Goal: Task Accomplishment & Management: Manage account settings

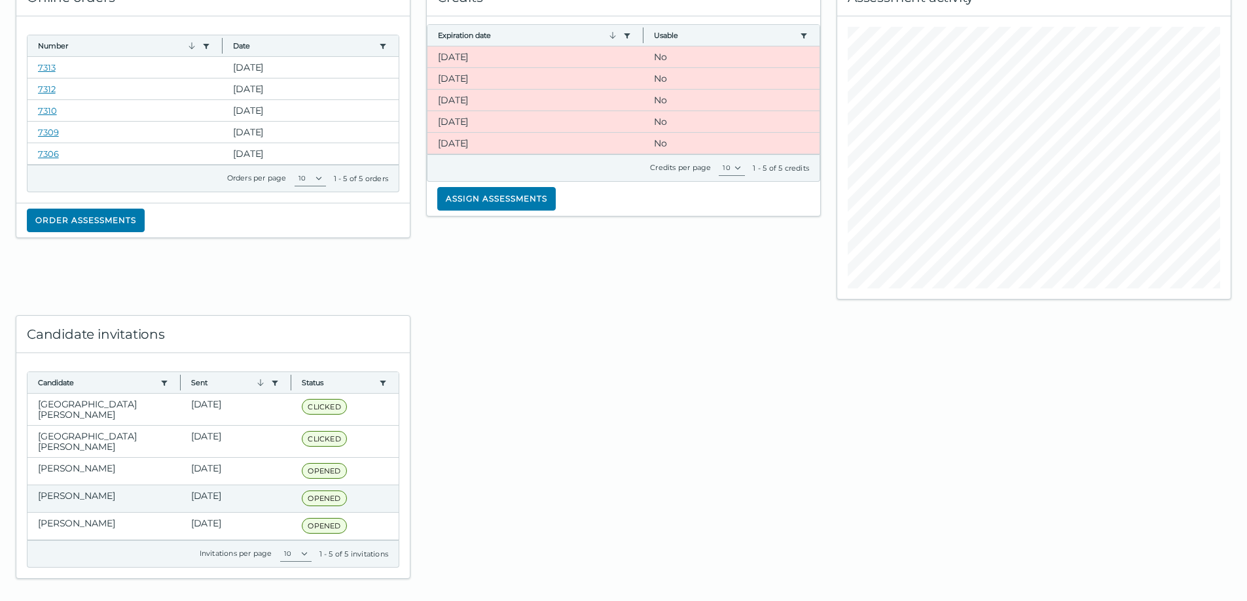
scroll to position [36, 0]
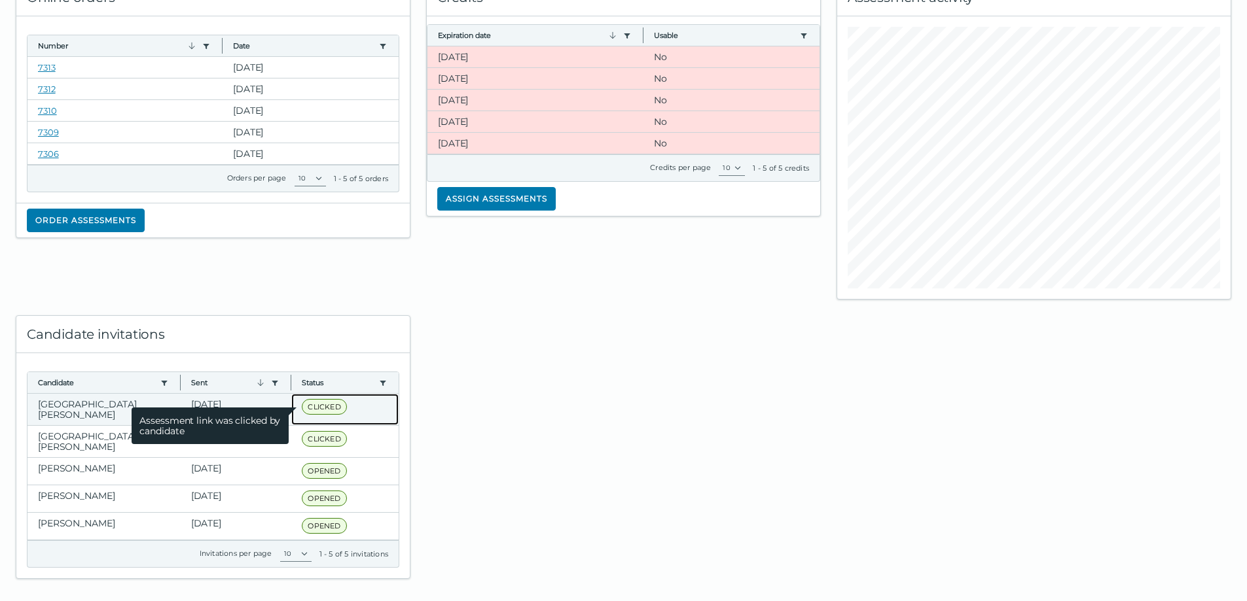
click at [313, 409] on span "CLICKED" at bounding box center [324, 407] width 45 height 16
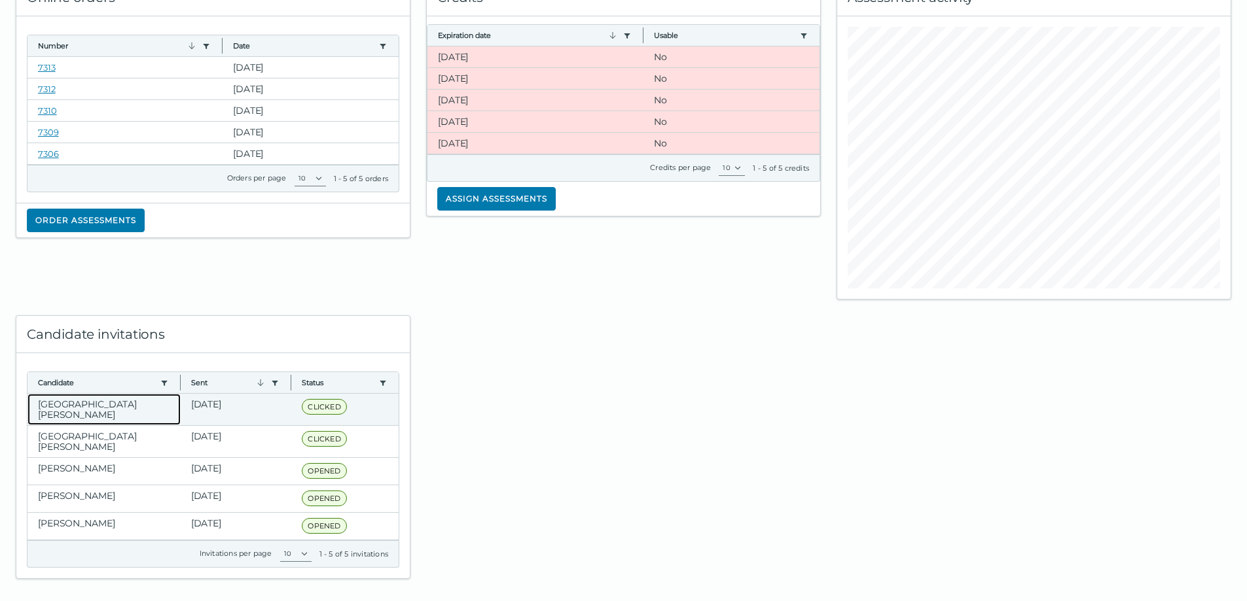
click at [88, 402] on clr-dg-cell "[GEOGRAPHIC_DATA][PERSON_NAME]" at bounding box center [103, 409] width 153 height 31
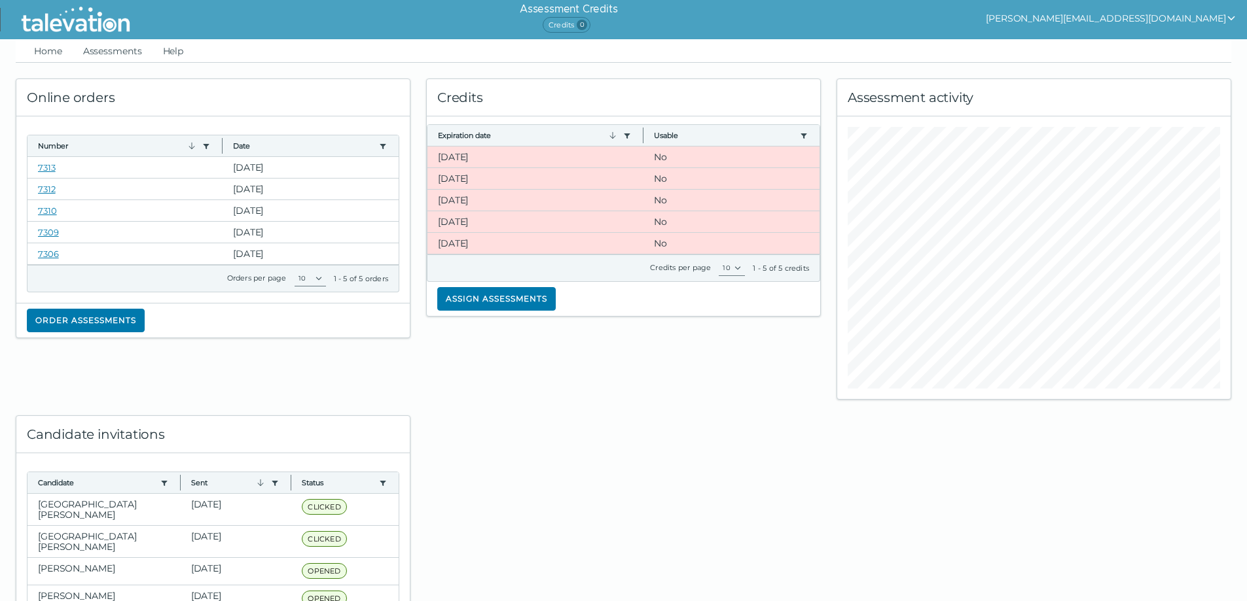
scroll to position [100, 0]
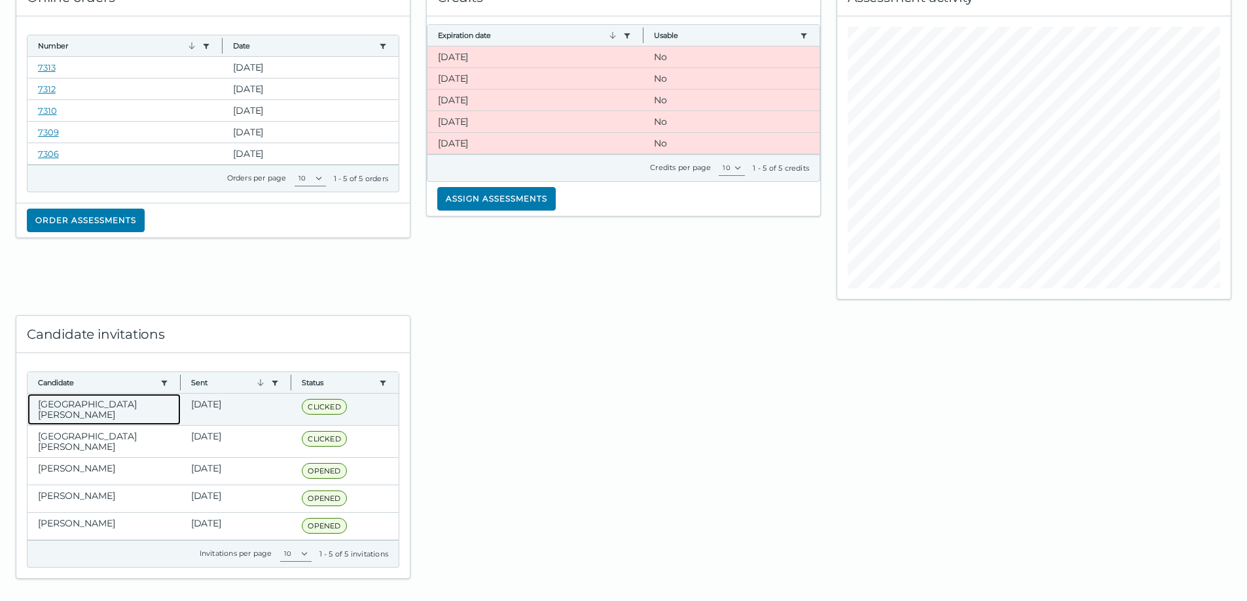
click at [98, 406] on clr-dg-cell "[GEOGRAPHIC_DATA][PERSON_NAME]" at bounding box center [103, 409] width 153 height 31
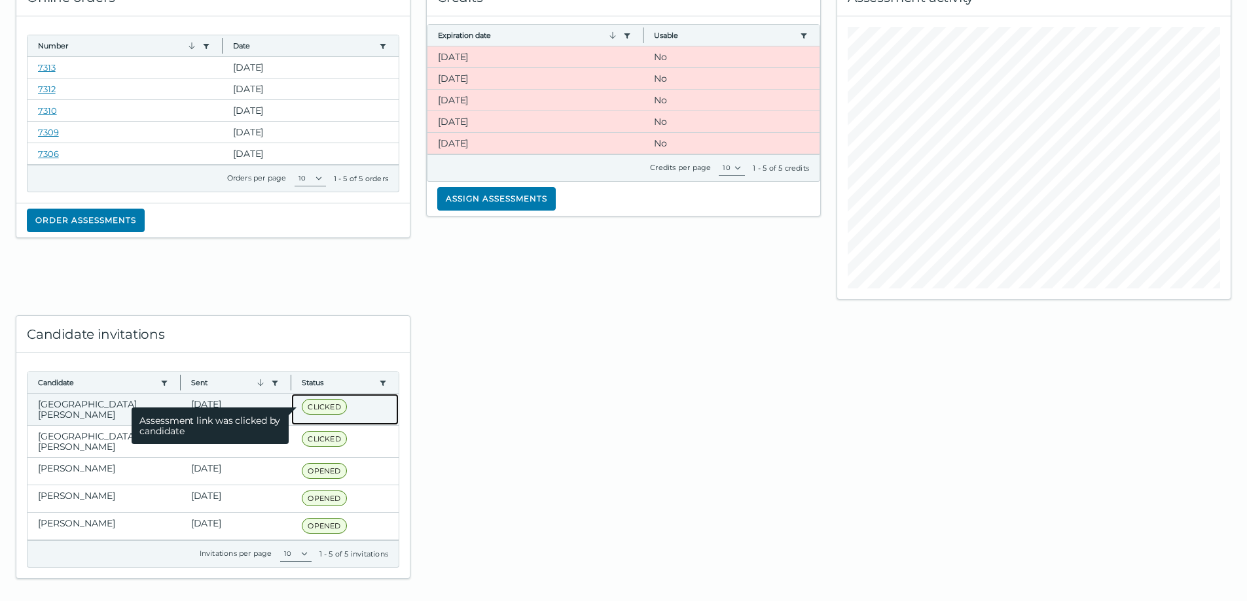
click at [312, 406] on span "CLICKED" at bounding box center [324, 407] width 45 height 16
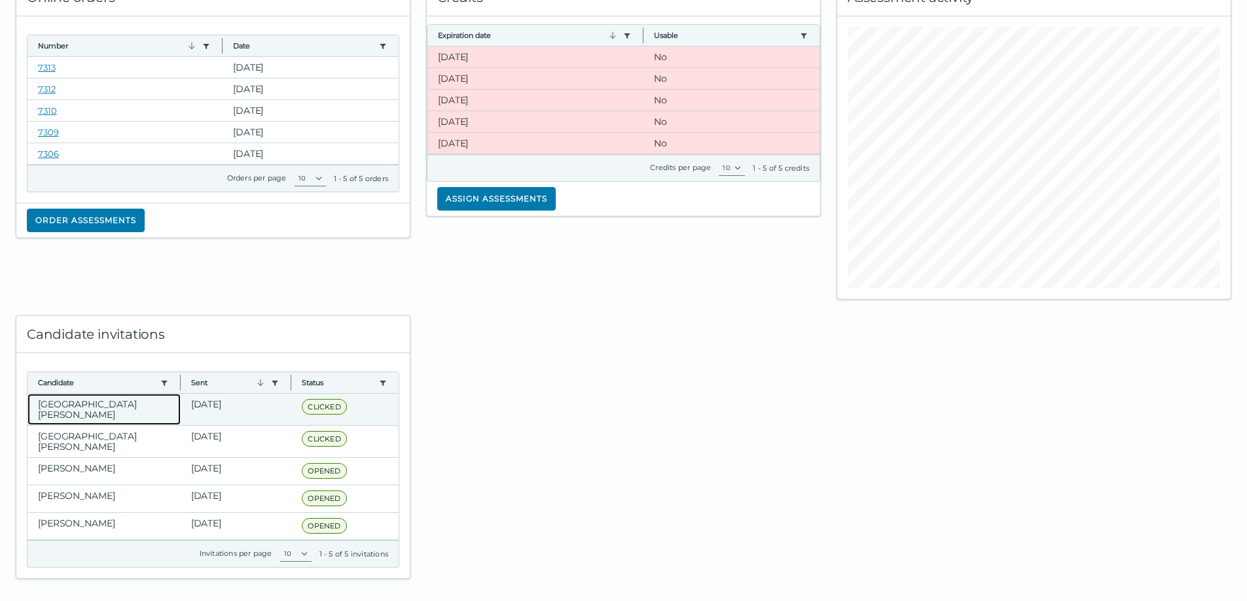
click at [71, 397] on clr-dg-cell "[GEOGRAPHIC_DATA][PERSON_NAME]" at bounding box center [103, 409] width 153 height 31
drag, startPoint x: 102, startPoint y: 402, endPoint x: 137, endPoint y: 407, distance: 35.1
click at [105, 403] on clr-dg-cell "[GEOGRAPHIC_DATA][PERSON_NAME]" at bounding box center [103, 409] width 153 height 31
click at [224, 404] on clr-dg-cell "[DATE]" at bounding box center [236, 409] width 111 height 31
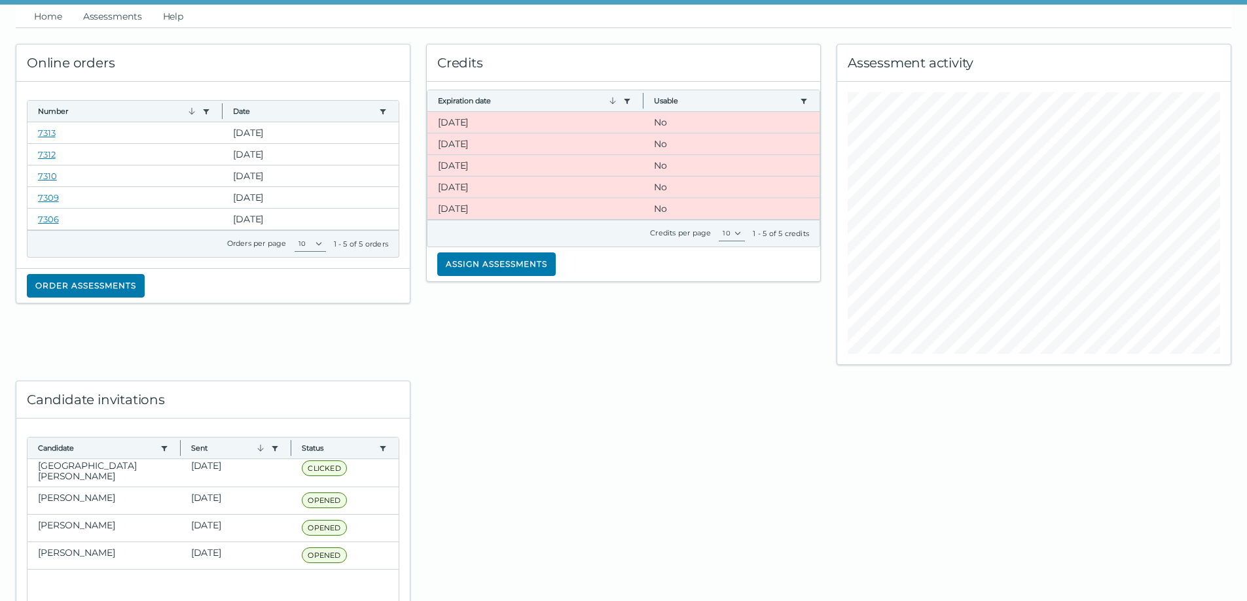
scroll to position [0, 0]
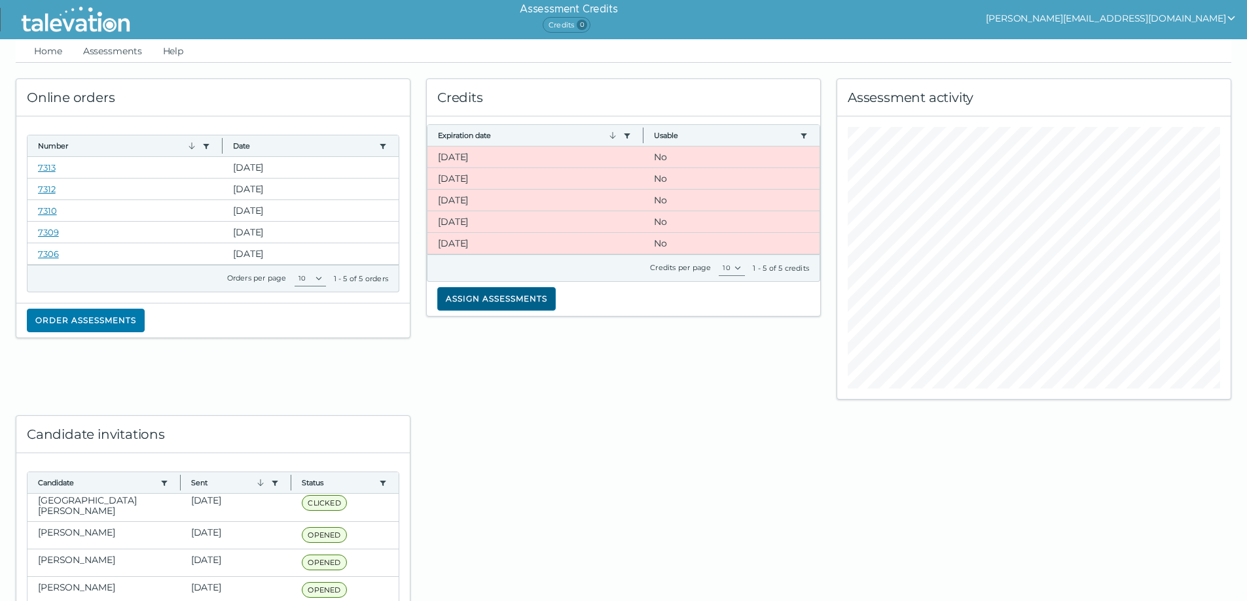
click at [469, 291] on button "Assign assessments" at bounding box center [496, 299] width 118 height 24
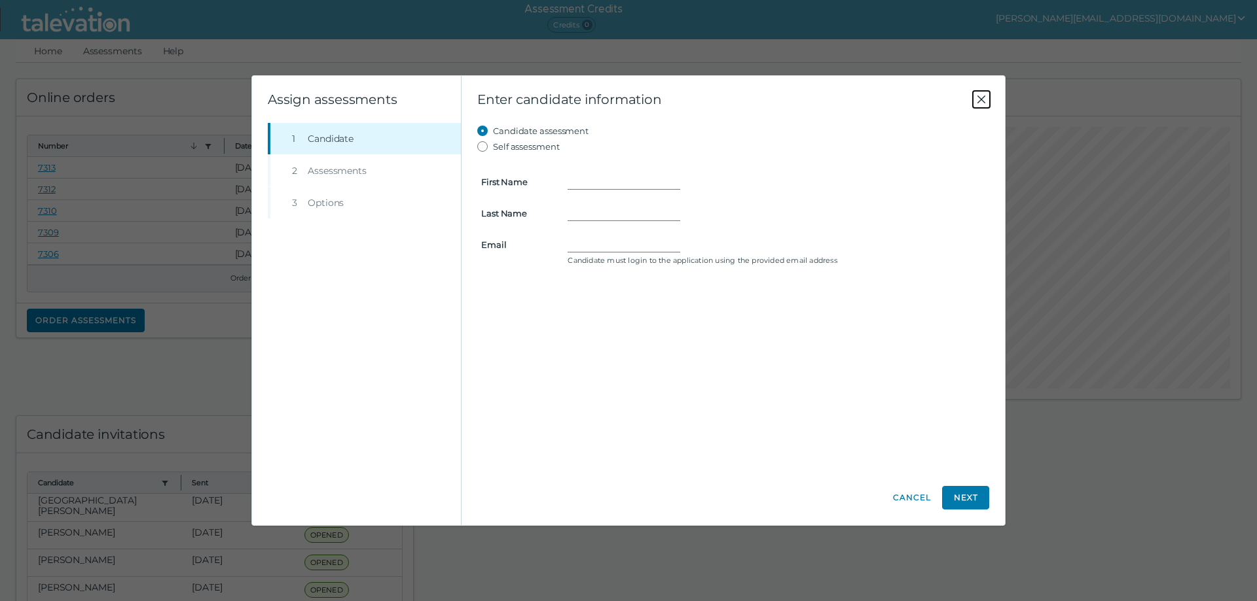
click at [984, 94] on icon "Close" at bounding box center [981, 100] width 16 height 16
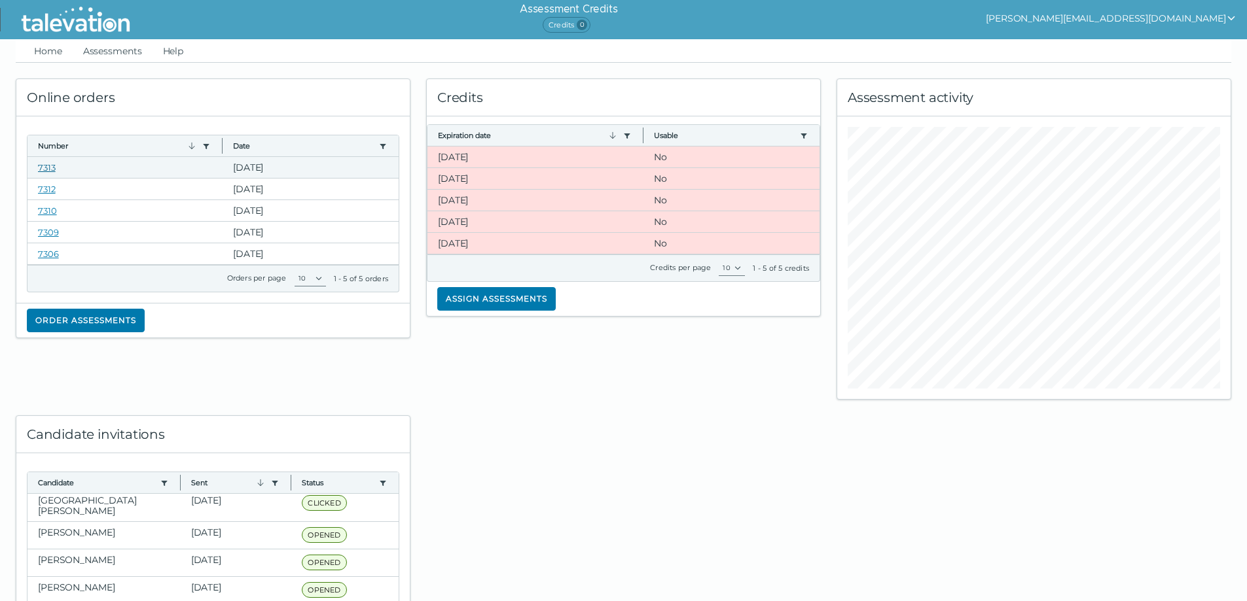
click at [48, 164] on link "7313" at bounding box center [47, 167] width 18 height 10
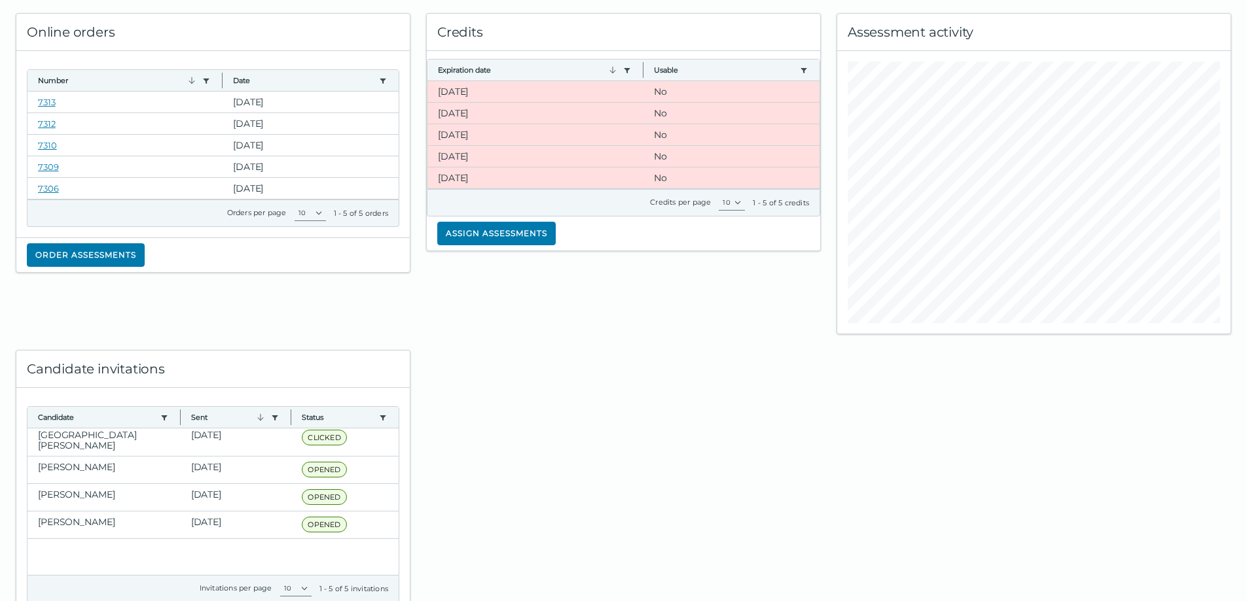
scroll to position [100, 0]
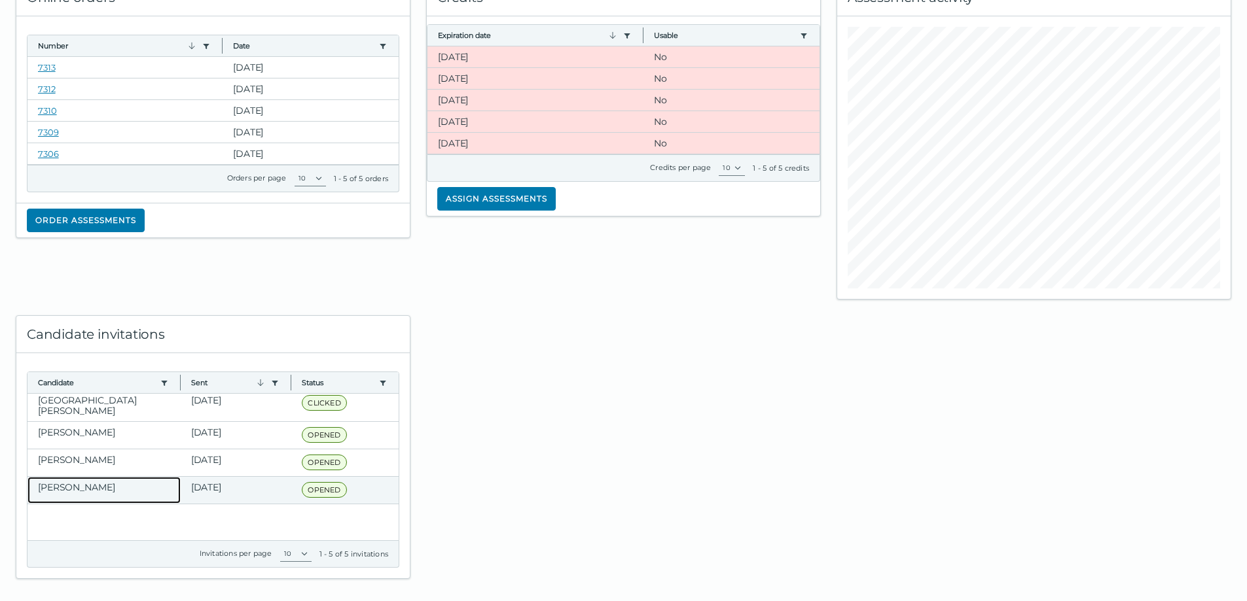
click at [82, 480] on clr-dg-cell "[PERSON_NAME]" at bounding box center [103, 490] width 153 height 27
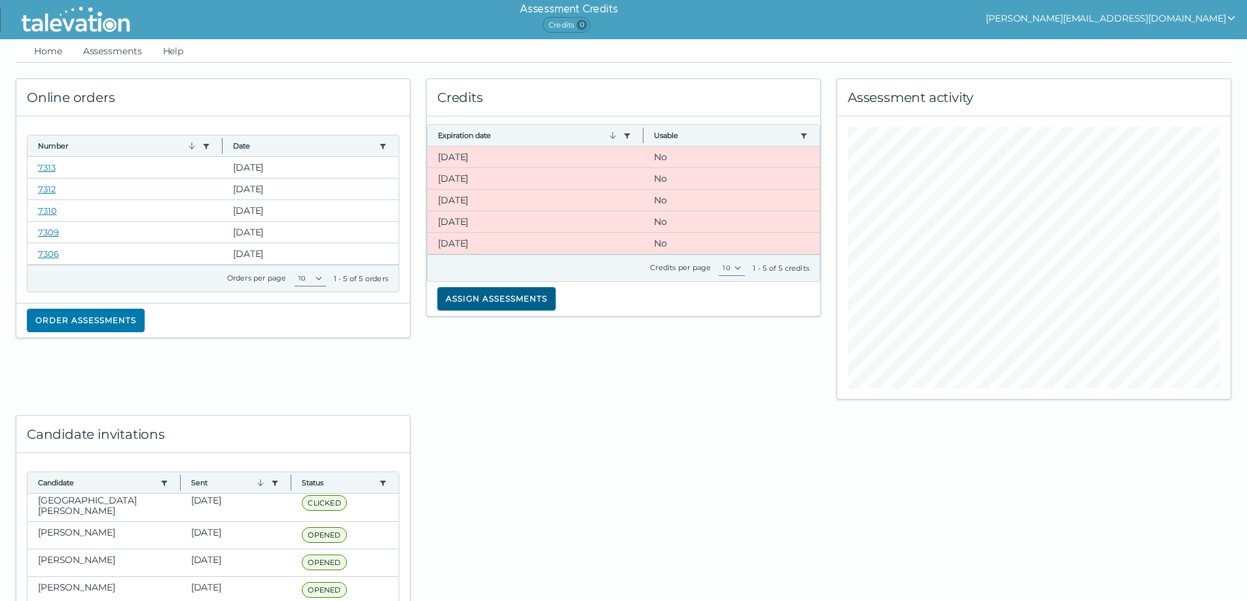
click at [471, 303] on button "Assign assessments" at bounding box center [496, 299] width 118 height 24
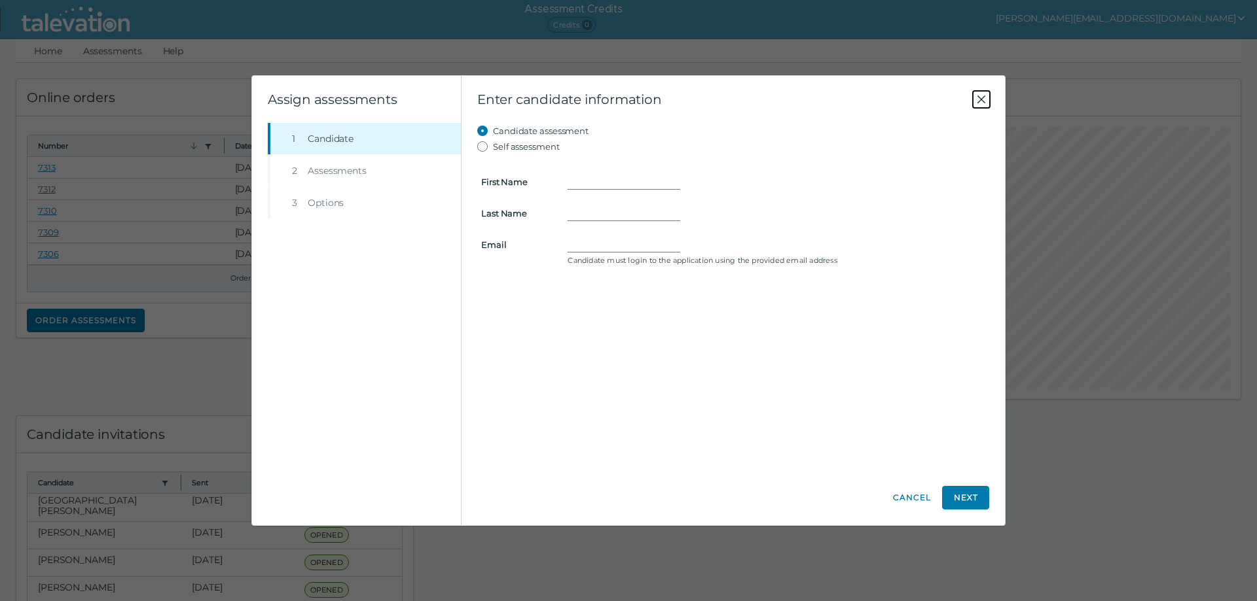
click at [980, 99] on icon "Close" at bounding box center [981, 100] width 16 height 16
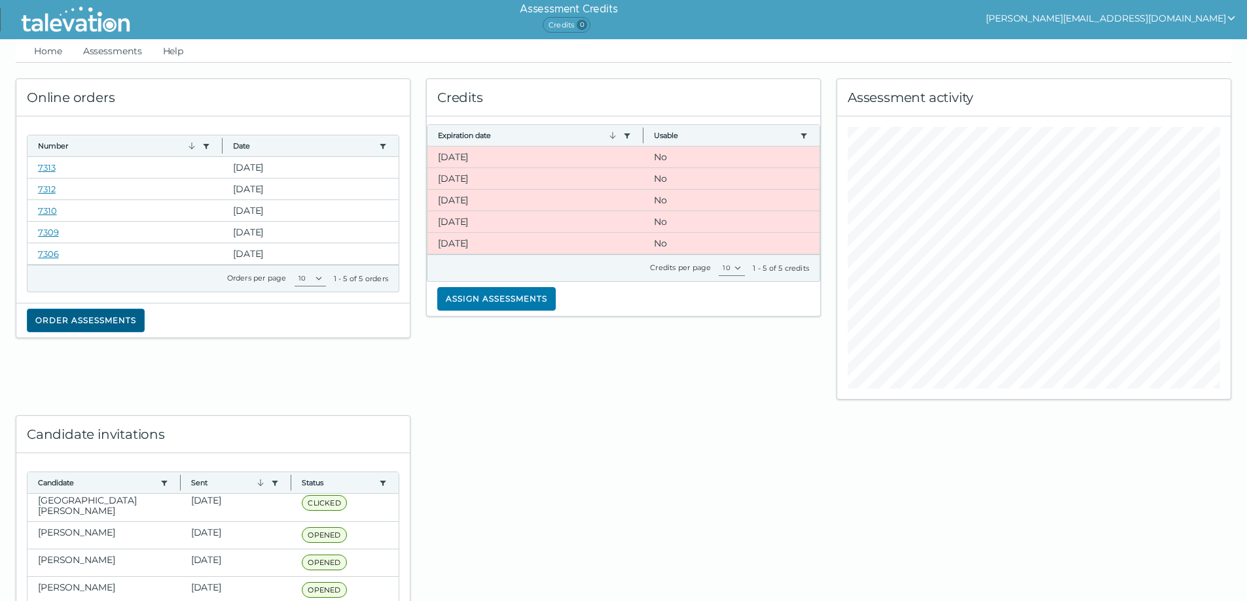
click at [51, 314] on button "Order assessments" at bounding box center [86, 321] width 118 height 24
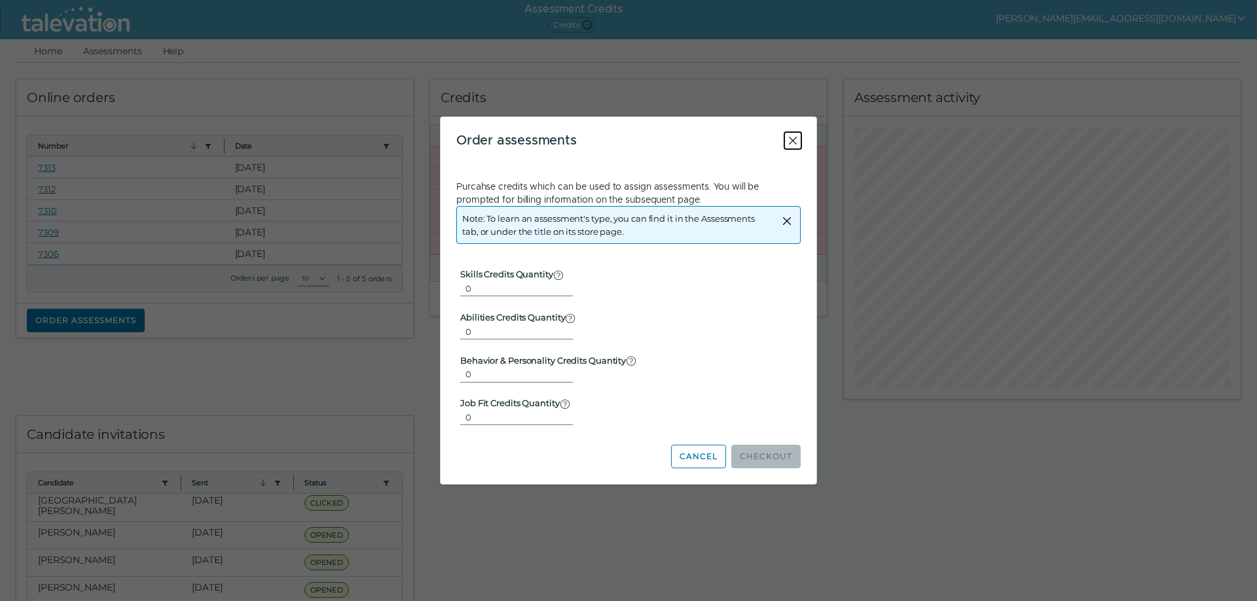
click at [793, 142] on icon "Close" at bounding box center [793, 141] width 16 height 16
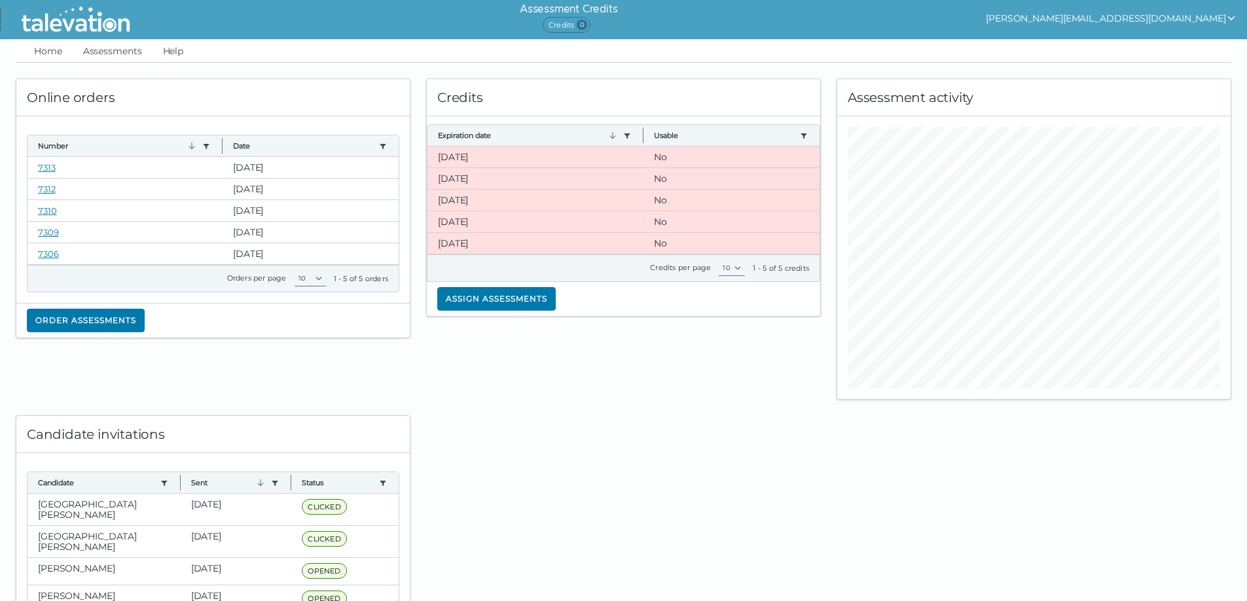
scroll to position [100, 0]
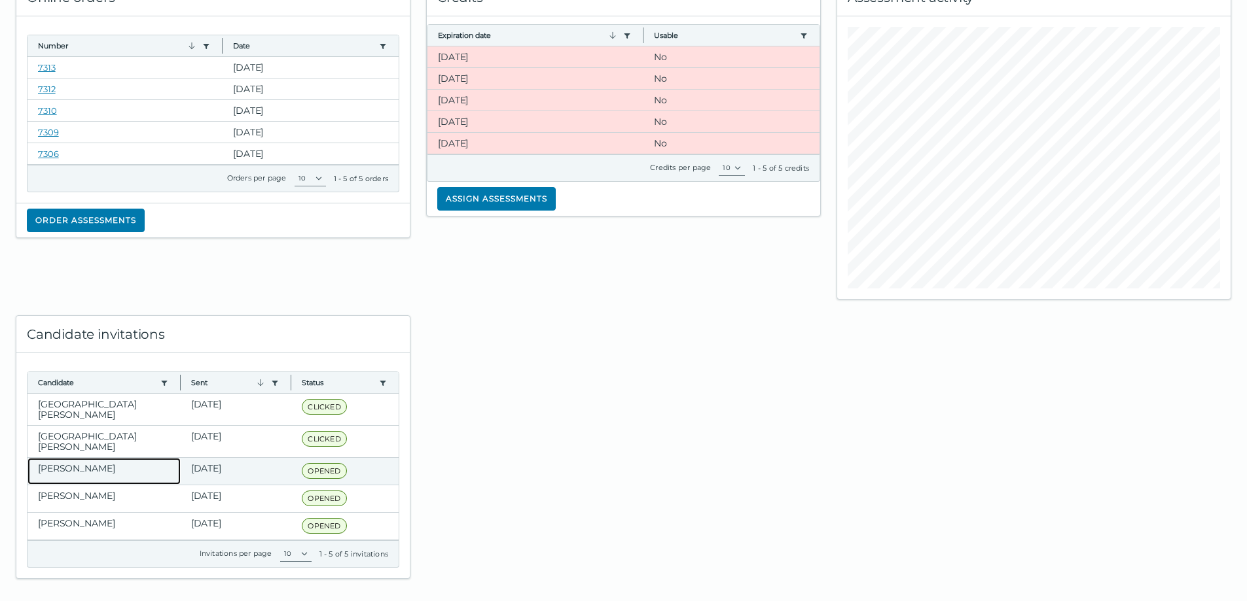
click at [105, 461] on clr-dg-cell "[PERSON_NAME]" at bounding box center [103, 471] width 153 height 27
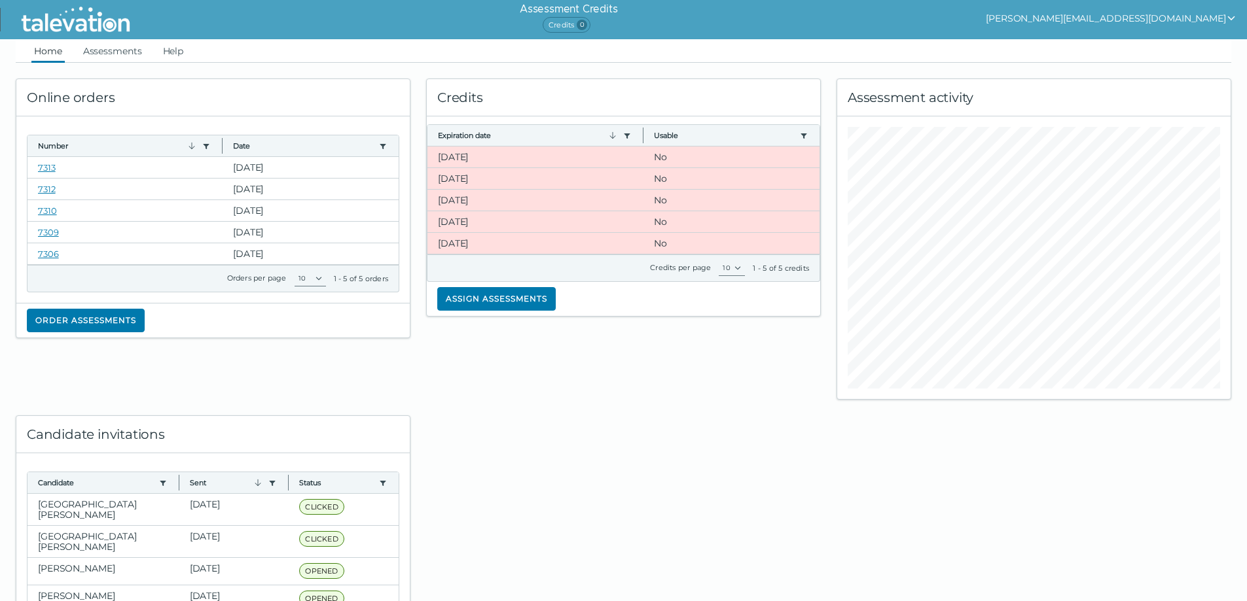
scroll to position [65, 0]
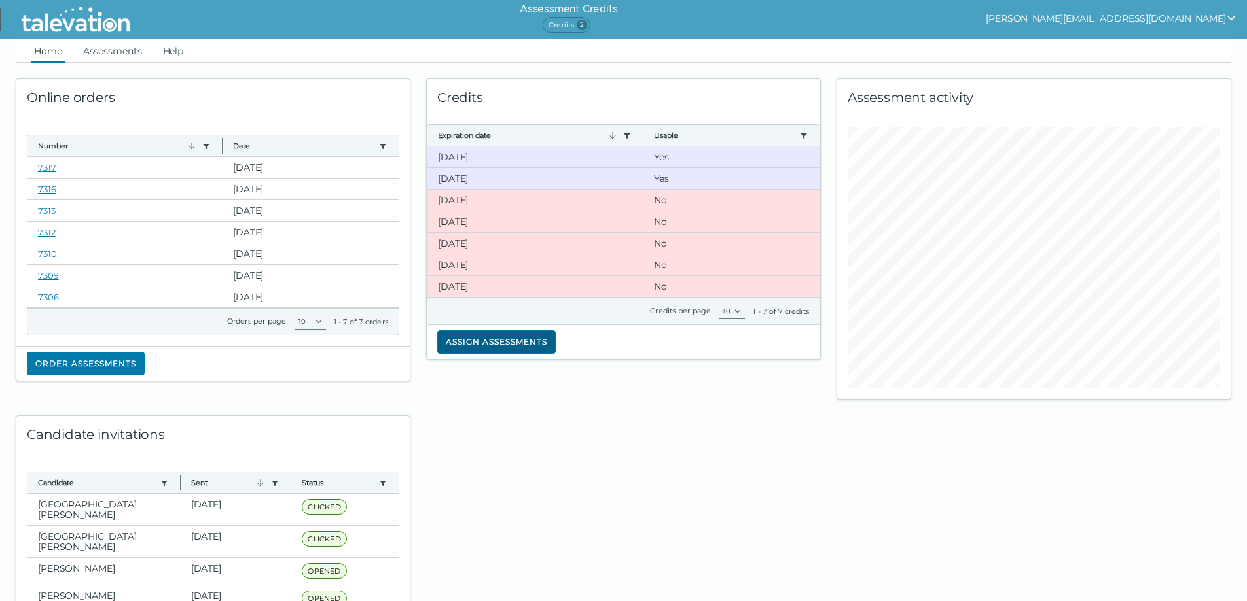
click at [476, 347] on button "Assign assessments" at bounding box center [496, 343] width 118 height 24
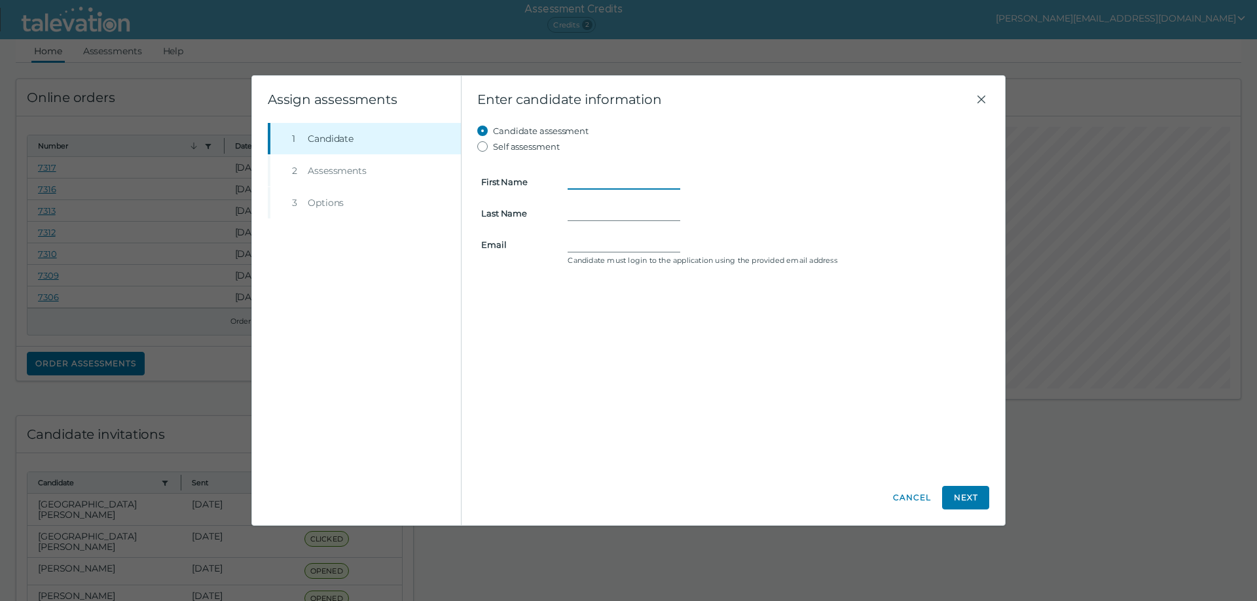
paste input "Aliya"
type input "Aliya"
paste input "Crawford."
type input "Crawford."
paste input "aliyacrawford@gmail.com"
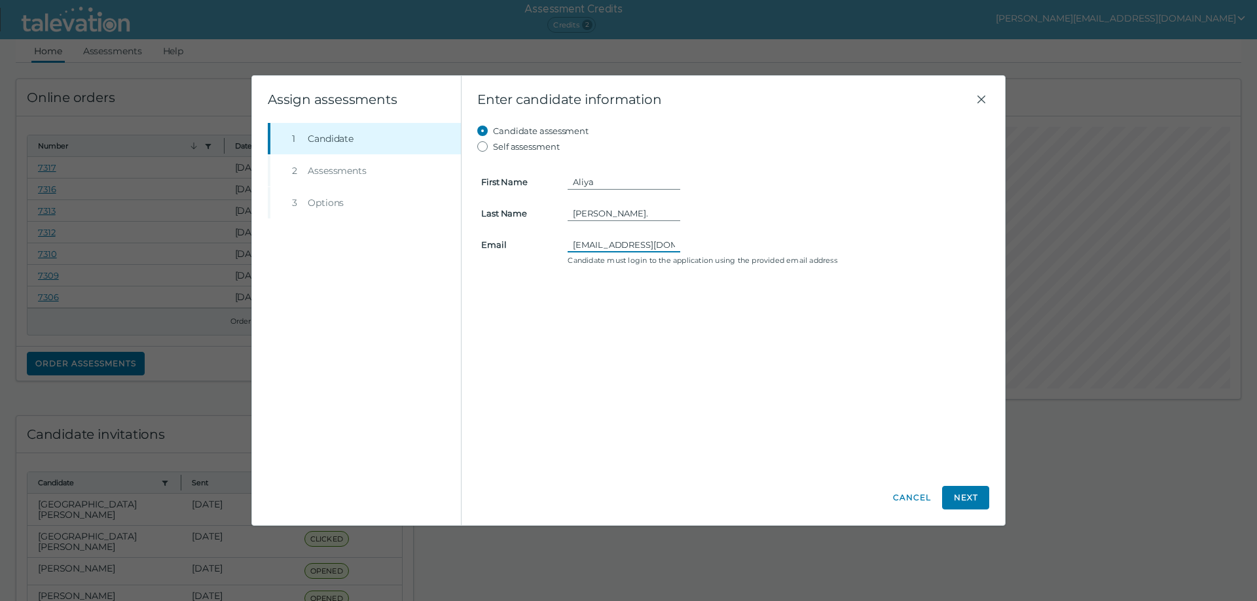
type input "aliyacrawford@gmail.com"
click at [626, 214] on input "Crawford." at bounding box center [623, 214] width 113 height 16
type input "Crawford"
click at [570, 245] on input "aliyacrawford@gmail.com" at bounding box center [623, 245] width 113 height 16
click at [961, 492] on button "Next" at bounding box center [965, 498] width 47 height 24
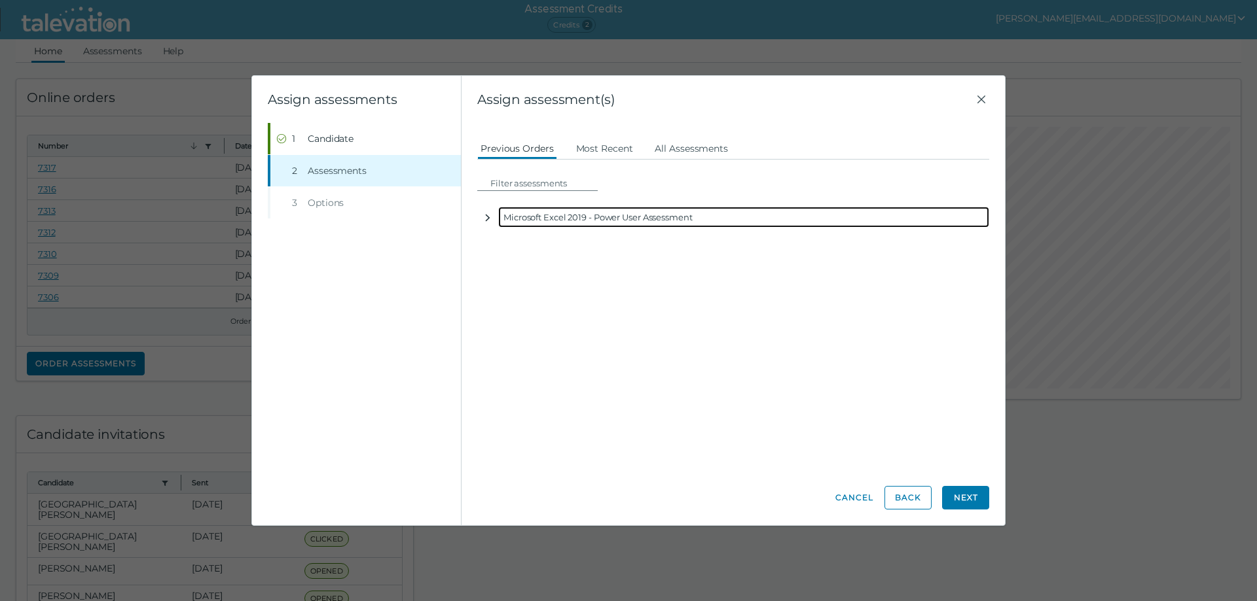
click at [488, 219] on icon "button" at bounding box center [487, 218] width 10 height 10
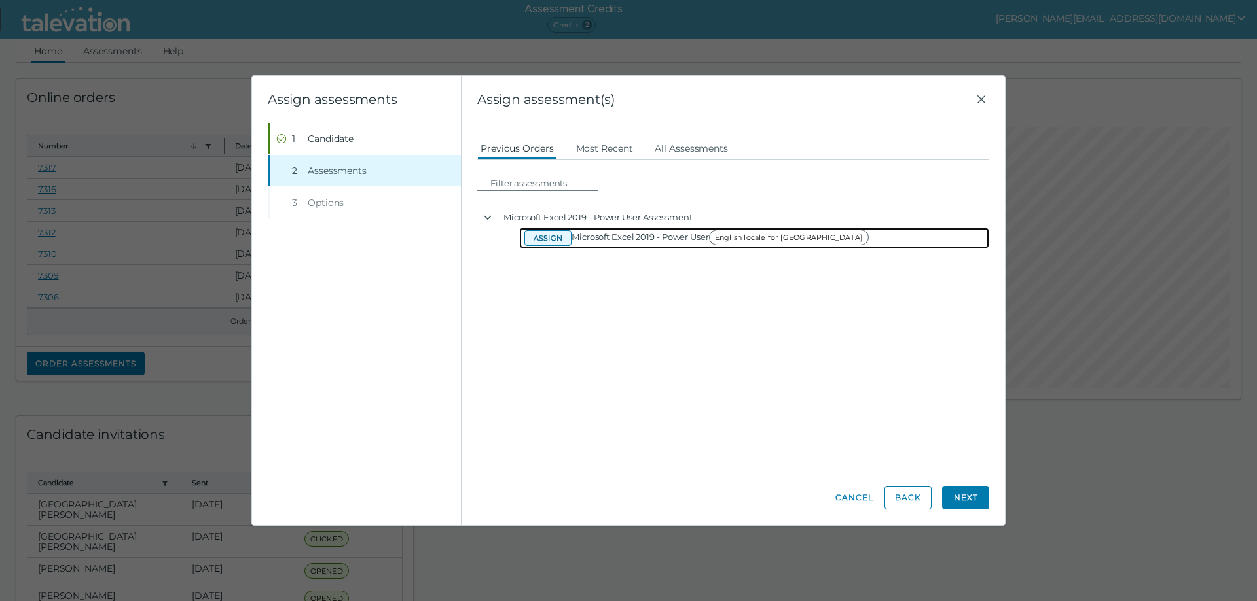
click at [560, 240] on button "Assign" at bounding box center [547, 238] width 47 height 16
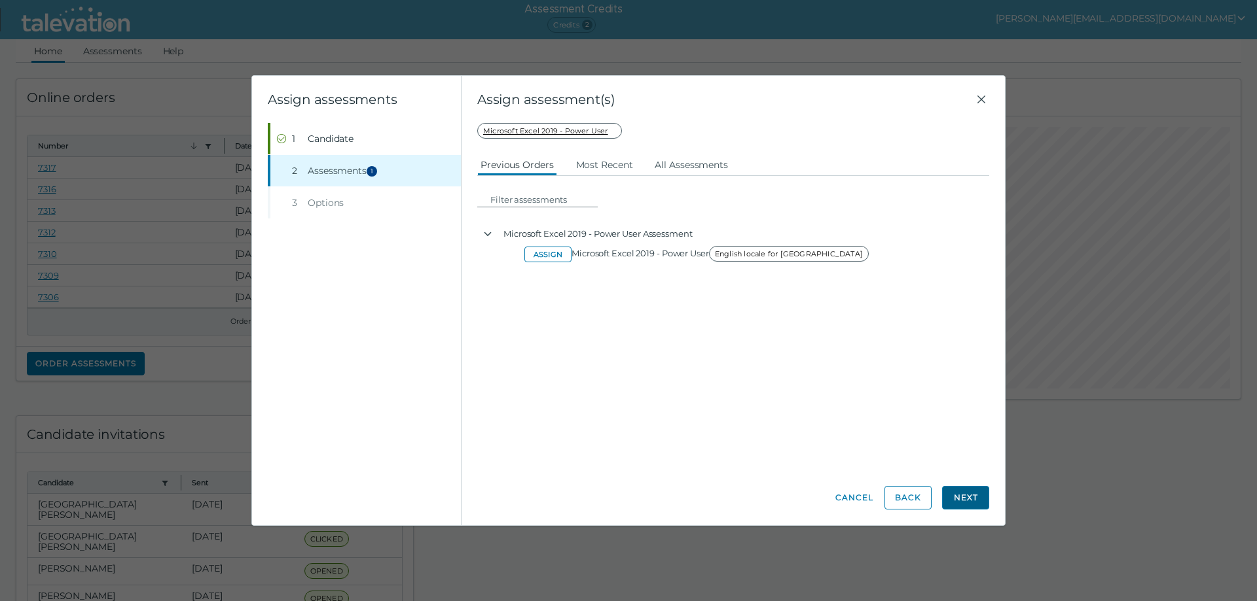
click at [976, 495] on button "Next" at bounding box center [965, 498] width 47 height 24
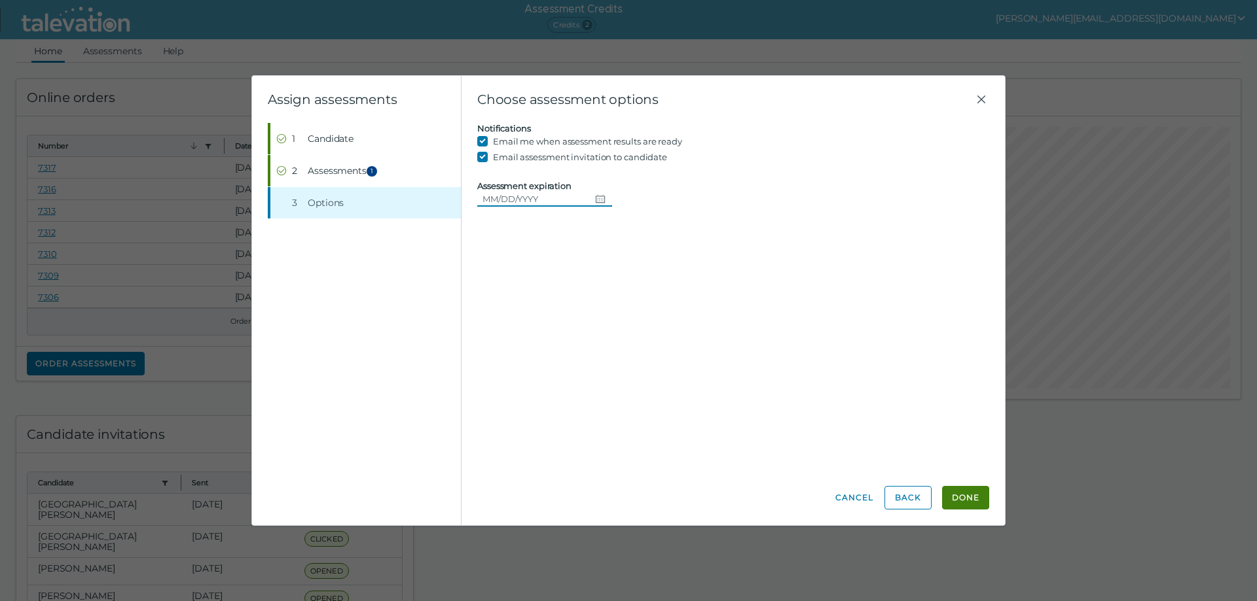
click at [596, 199] on icon "Choose date" at bounding box center [600, 199] width 9 height 8
click at [640, 329] on button "16" at bounding box center [642, 333] width 24 height 24
type input "[DATE]"
click at [962, 499] on button "Done" at bounding box center [965, 498] width 47 height 24
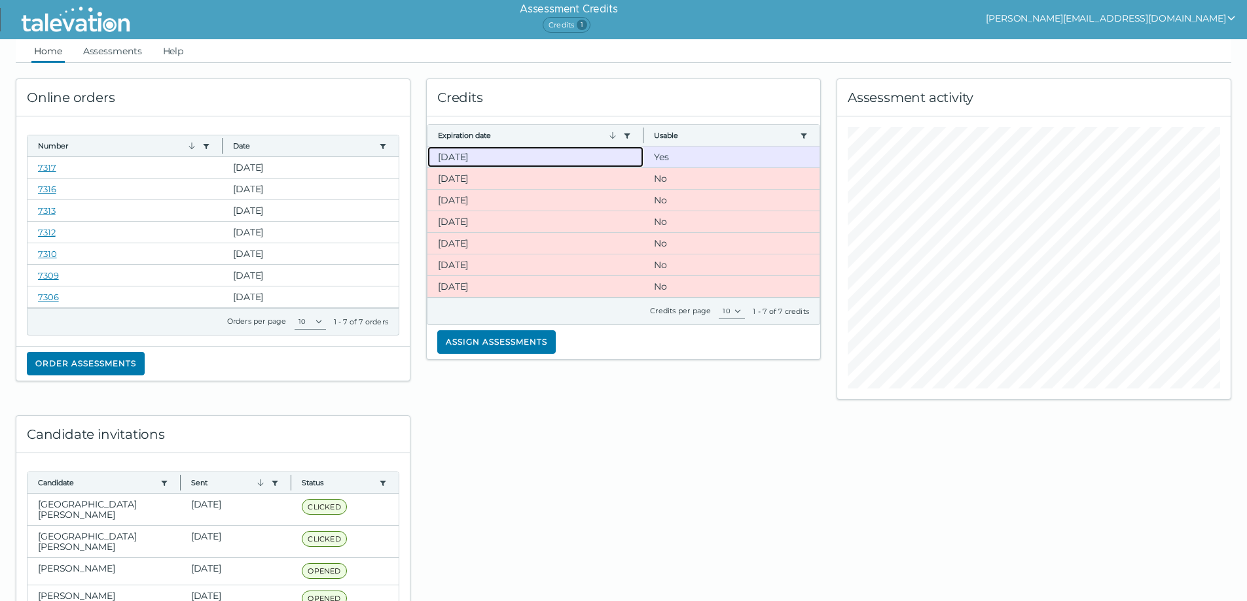
click at [455, 152] on clr-dg-cell "[DATE]" at bounding box center [535, 157] width 216 height 21
click at [475, 345] on button "Assign assessments" at bounding box center [496, 343] width 118 height 24
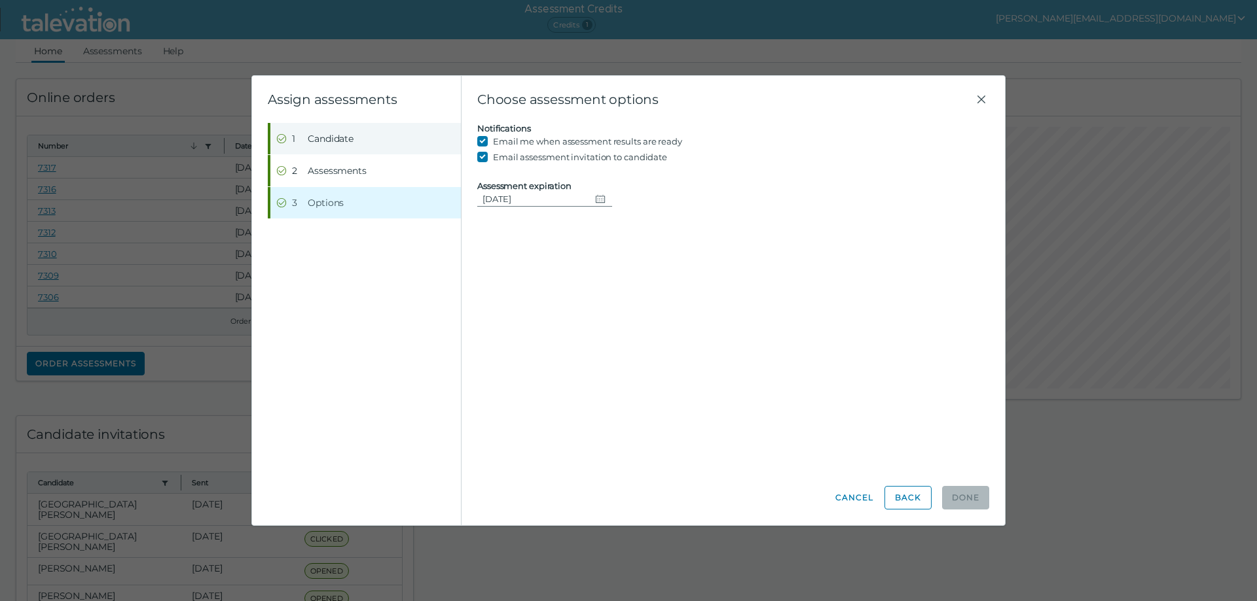
click at [340, 137] on span "Candidate" at bounding box center [331, 138] width 46 height 13
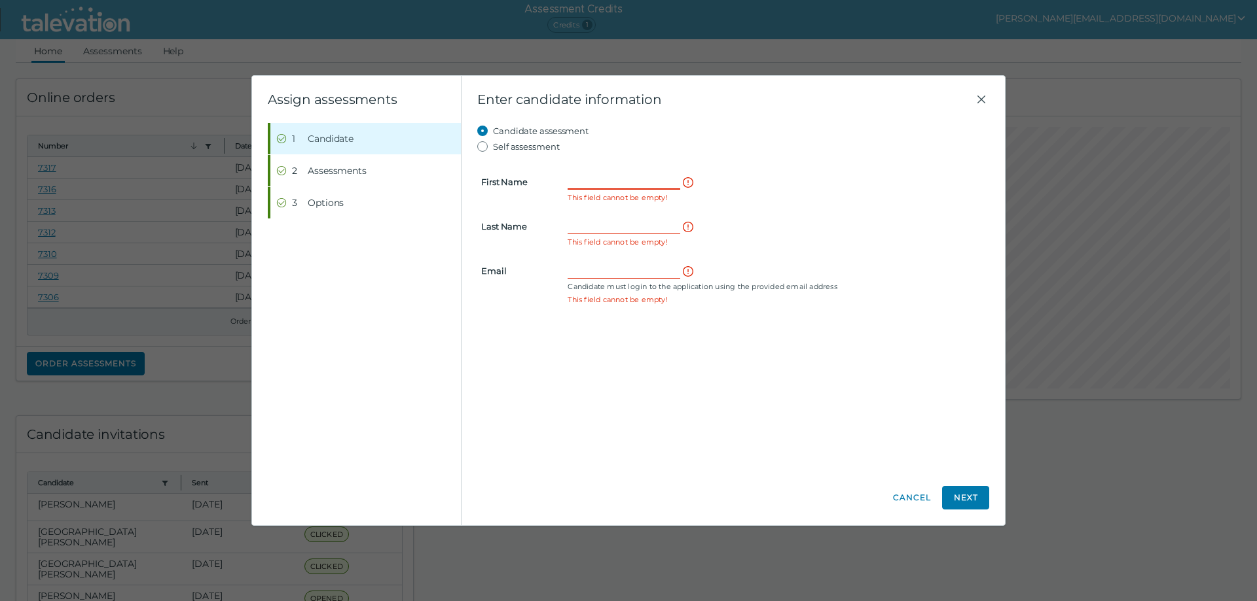
click at [578, 181] on input "First Name" at bounding box center [623, 182] width 113 height 16
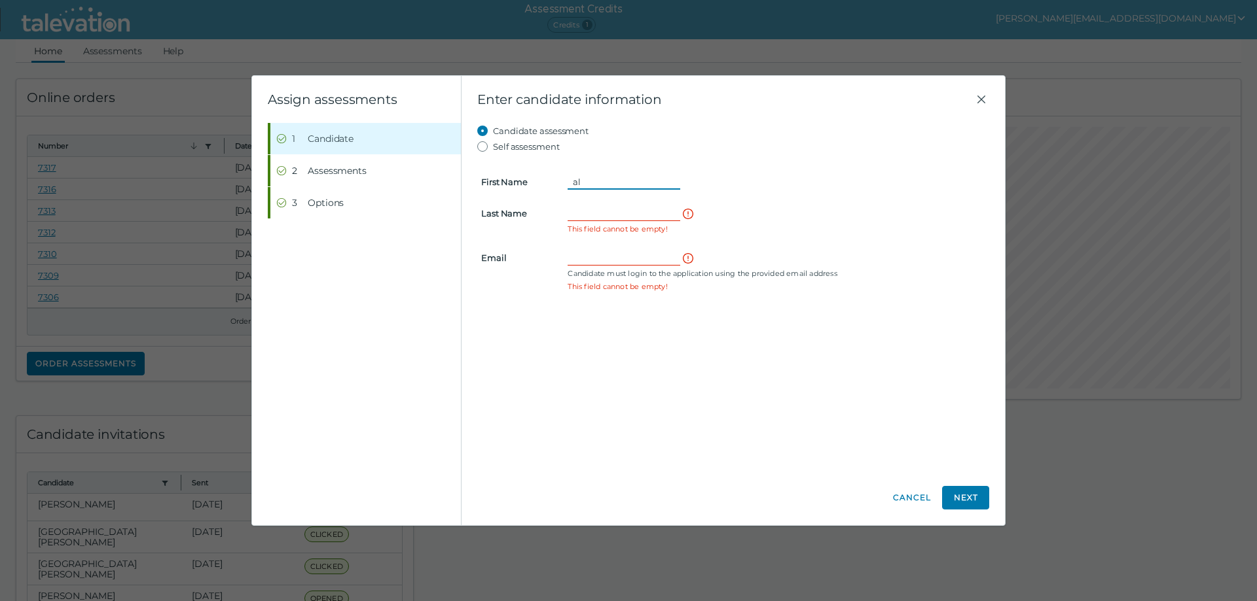
type input "a"
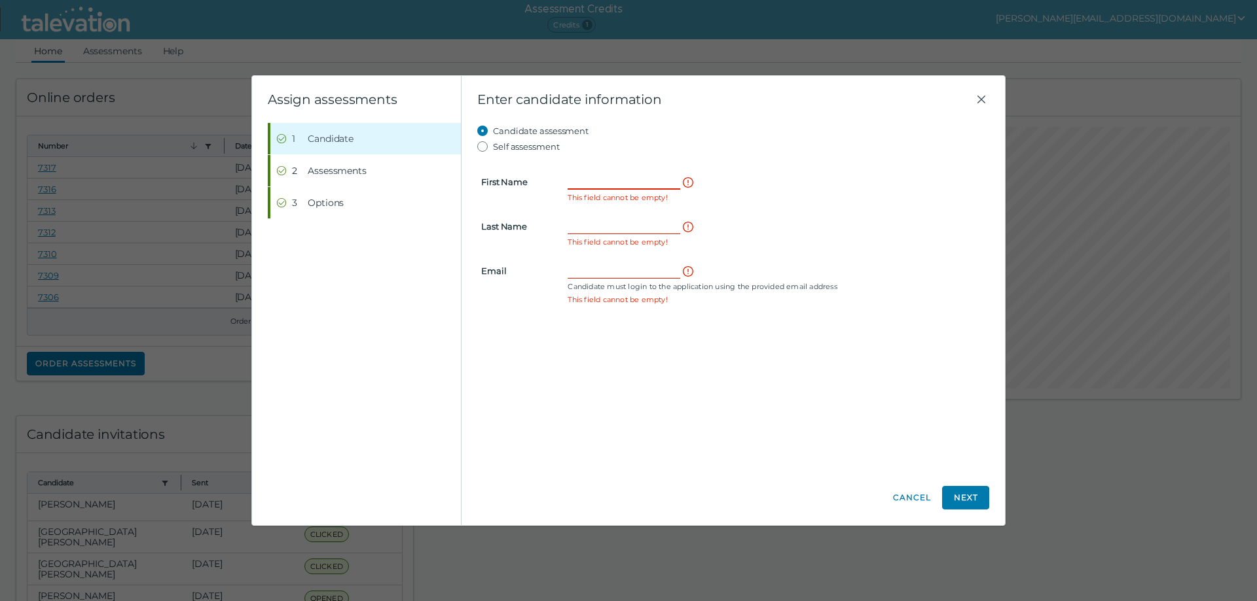
paste input "Aliya"
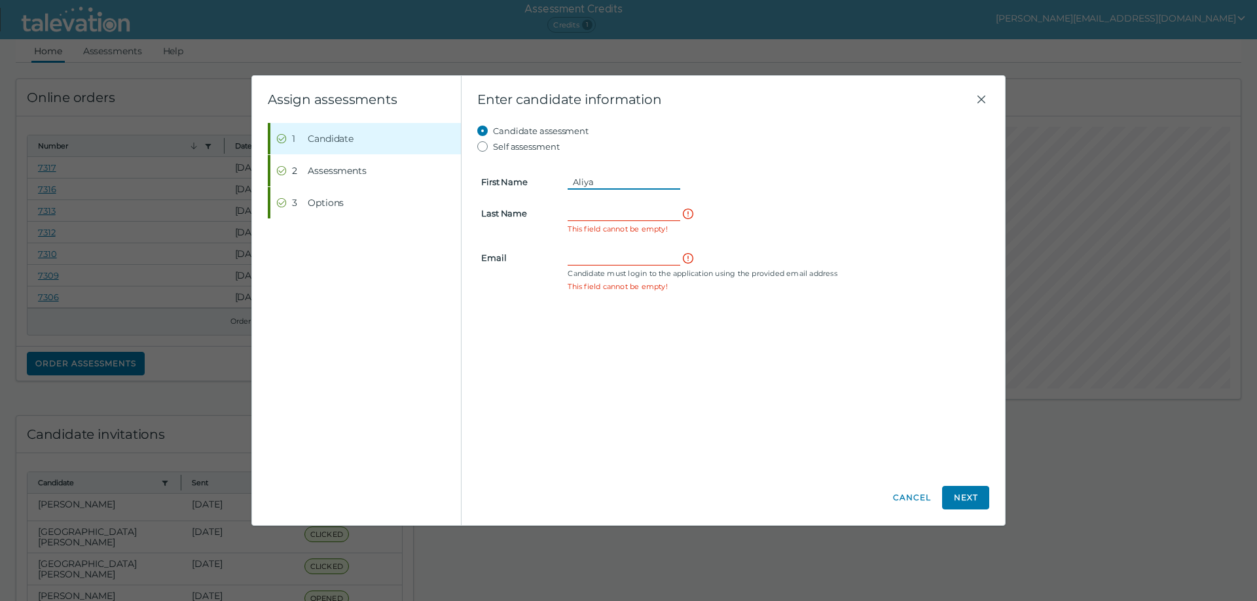
type input "Aliya"
paste input "Crawford."
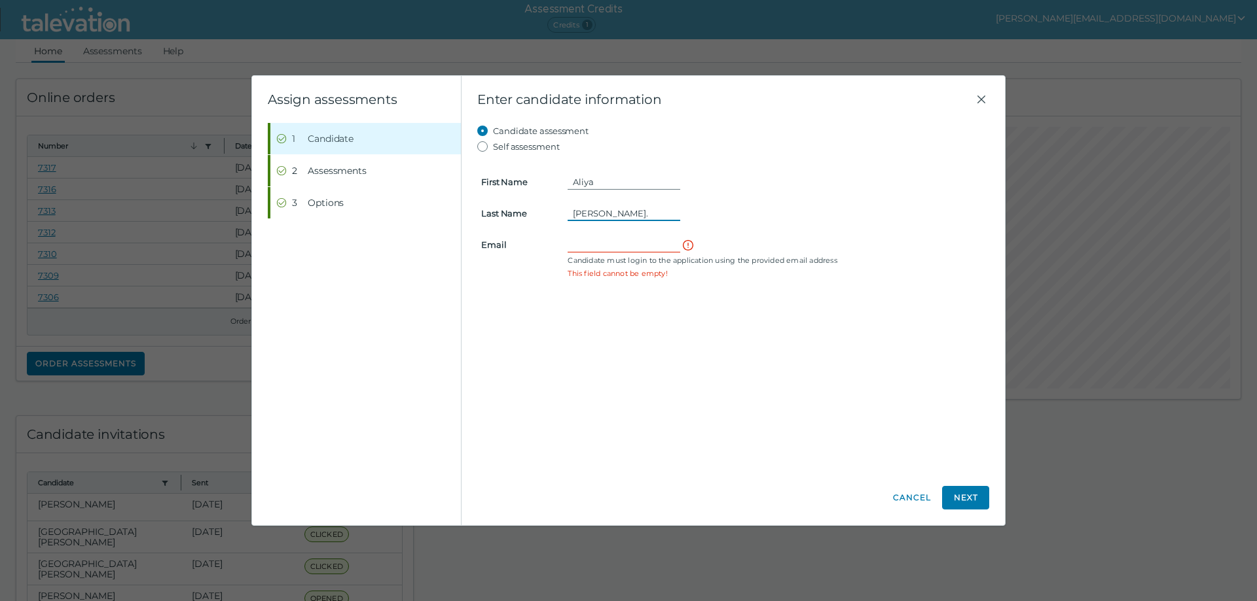
type input "Crawford."
paste input "aliyacrawford@gmail.com"
type input "aliyacrawford@gmail.com"
click at [618, 213] on input "Crawford." at bounding box center [623, 214] width 113 height 16
type input "Crawford"
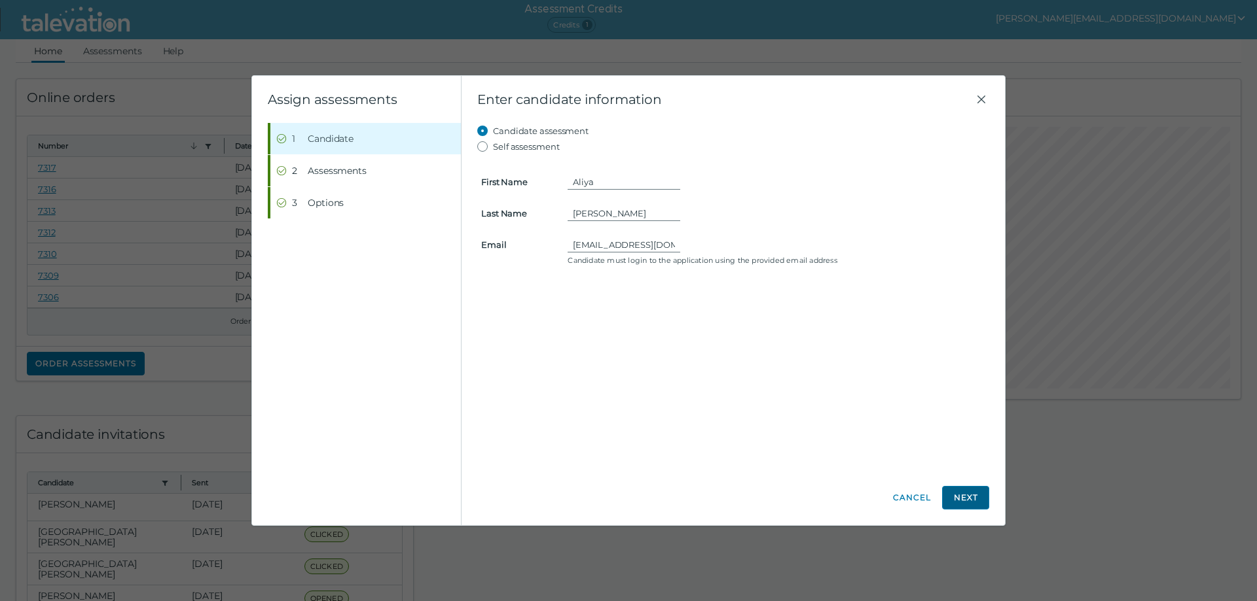
click at [972, 493] on button "Next" at bounding box center [965, 498] width 47 height 24
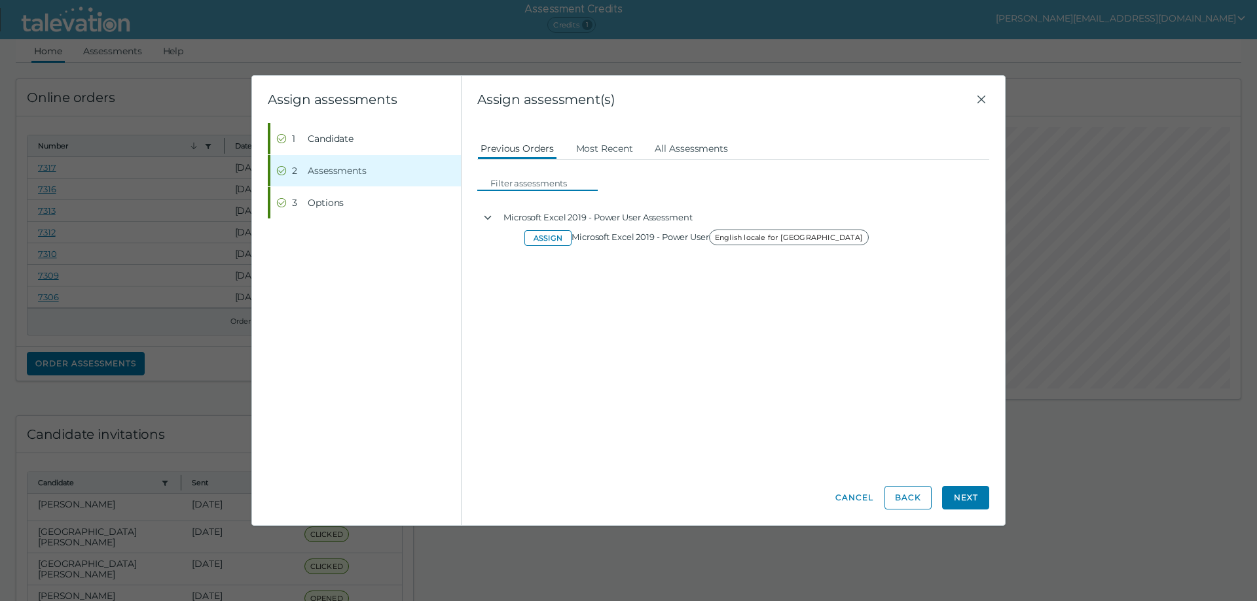
click at [526, 184] on input at bounding box center [541, 183] width 113 height 16
type input "Microsoft PowerPoint"
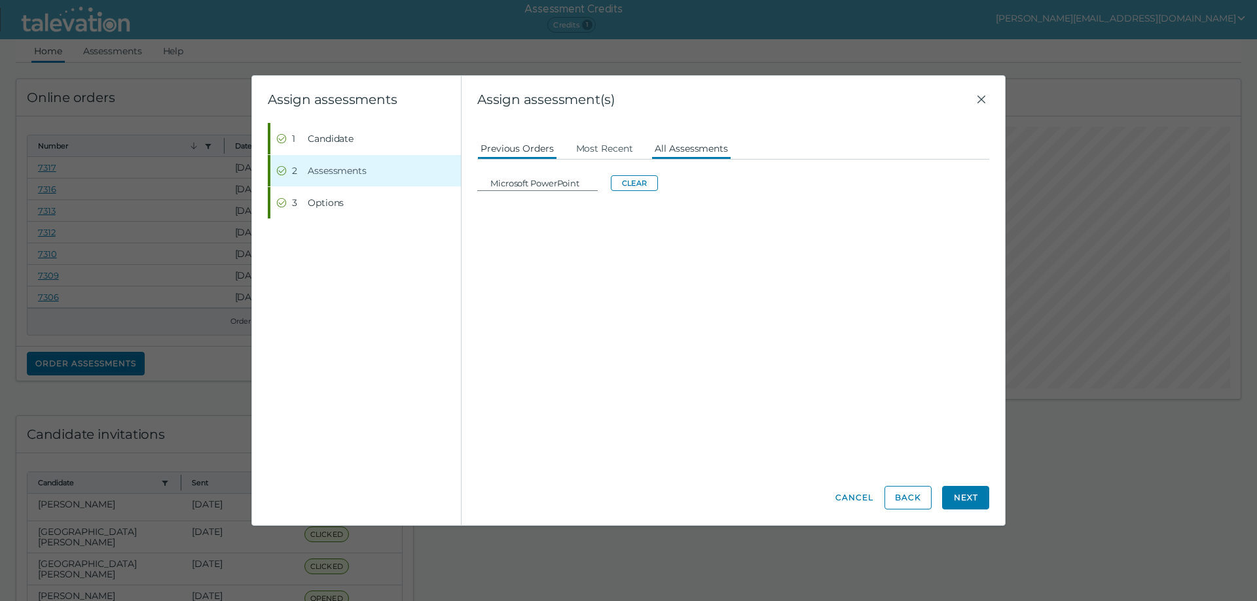
click at [677, 151] on button "All Assessments" at bounding box center [691, 148] width 80 height 24
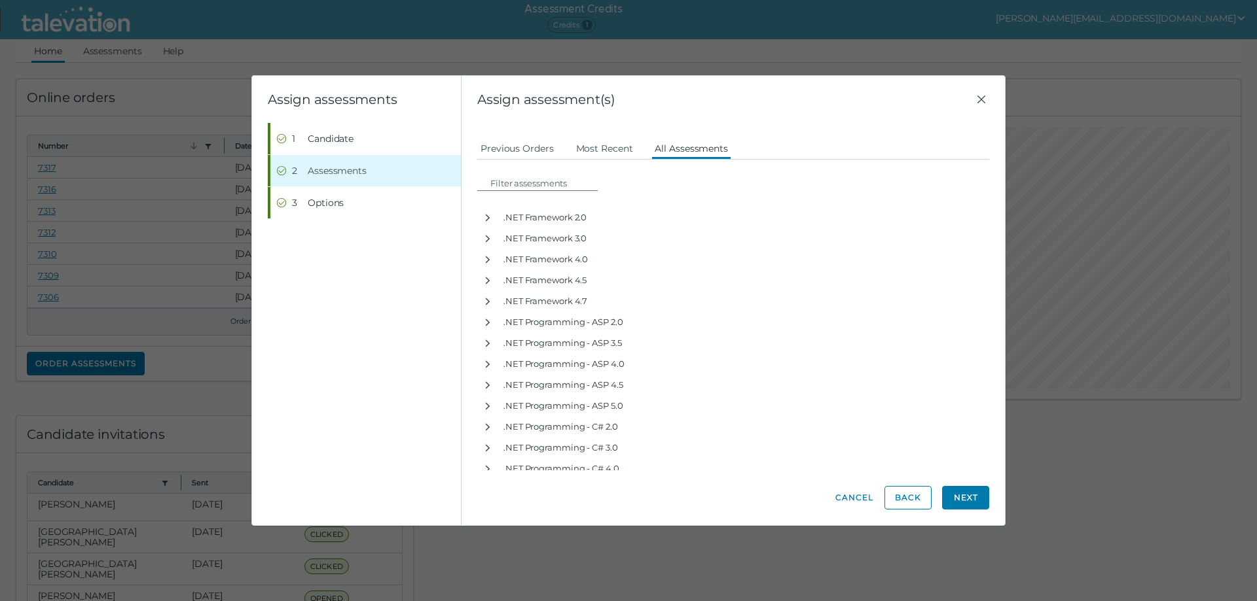
click at [965, 494] on button "Next" at bounding box center [965, 498] width 47 height 24
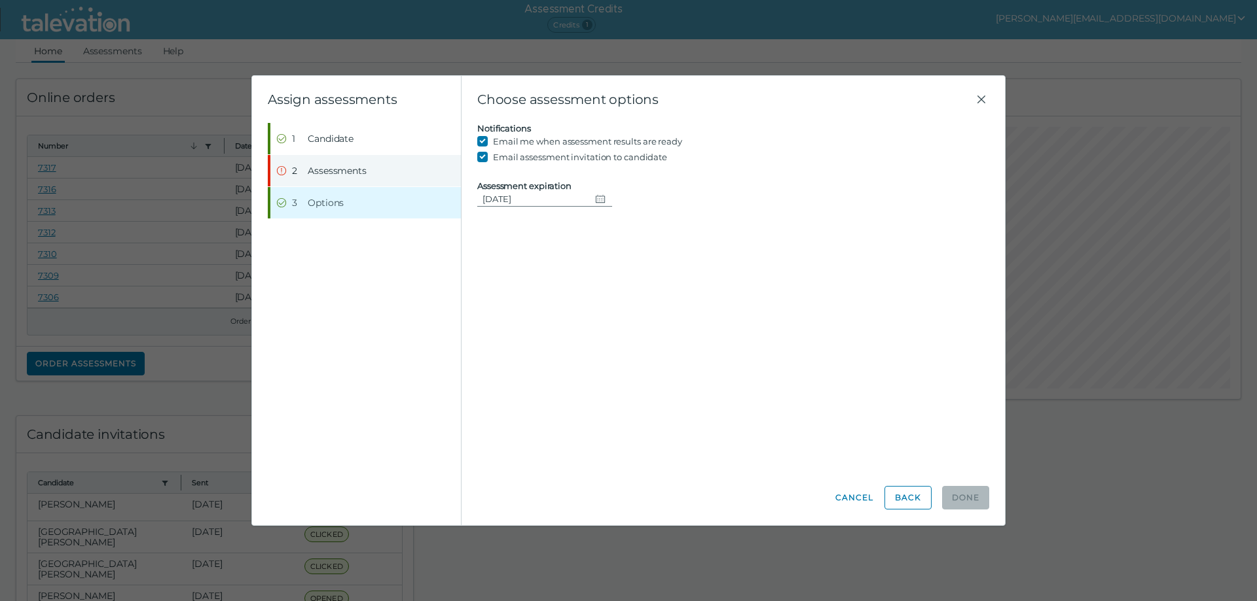
click at [319, 175] on span "Assessments" at bounding box center [337, 170] width 59 height 13
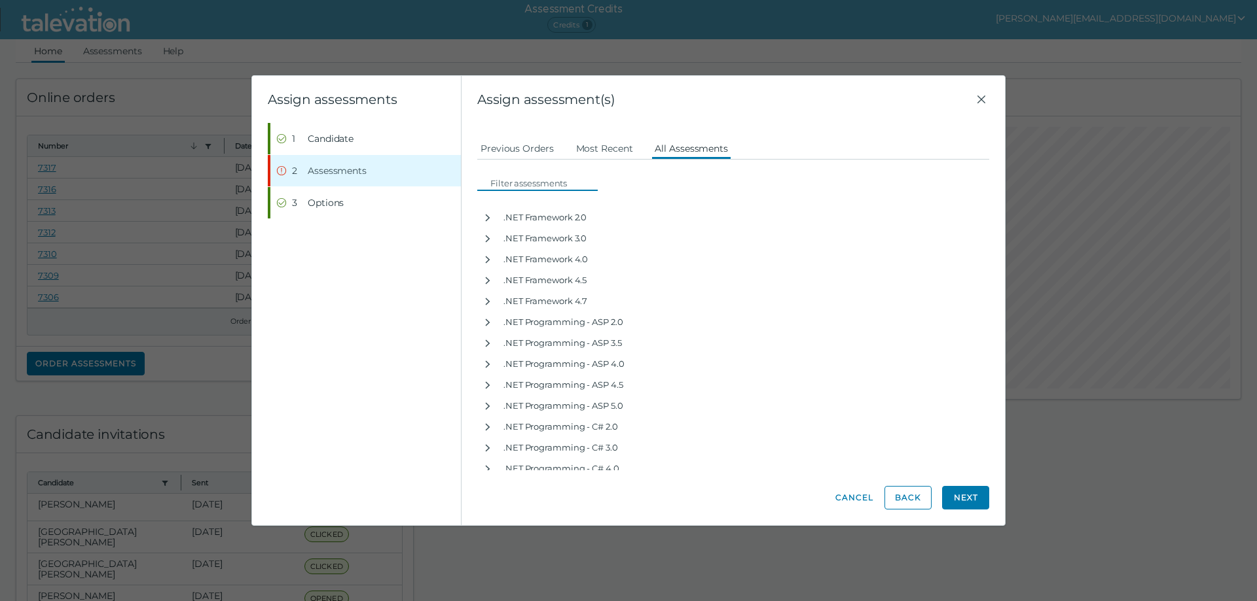
click at [504, 179] on input at bounding box center [541, 183] width 113 height 16
click at [592, 147] on button "Most Recent" at bounding box center [604, 148] width 63 height 24
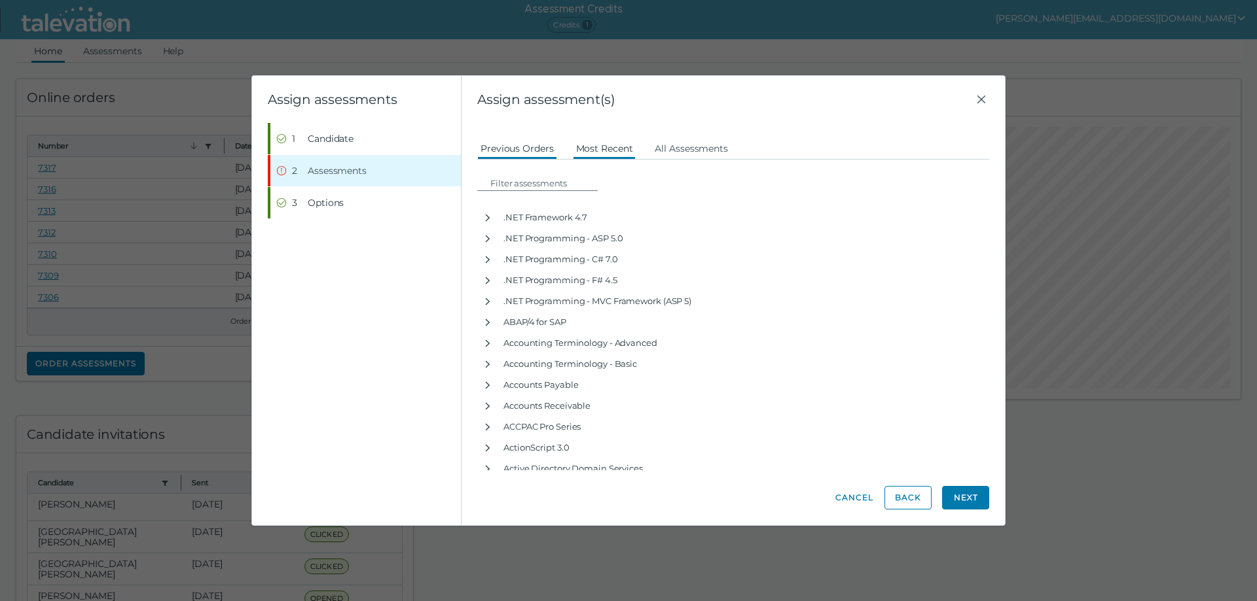
click at [524, 152] on button "Previous Orders" at bounding box center [517, 148] width 80 height 24
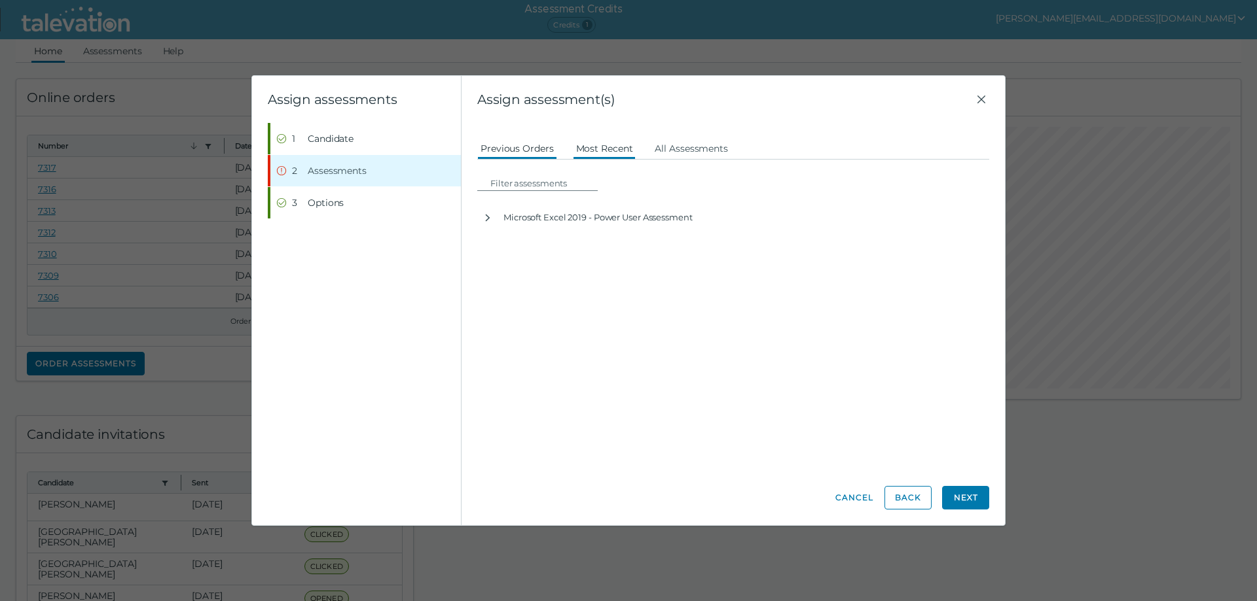
click at [596, 148] on button "Most Recent" at bounding box center [604, 148] width 63 height 24
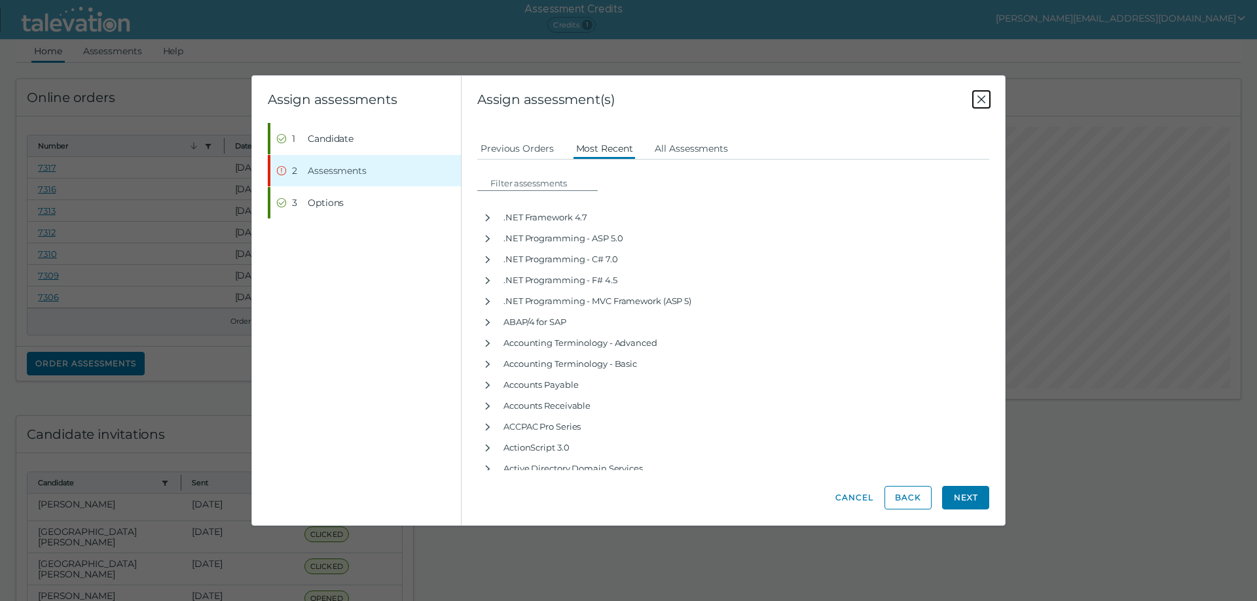
click at [983, 96] on icon "Close" at bounding box center [981, 100] width 16 height 16
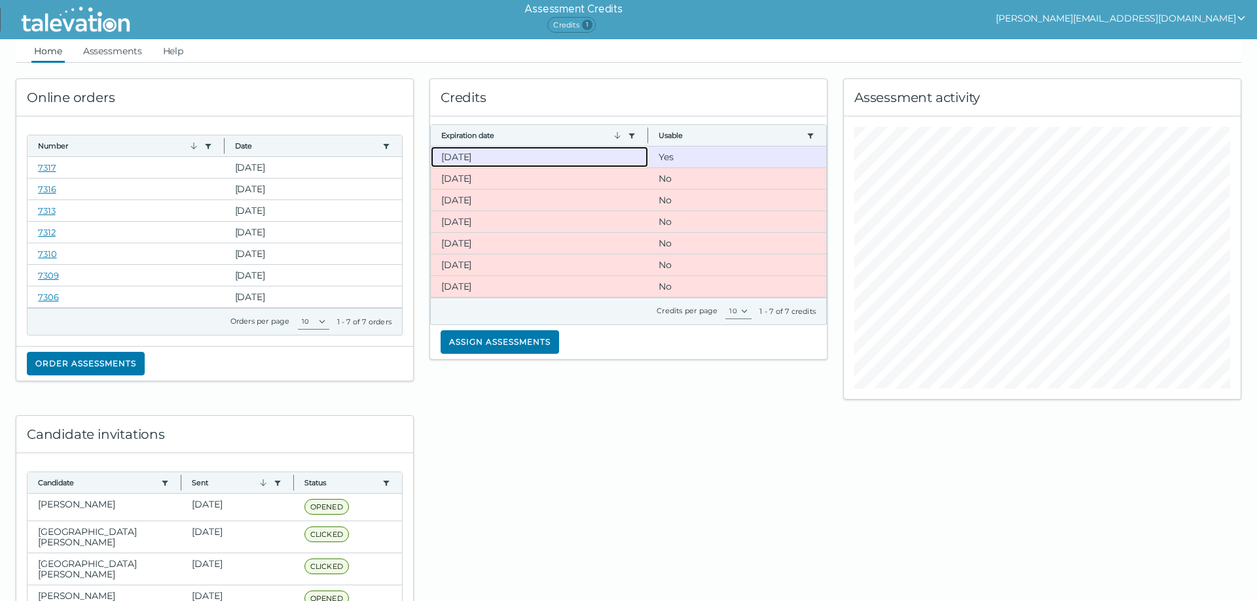
click at [526, 159] on clr-dg-cell "[DATE]" at bounding box center [540, 157] width 218 height 21
click at [486, 339] on button "Assign assessments" at bounding box center [499, 343] width 118 height 24
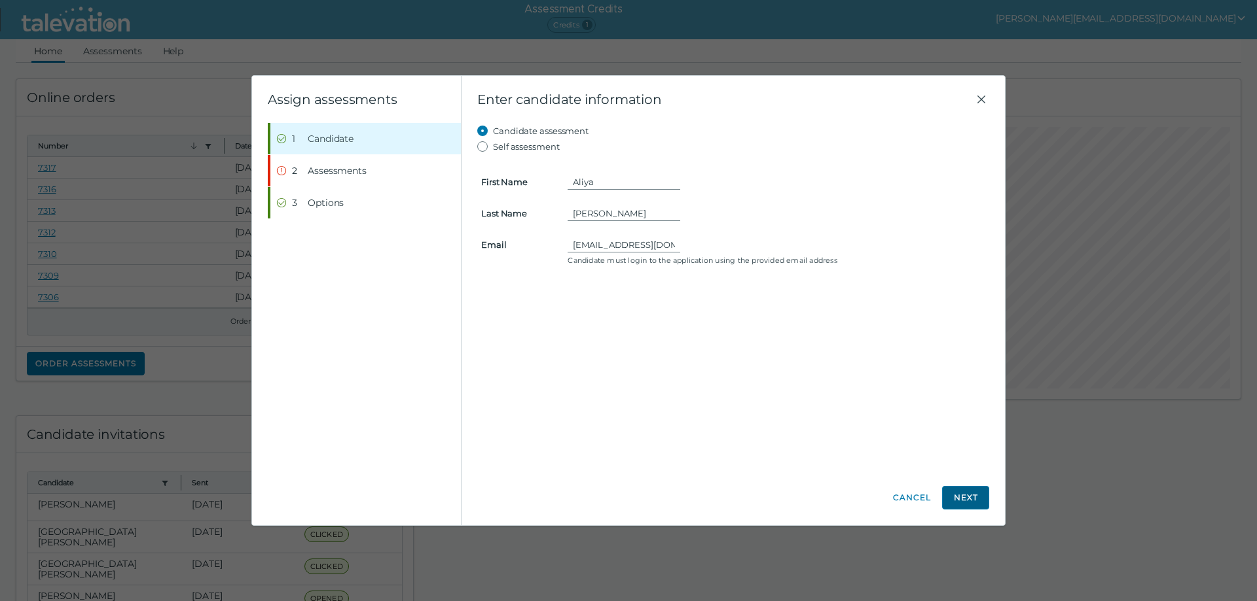
click at [973, 494] on button "Next" at bounding box center [965, 498] width 47 height 24
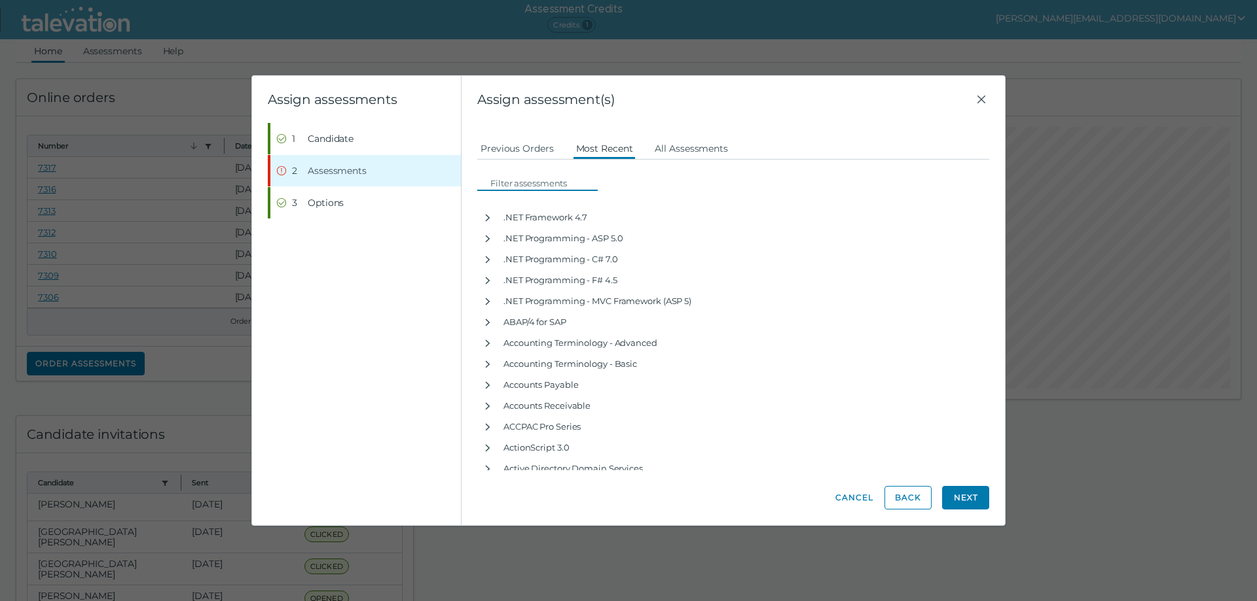
click at [501, 187] on input at bounding box center [541, 183] width 113 height 16
type input "Microsoft PowerPoint"
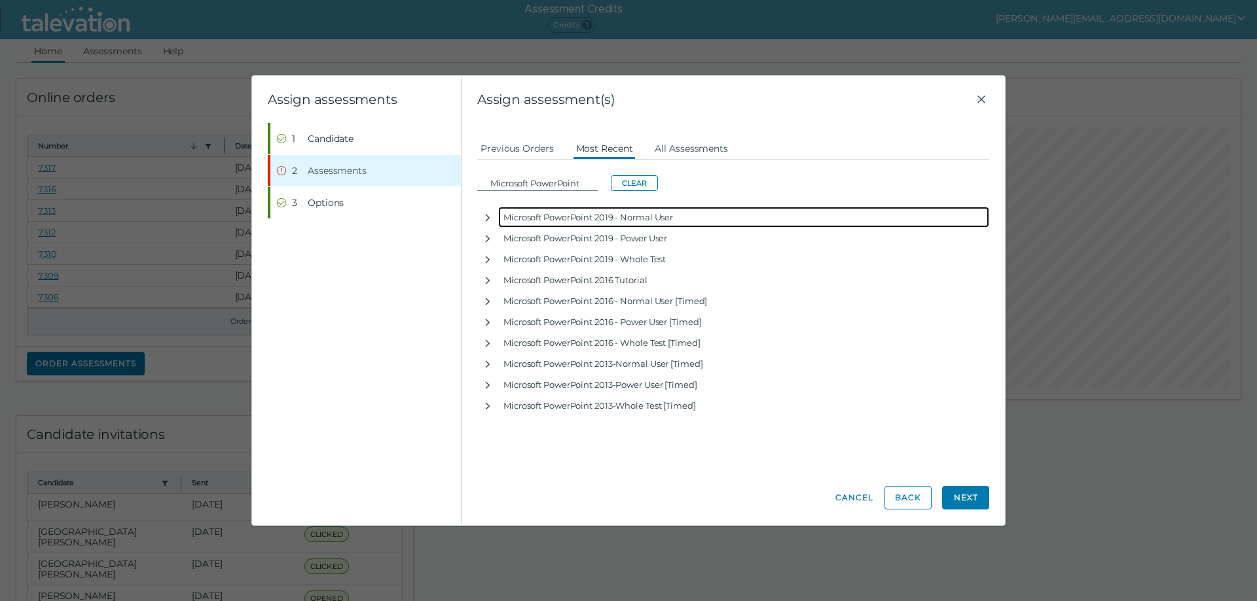
click at [560, 217] on div "Microsoft PowerPoint 2019 - Normal User" at bounding box center [743, 217] width 491 height 21
click at [560, 218] on div "Microsoft PowerPoint 2019 - Normal User" at bounding box center [743, 217] width 491 height 21
click at [488, 219] on icon "button" at bounding box center [488, 217] width 5 height 7
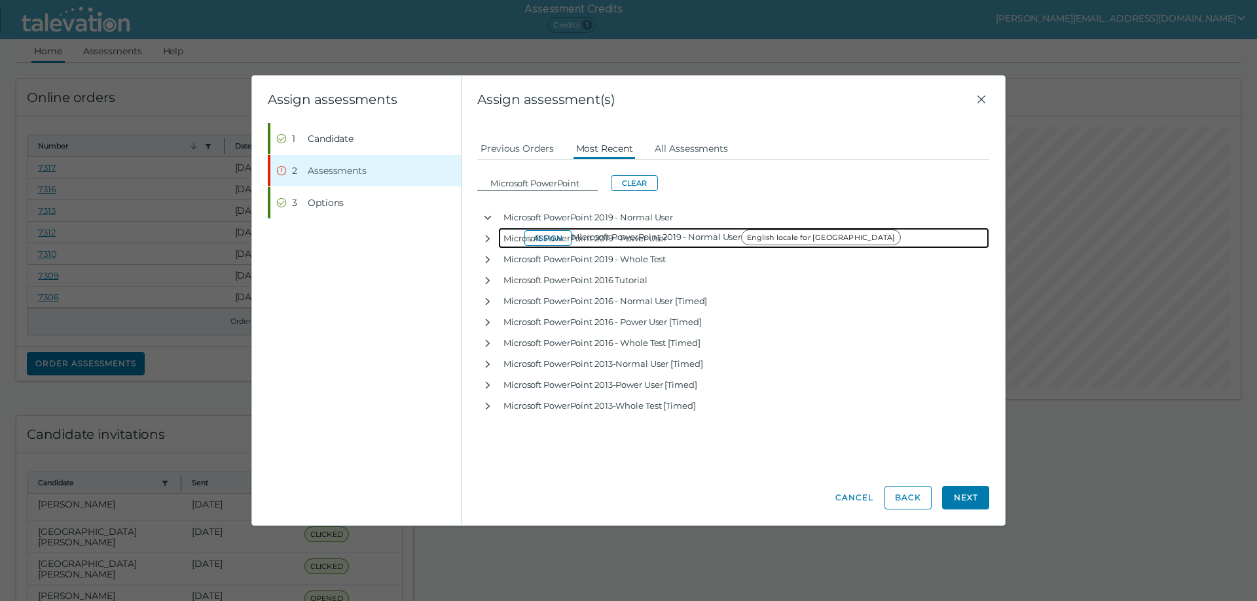
click at [554, 236] on div "Microsoft PowerPoint 2019 - Power User" at bounding box center [743, 238] width 491 height 21
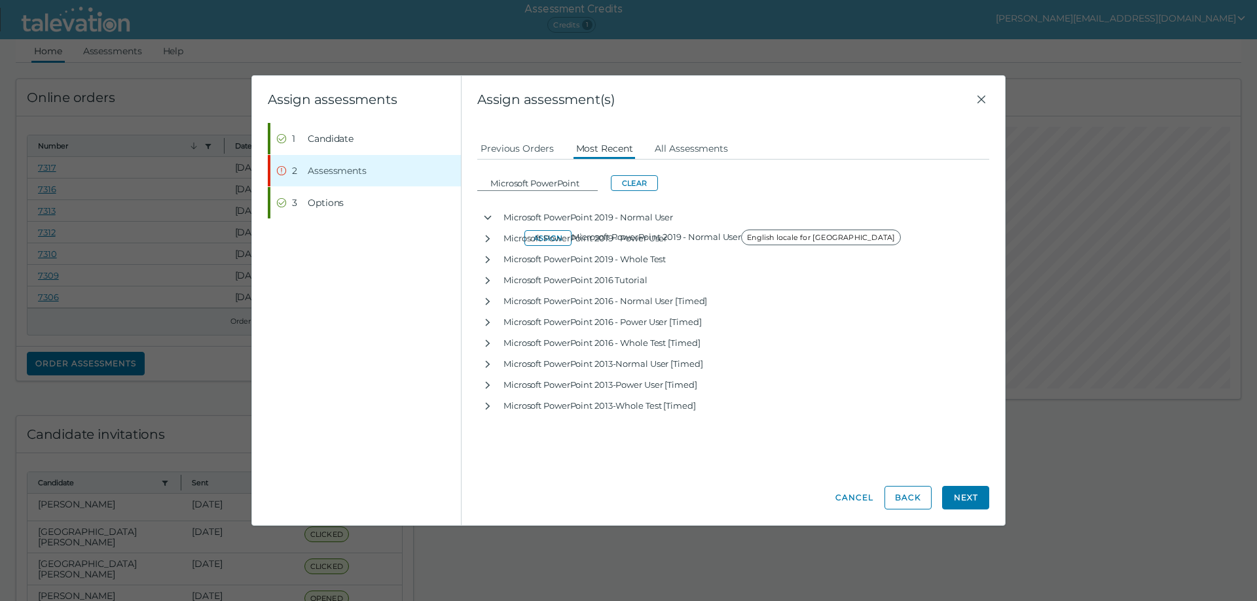
click at [724, 185] on div "Microsoft PowerPoint Clear" at bounding box center [733, 175] width 528 height 31
click at [950, 501] on button "Next" at bounding box center [965, 498] width 47 height 24
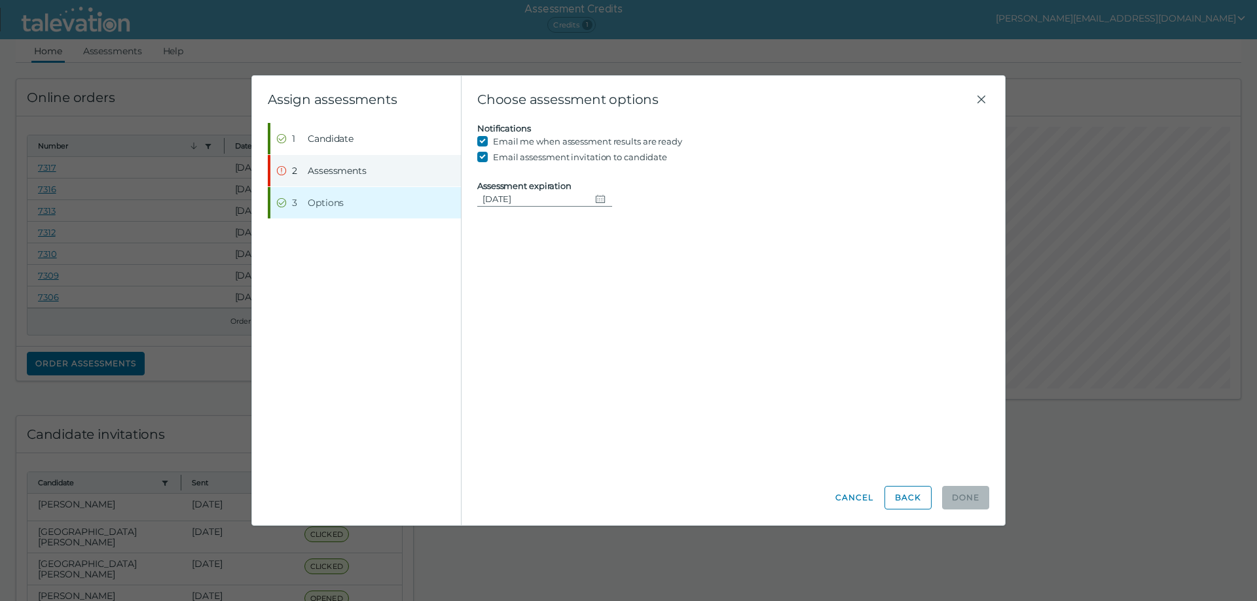
click at [330, 168] on span "Assessments" at bounding box center [337, 170] width 59 height 13
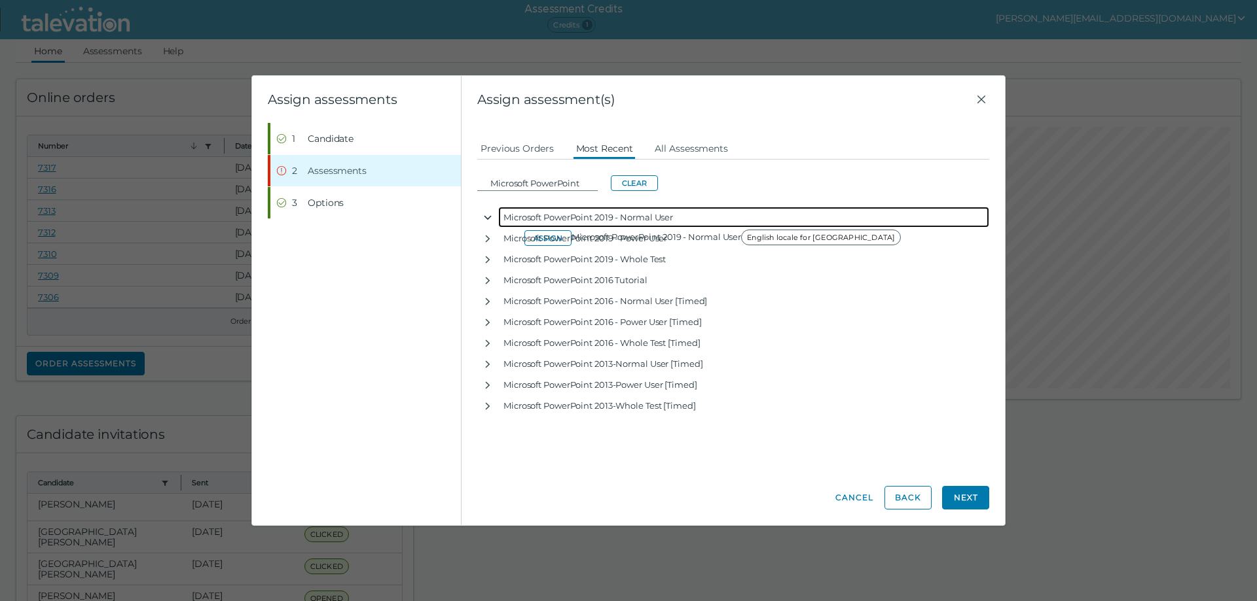
click at [487, 216] on icon "button" at bounding box center [487, 218] width 10 height 10
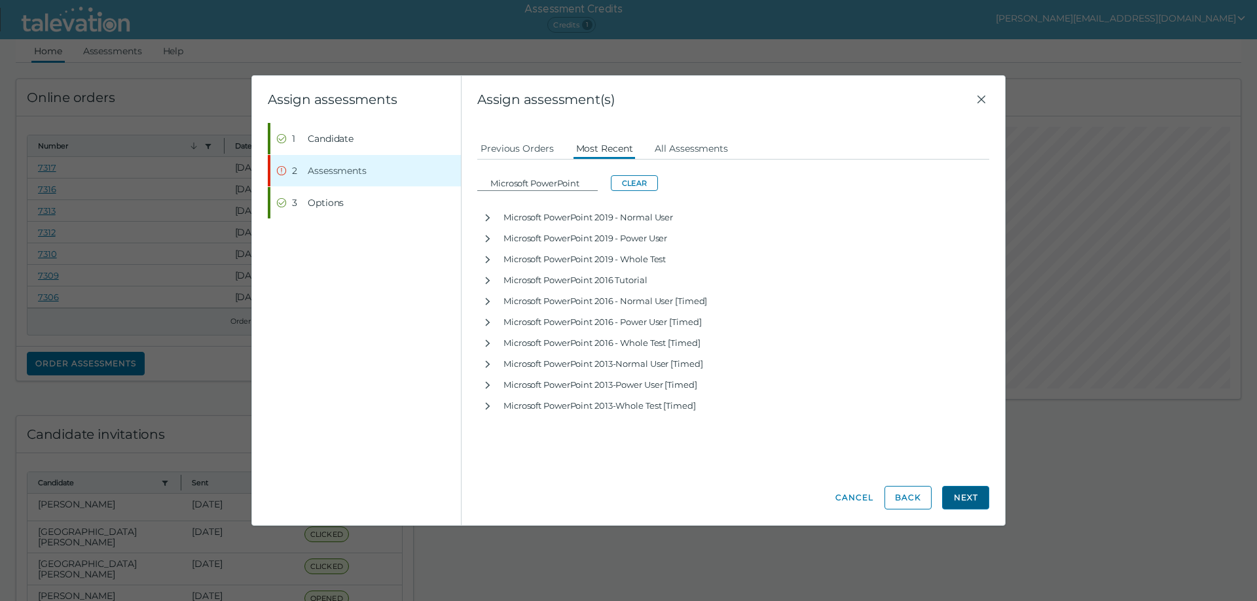
click at [981, 505] on button "Next" at bounding box center [965, 498] width 47 height 24
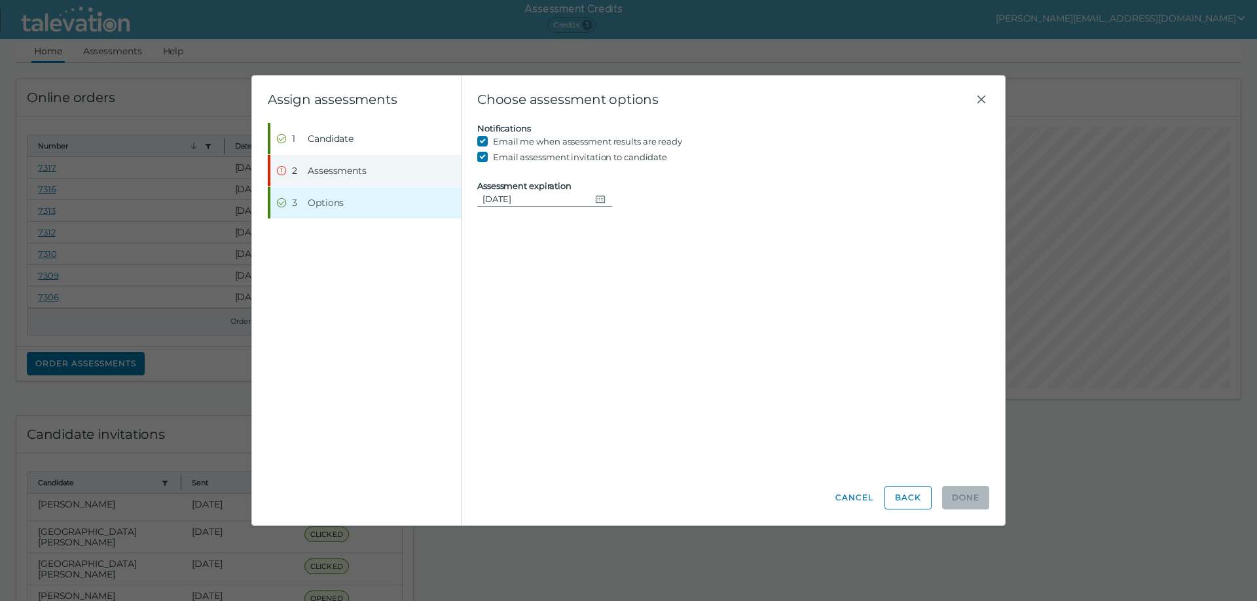
click at [331, 174] on span "Assessments" at bounding box center [337, 170] width 59 height 13
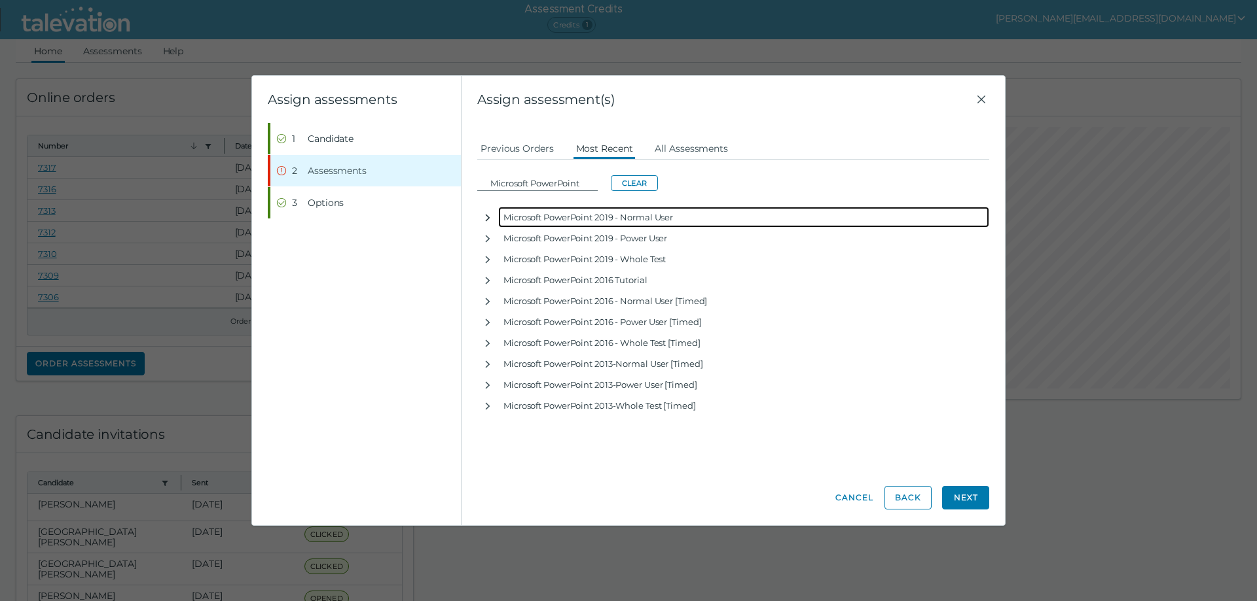
click at [488, 217] on icon "button" at bounding box center [488, 217] width 5 height 7
click at [488, 217] on icon "button" at bounding box center [487, 218] width 10 height 10
click at [488, 217] on icon "button" at bounding box center [488, 217] width 5 height 7
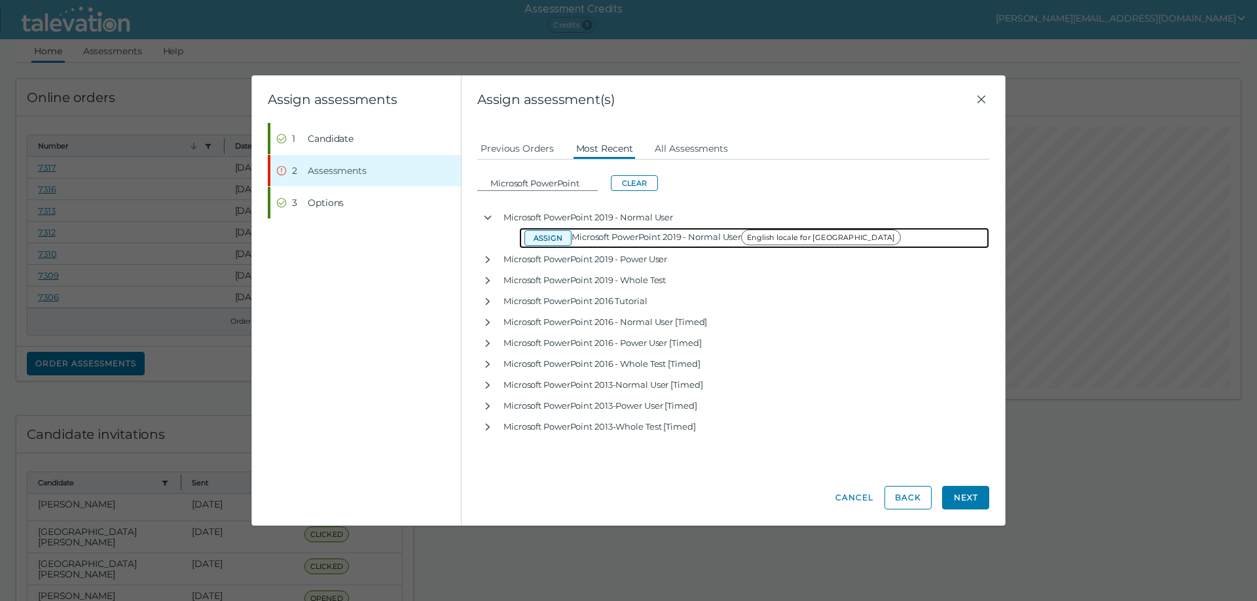
click at [540, 232] on button "Assign" at bounding box center [547, 238] width 47 height 16
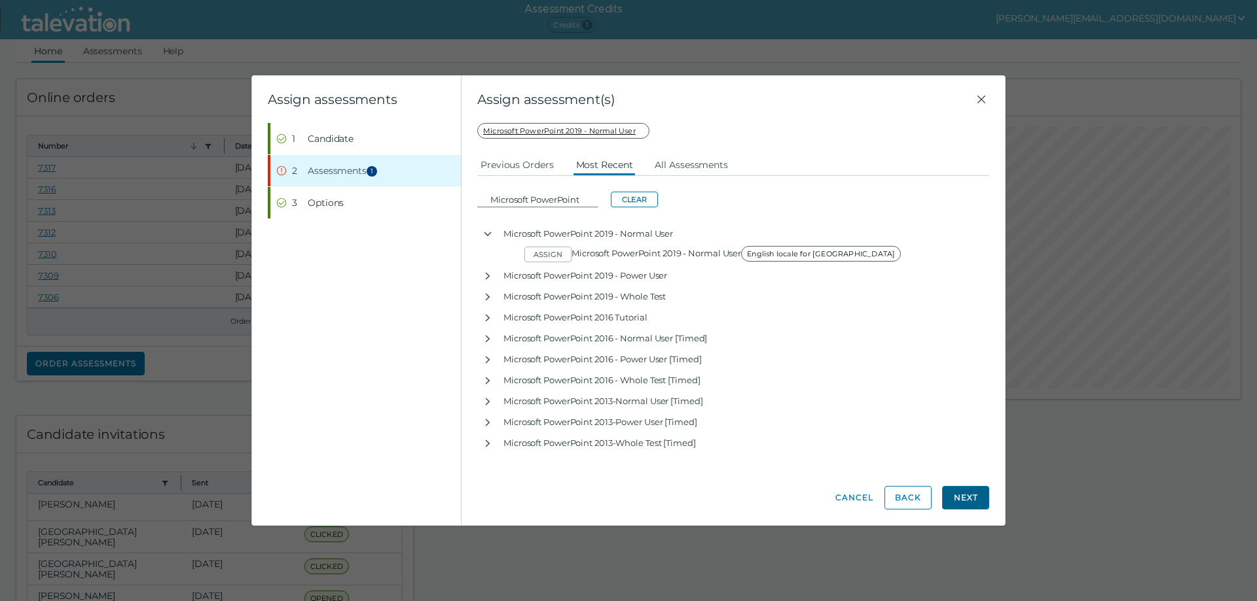
click at [965, 497] on button "Next" at bounding box center [965, 498] width 47 height 24
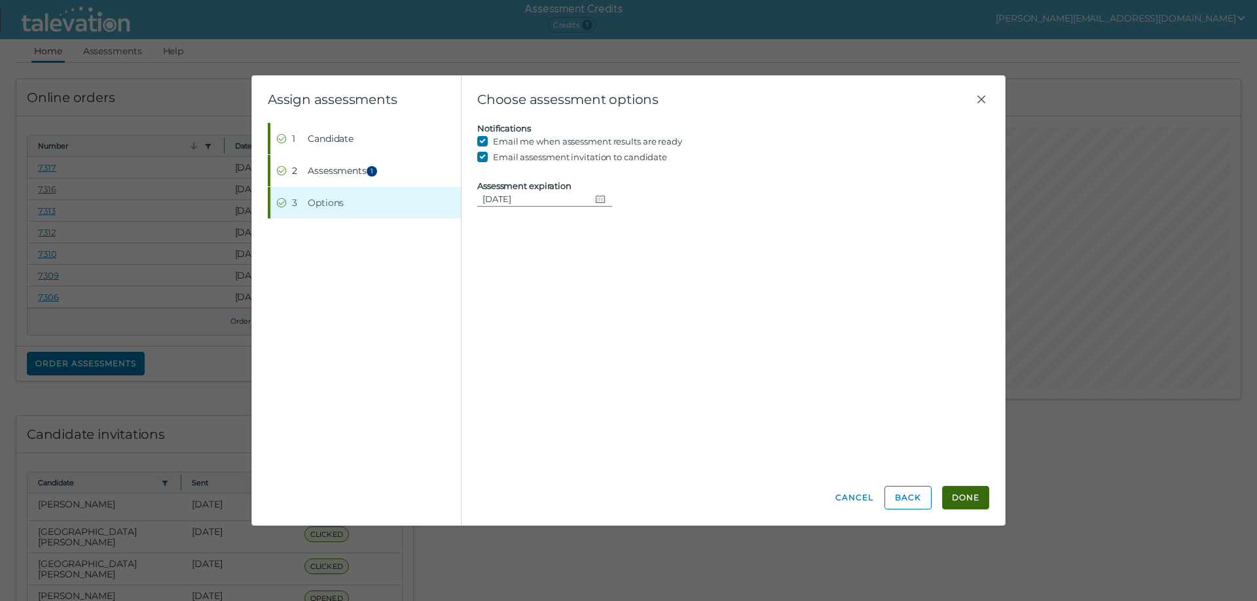
click at [969, 488] on button "Done" at bounding box center [965, 498] width 47 height 24
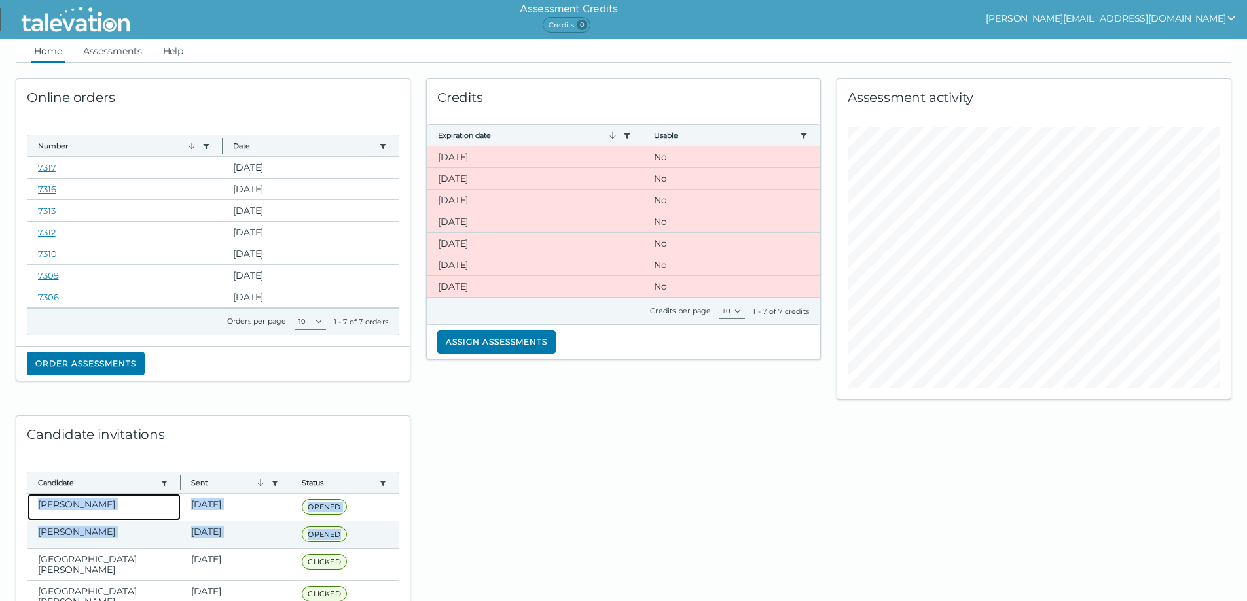
drag, startPoint x: 35, startPoint y: 503, endPoint x: 379, endPoint y: 532, distance: 345.5
click at [379, 532] on div "Crawford, Aliya Aug 13, 2025 OPENED Message was opened by candidate Crawford, A…" at bounding box center [212, 595] width 371 height 202
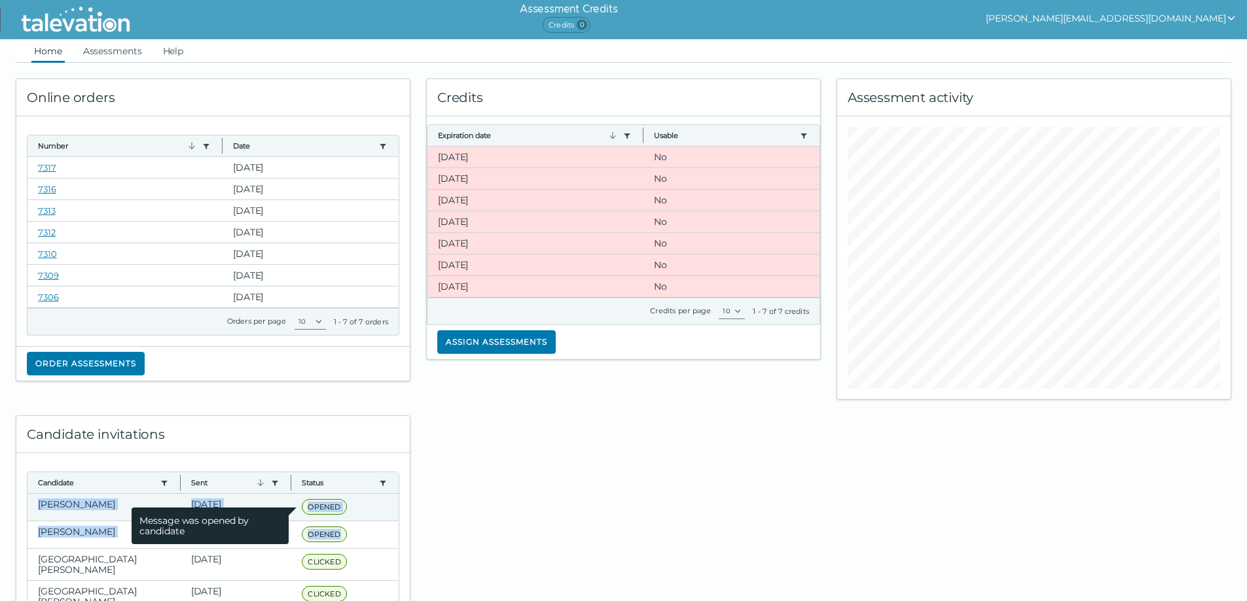
copy div "Crawford, Aliya Aug 13, 2025 OPENED Message was opened by candidate Crawford, A…"
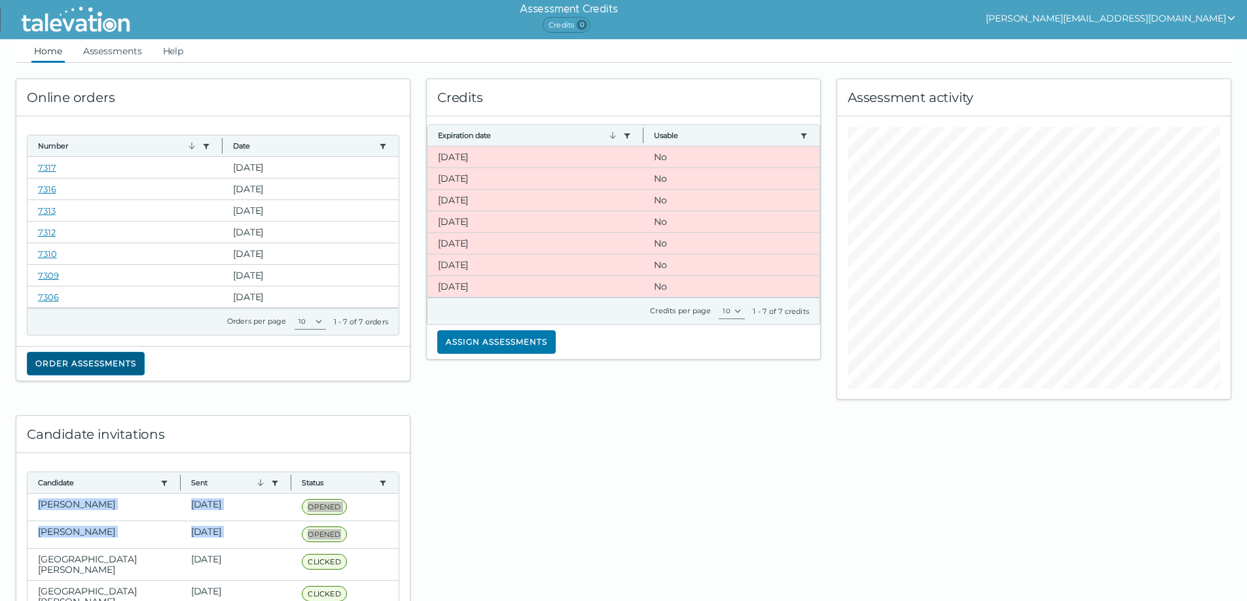
click at [105, 359] on button "Order assessments" at bounding box center [86, 364] width 118 height 24
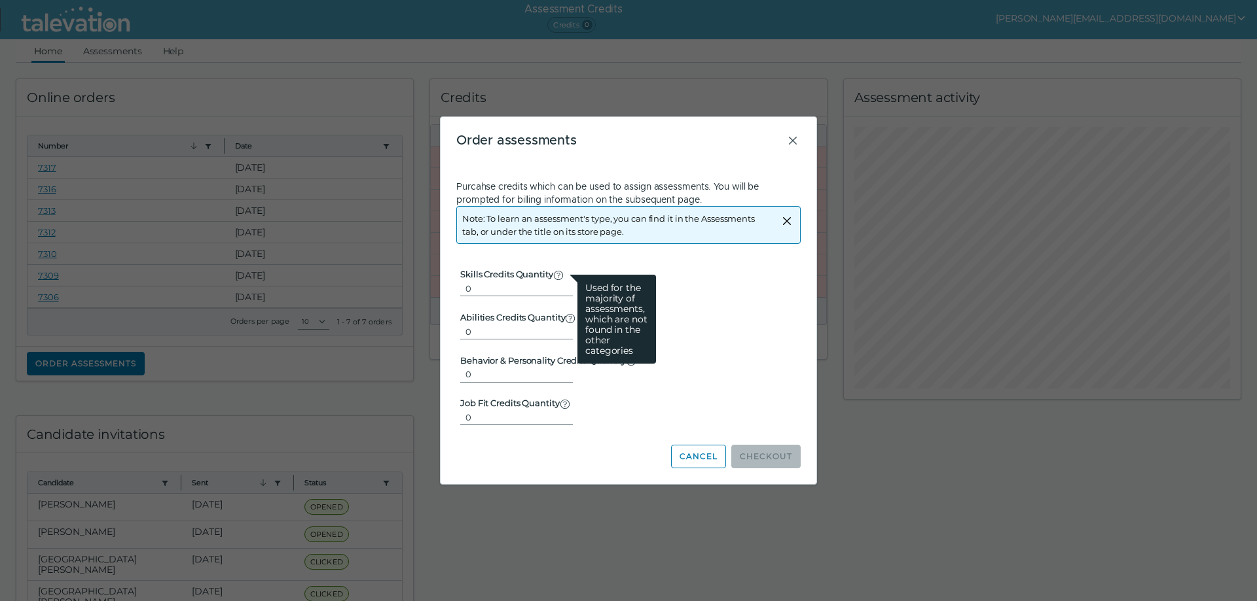
click at [558, 275] on icon at bounding box center [558, 275] width 10 height 10
click at [558, 281] on input "0" at bounding box center [516, 289] width 113 height 16
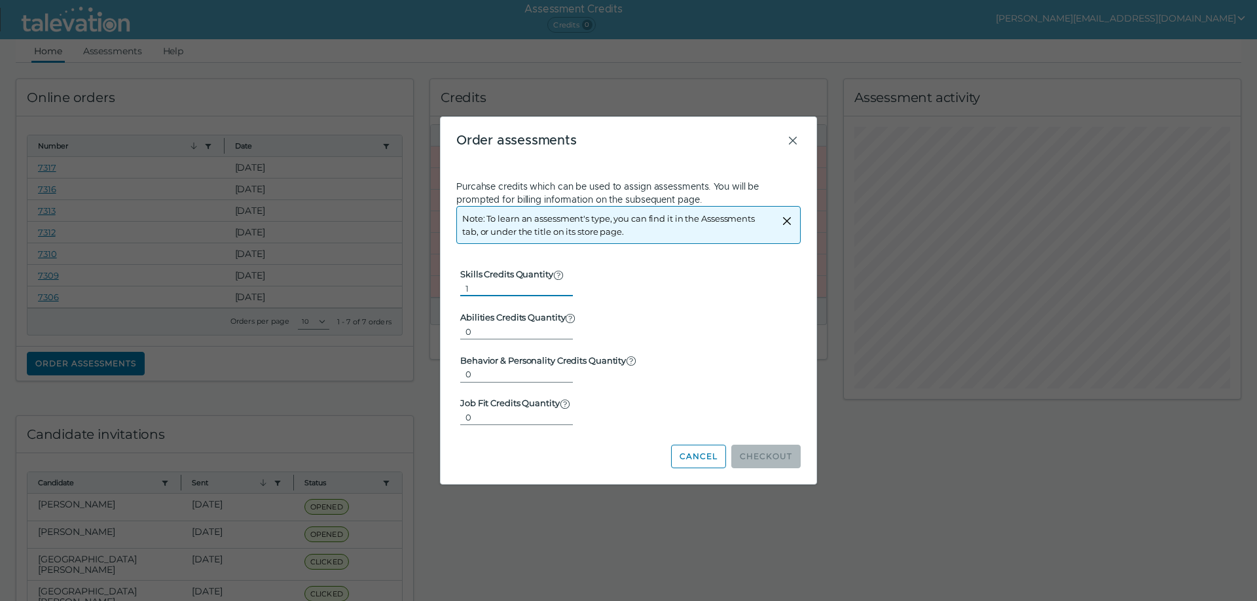
click at [556, 287] on input "1" at bounding box center [516, 289] width 113 height 16
type input "2"
click at [557, 287] on input "2" at bounding box center [516, 289] width 113 height 16
click at [768, 449] on button "Checkout" at bounding box center [765, 457] width 69 height 24
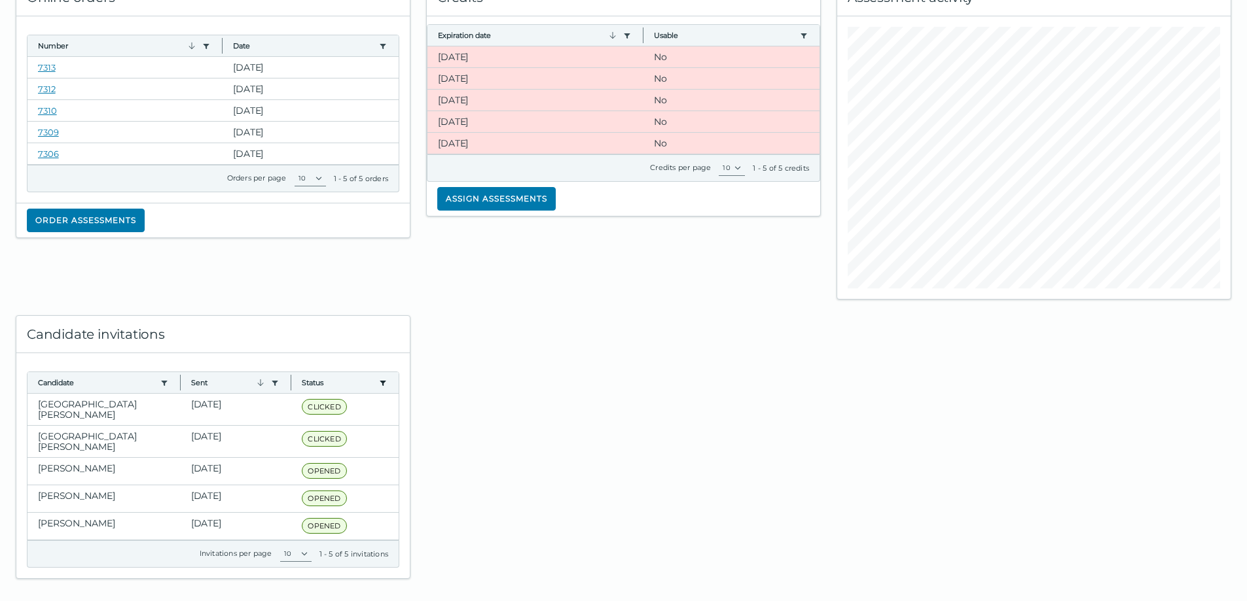
click at [380, 384] on icon "button" at bounding box center [383, 383] width 6 height 5
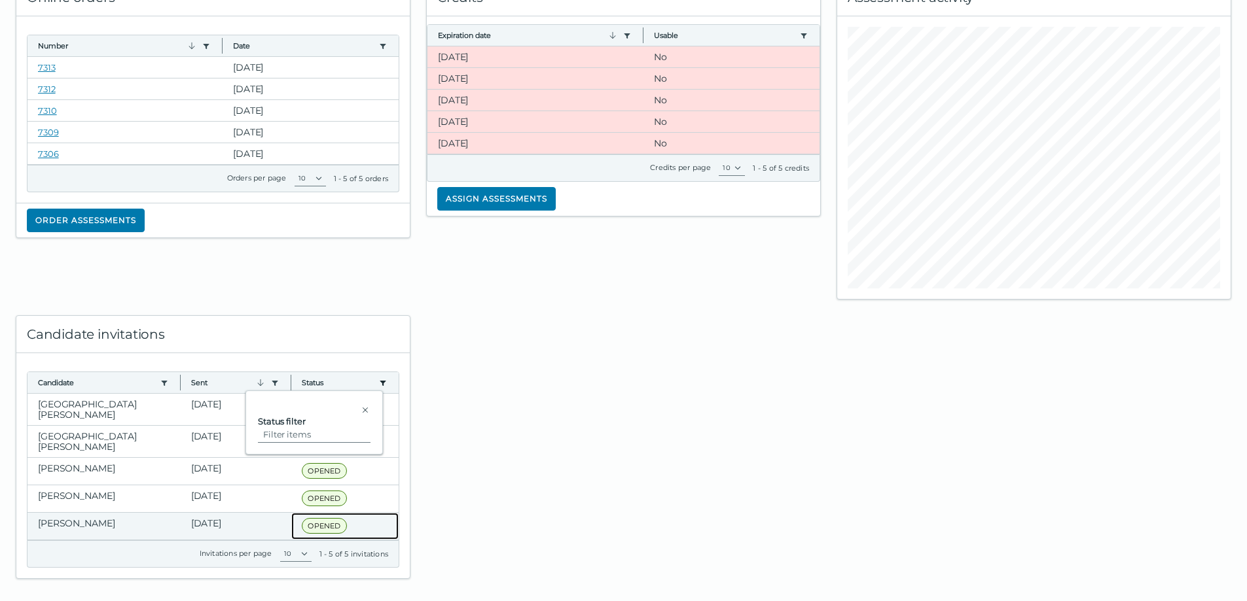
click at [372, 513] on clr-dg-cell "OPENED Message was opened by candidate" at bounding box center [344, 526] width 107 height 27
click at [336, 518] on span "OPENED" at bounding box center [324, 526] width 45 height 16
click at [323, 518] on span "OPENED" at bounding box center [324, 526] width 45 height 16
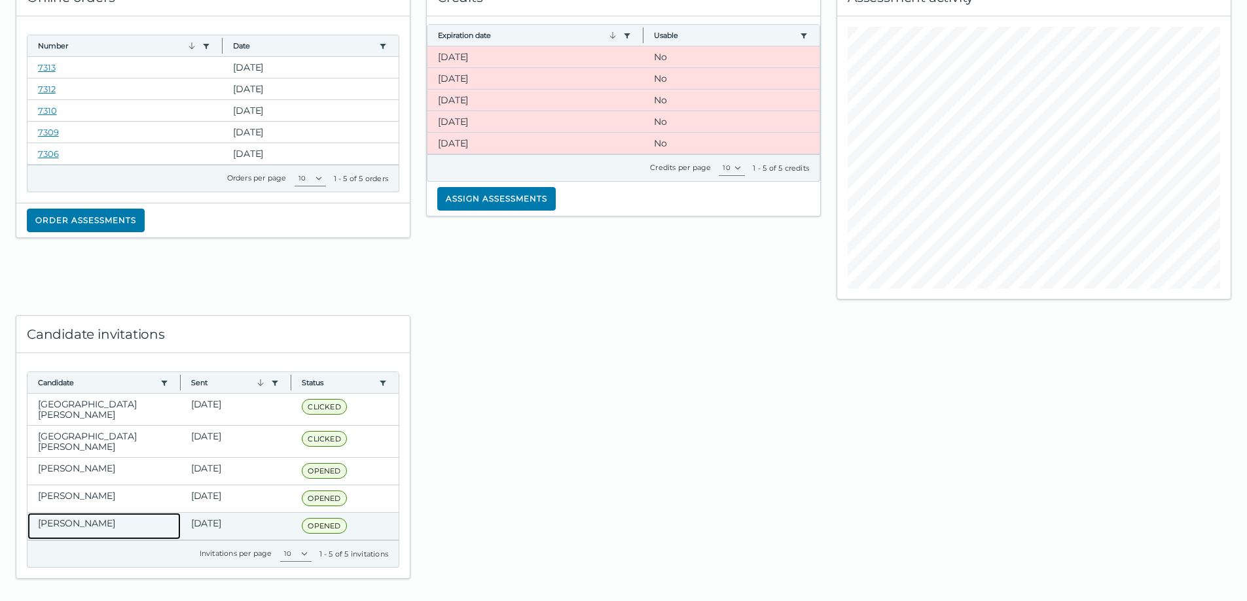
click at [71, 513] on clr-dg-cell "[PERSON_NAME]" at bounding box center [103, 526] width 153 height 27
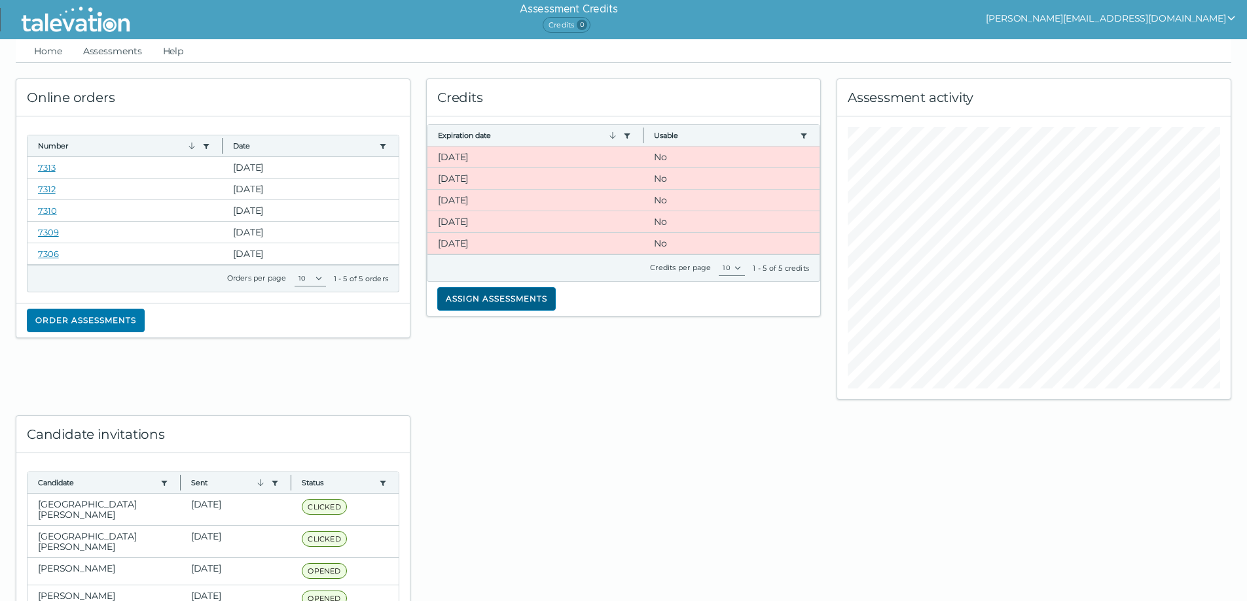
click at [469, 300] on button "Assign assessments" at bounding box center [496, 299] width 118 height 24
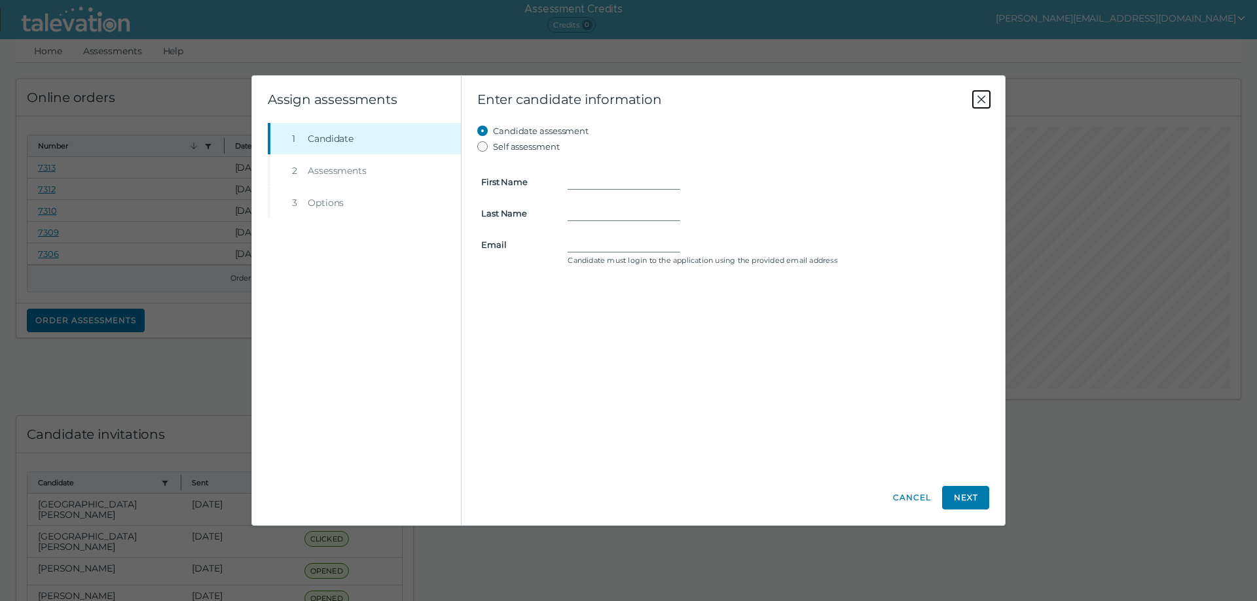
click at [982, 98] on icon "Close" at bounding box center [981, 100] width 8 height 8
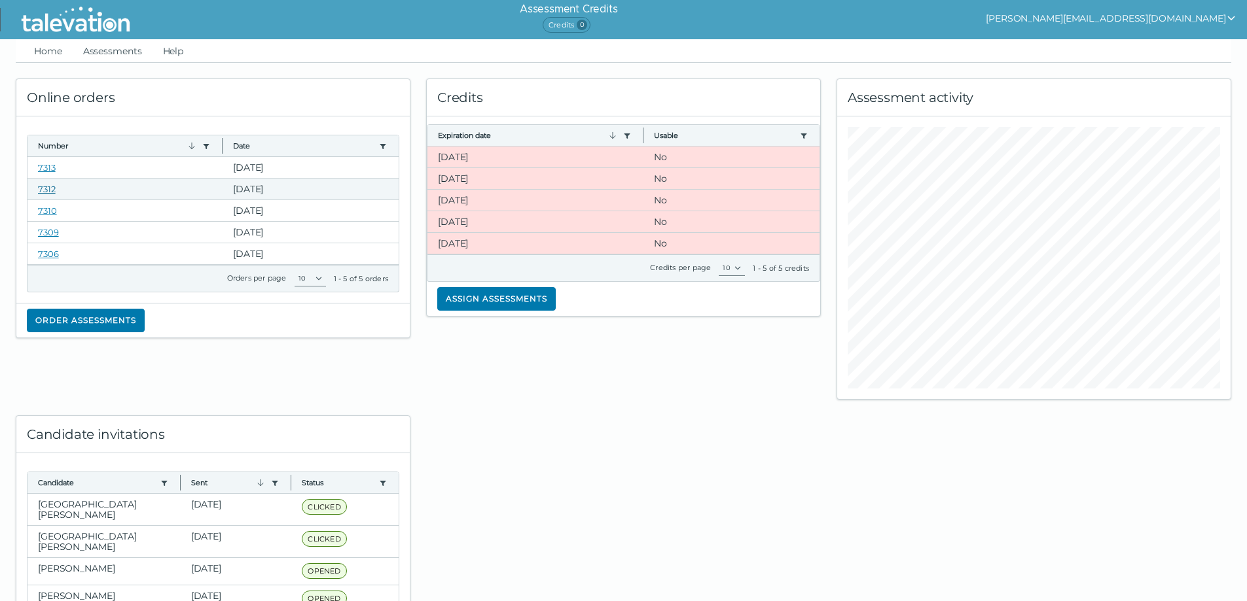
click at [43, 189] on link "7312" at bounding box center [47, 189] width 18 height 10
click at [113, 327] on button "Order assessments" at bounding box center [86, 321] width 118 height 24
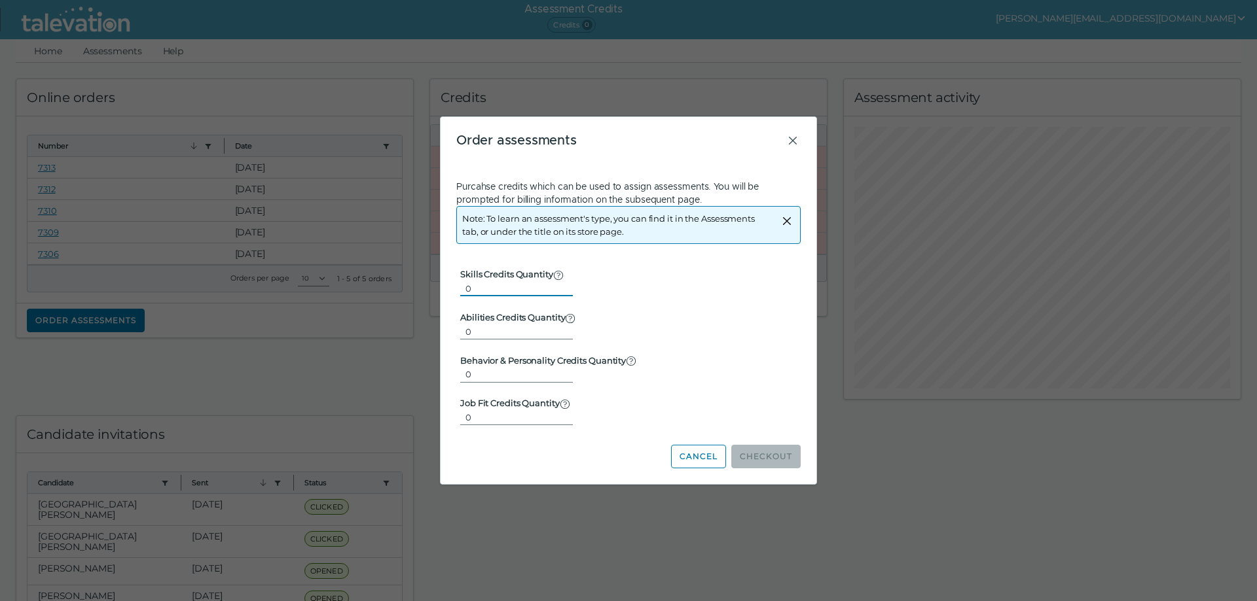
click at [528, 287] on input "0" at bounding box center [516, 289] width 113 height 16
type input "1"
click at [557, 285] on input "1" at bounding box center [516, 289] width 113 height 16
click at [757, 459] on button "Checkout" at bounding box center [765, 457] width 69 height 24
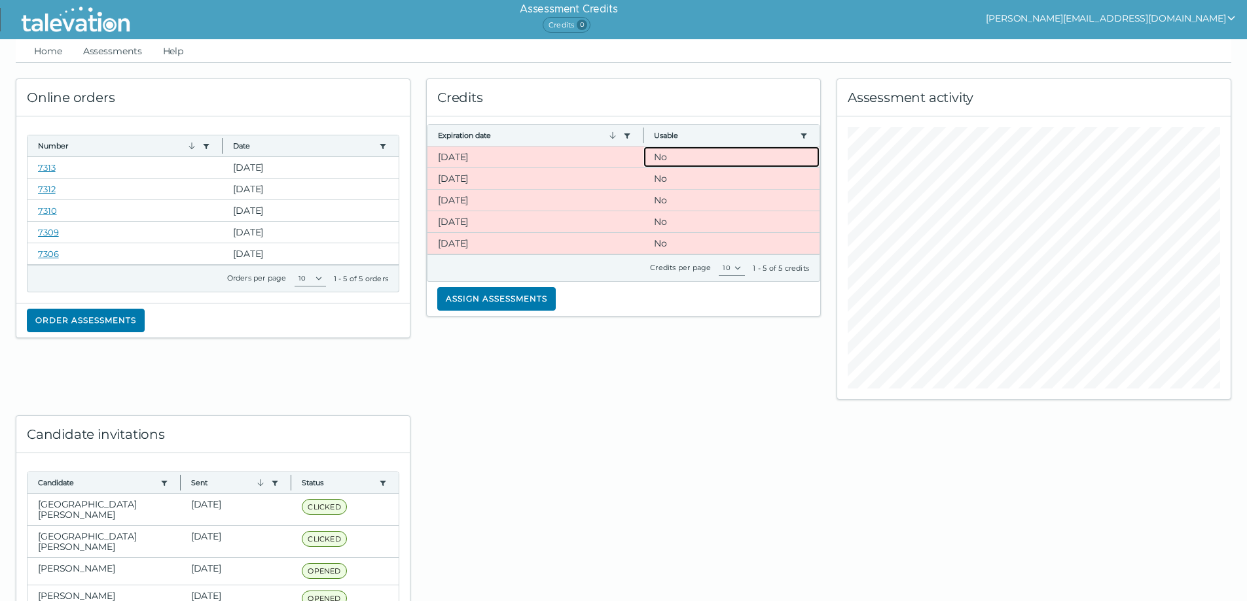
click at [670, 152] on clr-dg-cell "No" at bounding box center [731, 157] width 176 height 21
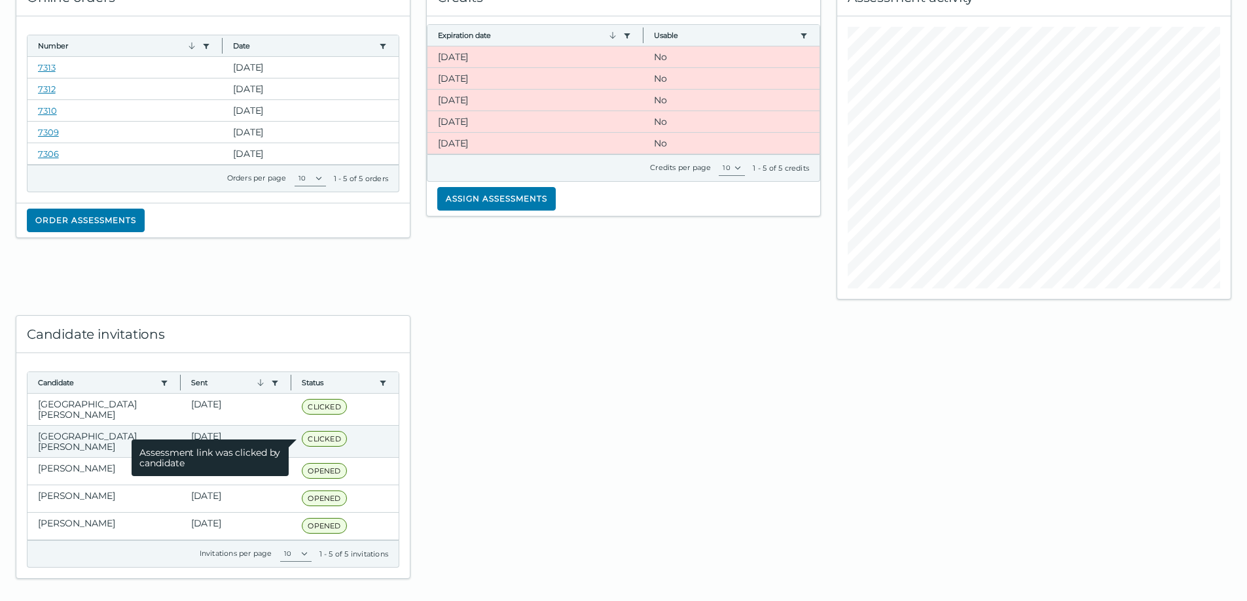
drag, startPoint x: 321, startPoint y: 406, endPoint x: 319, endPoint y: 429, distance: 23.0
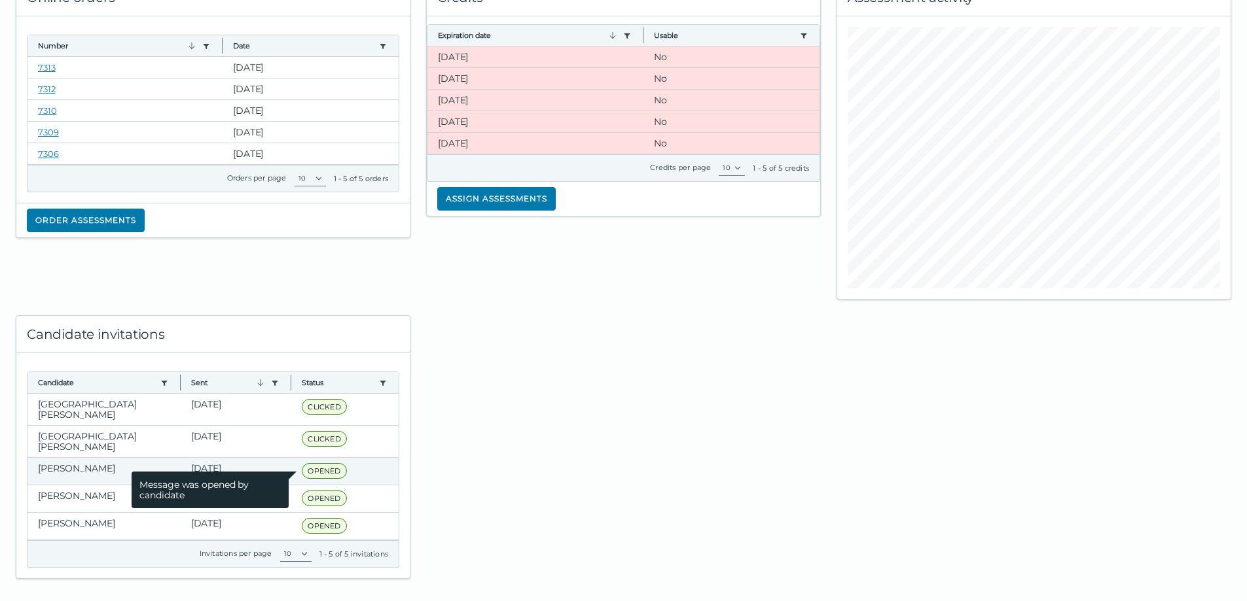
drag, startPoint x: 319, startPoint y: 429, endPoint x: 318, endPoint y: 459, distance: 29.5
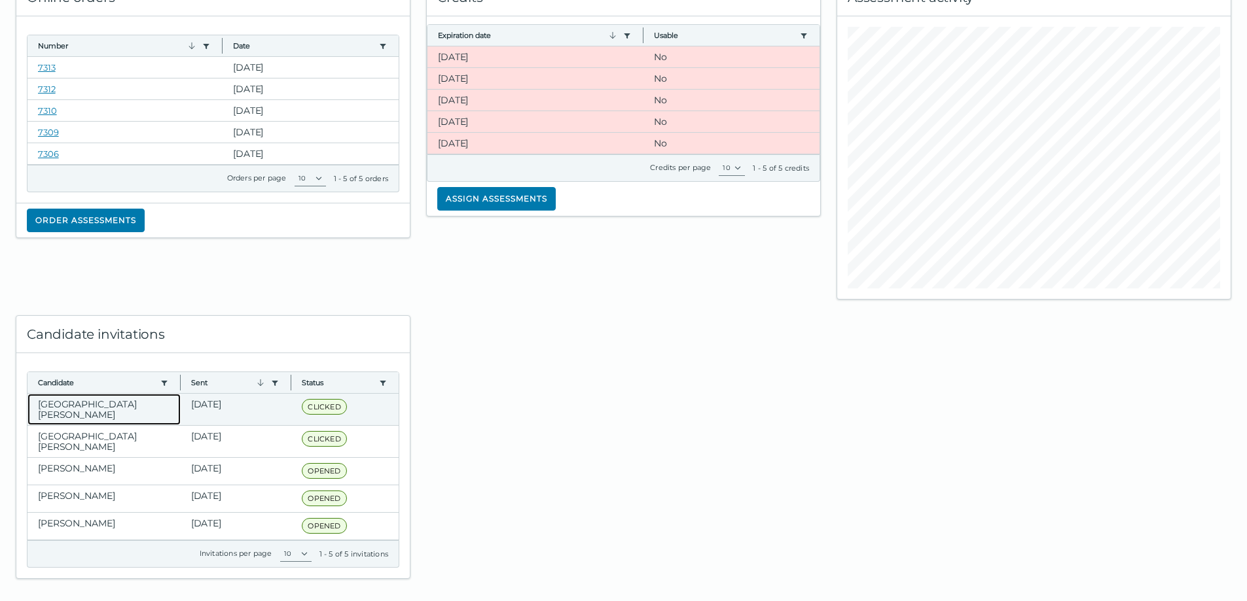
drag, startPoint x: 318, startPoint y: 459, endPoint x: 79, endPoint y: 399, distance: 246.2
click at [79, 399] on clr-dg-cell "[GEOGRAPHIC_DATA][PERSON_NAME]" at bounding box center [103, 409] width 153 height 31
click at [86, 404] on clr-dg-cell "[GEOGRAPHIC_DATA][PERSON_NAME]" at bounding box center [103, 409] width 153 height 31
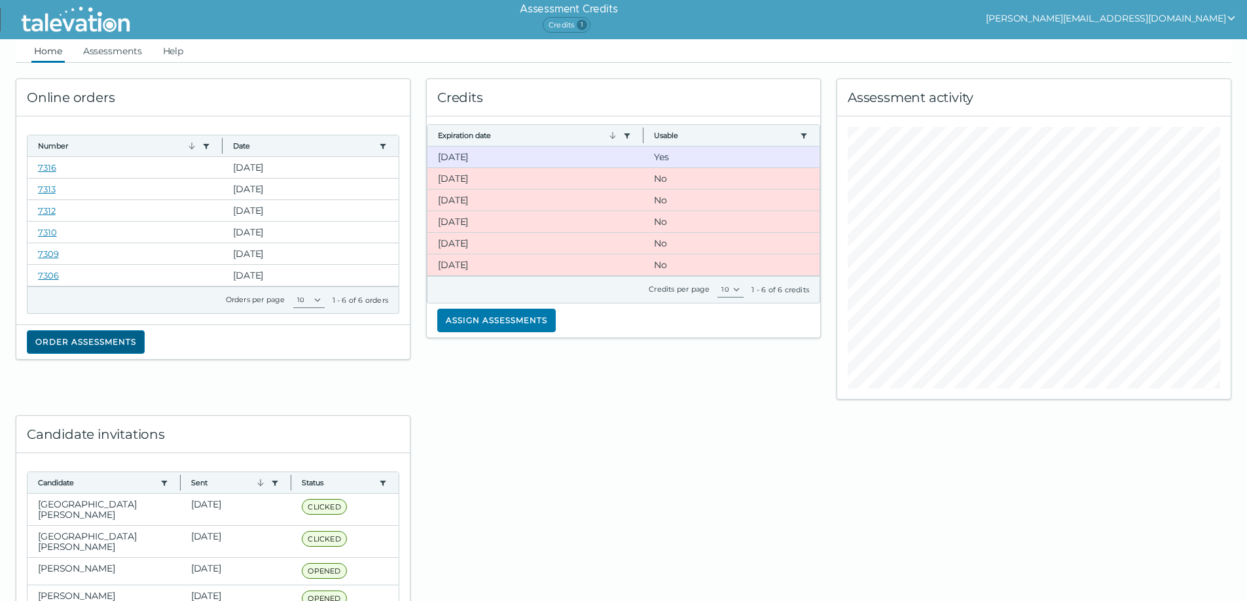
click at [94, 350] on button "Order assessments" at bounding box center [86, 343] width 118 height 24
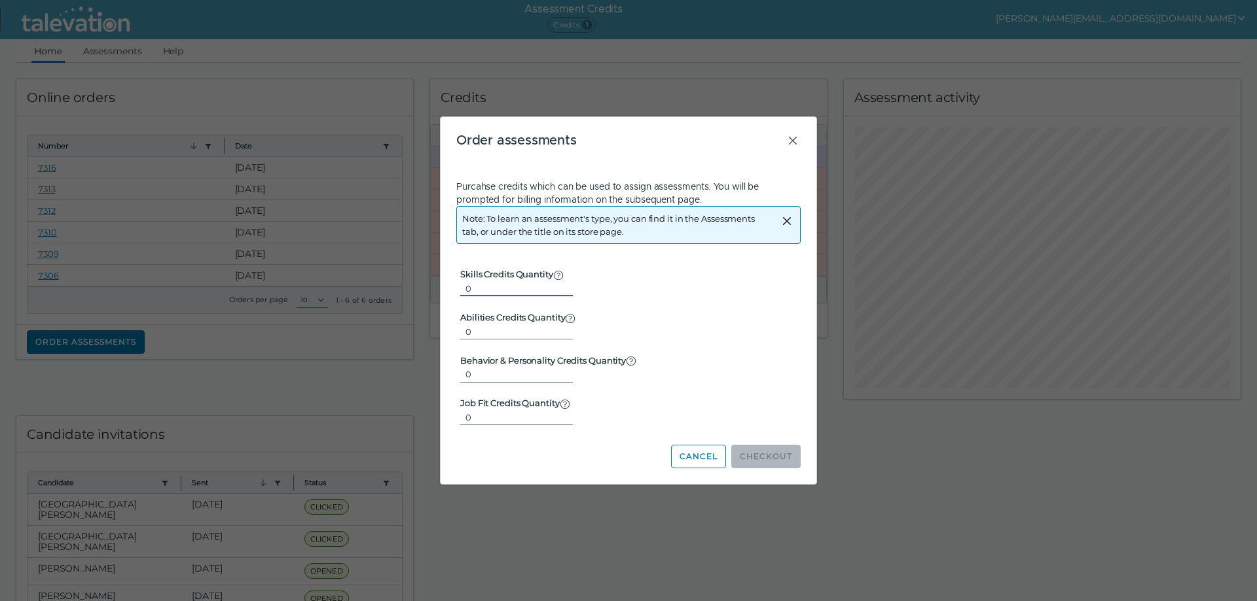
click at [534, 289] on input "0" at bounding box center [516, 289] width 113 height 16
type input "1"
click at [744, 458] on button "Checkout" at bounding box center [765, 457] width 69 height 24
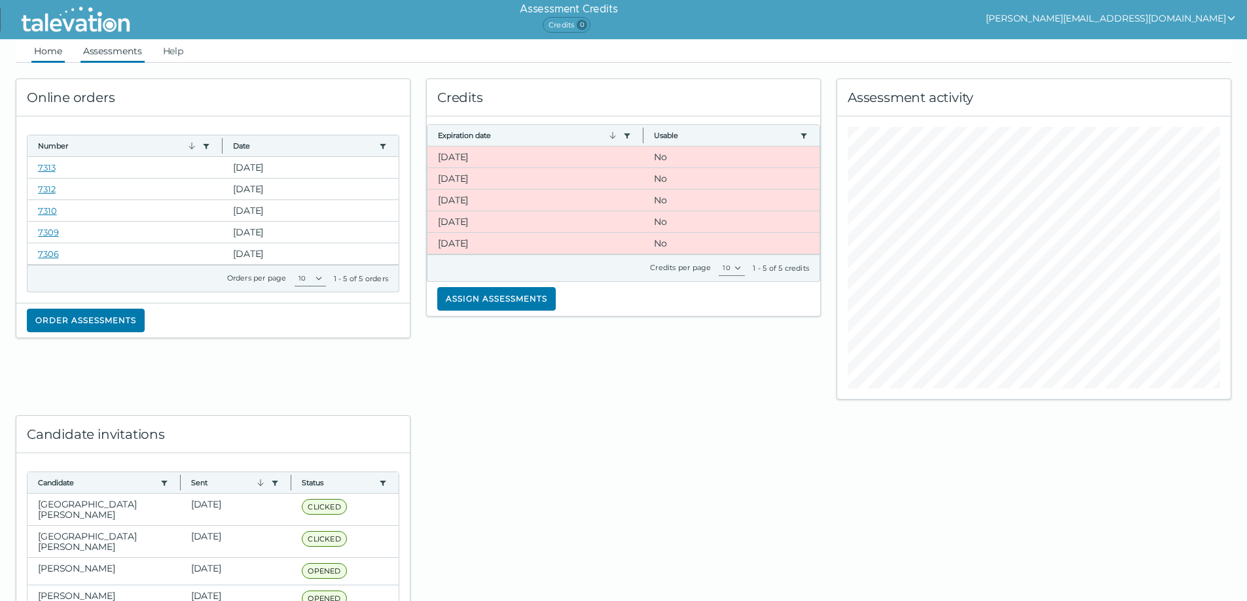
click at [100, 47] on link "Assessments" at bounding box center [113, 51] width 64 height 24
click at [108, 46] on link "Assessments" at bounding box center [113, 51] width 64 height 24
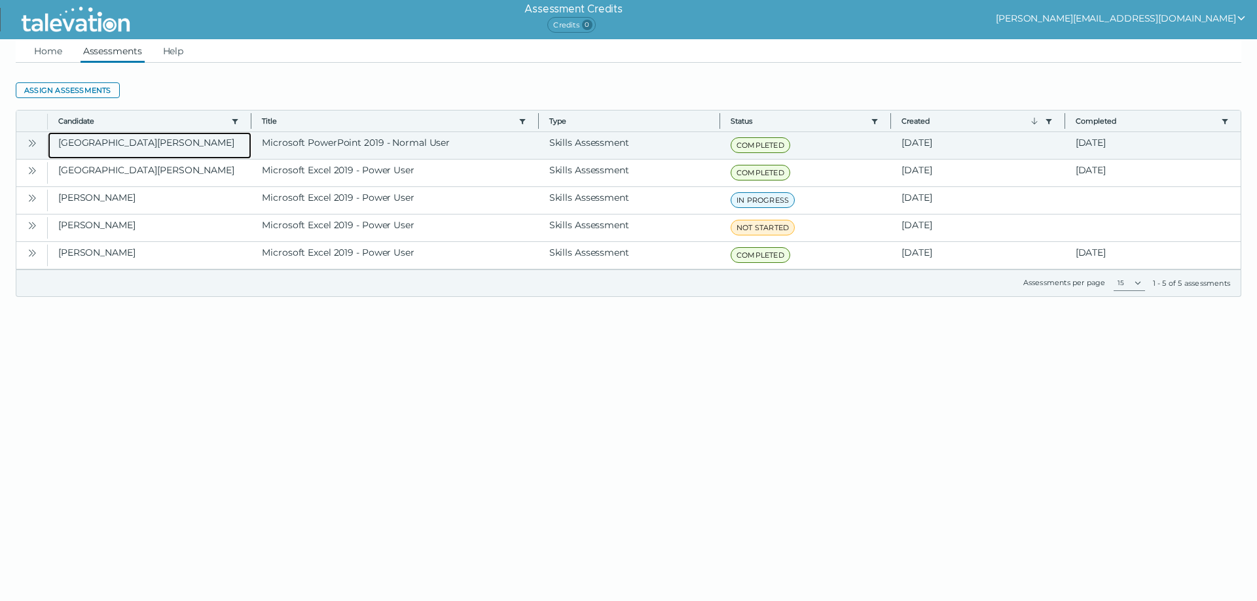
click at [86, 143] on clr-dg-cell "[GEOGRAPHIC_DATA][PERSON_NAME]" at bounding box center [150, 145] width 204 height 27
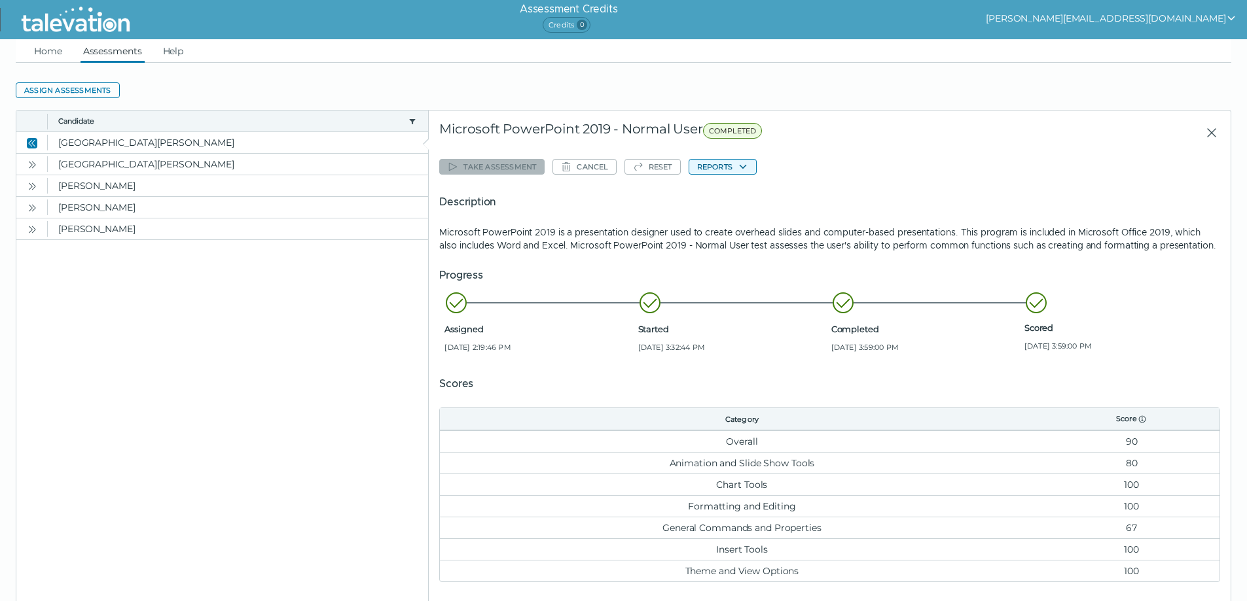
click at [732, 167] on button "Reports" at bounding box center [723, 167] width 68 height 16
click at [733, 194] on button "Microsoft PowerPoint 2019 - Normal User" at bounding box center [784, 193] width 190 height 16
click at [34, 164] on icon "Open" at bounding box center [32, 165] width 10 height 10
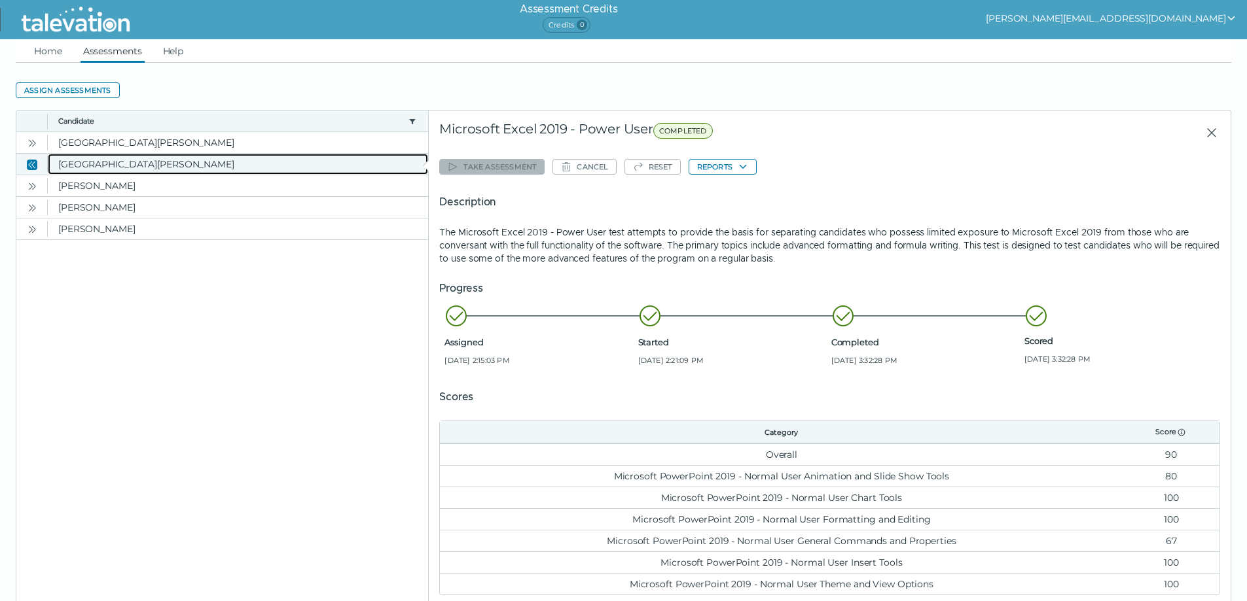
click at [113, 164] on clr-dg-cell "[GEOGRAPHIC_DATA][PERSON_NAME]" at bounding box center [238, 164] width 380 height 21
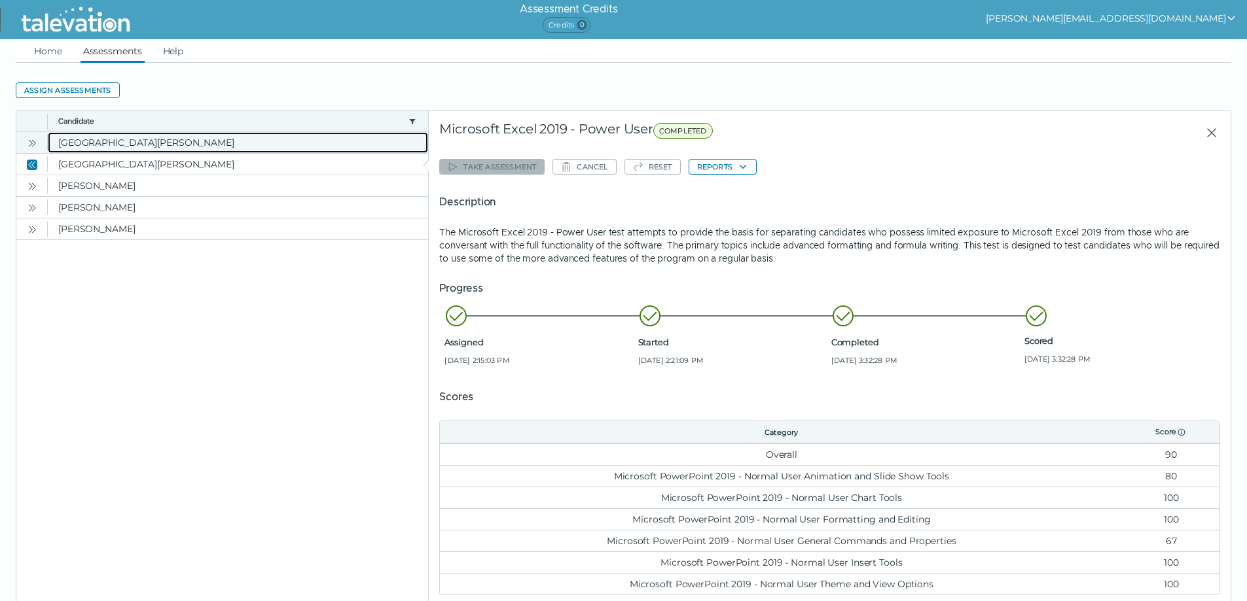
click at [107, 142] on clr-dg-cell "[GEOGRAPHIC_DATA][PERSON_NAME]" at bounding box center [238, 142] width 380 height 21
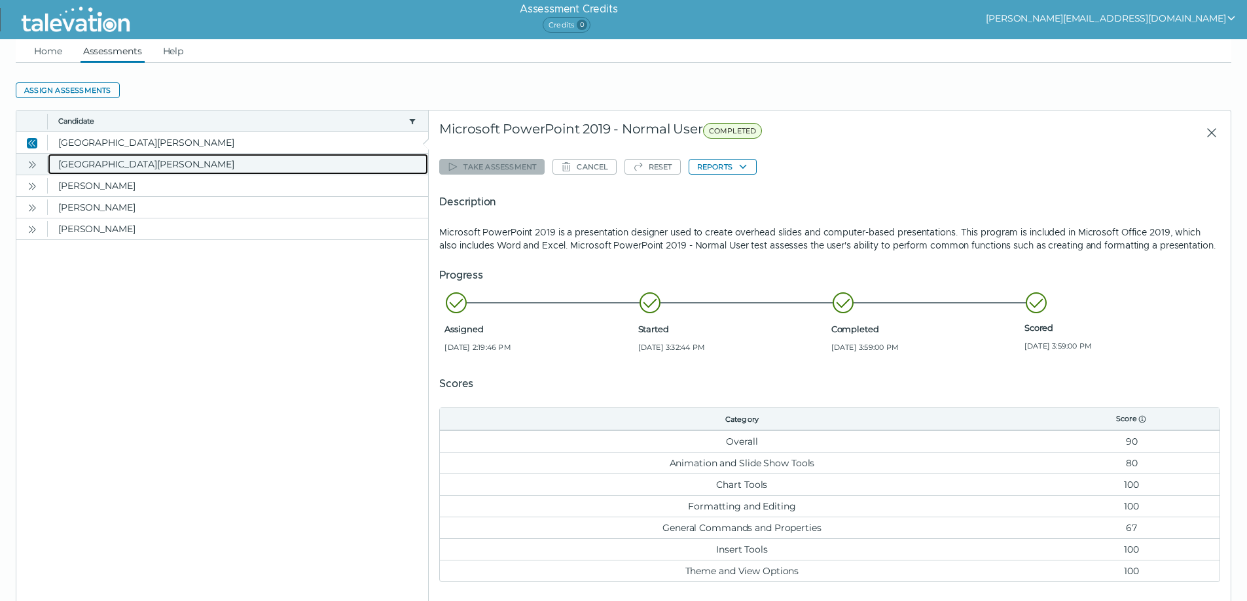
click at [97, 164] on clr-dg-cell "[GEOGRAPHIC_DATA][PERSON_NAME]" at bounding box center [238, 164] width 380 height 21
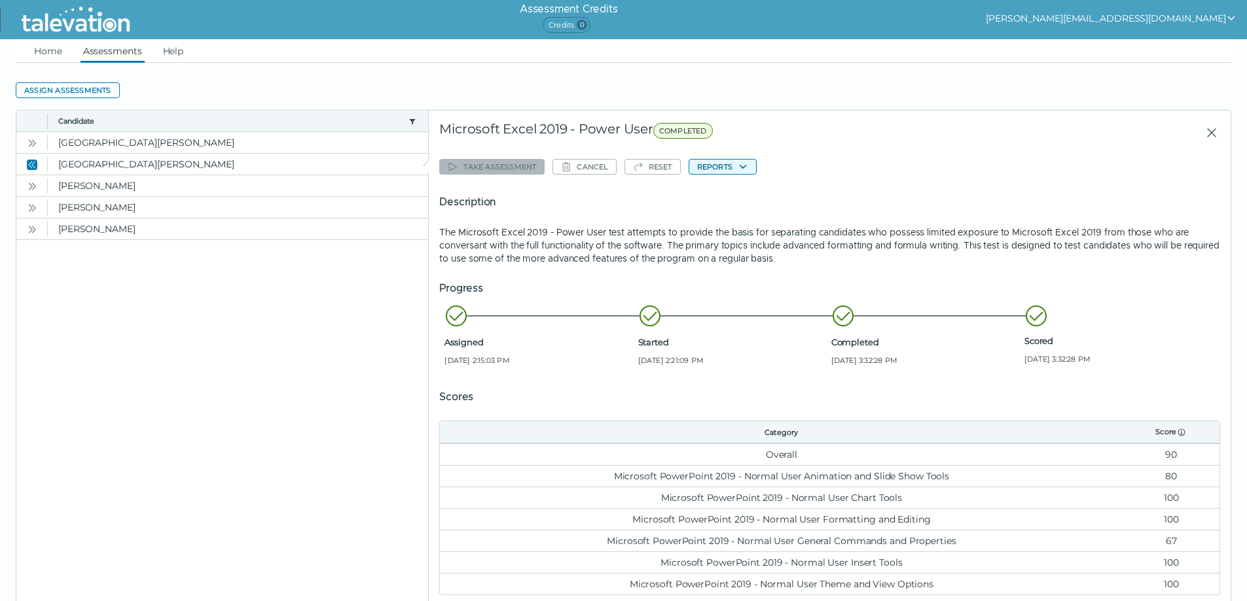
click at [737, 169] on button "Reports" at bounding box center [723, 167] width 68 height 16
click at [741, 190] on button "Microsoft Excel 2019 - Power User" at bounding box center [768, 193] width 158 height 16
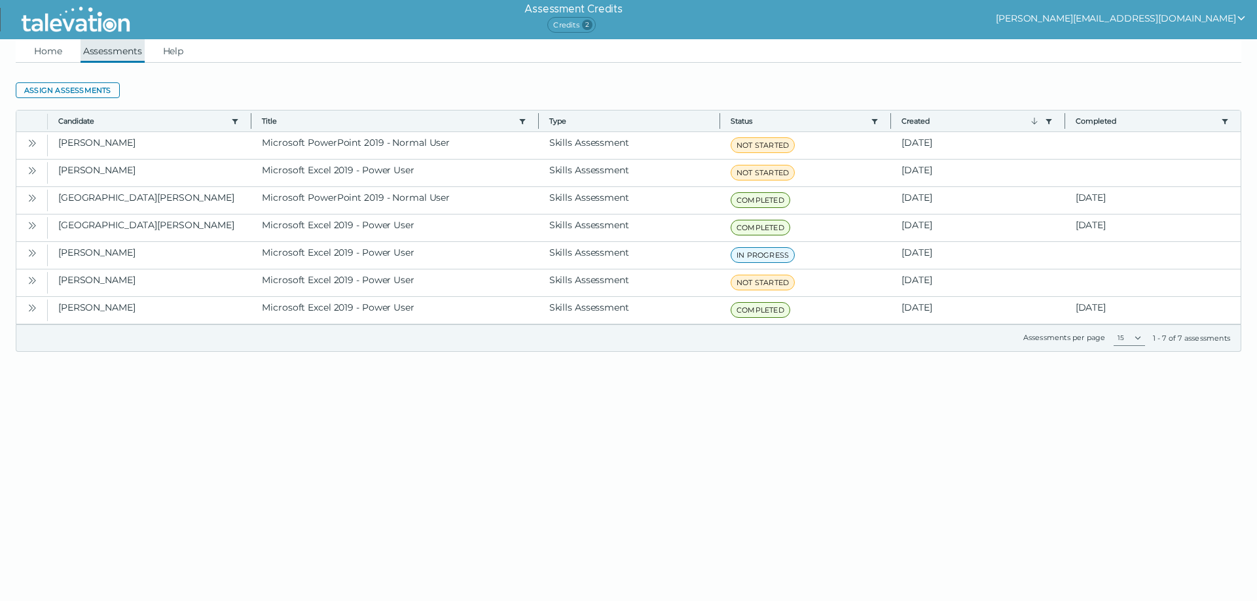
click at [111, 52] on link "Assessments" at bounding box center [113, 51] width 64 height 24
click at [49, 43] on link "Home" at bounding box center [47, 51] width 33 height 24
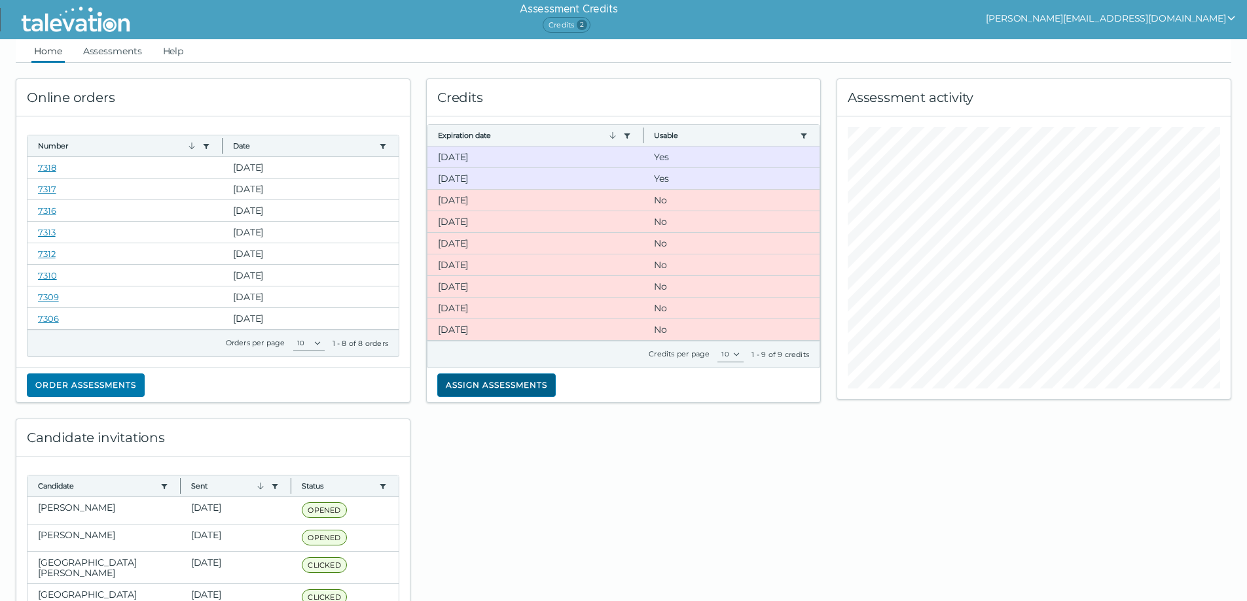
click at [475, 385] on button "Assign assessments" at bounding box center [496, 386] width 118 height 24
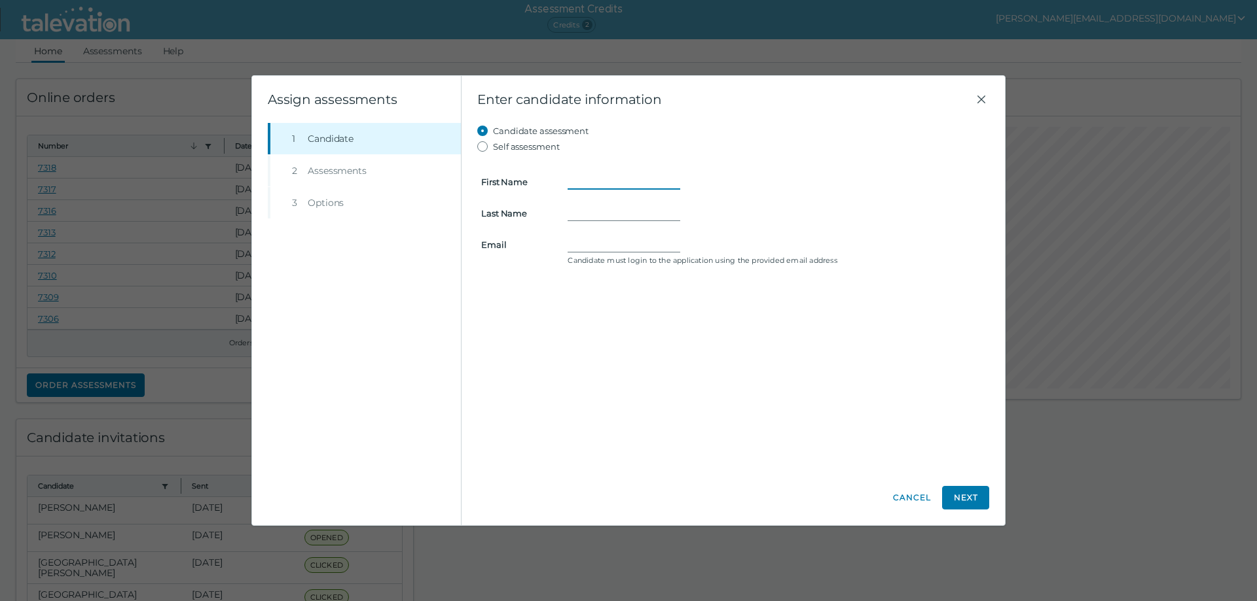
paste input "Sowmya"
type input "Sowmya"
paste input "Pasam."
type input "Pasam."
paste input ": sowmyapasam4@gmail.com"
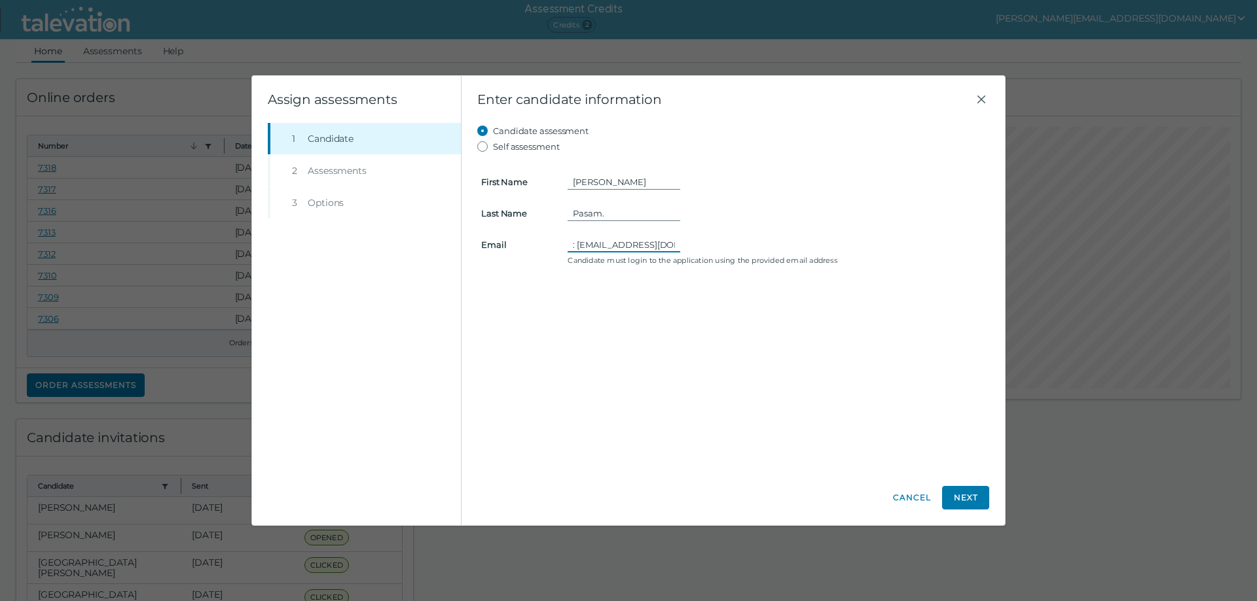
scroll to position [0, 29]
type input ": sowmyapasam4@gmail.com"
click at [617, 215] on input "Pasam." at bounding box center [623, 214] width 113 height 16
type input "Pasam"
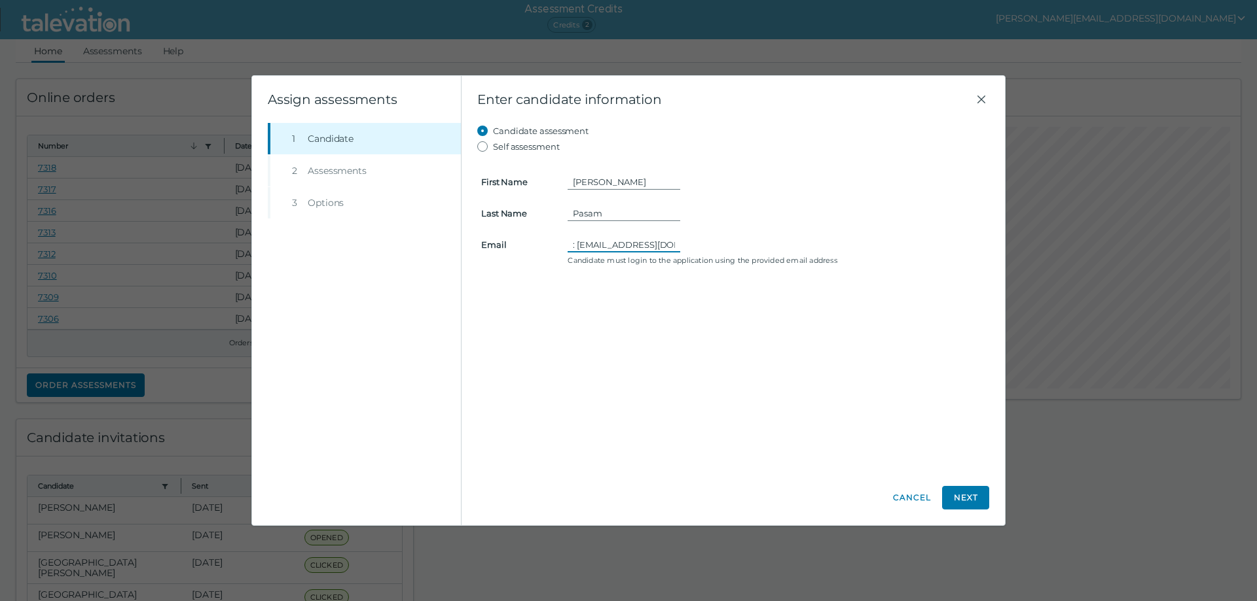
click at [569, 245] on input ": sowmyapasam4@gmail.com" at bounding box center [623, 245] width 113 height 16
type input "sowmyapasam4@gmail.com"
click at [966, 500] on button "Next" at bounding box center [965, 498] width 47 height 24
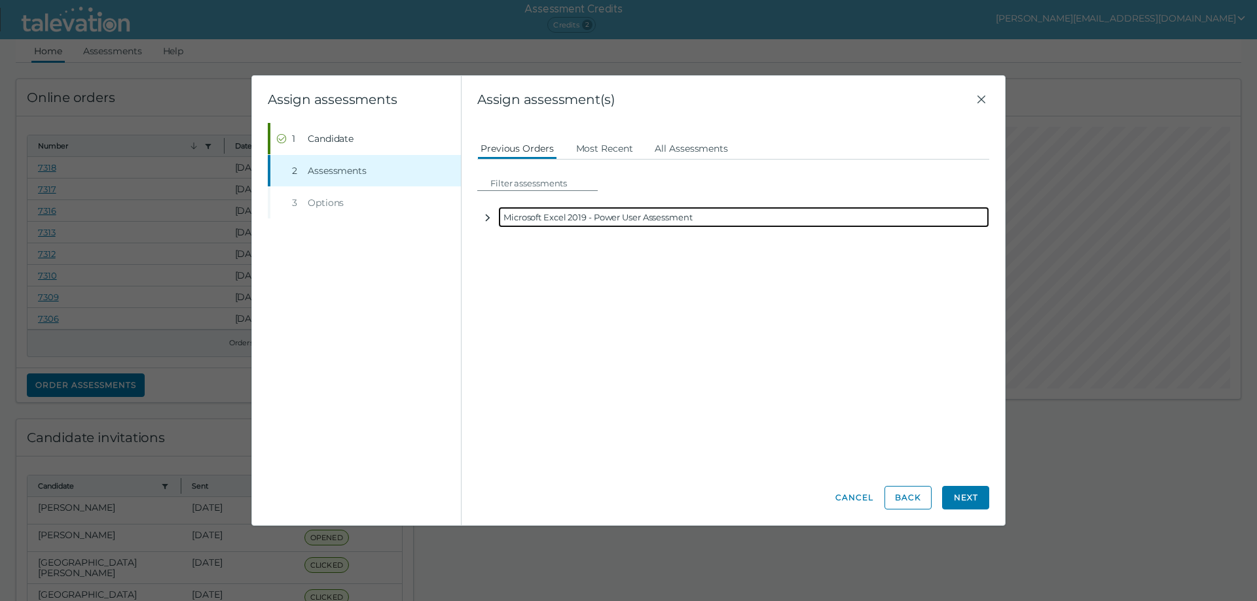
click at [492, 217] on icon "button" at bounding box center [487, 218] width 10 height 10
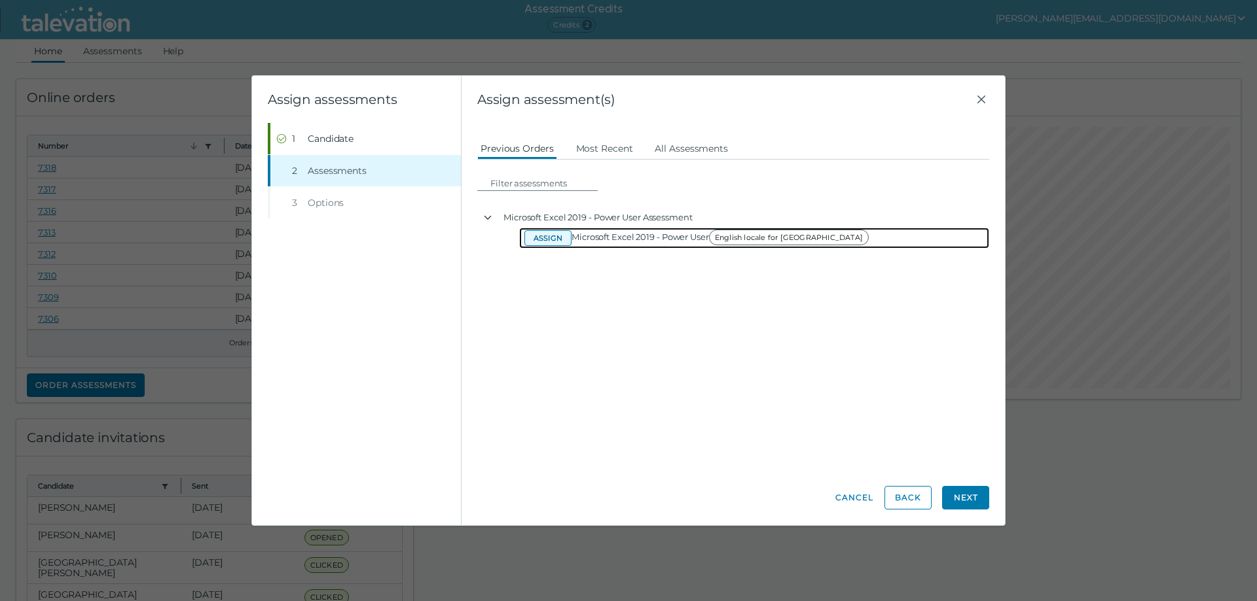
click at [539, 239] on button "Assign" at bounding box center [547, 238] width 47 height 16
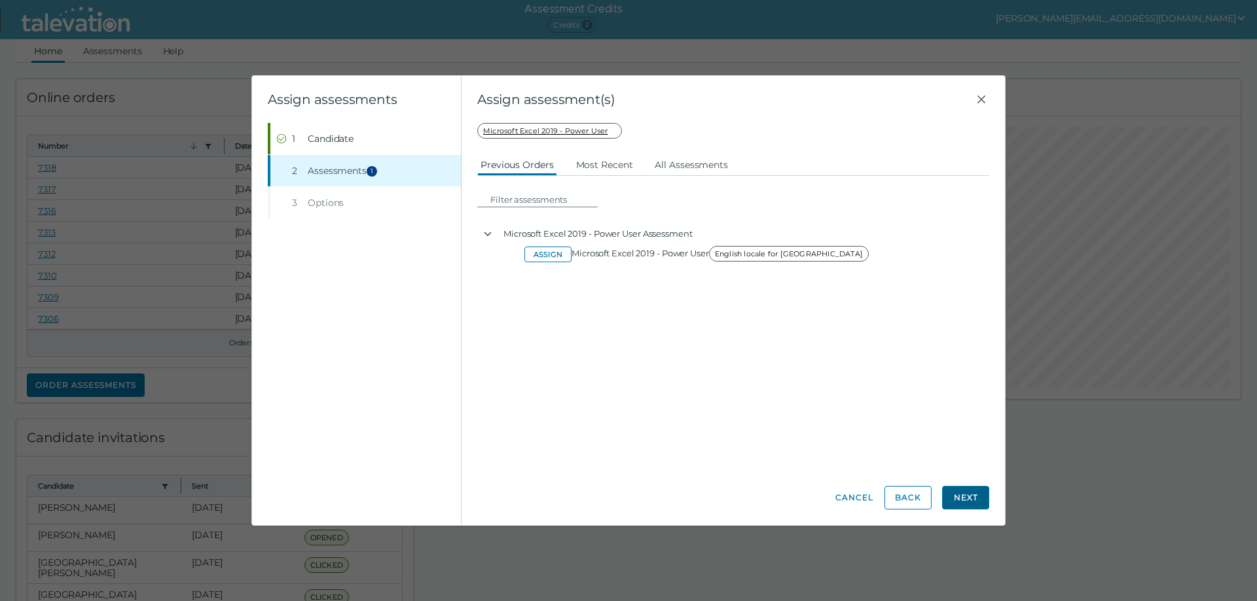
click at [979, 496] on button "Next" at bounding box center [965, 498] width 47 height 24
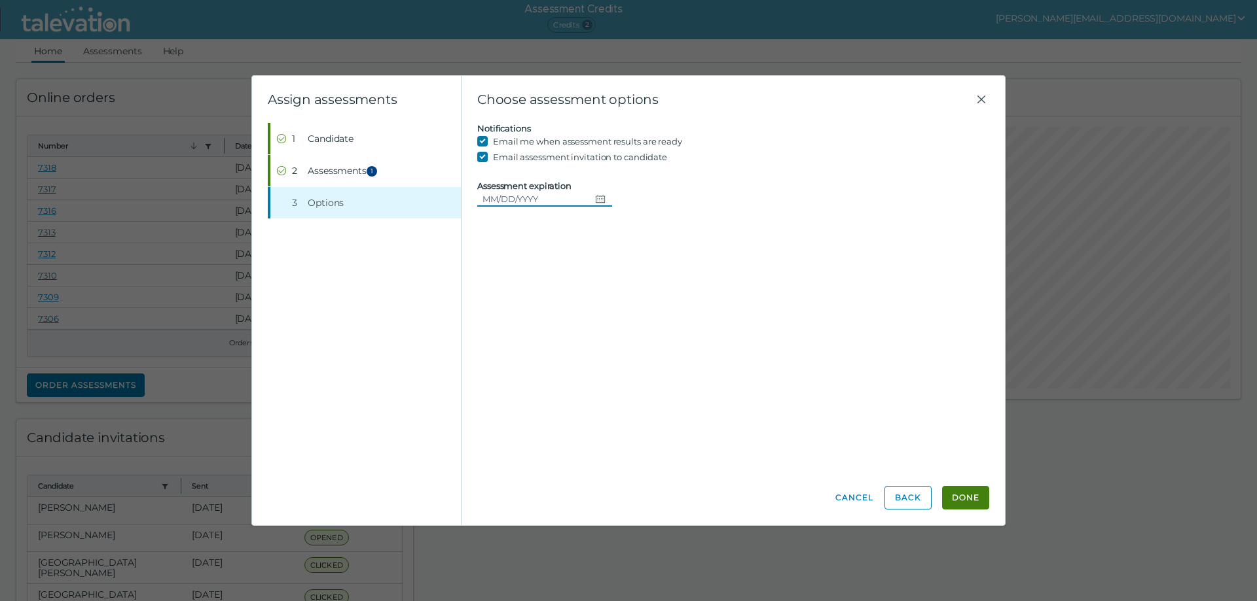
click at [596, 198] on icon "Choose date" at bounding box center [600, 199] width 10 height 10
click at [637, 331] on button "16" at bounding box center [642, 333] width 24 height 24
type input "[DATE]"
click at [974, 497] on button "Done" at bounding box center [965, 498] width 47 height 24
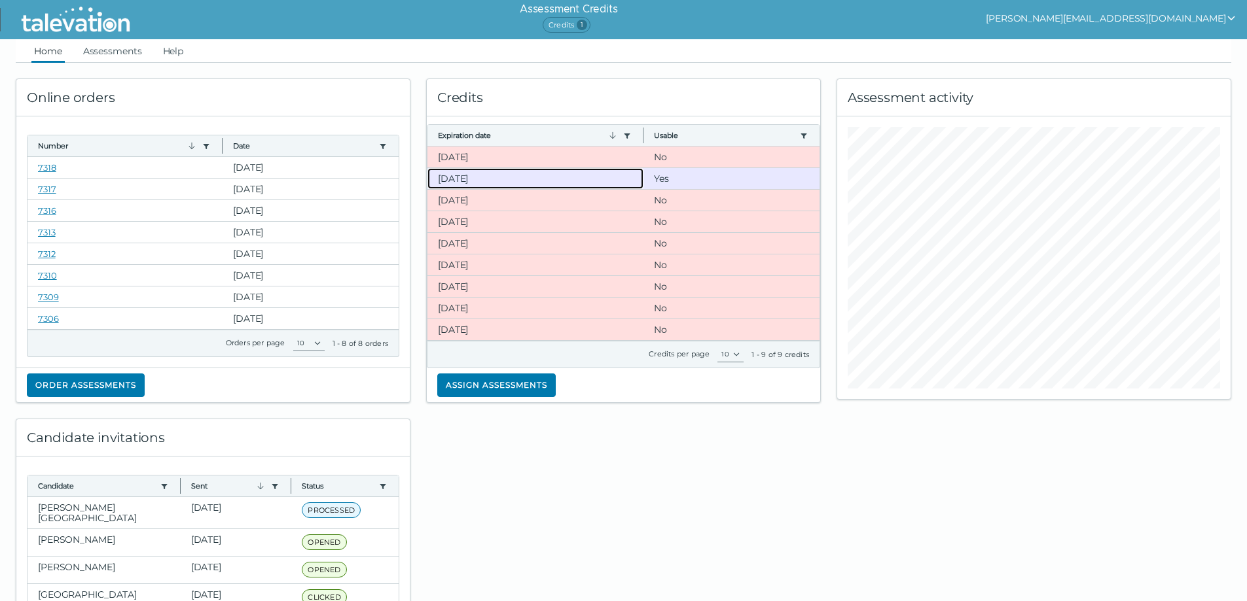
click at [454, 179] on clr-dg-cell "[DATE]" at bounding box center [535, 178] width 216 height 21
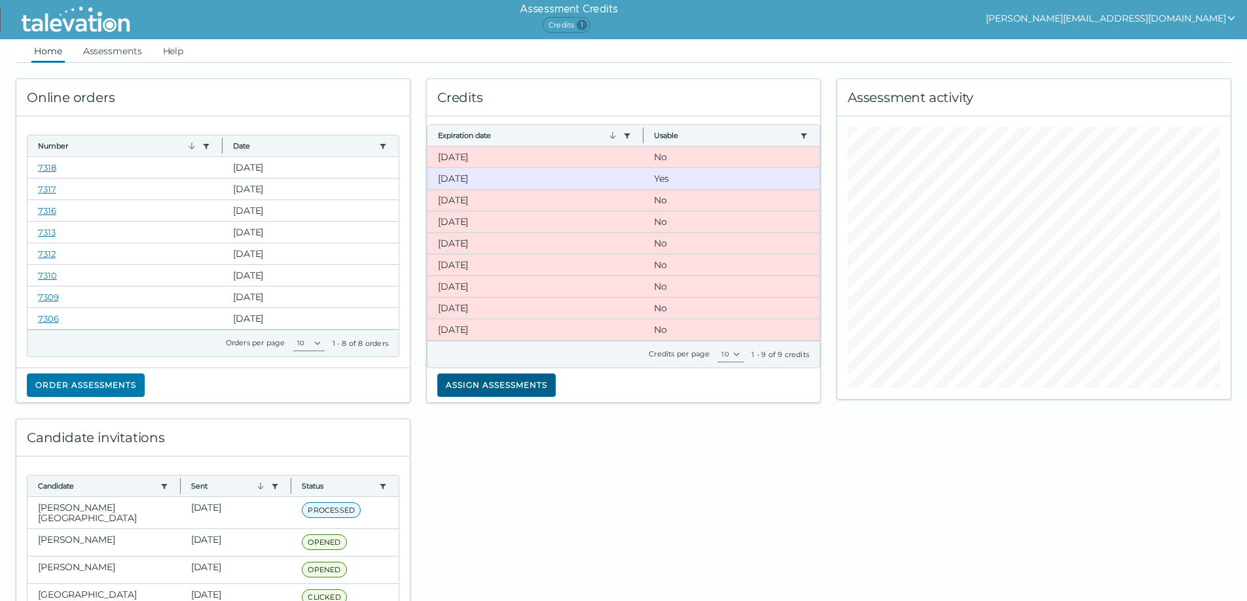
click at [497, 385] on button "Assign assessments" at bounding box center [496, 386] width 118 height 24
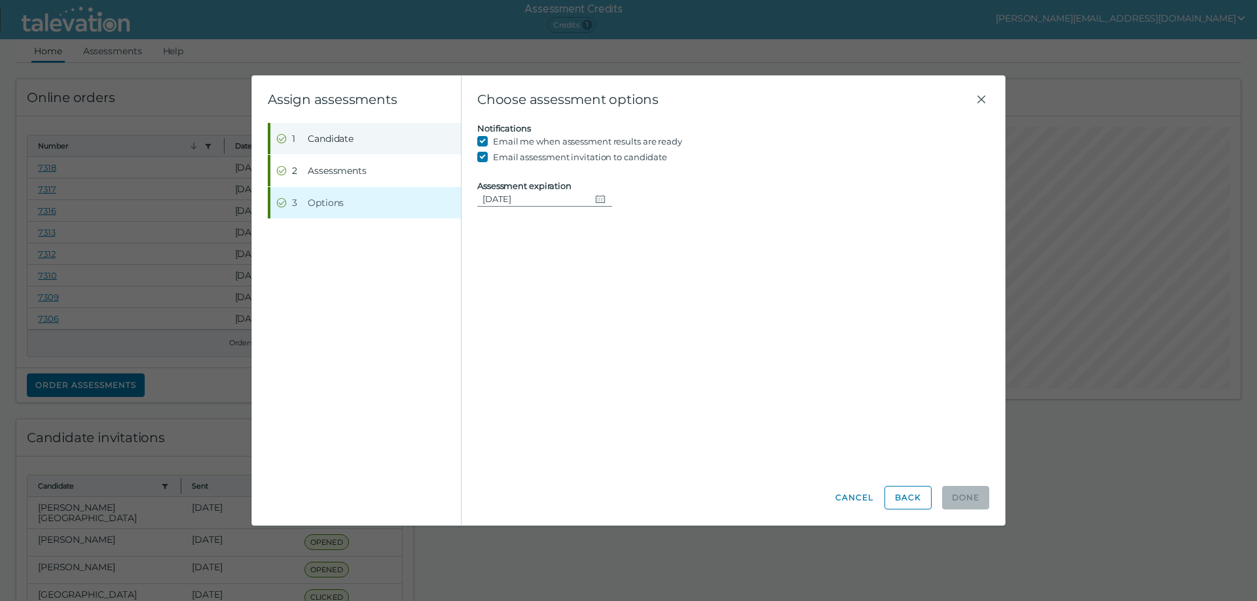
click at [343, 135] on span "Candidate" at bounding box center [331, 138] width 46 height 13
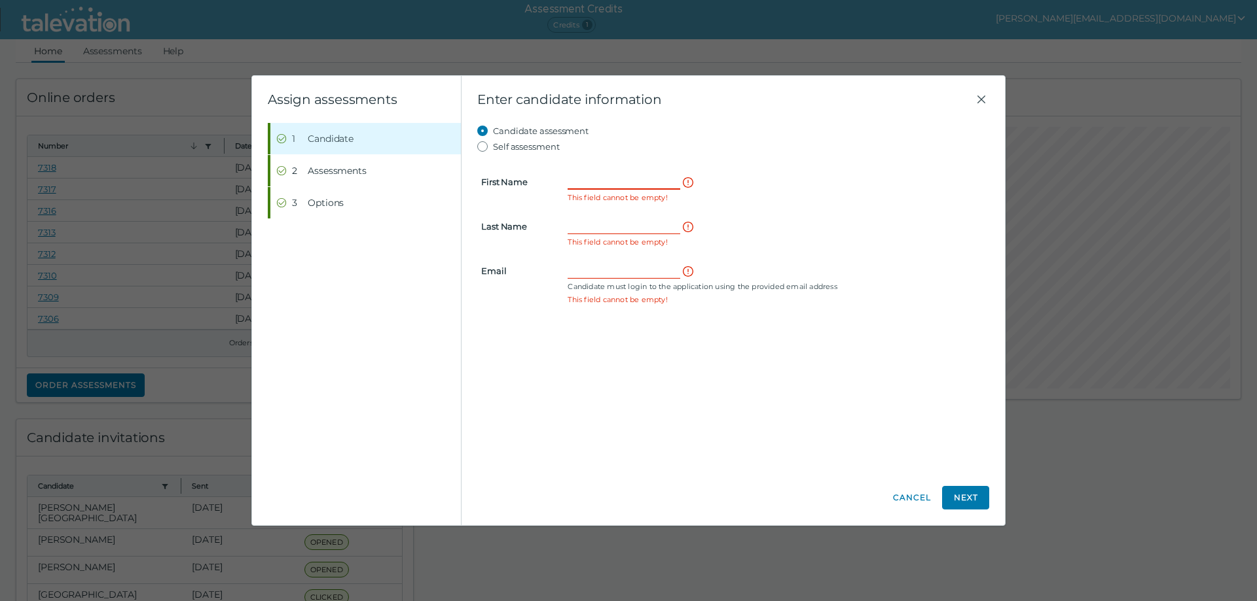
paste input "Sowmya"
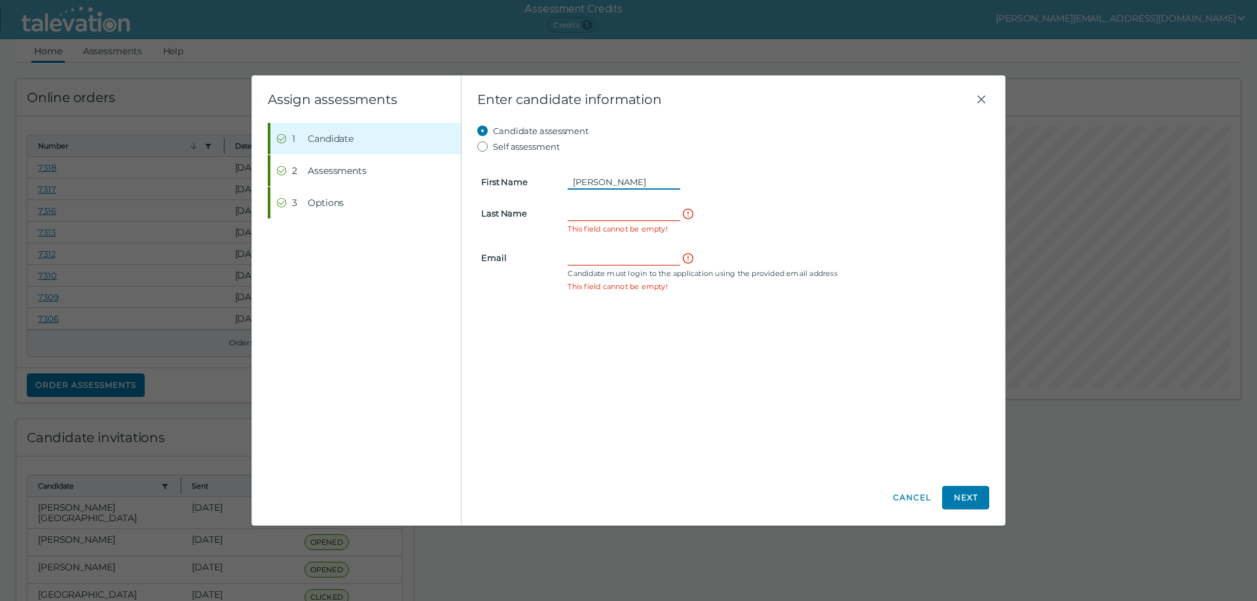
type input "Sowmya"
paste input "Pasam."
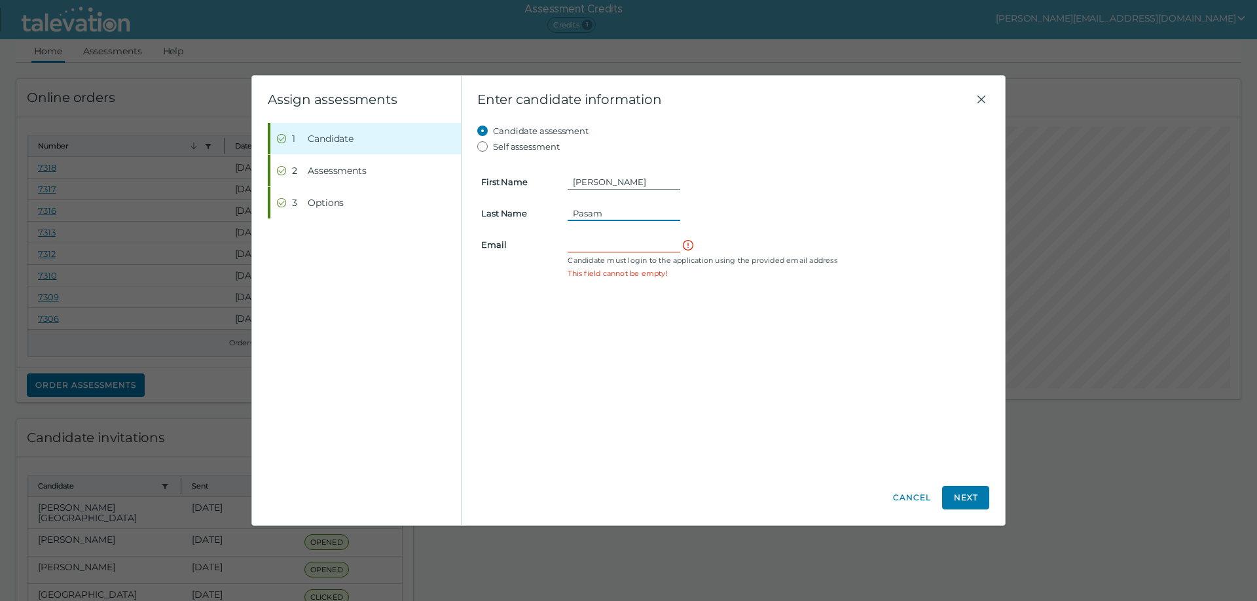
type input "Pasam"
paste input "sowmyapasam4@gmail.com"
type input "sowmyapasam4@gmail.com"
click at [972, 496] on button "Next" at bounding box center [965, 498] width 47 height 24
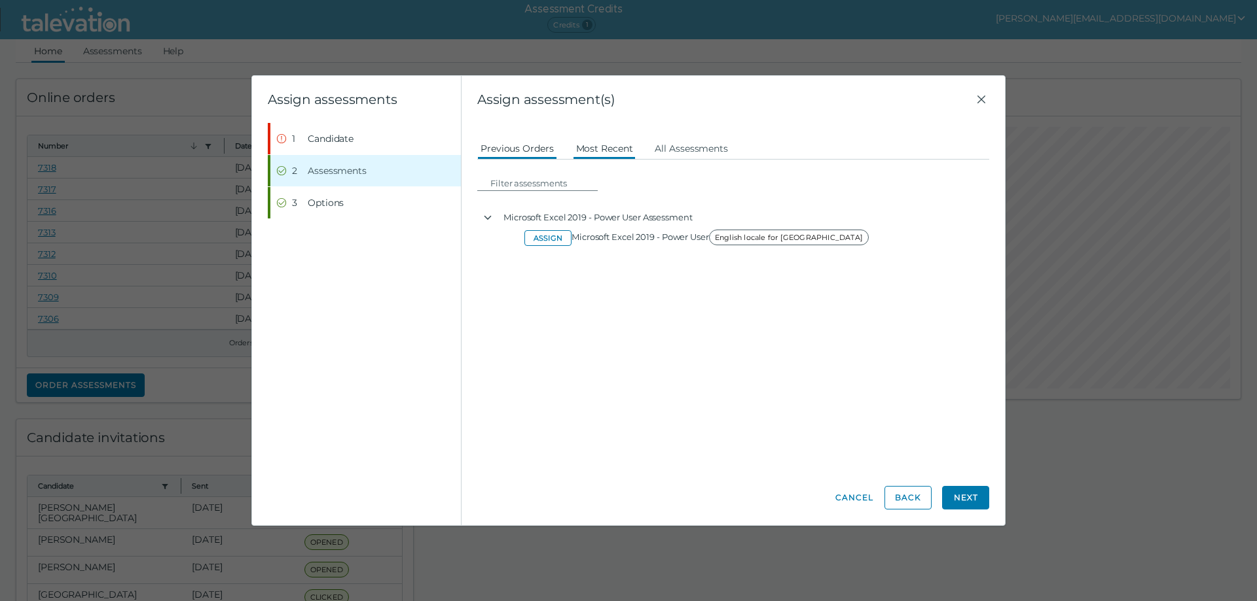
click at [607, 148] on button "Most Recent" at bounding box center [604, 148] width 63 height 24
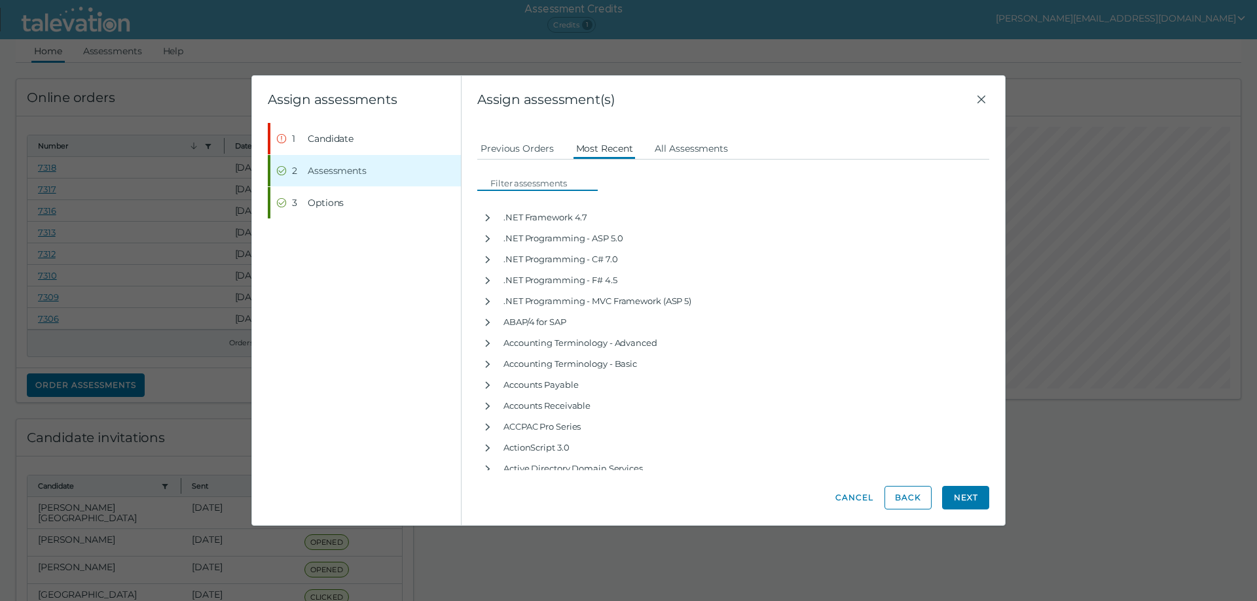
click at [501, 184] on input at bounding box center [541, 183] width 113 height 16
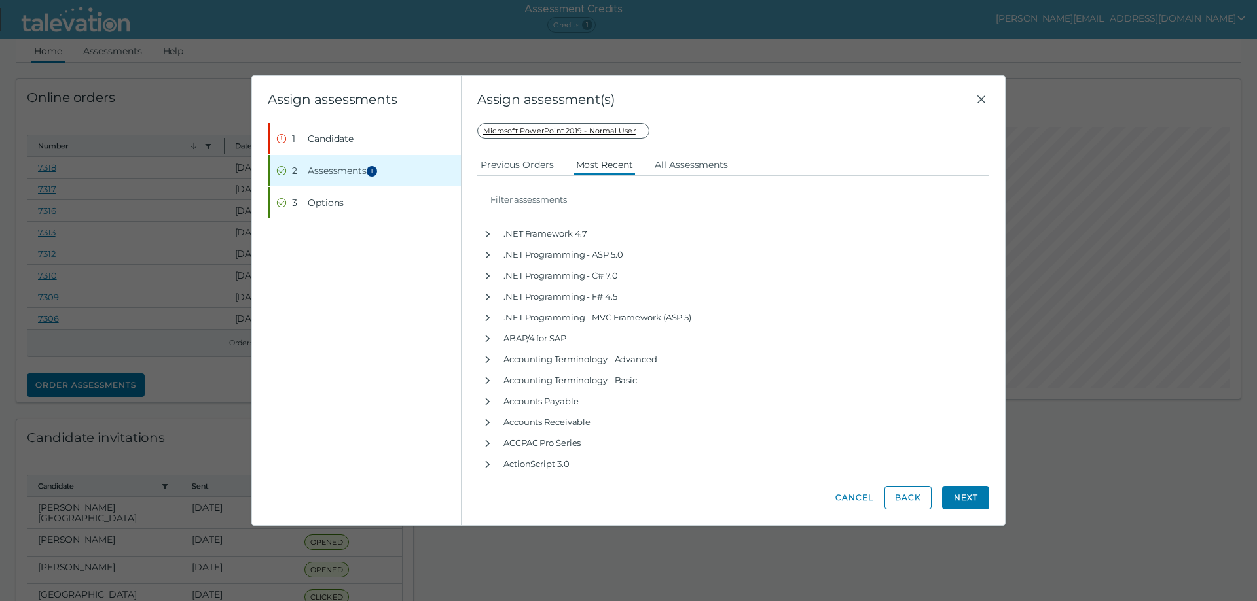
drag, startPoint x: 977, startPoint y: 505, endPoint x: 970, endPoint y: 504, distance: 7.3
click at [976, 505] on button "Next" at bounding box center [965, 498] width 47 height 24
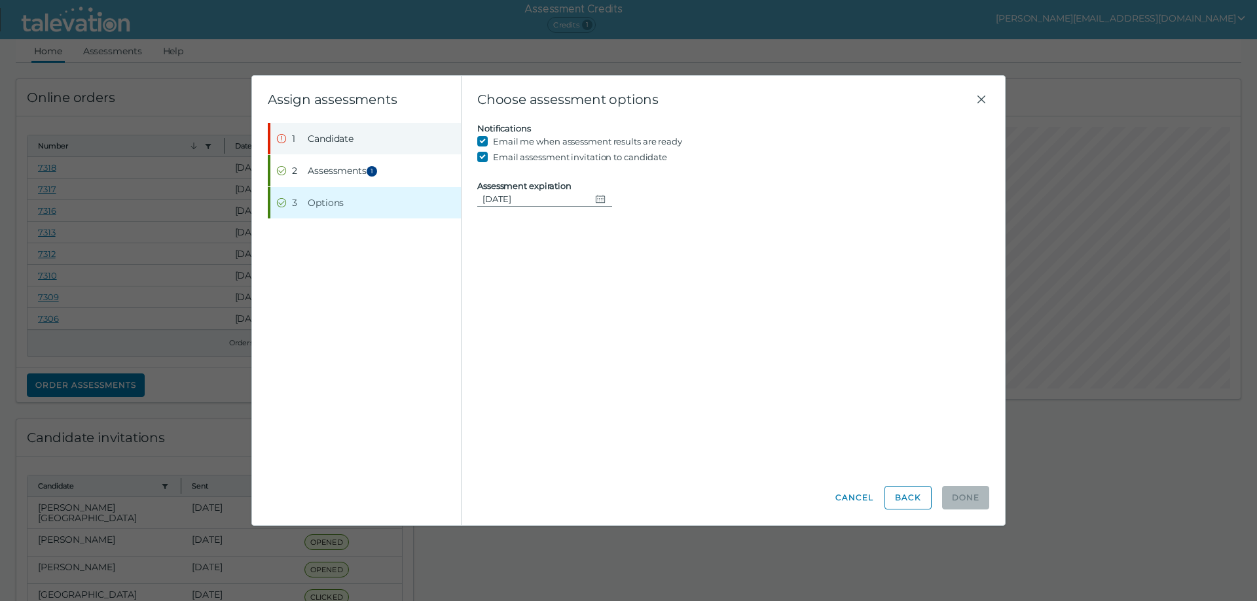
click at [317, 137] on span "Candidate" at bounding box center [331, 138] width 46 height 13
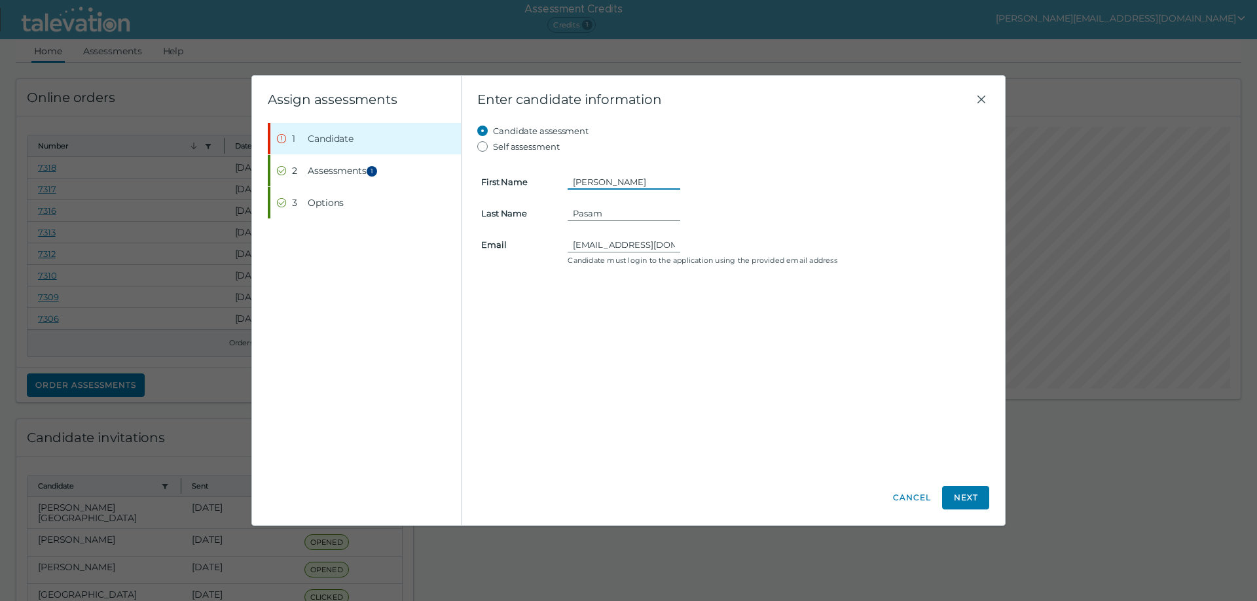
click at [600, 183] on input "Sowmya" at bounding box center [623, 182] width 113 height 16
click at [615, 187] on input "Sowmya" at bounding box center [623, 182] width 113 height 16
click at [609, 198] on form "First Name Sowmya Last Name Pasam Email sowmyapasam4@gmail.com Candidate must l…" at bounding box center [733, 211] width 512 height 115
click at [565, 179] on div "Sowmya" at bounding box center [776, 182] width 433 height 16
click at [567, 243] on div "sowmyapasam4@gmail.com Candidate must login to the application using the provid…" at bounding box center [776, 251] width 433 height 29
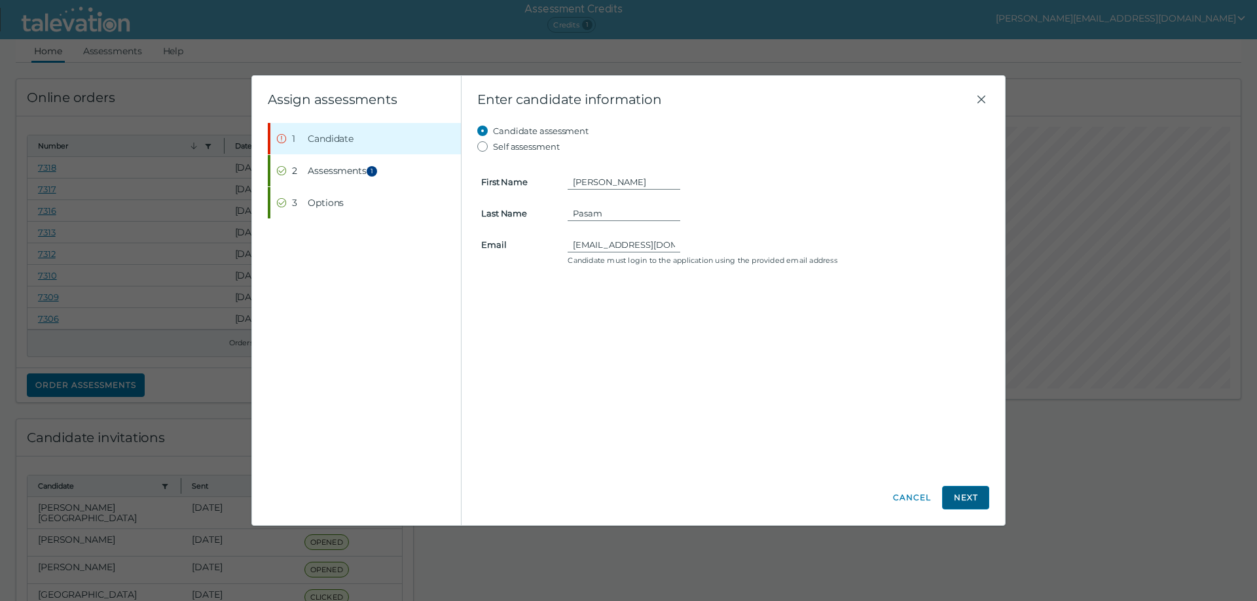
click at [960, 489] on button "Next" at bounding box center [965, 498] width 47 height 24
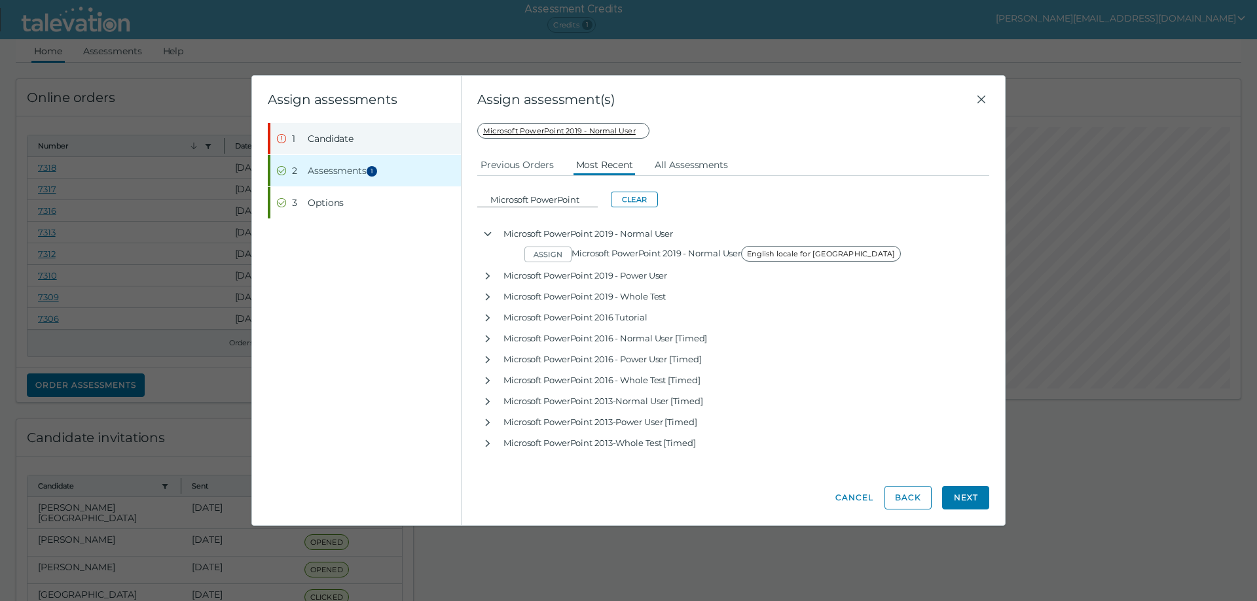
click at [335, 135] on span "Candidate" at bounding box center [331, 138] width 46 height 13
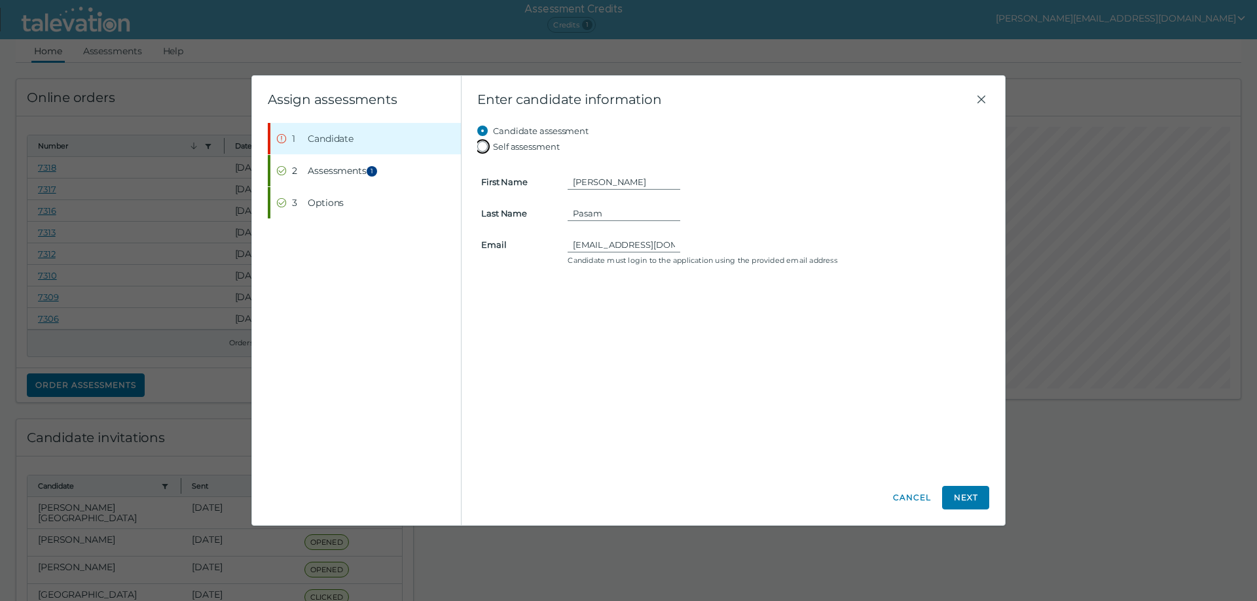
click at [481, 147] on input "Self assessment" at bounding box center [485, 147] width 16 height 16
radio input "true"
type input "null"
type input "[PERSON_NAME][EMAIL_ADDRESS][DOMAIN_NAME]"
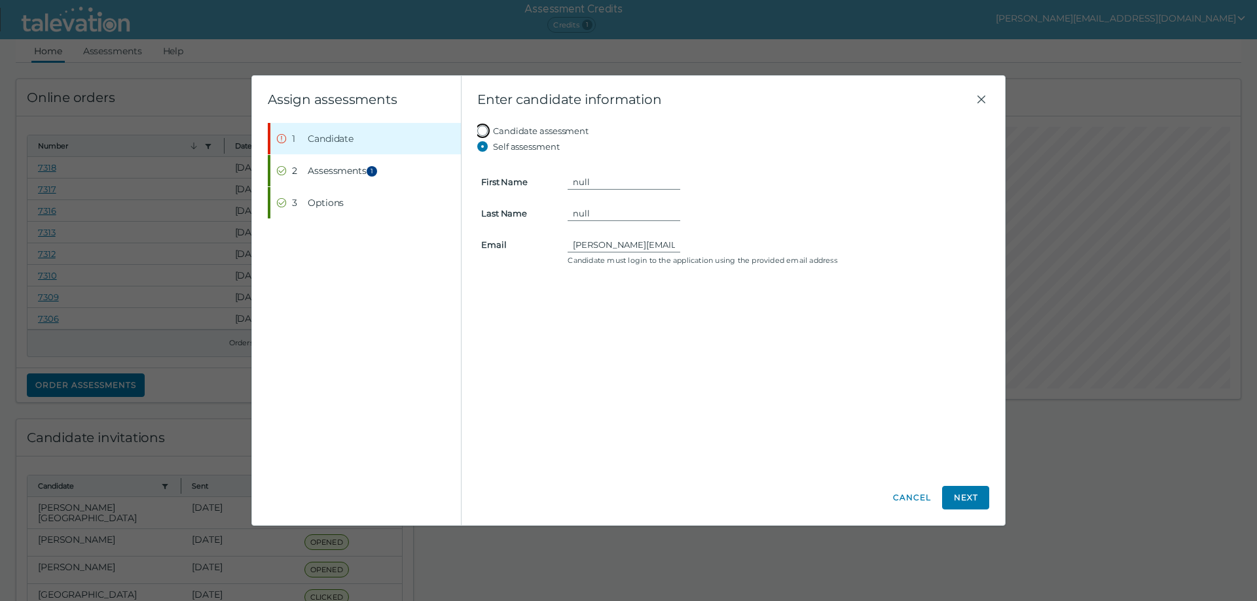
click at [482, 133] on input "Candidate assessment" at bounding box center [485, 131] width 16 height 16
radio input "true"
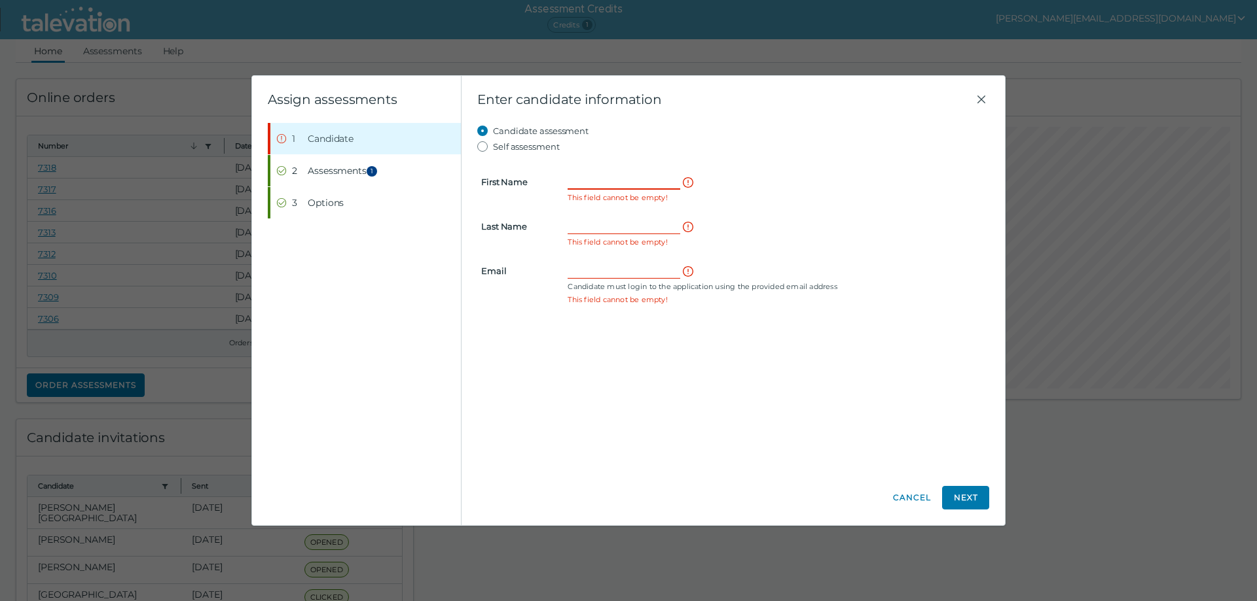
click at [583, 181] on input "First Name" at bounding box center [623, 182] width 113 height 16
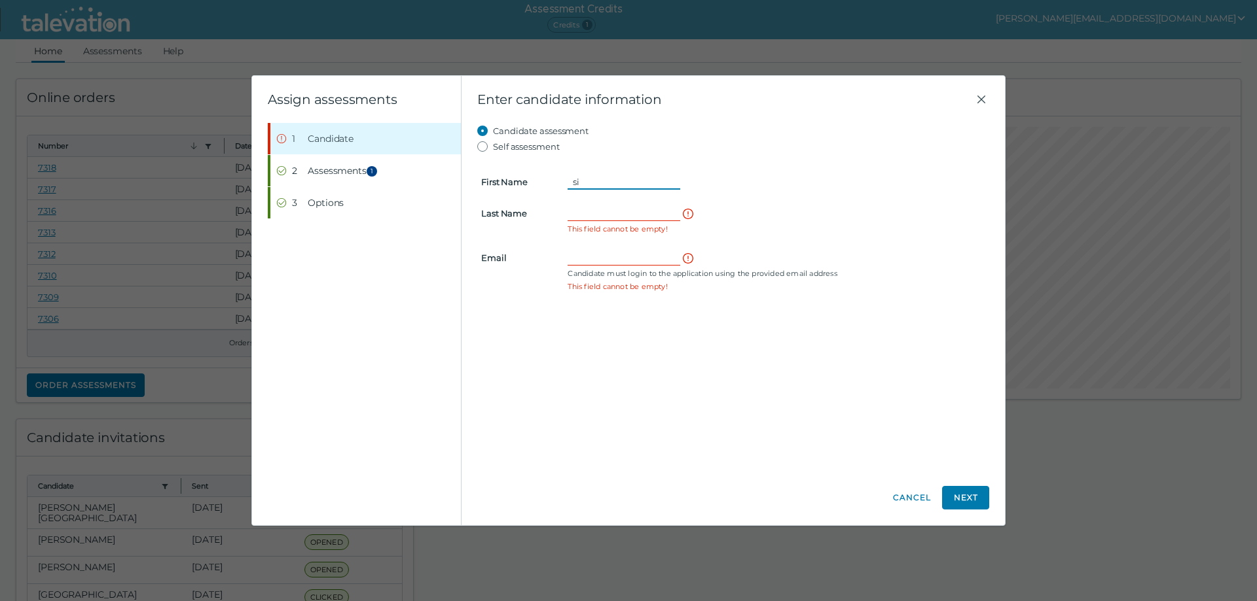
type input "s"
type input "Sowmya"
click at [580, 217] on input "Last Name" at bounding box center [623, 214] width 113 height 16
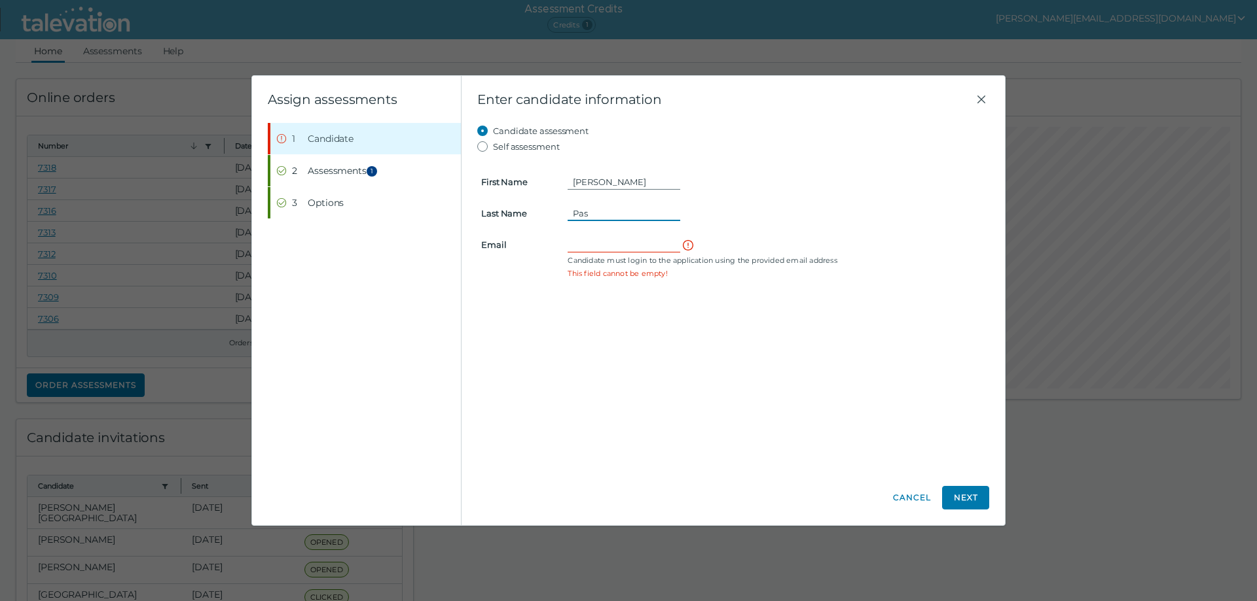
type input "Pasam"
click at [573, 242] on input "Email" at bounding box center [623, 245] width 113 height 16
type input "sowmyapasam4@gmail.com"
click at [980, 498] on button "Next" at bounding box center [965, 498] width 47 height 24
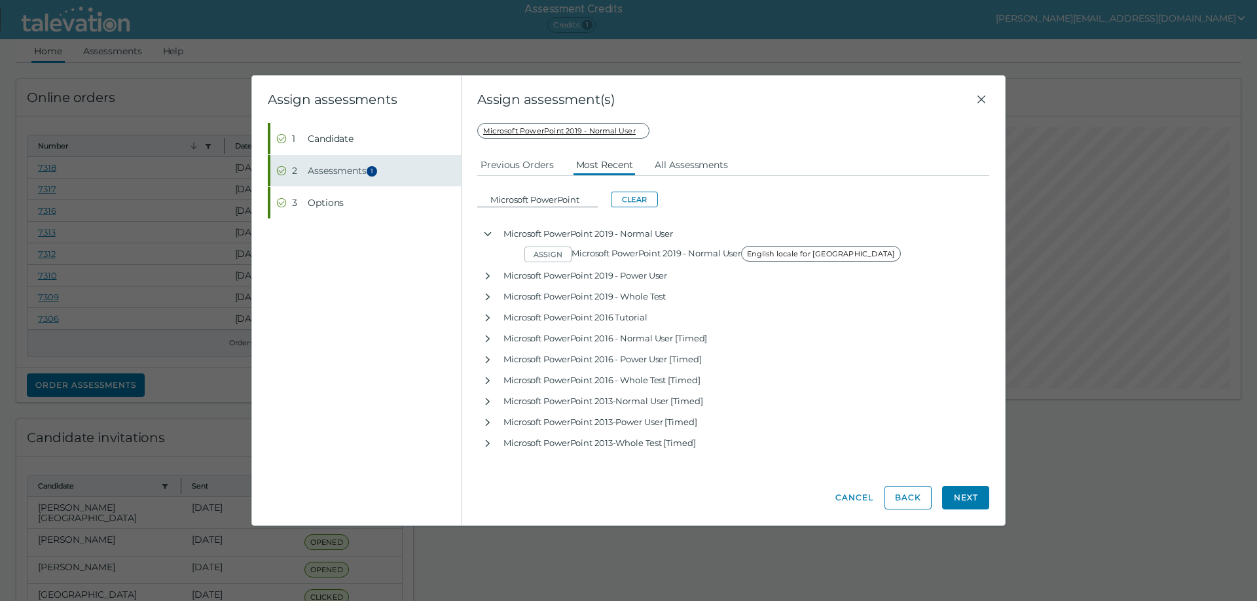
click at [331, 170] on span "Assessments 1" at bounding box center [344, 170] width 73 height 13
click at [954, 498] on button "Next" at bounding box center [965, 498] width 47 height 24
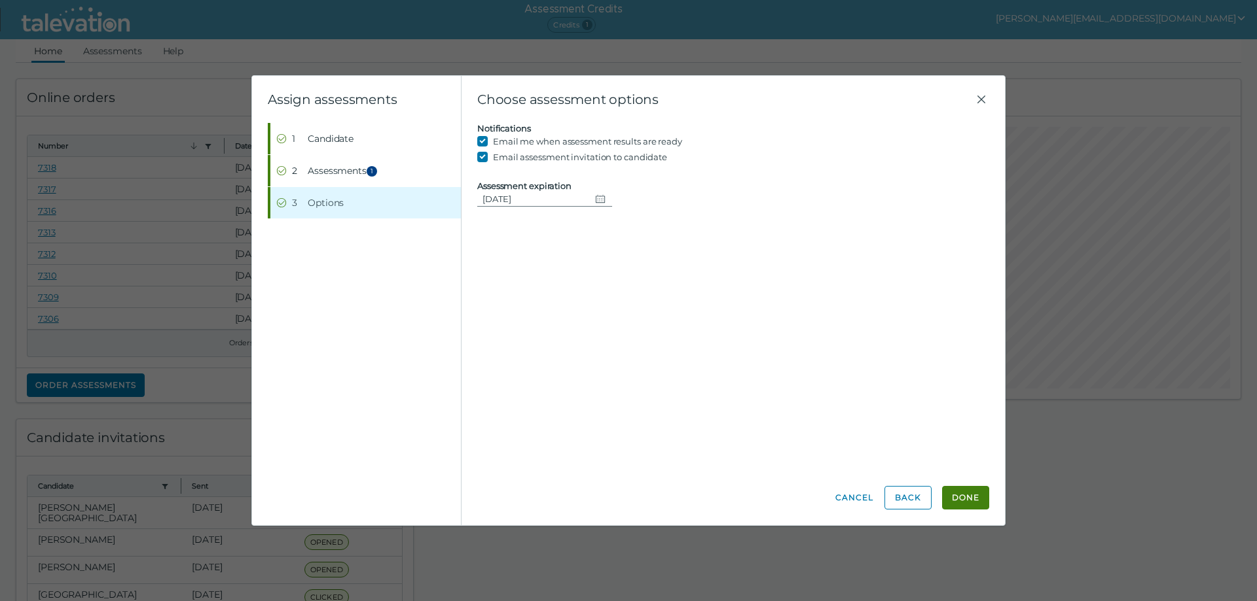
click at [954, 498] on button "Done" at bounding box center [965, 498] width 47 height 24
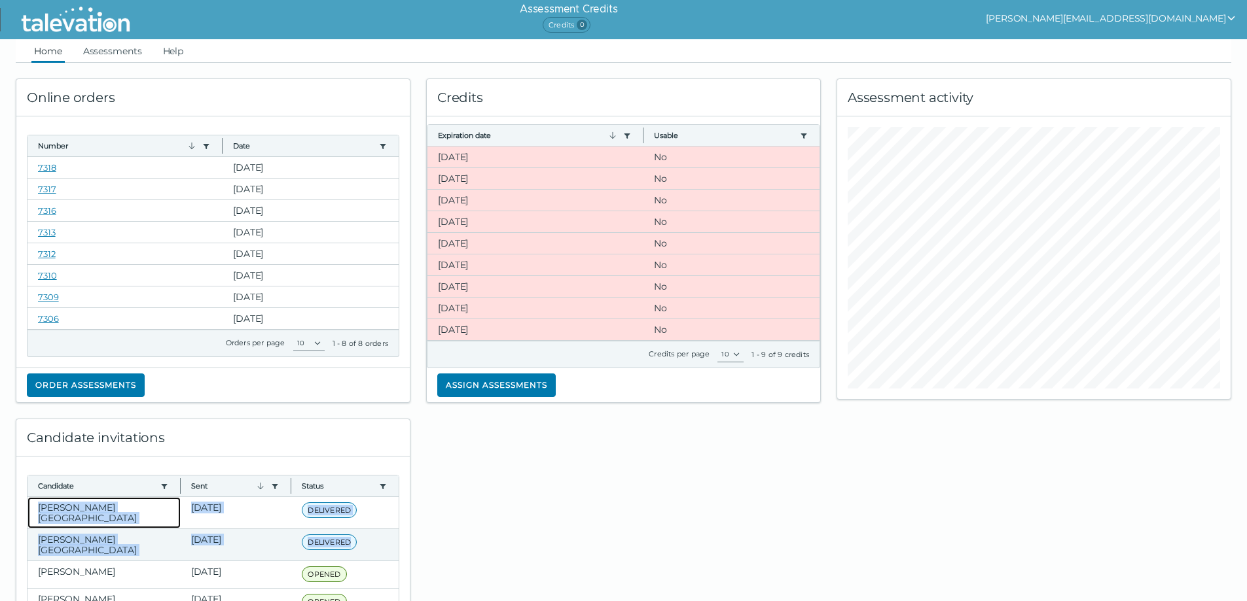
drag, startPoint x: 45, startPoint y: 509, endPoint x: 358, endPoint y: 530, distance: 313.6
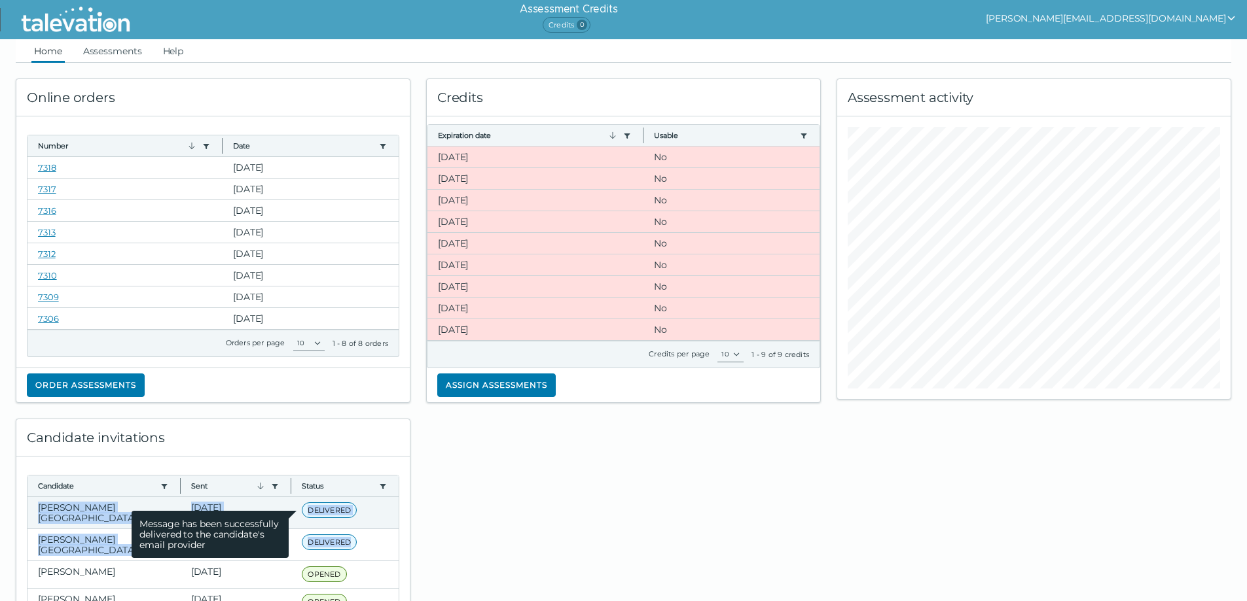
copy div "Pasam, Sowmya Aug 13, 2025 DELIVERED Message has been successfully delivered to…"
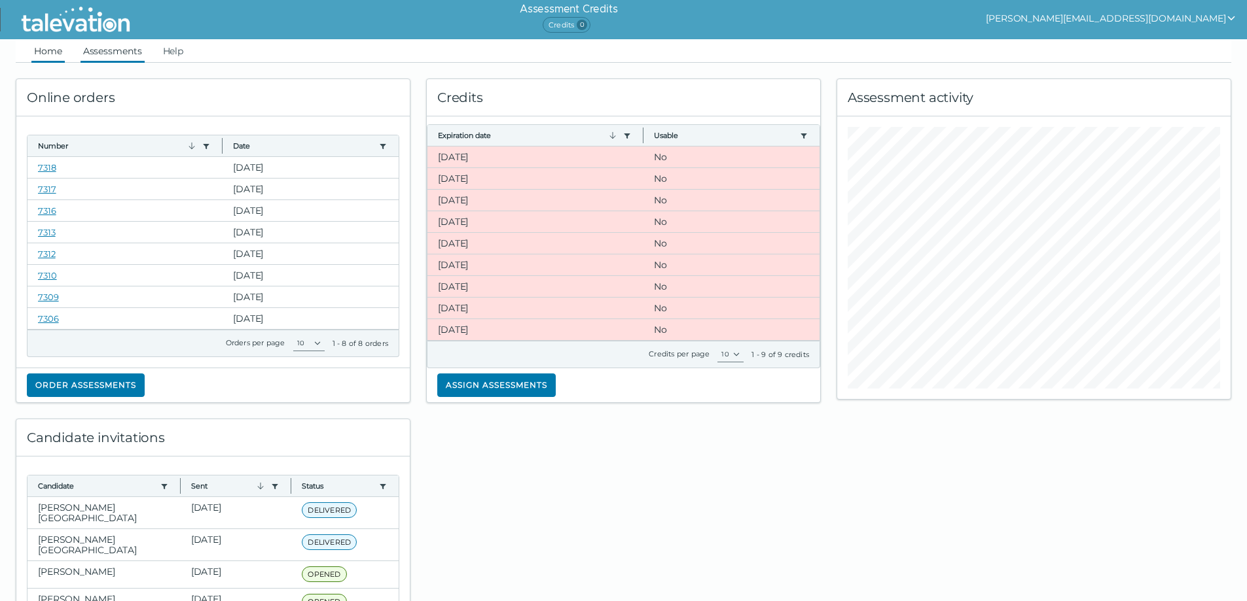
click at [103, 44] on link "Assessments" at bounding box center [113, 51] width 64 height 24
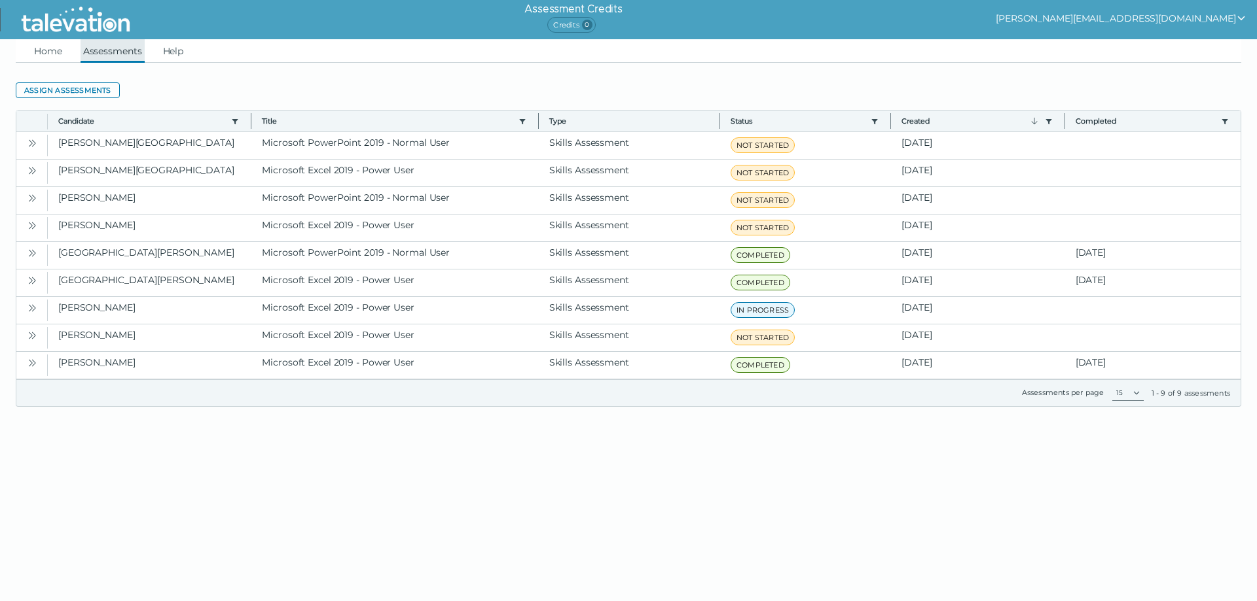
click at [105, 55] on link "Assessments" at bounding box center [113, 51] width 64 height 24
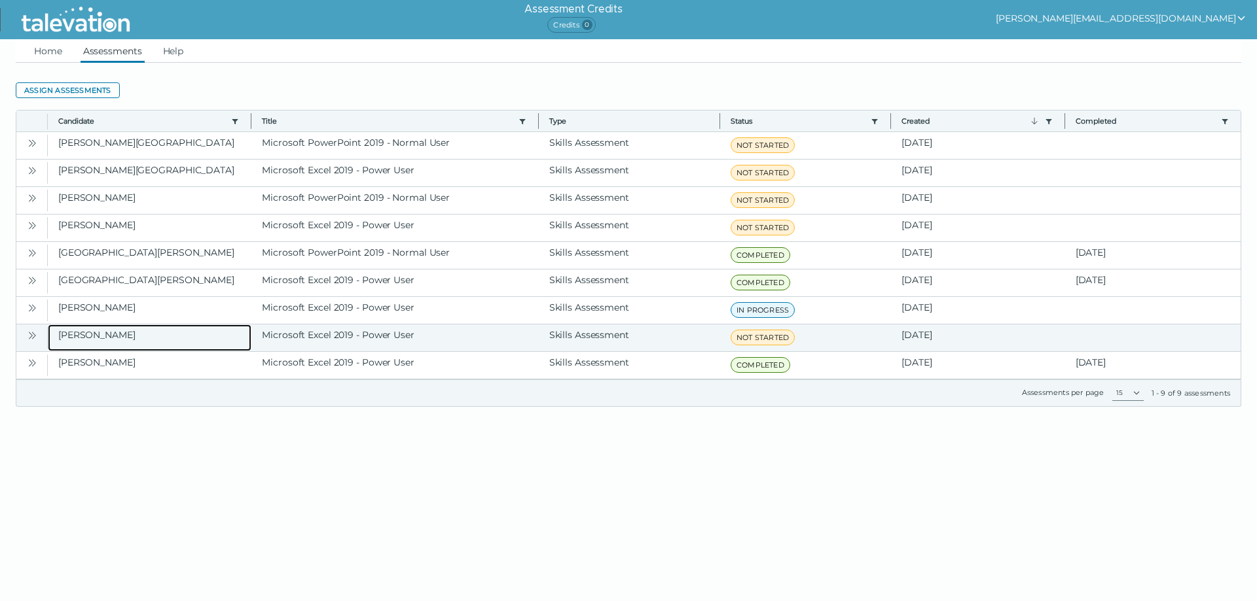
drag, startPoint x: 57, startPoint y: 334, endPoint x: 976, endPoint y: 332, distance: 918.9
click at [976, 332] on div "Graham, Winston Microsoft Excel 2019 - Power User Skills Assessment NOT STARTED…" at bounding box center [644, 338] width 1192 height 27
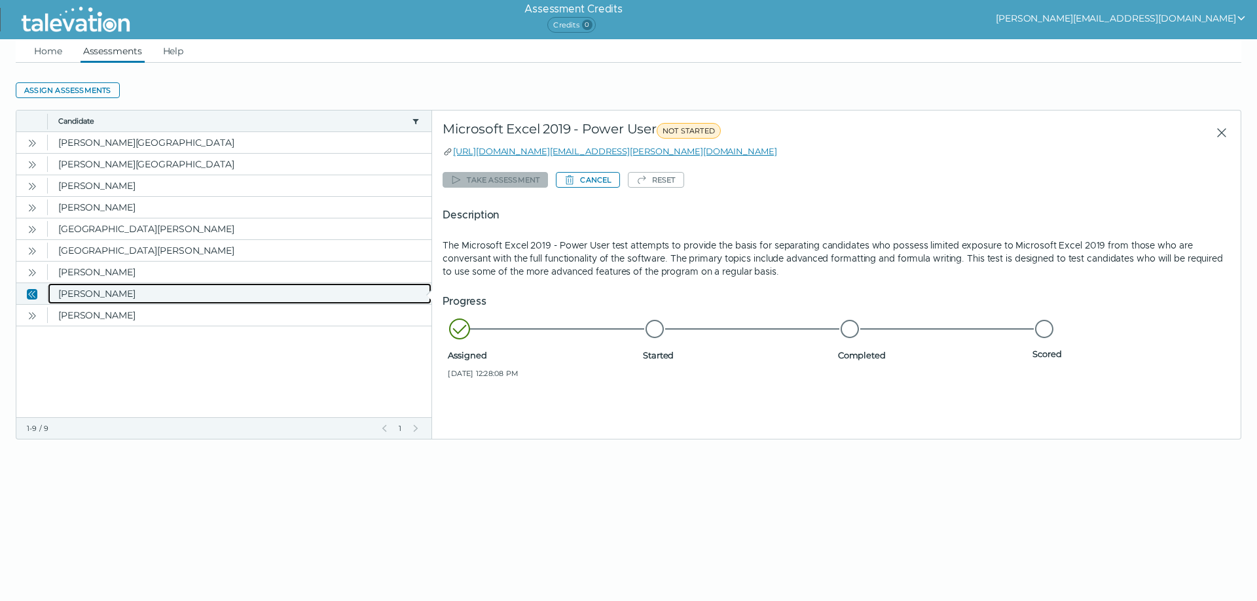
click at [90, 285] on clr-dg-cell "[PERSON_NAME]" at bounding box center [240, 293] width 384 height 21
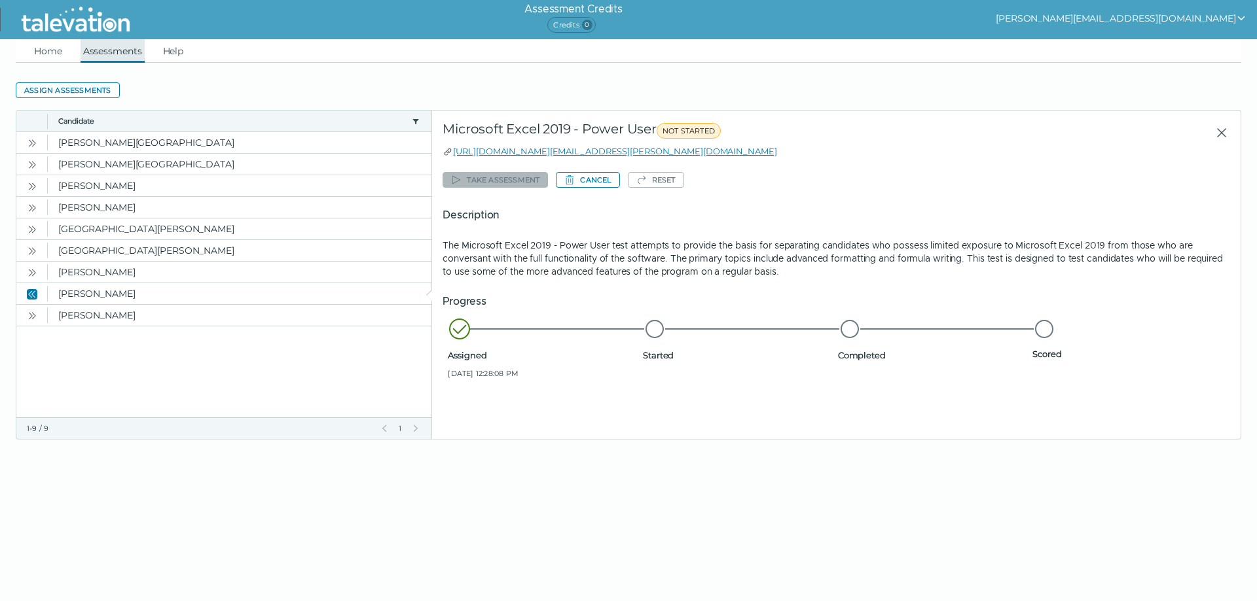
click at [105, 45] on link "Assessments" at bounding box center [113, 51] width 64 height 24
click at [109, 50] on link "Assessments" at bounding box center [113, 51] width 64 height 24
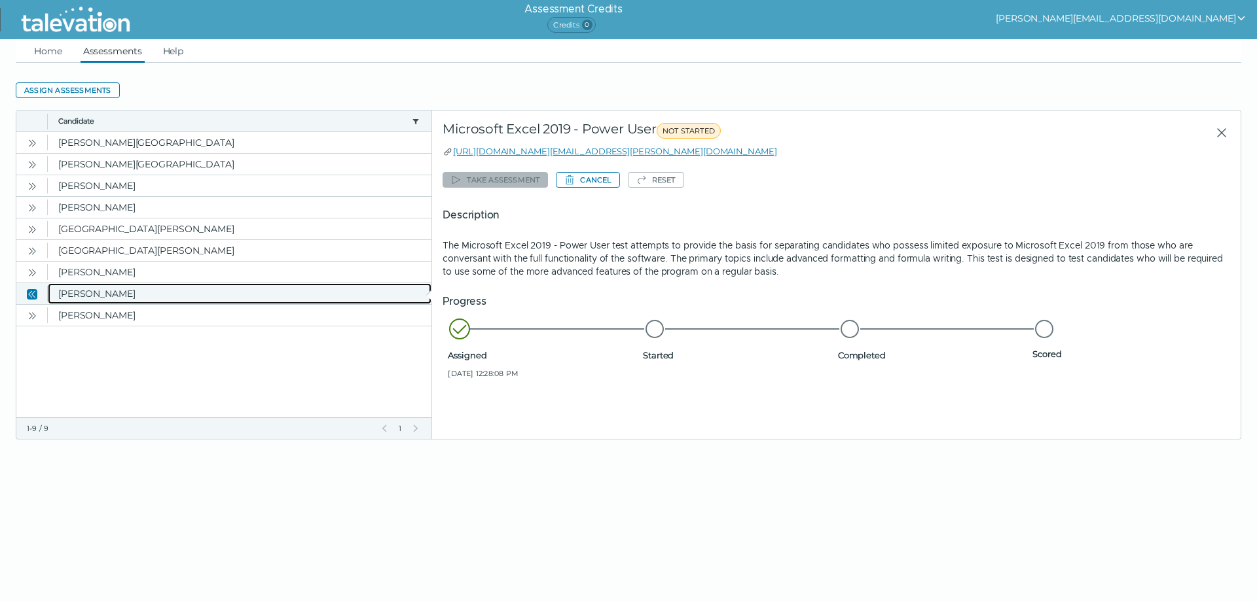
click at [78, 289] on clr-dg-cell "[PERSON_NAME]" at bounding box center [240, 293] width 384 height 21
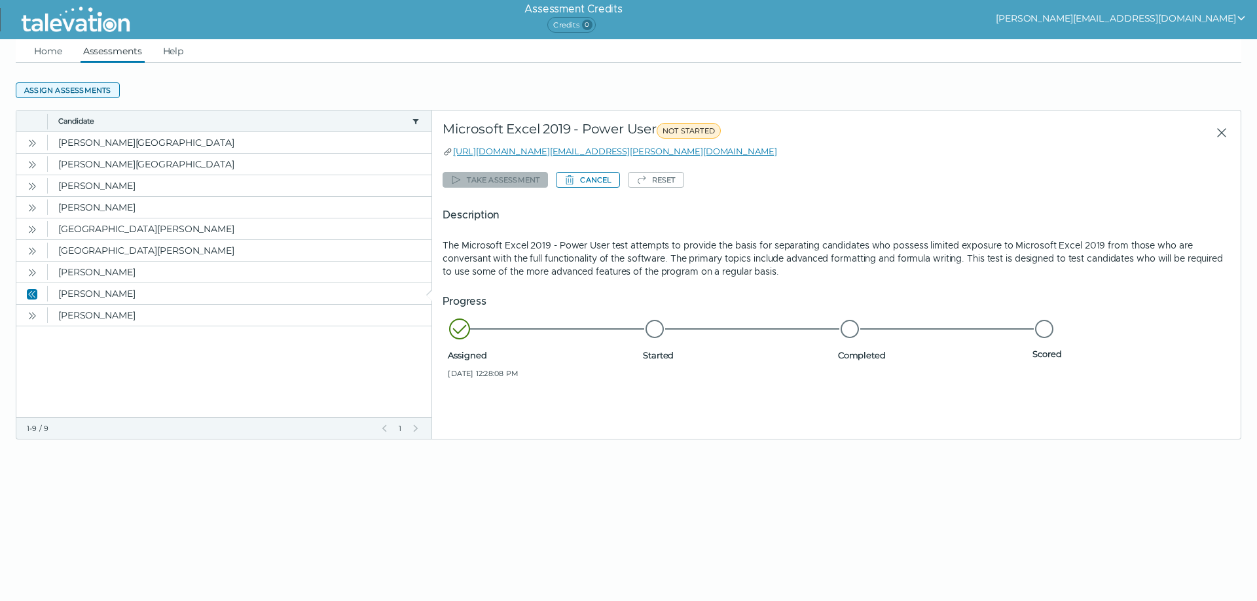
click at [58, 92] on button "Assign assessments" at bounding box center [68, 90] width 104 height 16
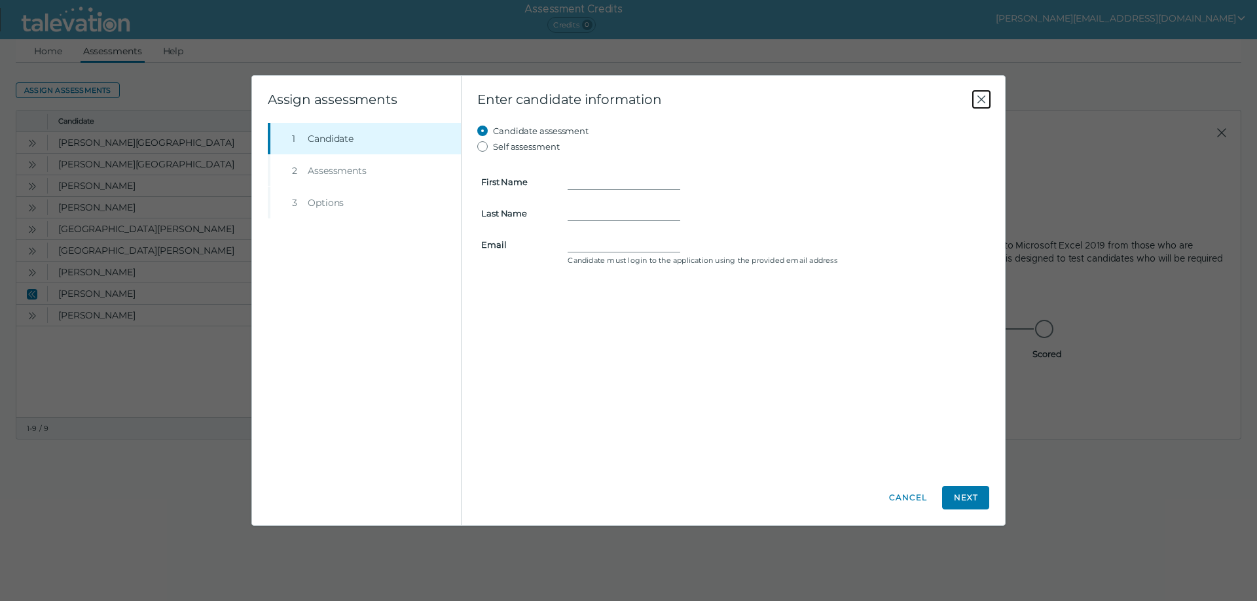
drag, startPoint x: 981, startPoint y: 92, endPoint x: 959, endPoint y: 97, distance: 22.7
click at [981, 93] on icon "Close" at bounding box center [981, 100] width 16 height 16
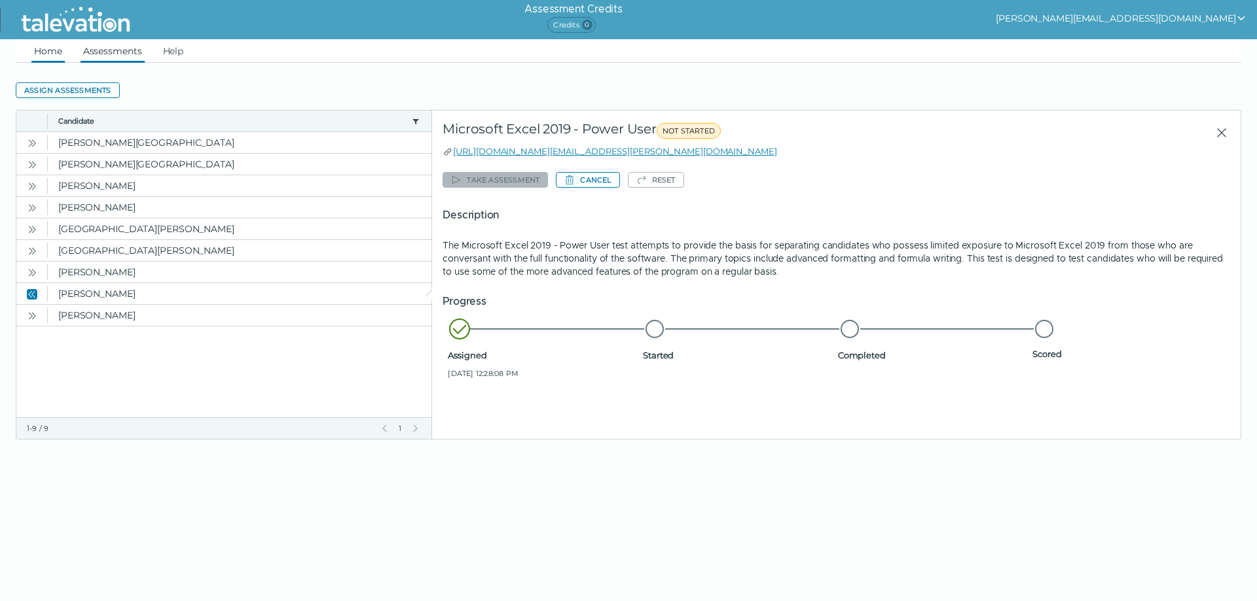
click at [43, 50] on link "Home" at bounding box center [47, 51] width 33 height 24
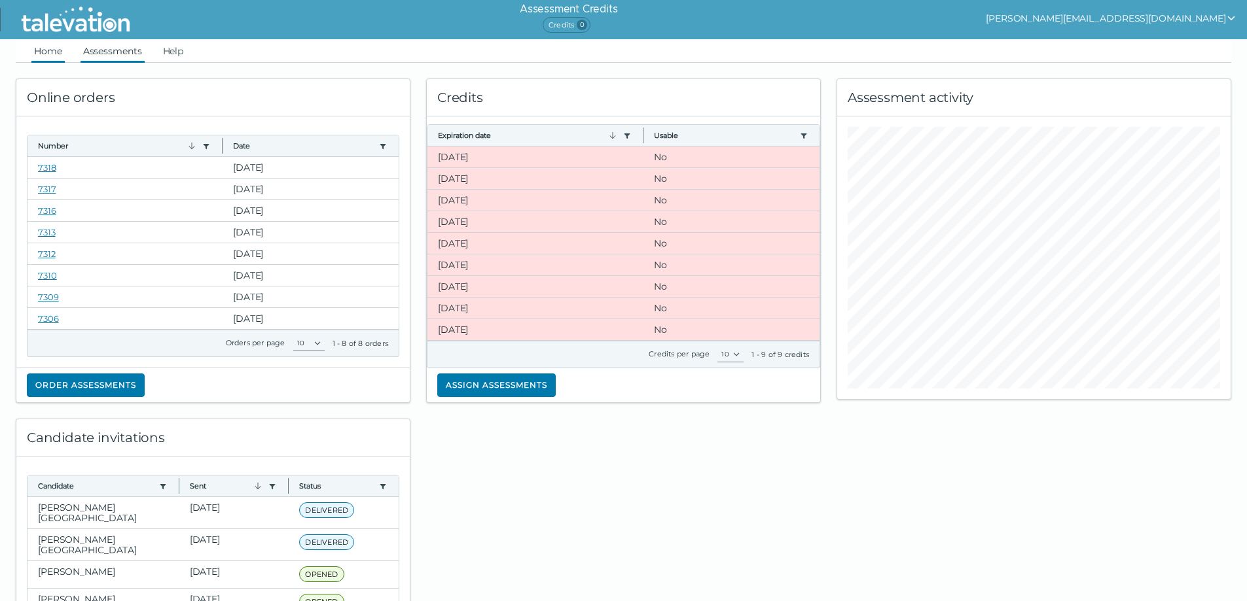
click at [107, 51] on link "Assessments" at bounding box center [113, 51] width 64 height 24
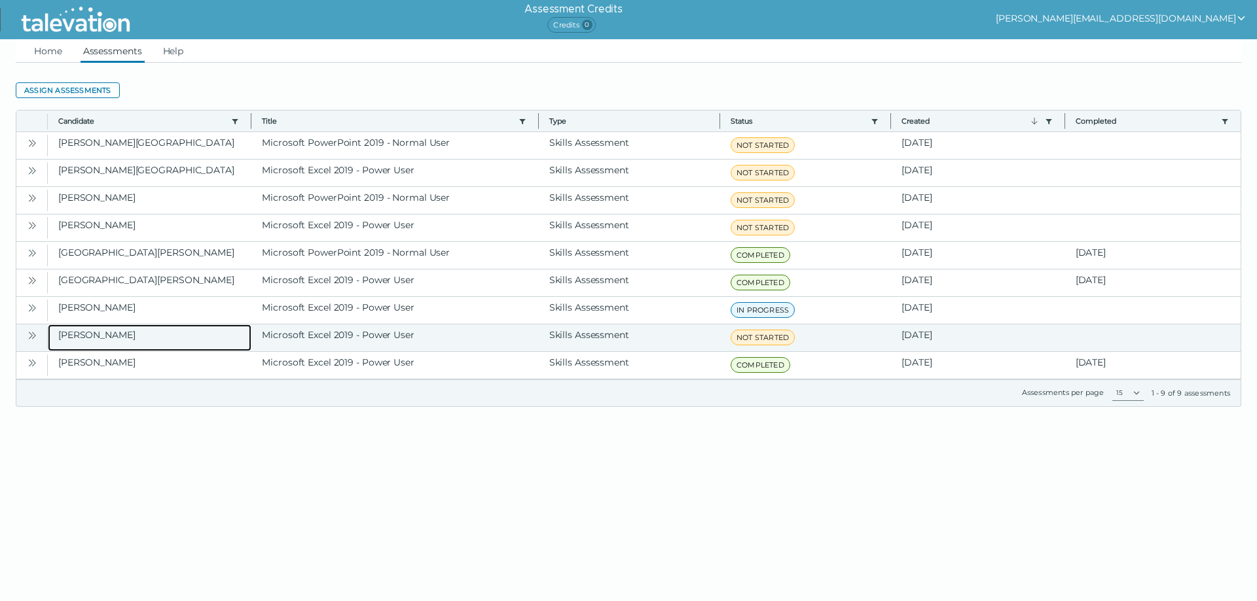
drag, startPoint x: 67, startPoint y: 333, endPoint x: 971, endPoint y: 334, distance: 903.8
click at [971, 334] on div "Graham, Winston Microsoft Excel 2019 - Power User Skills Assessment NOT STARTED…" at bounding box center [644, 338] width 1192 height 27
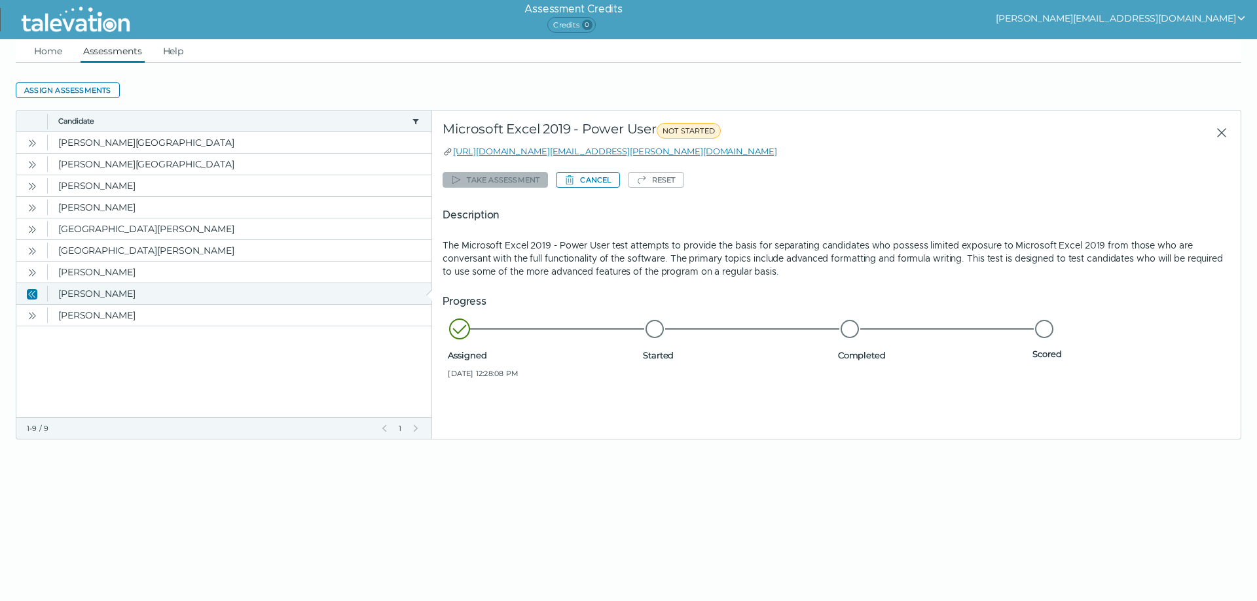
click at [24, 293] on button "Close" at bounding box center [32, 294] width 16 height 16
click at [28, 293] on icon "Close" at bounding box center [32, 294] width 10 height 10
click at [42, 53] on link "Home" at bounding box center [47, 51] width 33 height 24
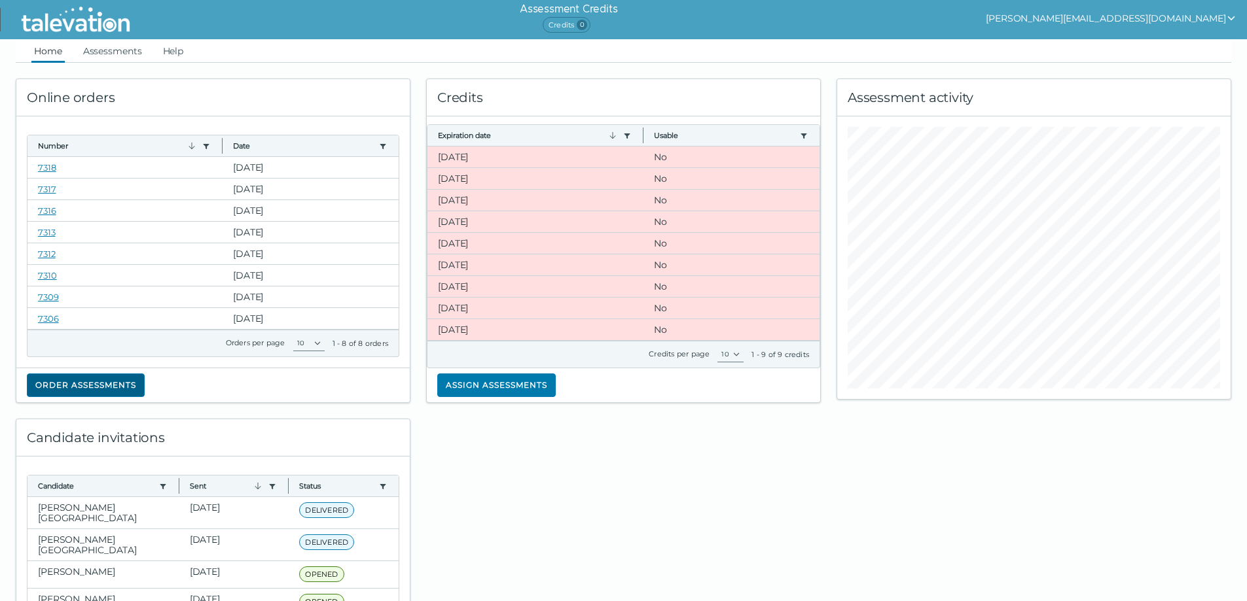
click at [60, 387] on button "Order assessments" at bounding box center [86, 386] width 118 height 24
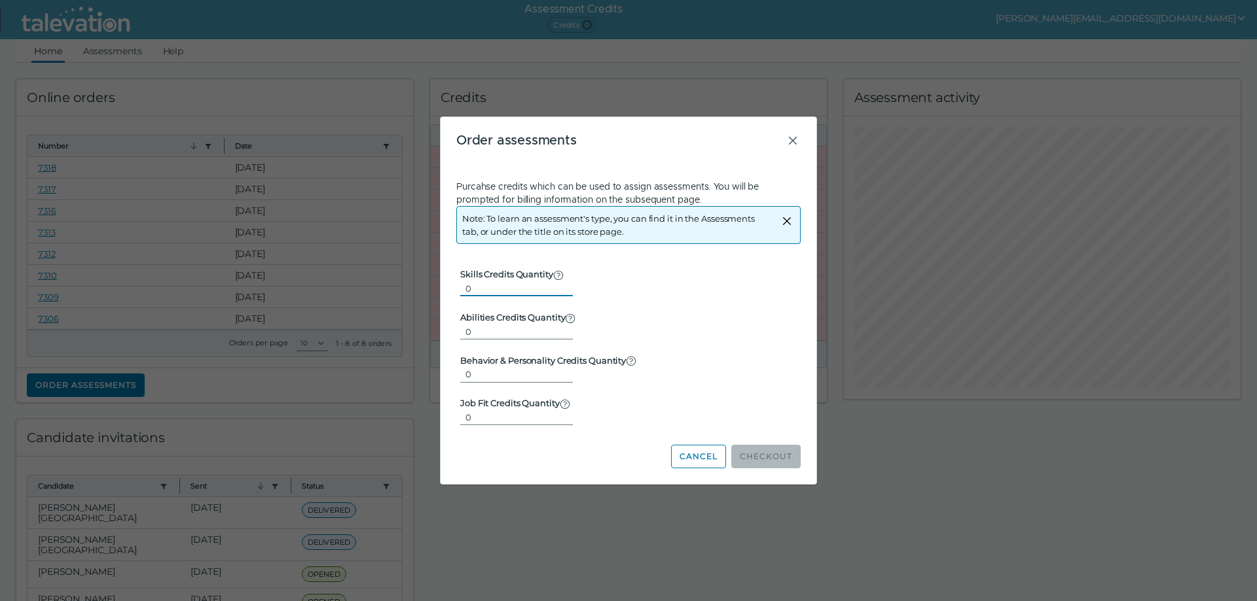
click at [538, 286] on input "0" at bounding box center [516, 289] width 113 height 16
click at [556, 287] on input "1" at bounding box center [516, 289] width 113 height 16
type input "2"
click at [555, 287] on input "2" at bounding box center [516, 289] width 113 height 16
click at [763, 449] on button "Checkout" at bounding box center [765, 457] width 69 height 24
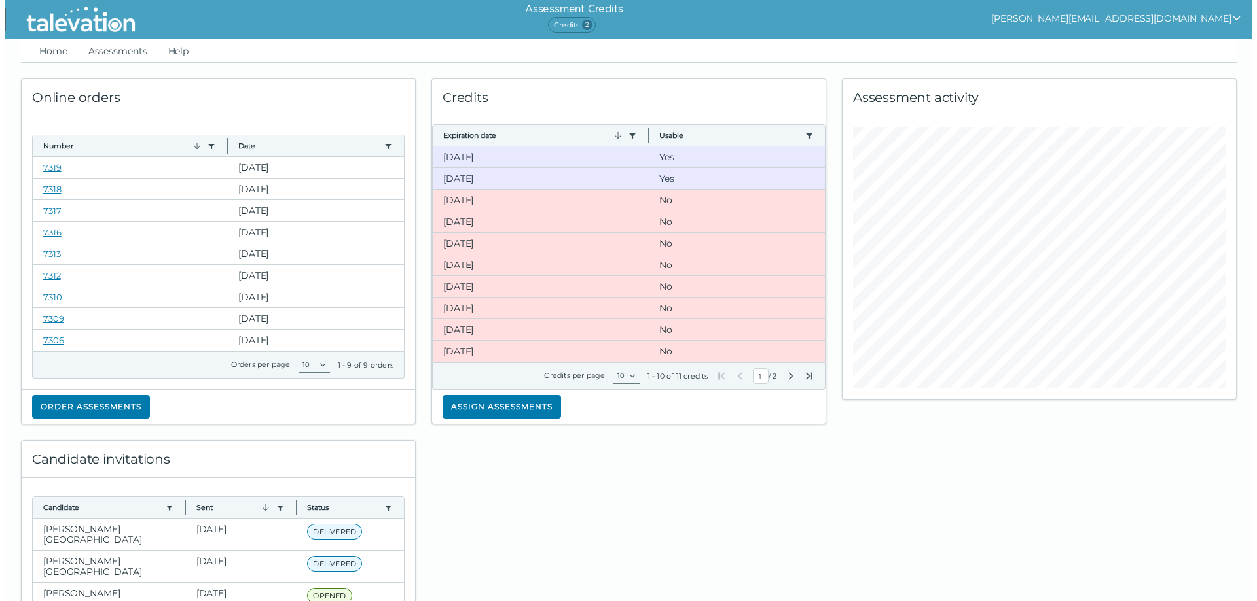
scroll to position [36, 0]
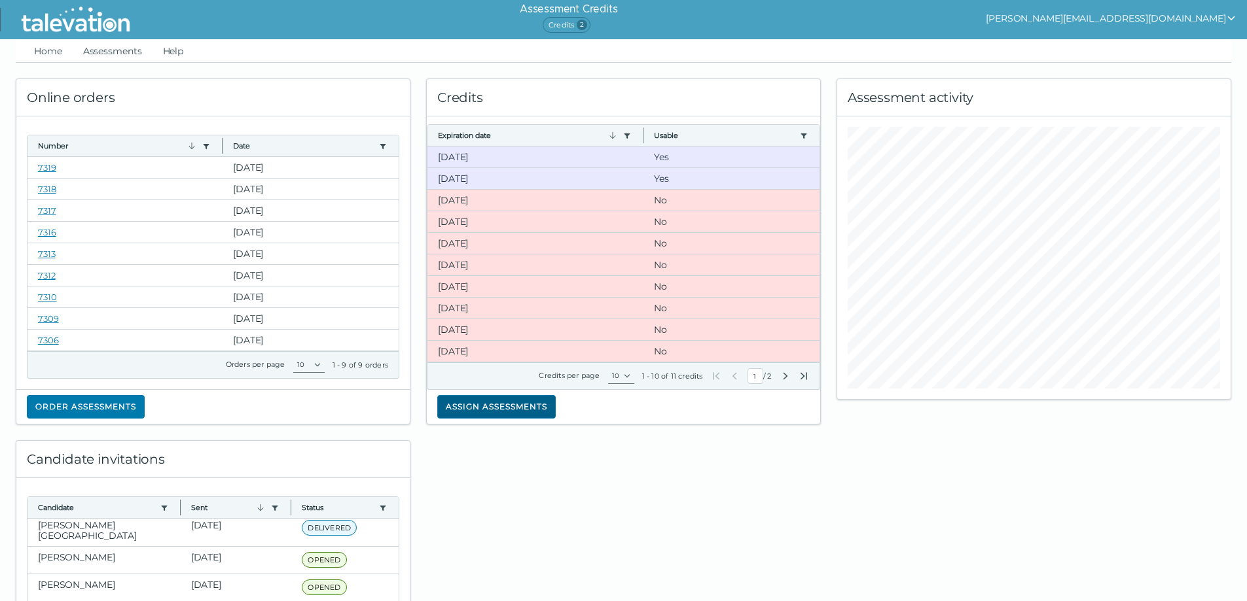
click at [463, 401] on button "Assign assessments" at bounding box center [496, 407] width 118 height 24
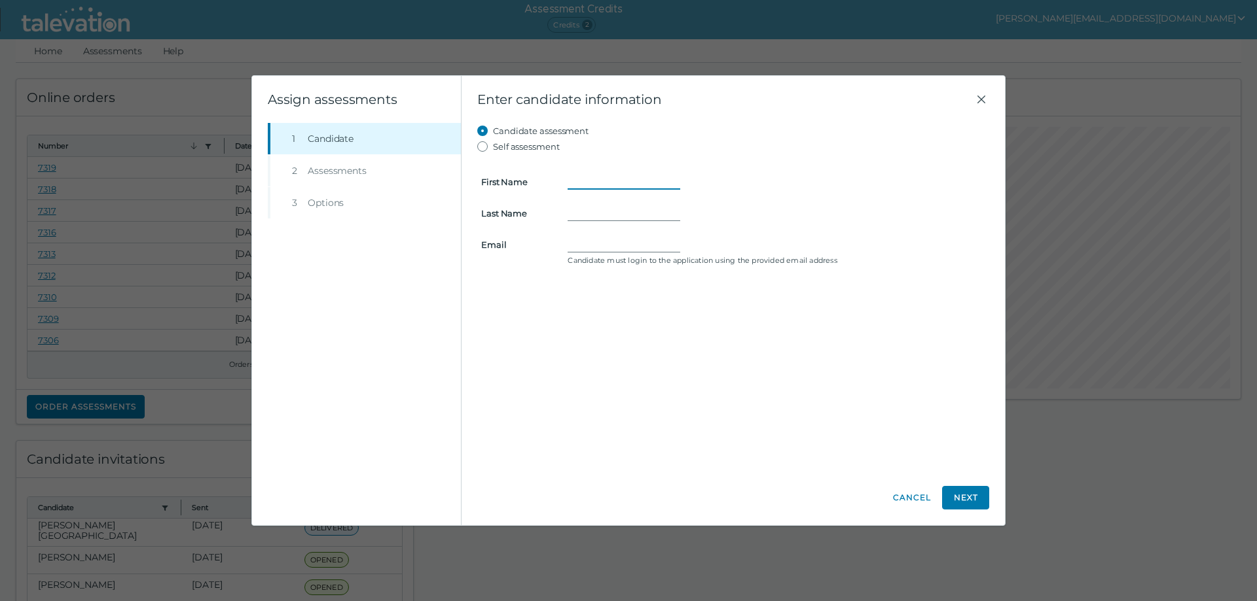
drag, startPoint x: 564, startPoint y: 182, endPoint x: 579, endPoint y: 179, distance: 15.3
click at [579, 179] on input "First Name" at bounding box center [623, 182] width 113 height 16
paste input "[PERSON_NAME]"
type input "[PERSON_NAME]"
paste input "[PERSON_NAME]."
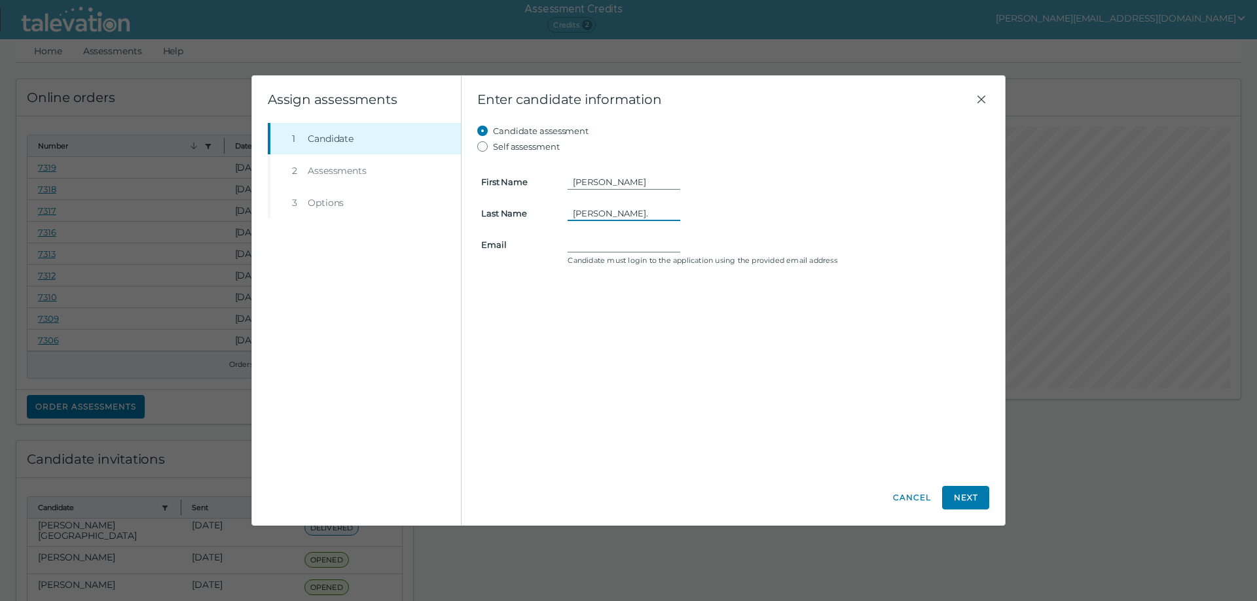
type input "[PERSON_NAME]."
paste input "[EMAIL_ADDRESS][DOMAIN_NAME]"
type input "[EMAIL_ADDRESS][DOMAIN_NAME]"
click at [961, 497] on button "Next" at bounding box center [965, 498] width 47 height 24
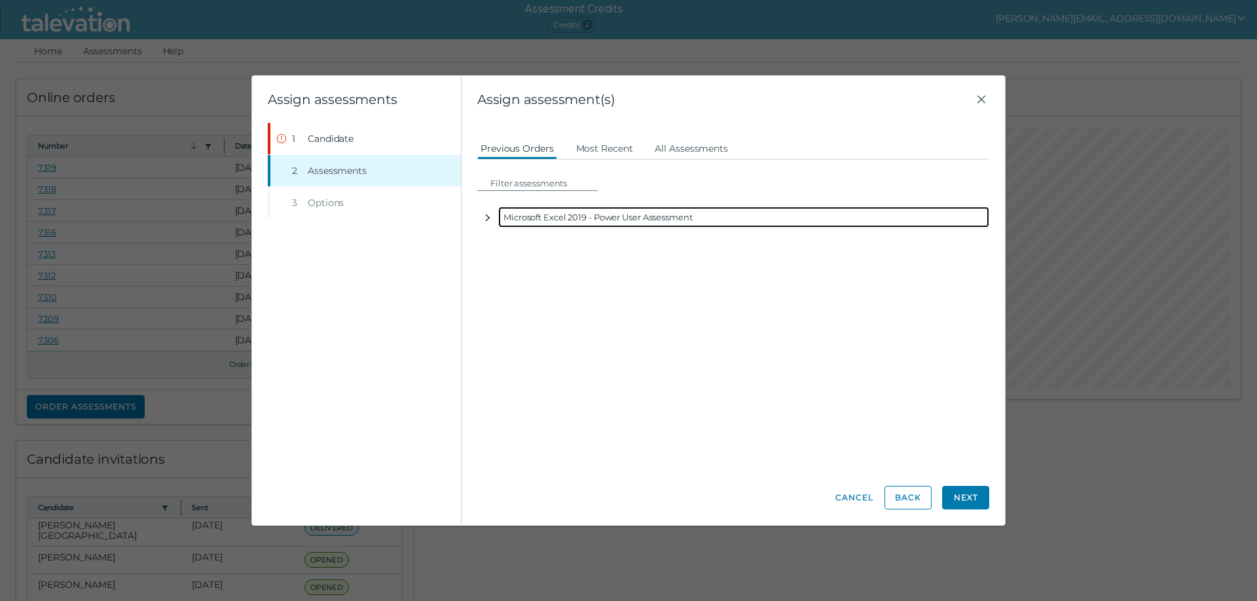
click at [487, 219] on icon "button" at bounding box center [487, 218] width 10 height 10
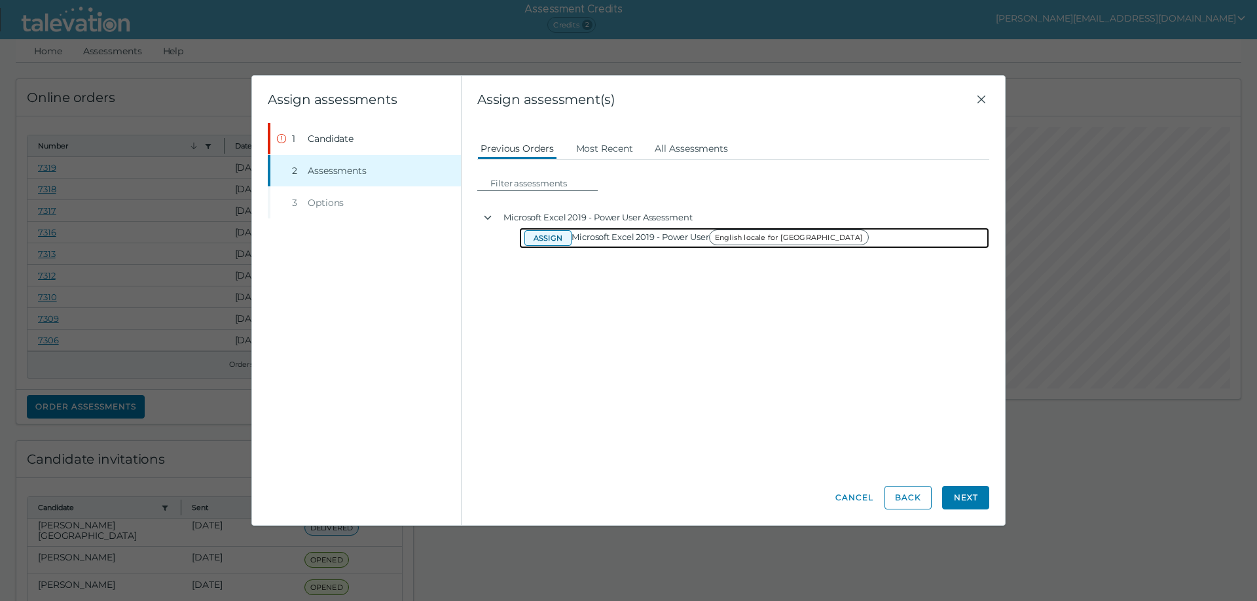
click at [543, 240] on button "Assign" at bounding box center [547, 238] width 47 height 16
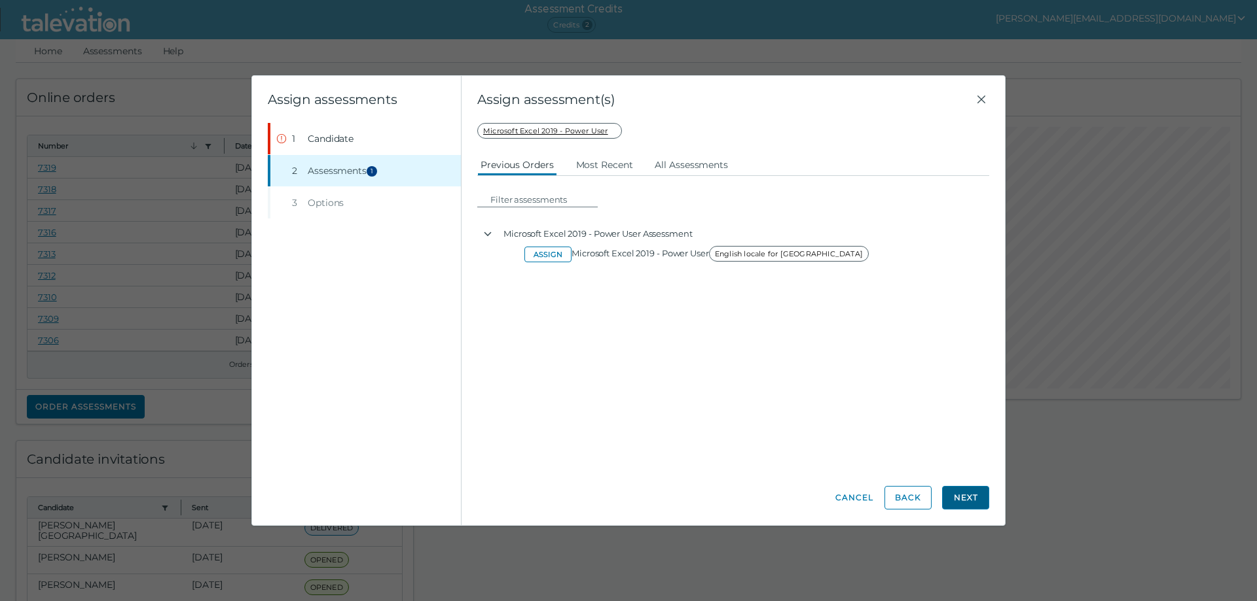
click at [975, 498] on button "Next" at bounding box center [965, 498] width 47 height 24
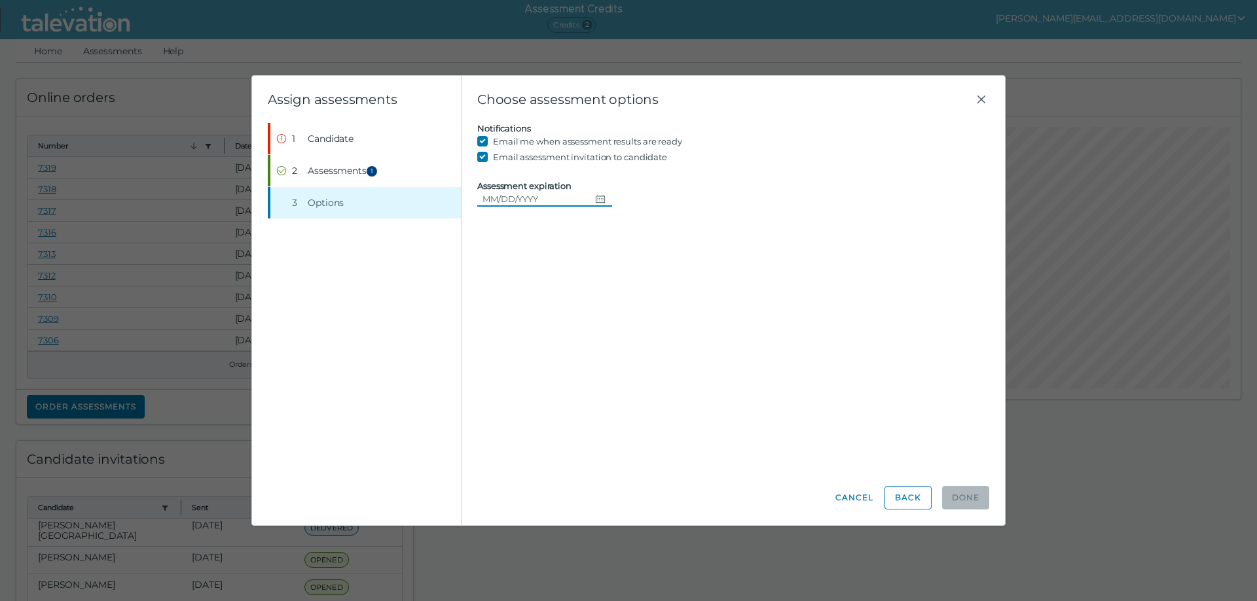
click at [595, 197] on icon "Choose date" at bounding box center [600, 199] width 10 height 10
click at [640, 333] on button "16" at bounding box center [642, 333] width 24 height 24
type input "[DATE]"
click at [329, 137] on span "Candidate" at bounding box center [331, 138] width 46 height 13
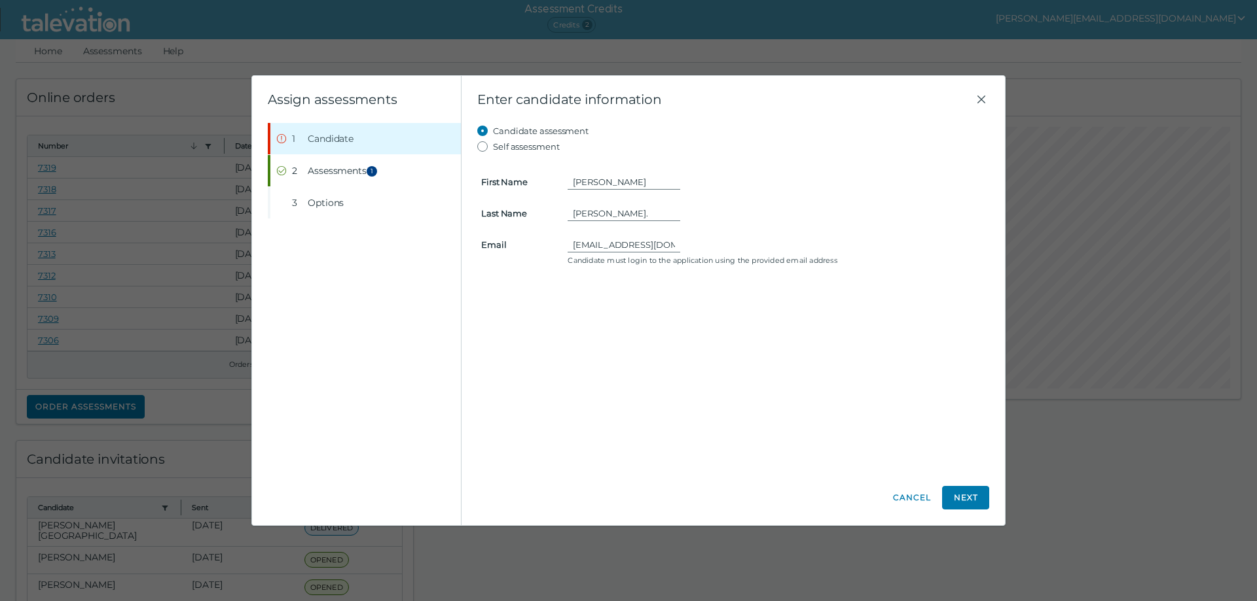
click at [619, 204] on form "First Name [PERSON_NAME] Last Name [PERSON_NAME]. Email [EMAIL_ADDRESS][DOMAIN_…" at bounding box center [733, 211] width 512 height 115
click at [622, 213] on input "[PERSON_NAME]." at bounding box center [623, 214] width 113 height 16
click at [618, 217] on input "[PERSON_NAME]." at bounding box center [623, 214] width 113 height 16
type input "[PERSON_NAME]"
click at [616, 304] on div "Candidate assessment Self assessment First Name [PERSON_NAME] Last Name [PERSON…" at bounding box center [733, 297] width 512 height 348
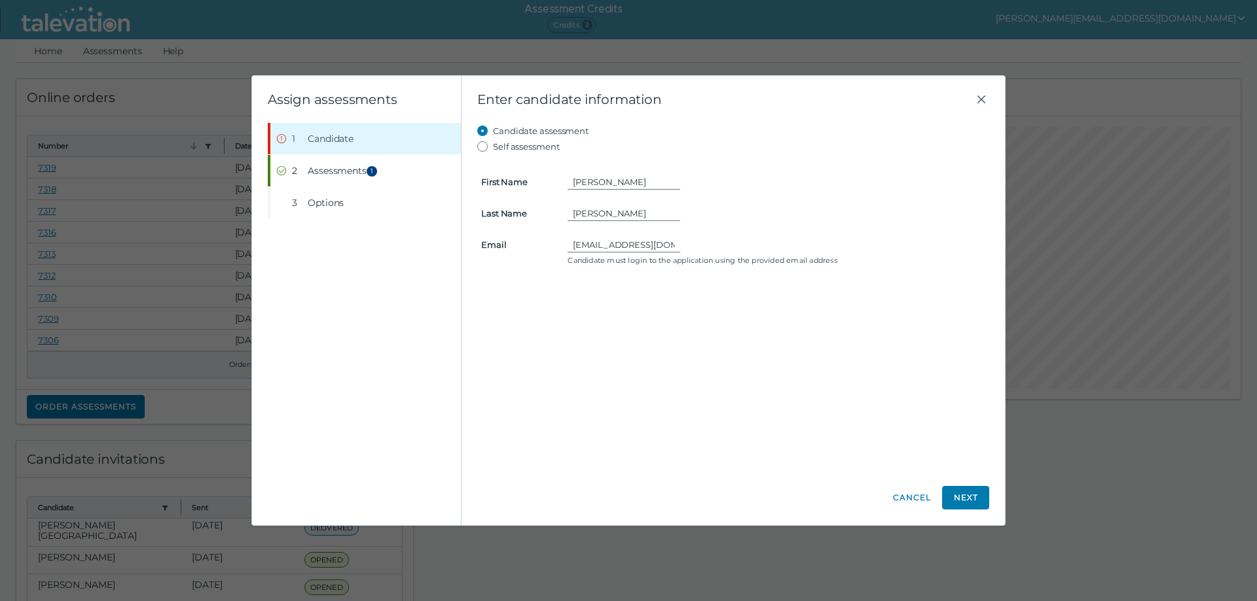
click at [452, 304] on clr-wizard-stepnav "Step 1 Candidate Step 2 Assessments 1 Step 3 Options" at bounding box center [356, 324] width 209 height 403
click at [559, 251] on clr-input-container "Email [EMAIL_ADDRESS][DOMAIN_NAME] Candidate must login to the application usin…" at bounding box center [733, 251] width 520 height 29
click at [978, 499] on button "Next" at bounding box center [965, 498] width 47 height 24
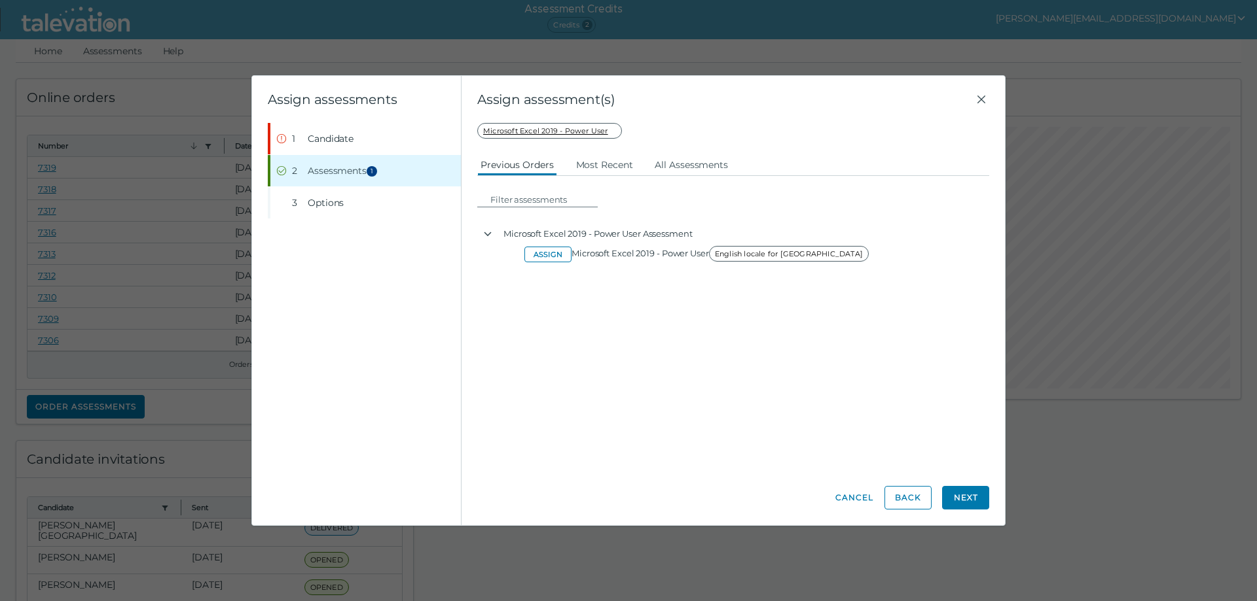
click at [973, 499] on button "Next" at bounding box center [965, 498] width 47 height 24
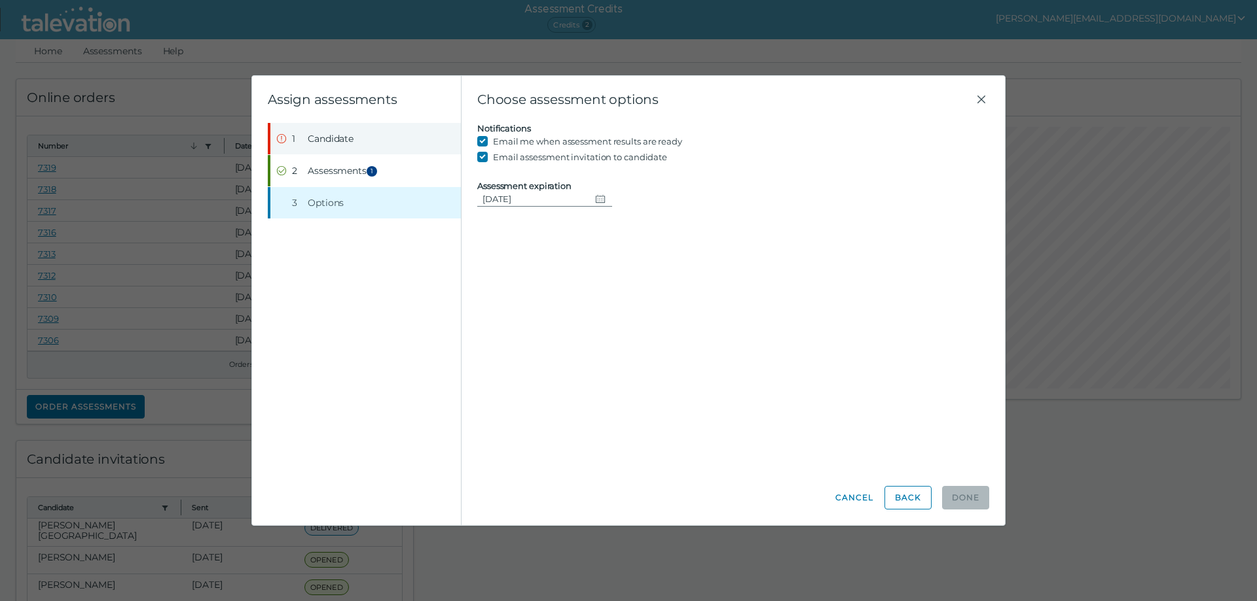
click at [322, 140] on span "Candidate" at bounding box center [331, 138] width 46 height 13
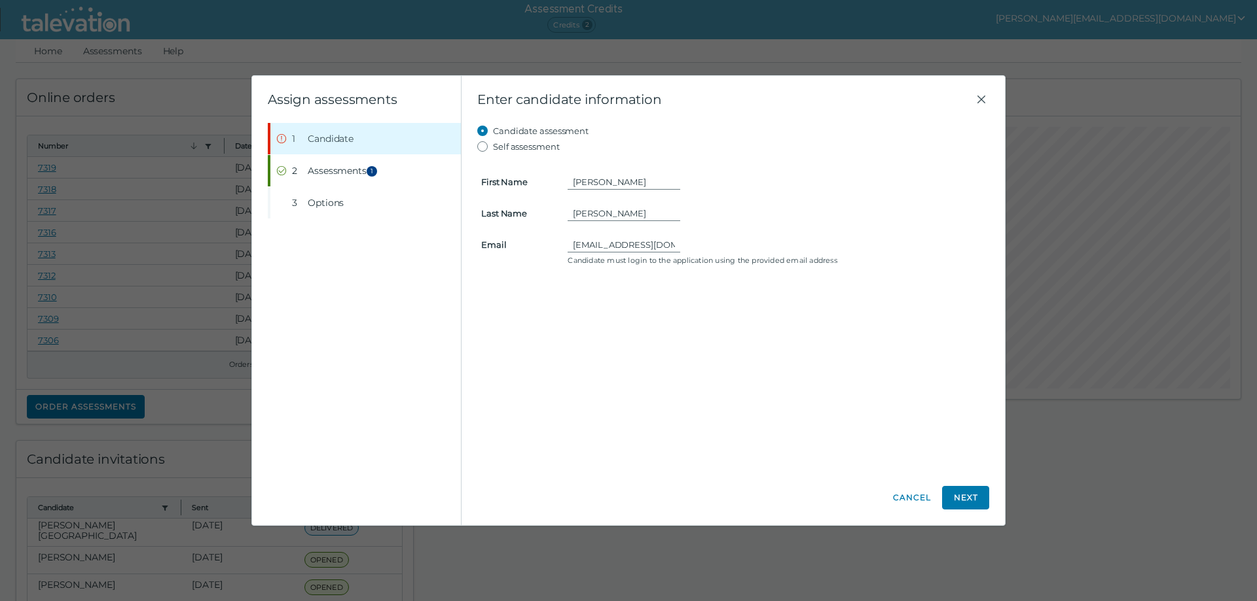
click at [618, 190] on form "First Name [PERSON_NAME] Last Name [PERSON_NAME] Email [EMAIL_ADDRESS][DOMAIN_N…" at bounding box center [733, 211] width 512 height 115
drag, startPoint x: 609, startPoint y: 184, endPoint x: 524, endPoint y: 174, distance: 86.3
click at [524, 174] on clr-input-container "First Name [PERSON_NAME]" at bounding box center [733, 182] width 520 height 16
type input "[PERSON_NAME]"
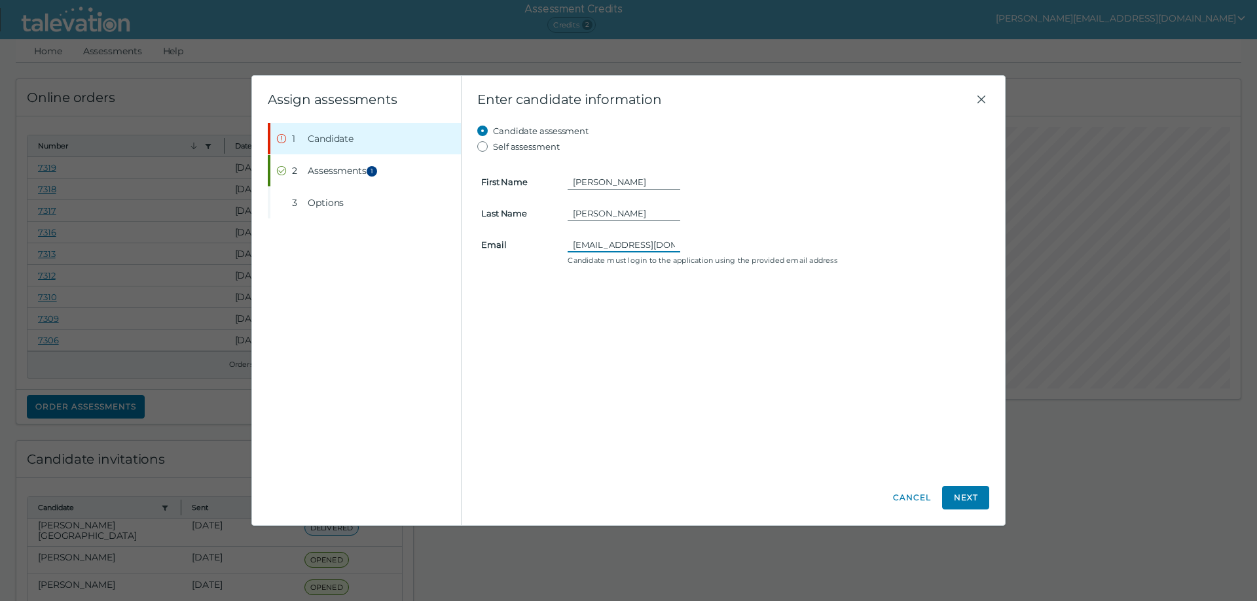
click at [643, 242] on input "[EMAIL_ADDRESS][DOMAIN_NAME]" at bounding box center [623, 245] width 113 height 16
drag, startPoint x: 689, startPoint y: 243, endPoint x: 516, endPoint y: 242, distance: 172.8
click at [516, 243] on clr-input-container "Email [EMAIL_ADDRESS][DOMAIN_NAME] Candidate must login to the application usin…" at bounding box center [733, 251] width 520 height 29
click at [595, 250] on input "[EMAIL_ADDRESS][DOMAIN_NAME]" at bounding box center [623, 245] width 113 height 16
click at [961, 501] on button "Next" at bounding box center [965, 498] width 47 height 24
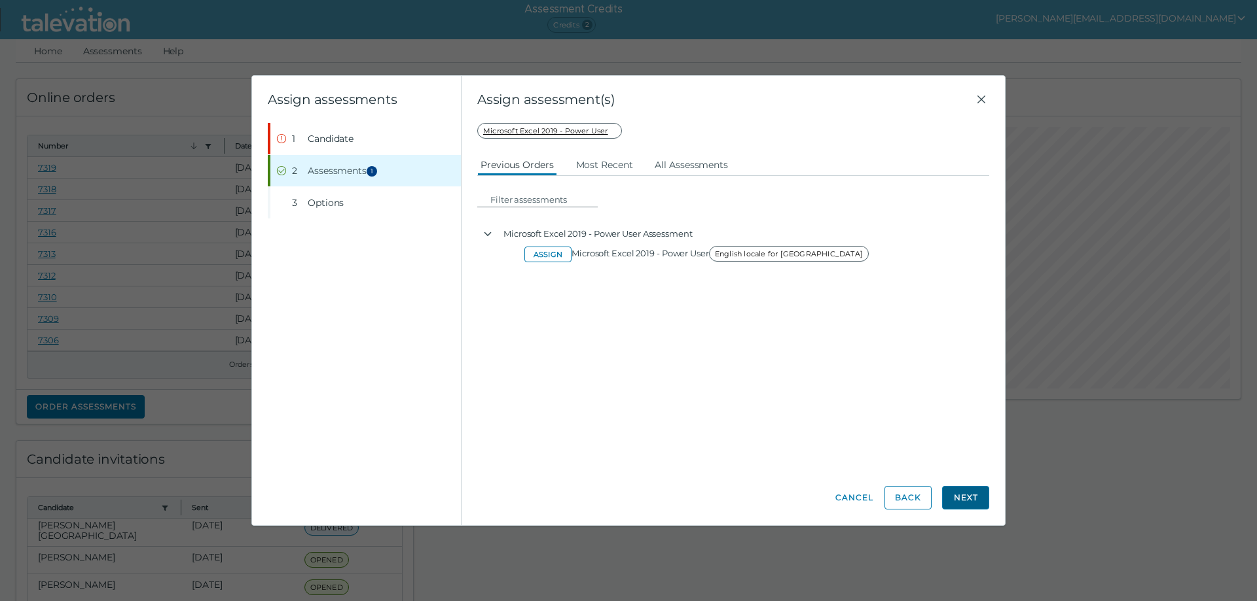
click at [967, 497] on button "Next" at bounding box center [965, 498] width 47 height 24
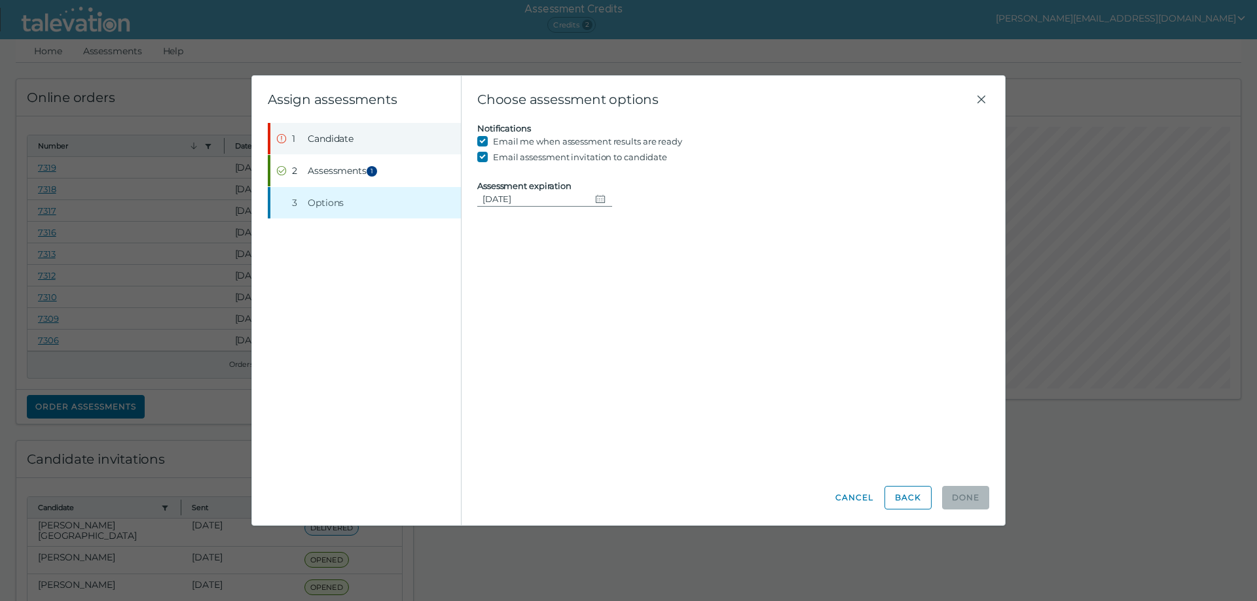
click at [315, 134] on span "Candidate" at bounding box center [331, 138] width 46 height 13
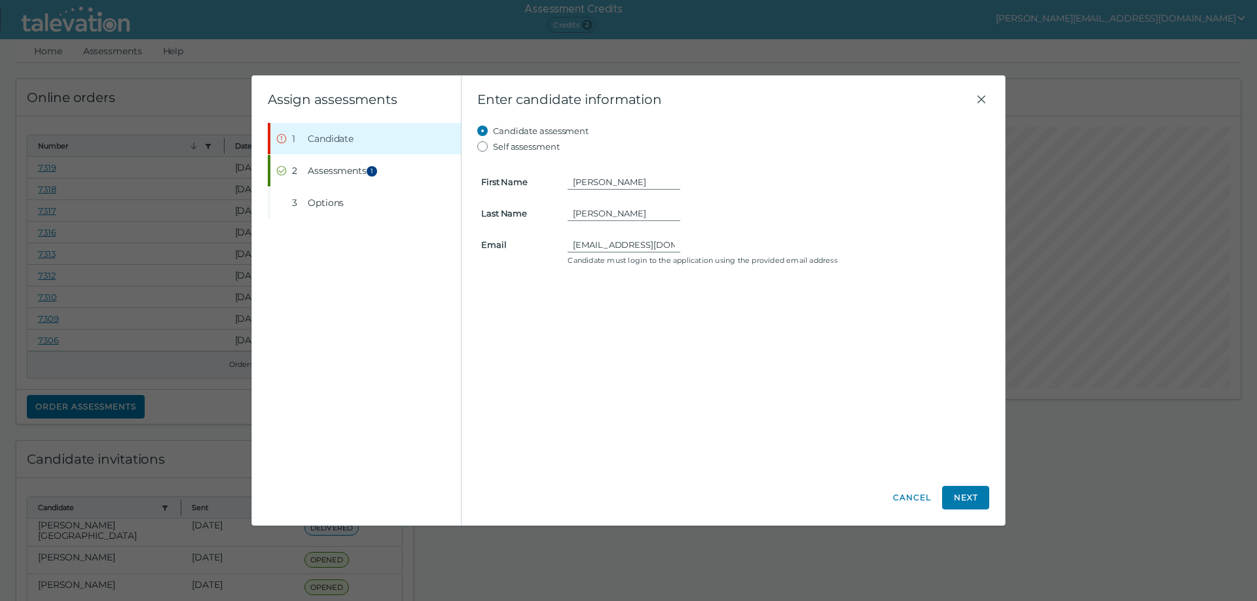
click at [681, 245] on div "[EMAIL_ADDRESS][DOMAIN_NAME]" at bounding box center [776, 245] width 418 height 16
click at [673, 251] on input "[EMAIL_ADDRESS][DOMAIN_NAME]" at bounding box center [623, 245] width 113 height 16
click at [673, 246] on div "[EMAIL_ADDRESS][DOMAIN_NAME]" at bounding box center [776, 245] width 418 height 16
drag, startPoint x: 674, startPoint y: 245, endPoint x: 581, endPoint y: 249, distance: 93.7
click at [582, 251] on input "[EMAIL_ADDRESS][DOMAIN_NAME]" at bounding box center [623, 245] width 113 height 16
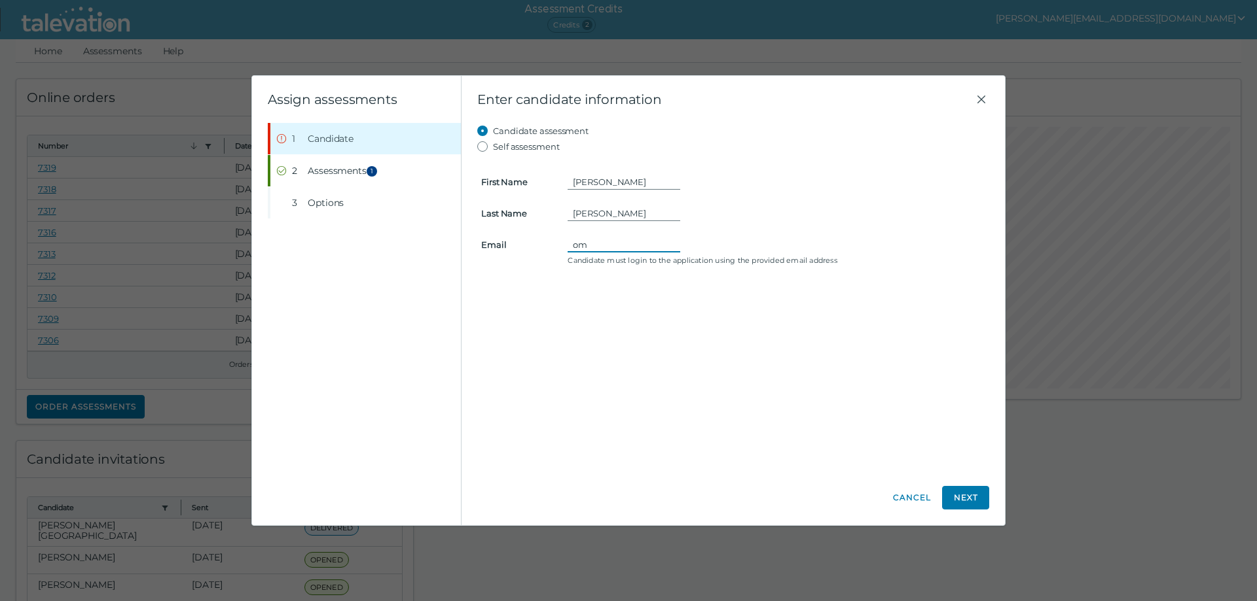
type input "m"
type input "[EMAIL_ADDRESS][DOMAIN_NAME]"
click at [977, 501] on button "Next" at bounding box center [965, 498] width 47 height 24
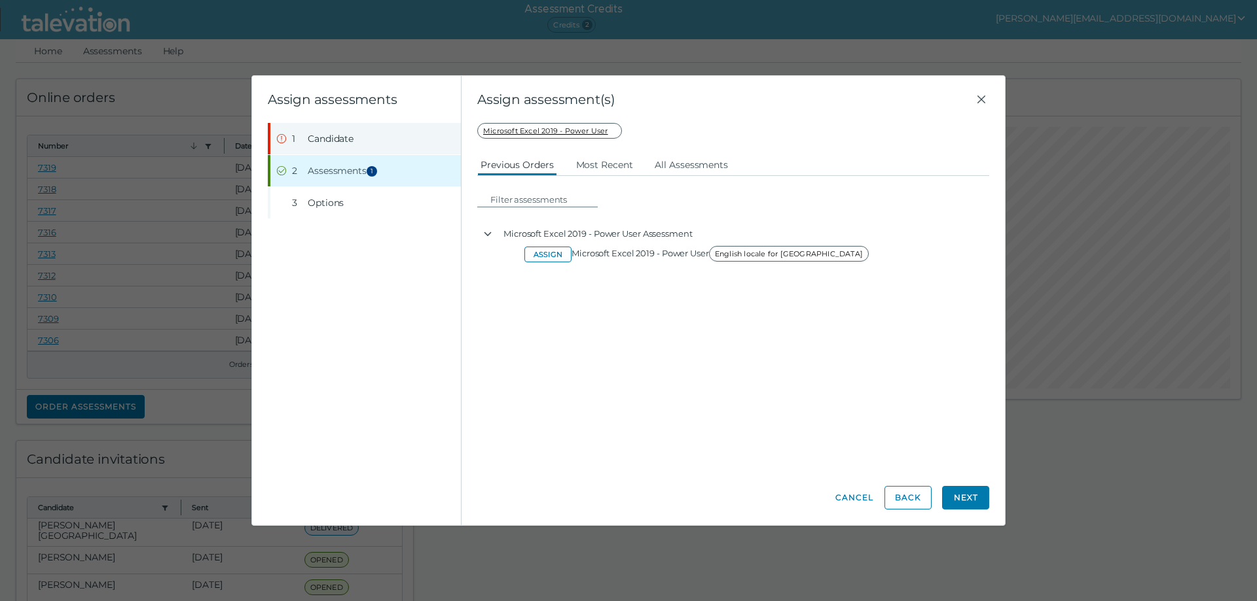
click at [331, 134] on span "Candidate" at bounding box center [331, 138] width 46 height 13
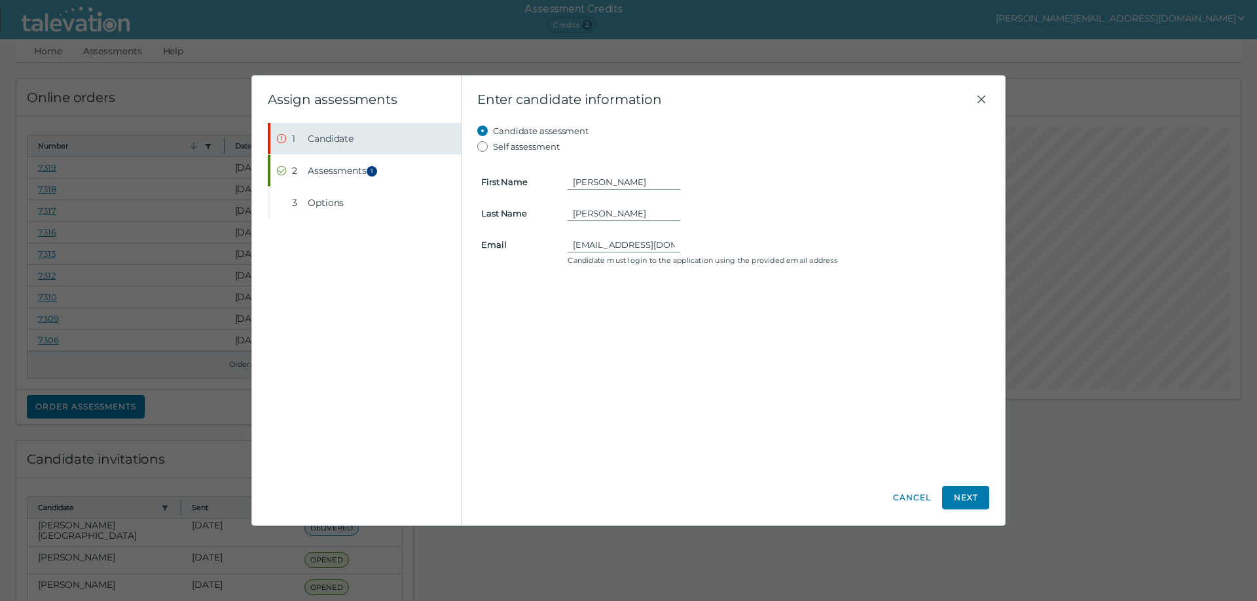
click at [331, 134] on span "Candidate" at bounding box center [331, 138] width 46 height 13
click at [980, 103] on icon "Close" at bounding box center [981, 100] width 16 height 16
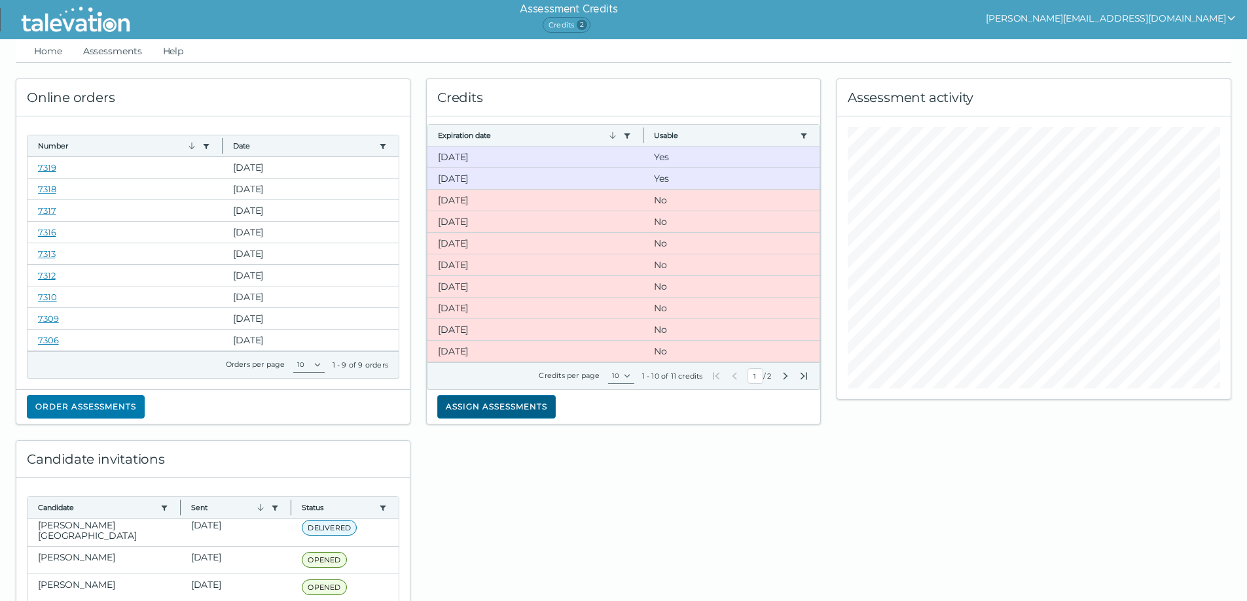
click at [469, 408] on button "Assign assessments" at bounding box center [496, 407] width 118 height 24
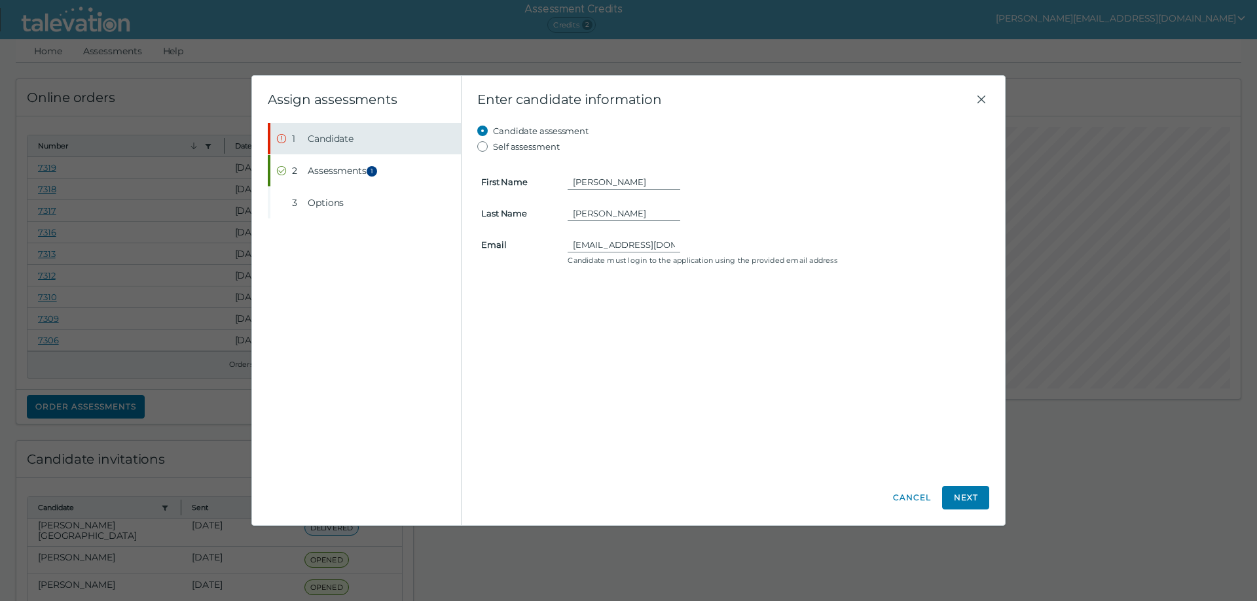
click at [325, 134] on span "Candidate" at bounding box center [331, 138] width 46 height 13
click at [278, 136] on icon "Error" at bounding box center [281, 139] width 10 height 10
click at [282, 137] on icon "Error" at bounding box center [281, 139] width 10 height 10
click at [588, 190] on form "First Name [PERSON_NAME] Last Name [PERSON_NAME] Email [EMAIL_ADDRESS][DOMAIN_N…" at bounding box center [733, 211] width 512 height 115
click at [982, 493] on button "Next" at bounding box center [965, 498] width 47 height 24
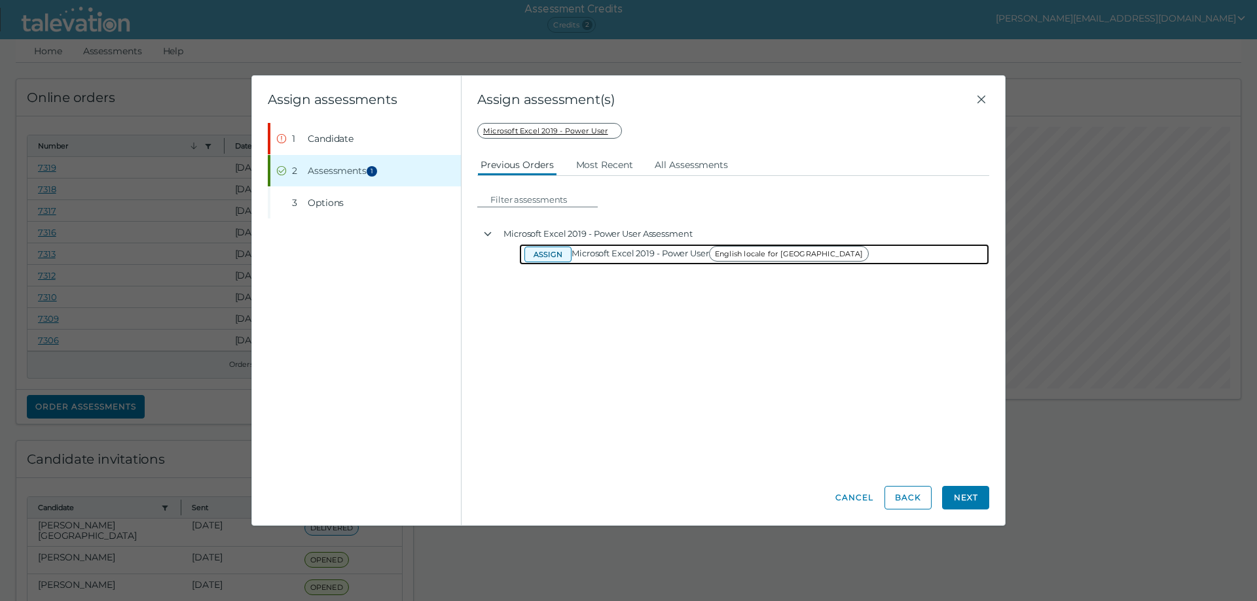
click at [539, 251] on button "Assign" at bounding box center [547, 255] width 47 height 16
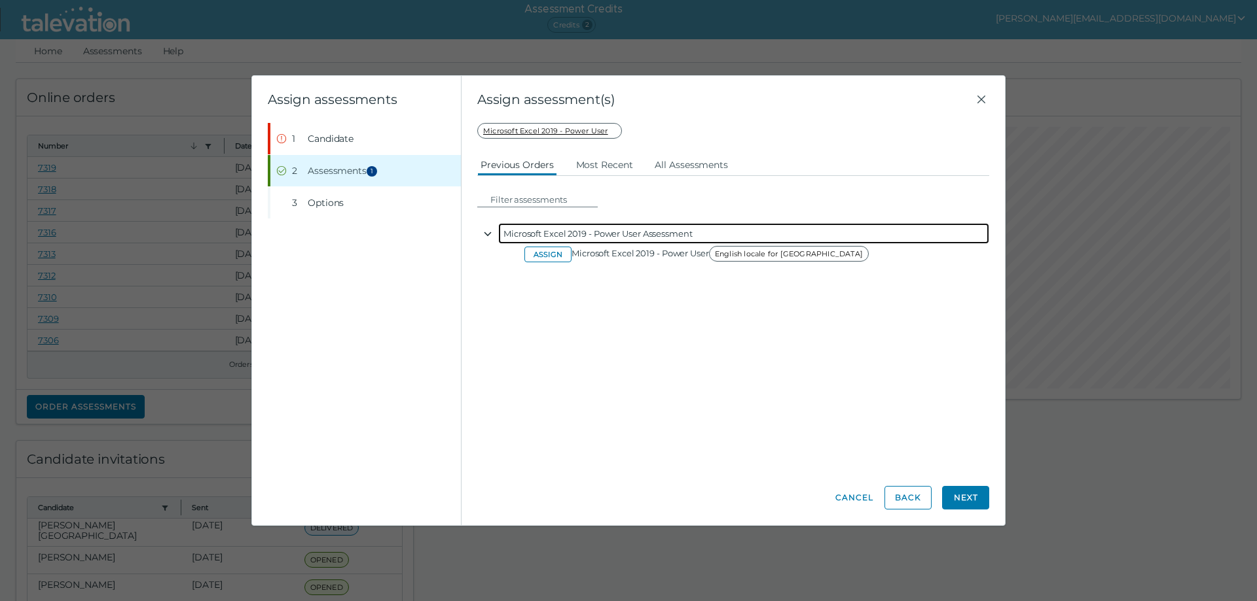
click at [488, 236] on icon "button" at bounding box center [487, 234] width 7 height 5
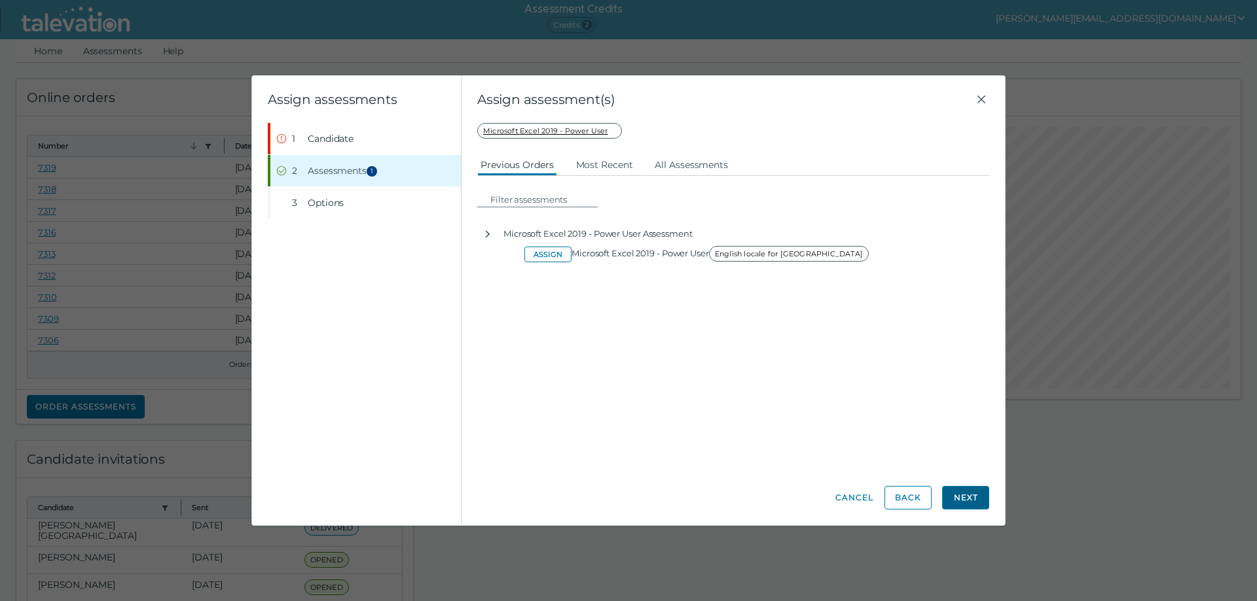
click at [962, 490] on button "Next" at bounding box center [965, 498] width 47 height 24
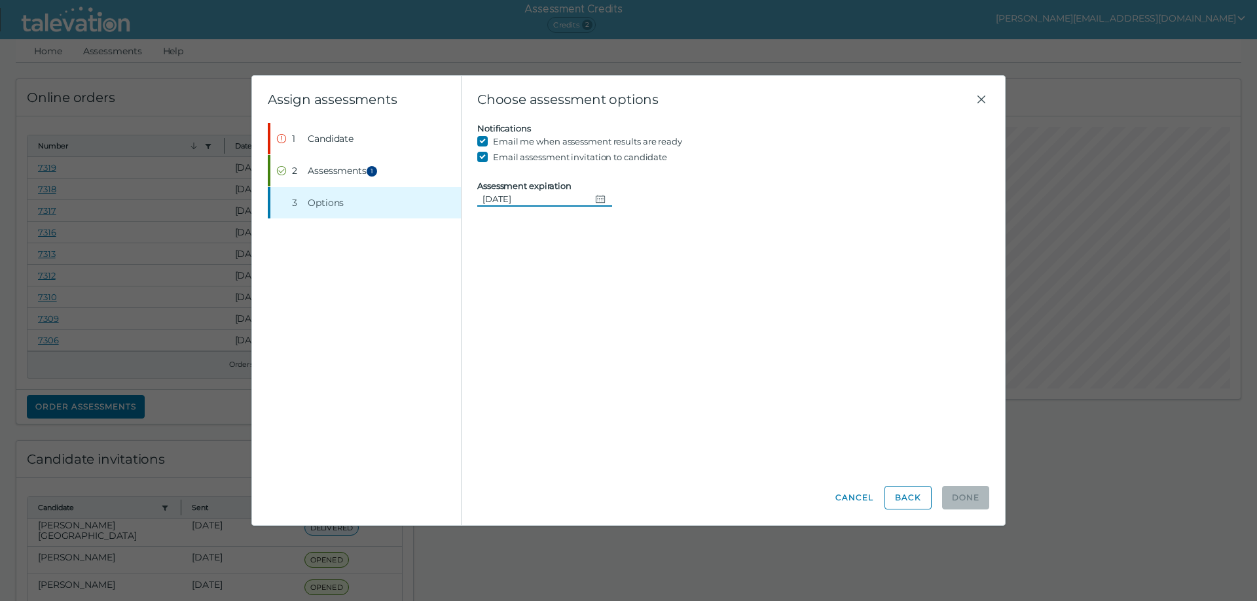
click at [598, 198] on icon "Change date, 08/16/2025" at bounding box center [600, 199] width 10 height 10
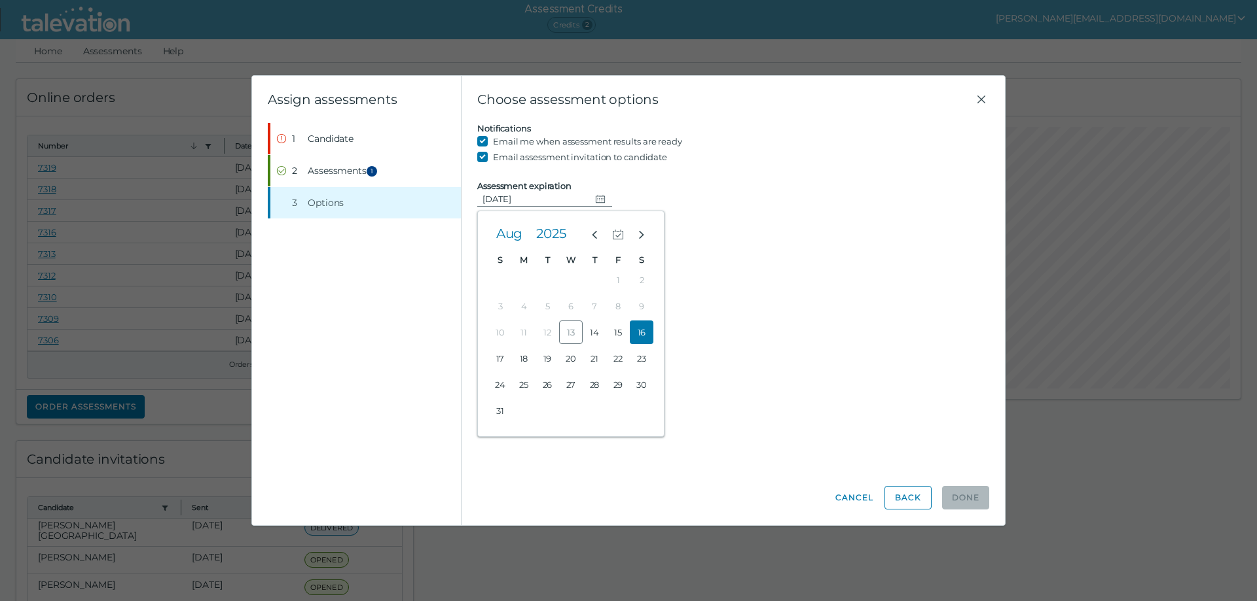
click at [644, 331] on button "16" at bounding box center [642, 333] width 24 height 24
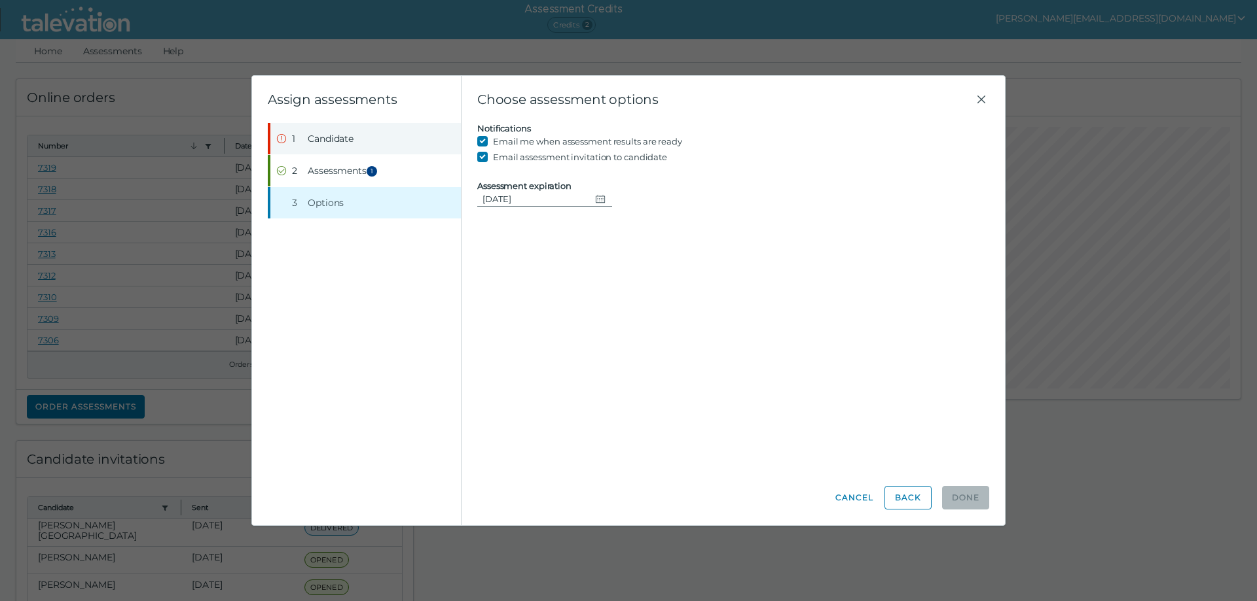
click at [317, 139] on span "Candidate" at bounding box center [331, 138] width 46 height 13
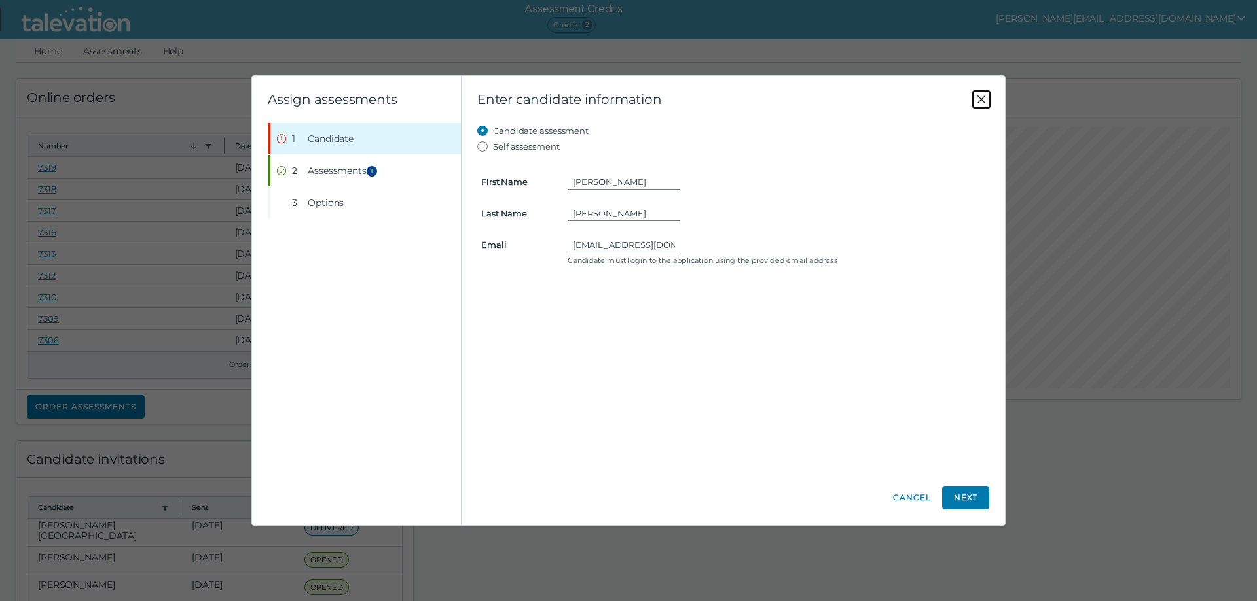
click at [982, 99] on icon "Close" at bounding box center [981, 100] width 8 height 8
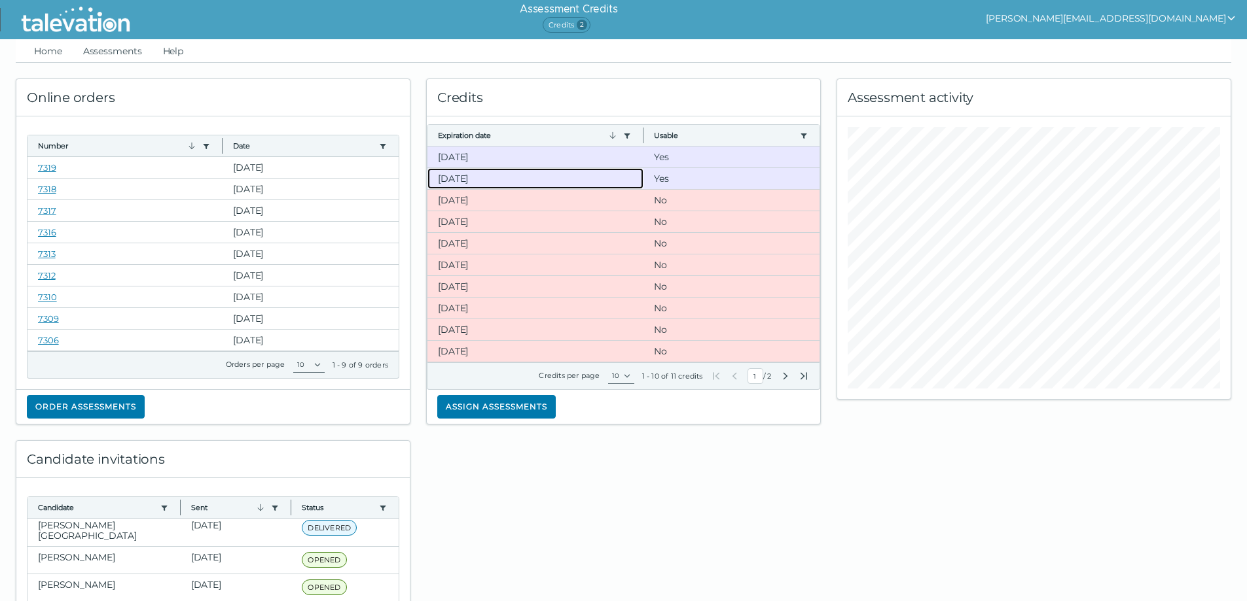
click at [457, 184] on clr-dg-cell "[DATE]" at bounding box center [535, 178] width 216 height 21
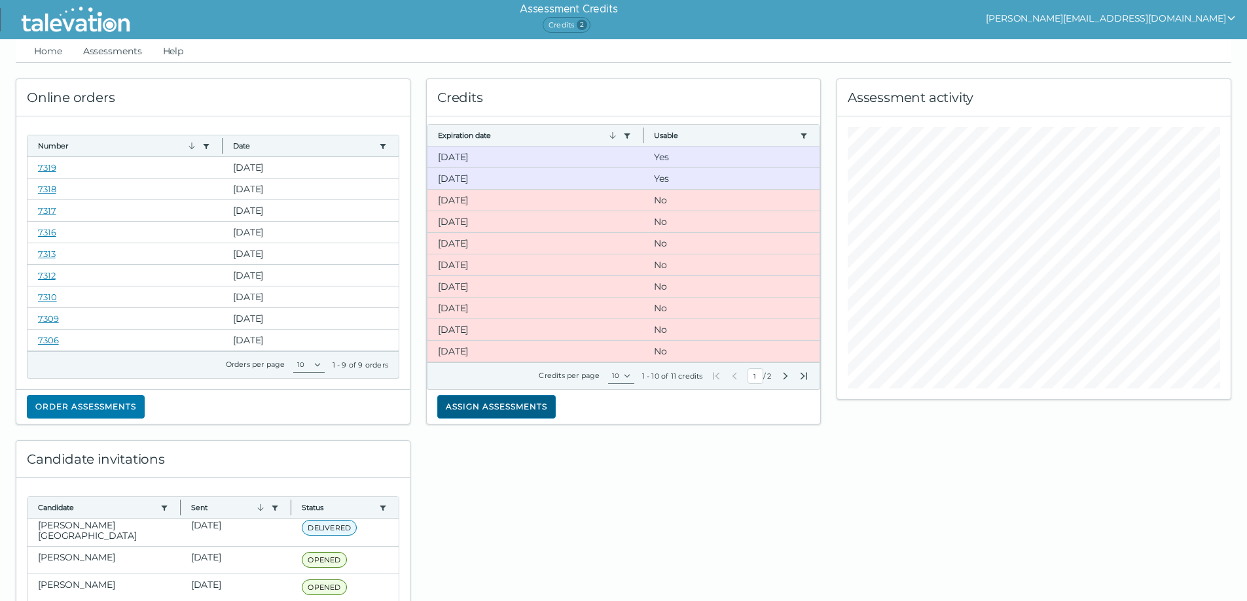
click at [475, 410] on button "Assign assessments" at bounding box center [496, 407] width 118 height 24
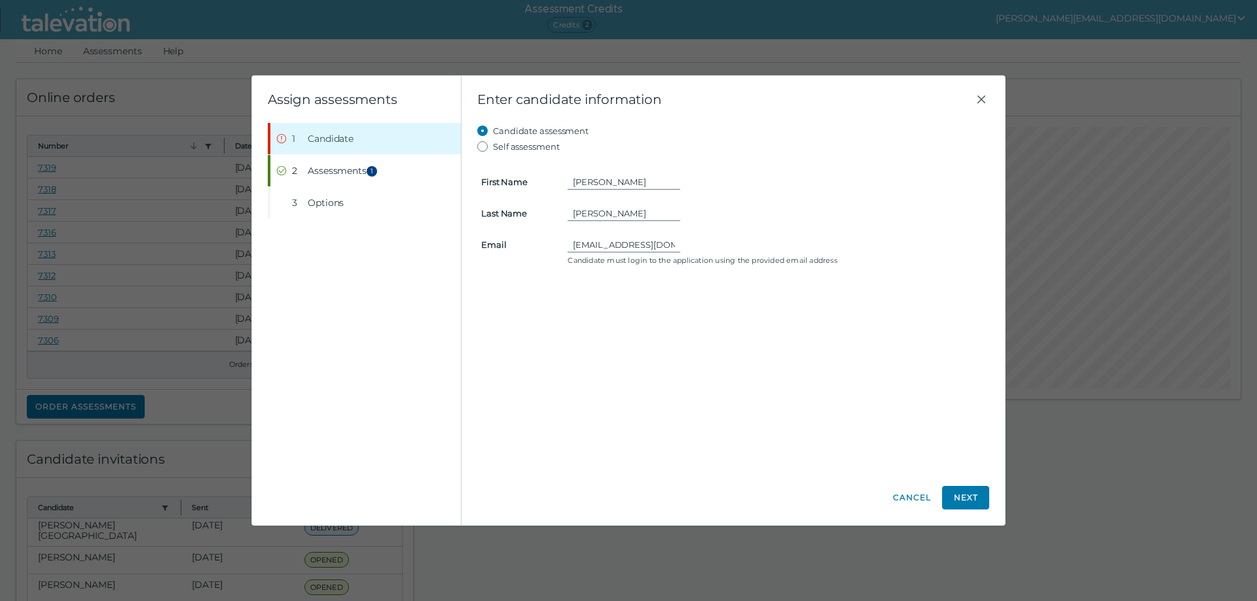
click at [679, 247] on div "[EMAIL_ADDRESS][DOMAIN_NAME]" at bounding box center [776, 245] width 418 height 16
click at [641, 245] on input "[EMAIL_ADDRESS][DOMAIN_NAME]" at bounding box center [623, 245] width 113 height 16
drag, startPoint x: 673, startPoint y: 250, endPoint x: 528, endPoint y: 247, distance: 145.3
click at [528, 247] on clr-input-container "Email [EMAIL_ADDRESS][DOMAIN_NAME] Candidate must login to the application usin…" at bounding box center [733, 251] width 520 height 29
paste input "[EMAIL_ADDRESS][DOMAIN_NAME]"
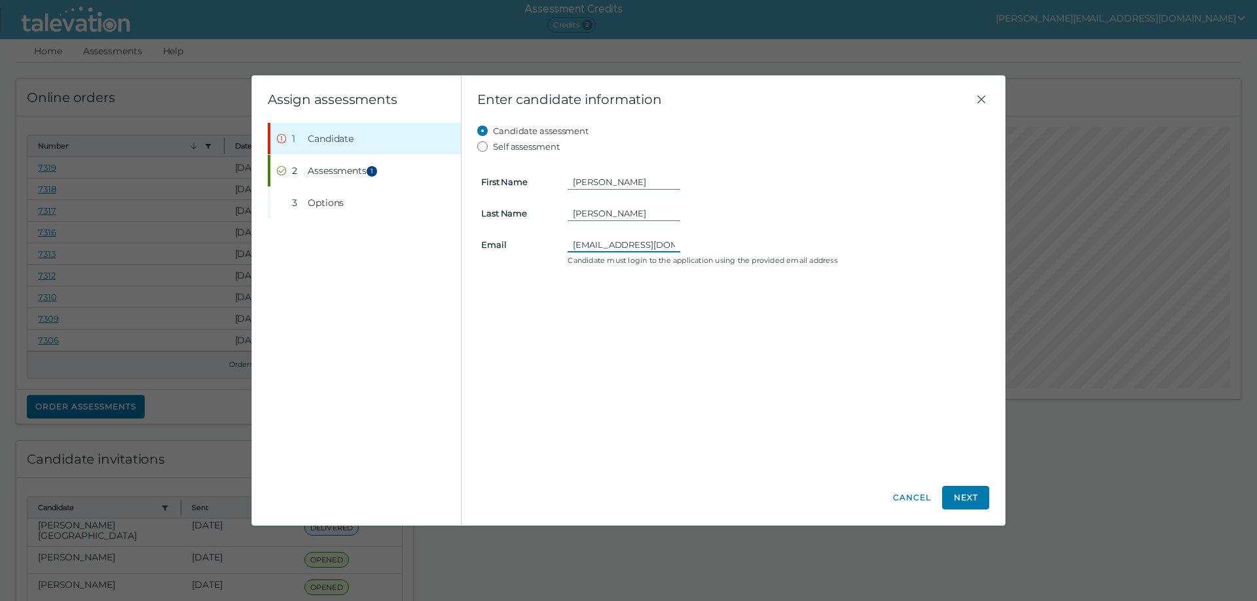
scroll to position [0, 24]
type input "[EMAIL_ADDRESS][DOMAIN_NAME]"
click at [964, 500] on button "Next" at bounding box center [965, 498] width 47 height 24
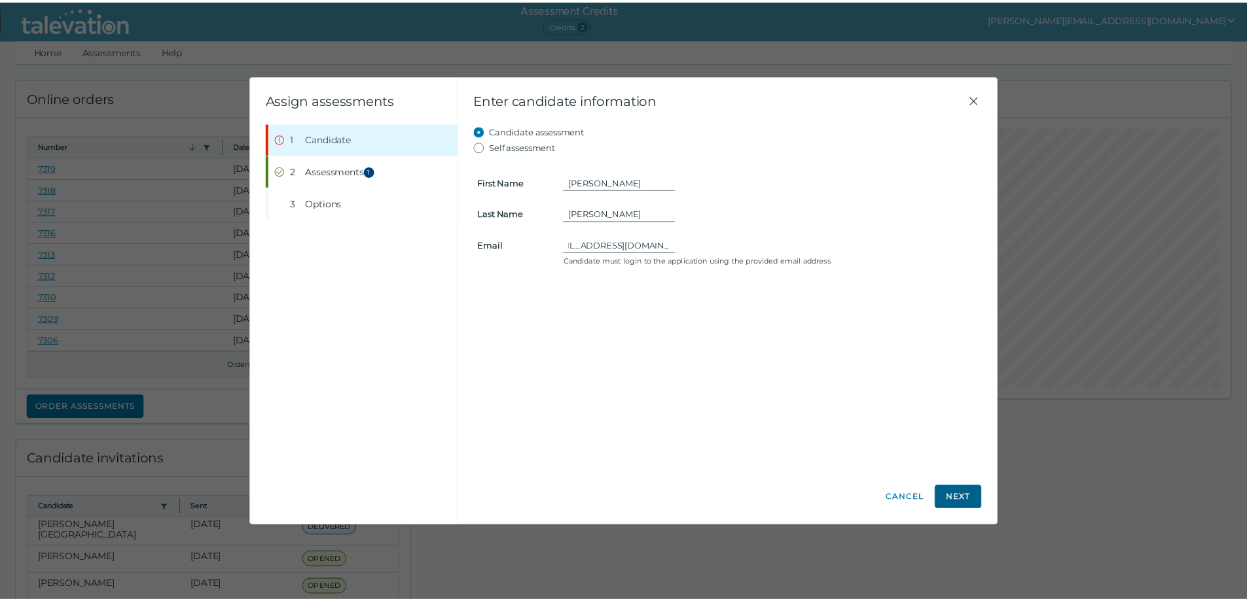
scroll to position [0, 0]
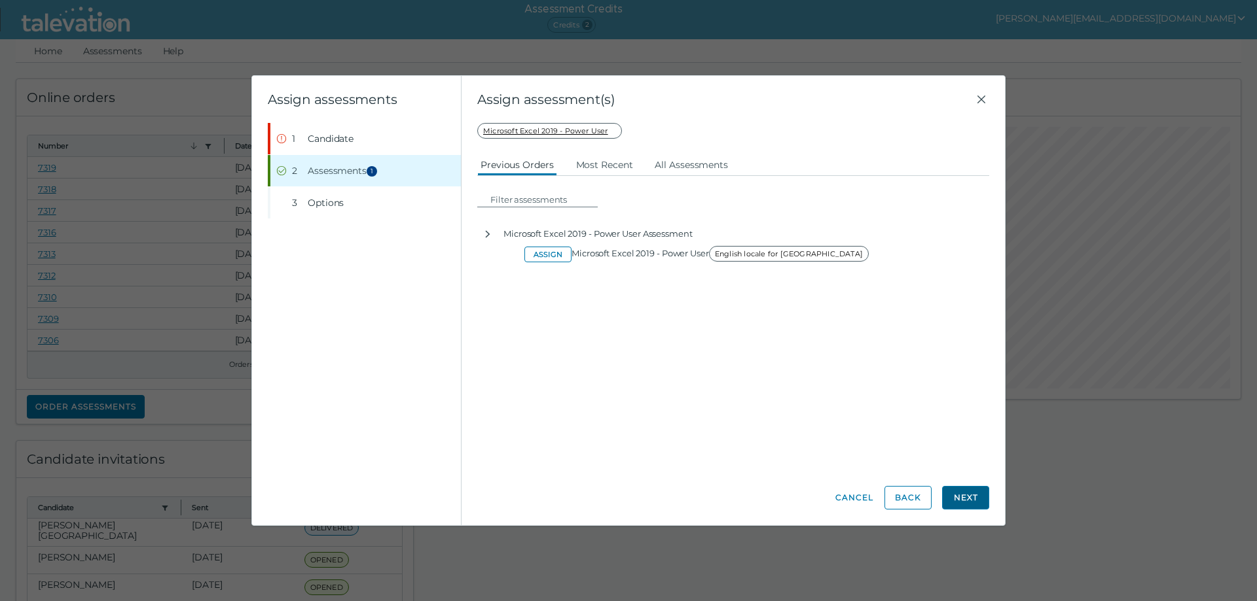
click at [964, 500] on button "Next" at bounding box center [965, 498] width 47 height 24
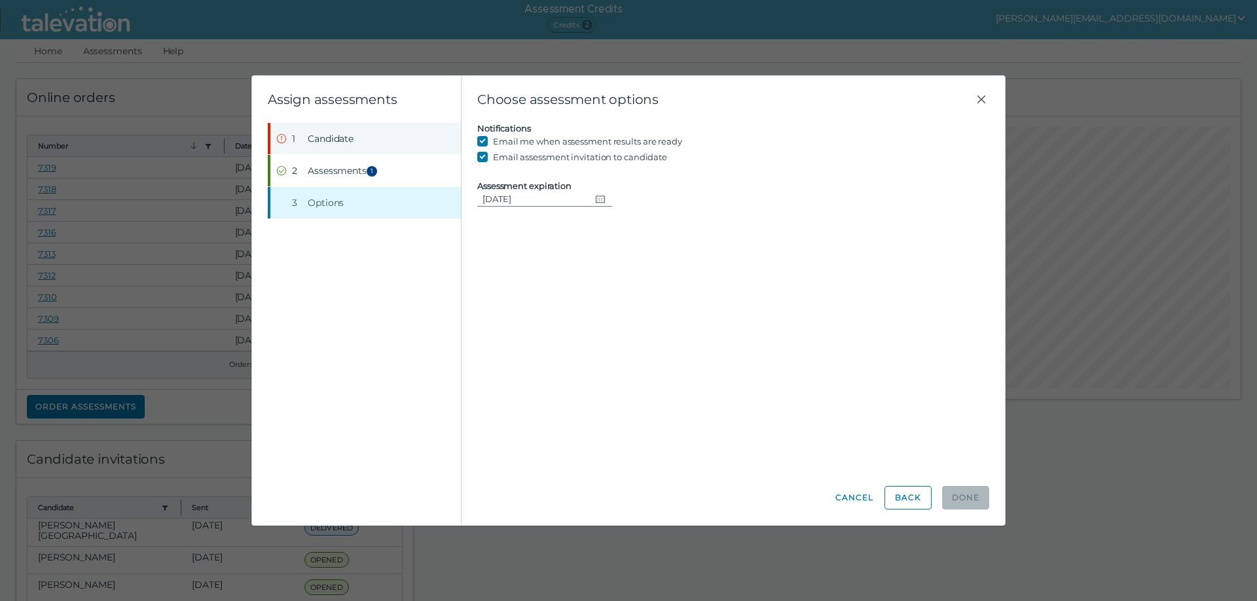
click at [327, 136] on span "Candidate" at bounding box center [331, 138] width 46 height 13
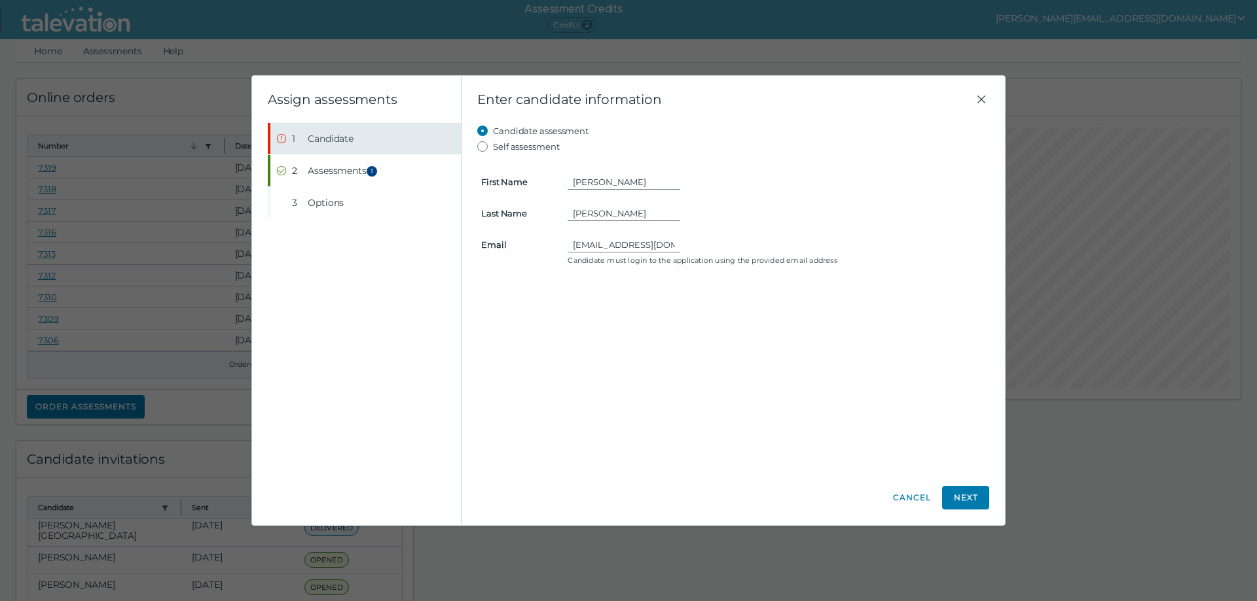
click at [281, 139] on icon "Error" at bounding box center [281, 138] width 1 height 4
click at [281, 139] on icon "Error" at bounding box center [281, 139] width 10 height 10
click at [982, 98] on icon "Close" at bounding box center [981, 100] width 16 height 16
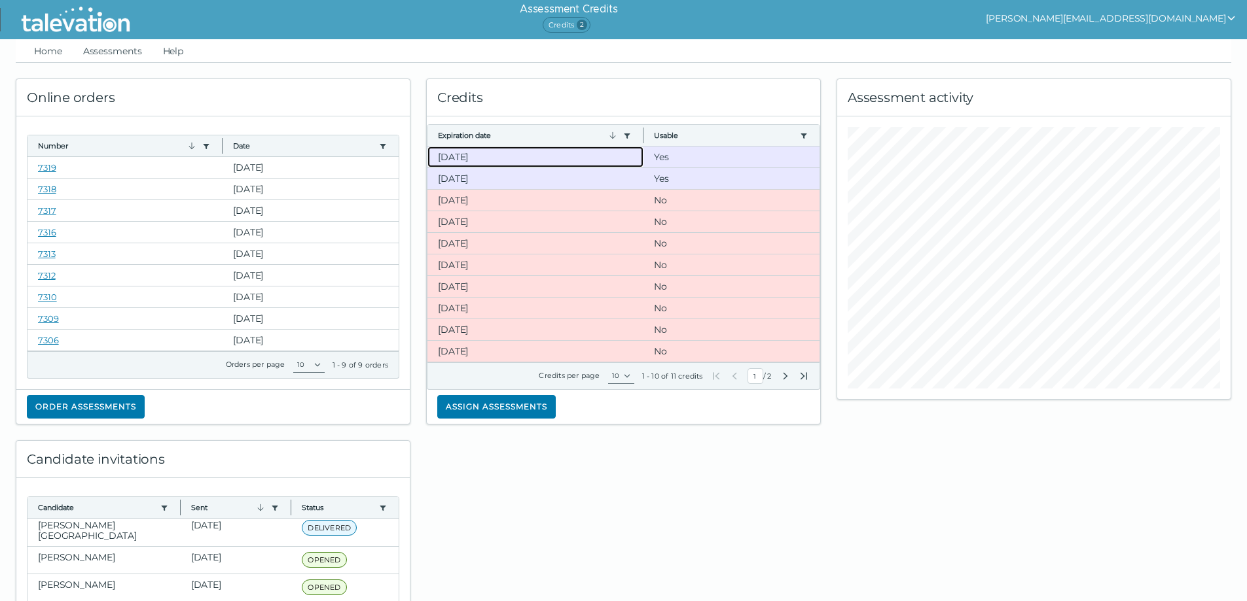
click at [455, 158] on clr-dg-cell "[DATE]" at bounding box center [535, 157] width 216 height 21
click at [479, 400] on button "Assign assessments" at bounding box center [496, 407] width 118 height 24
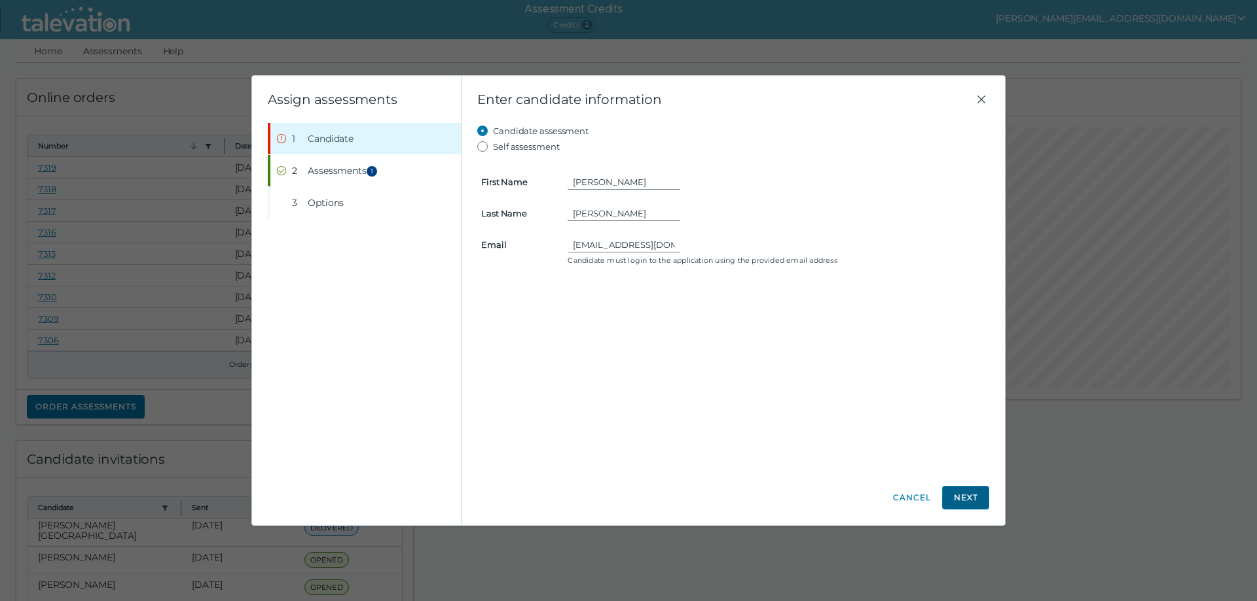
click at [966, 501] on button "Next" at bounding box center [965, 498] width 47 height 24
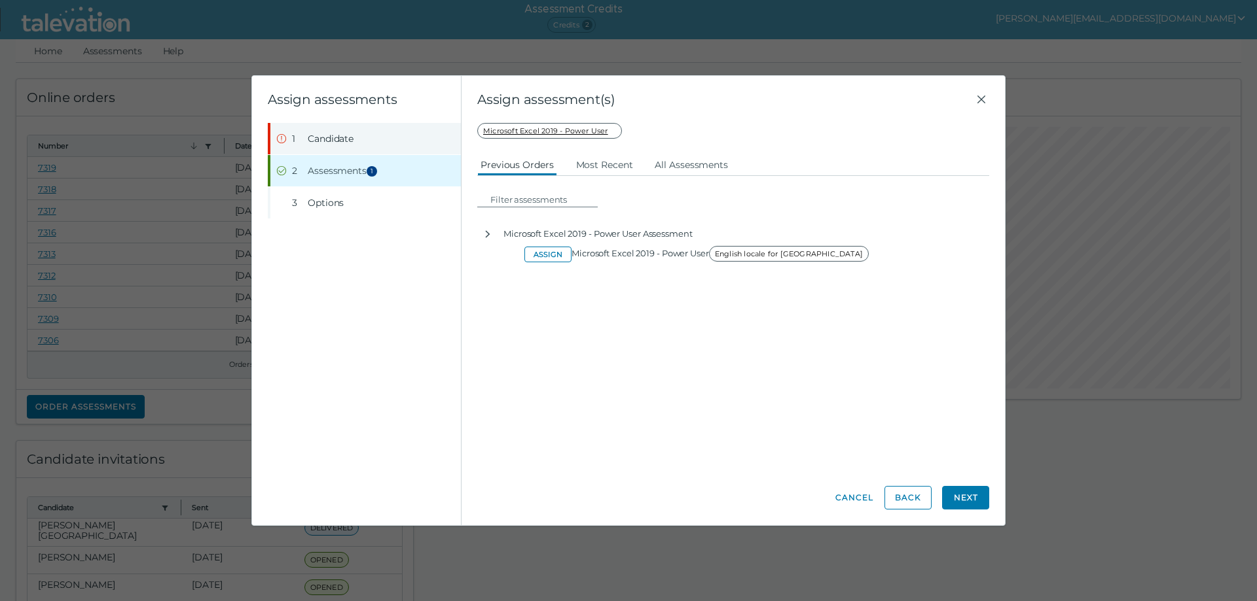
click at [281, 137] on icon "Error" at bounding box center [281, 139] width 10 height 10
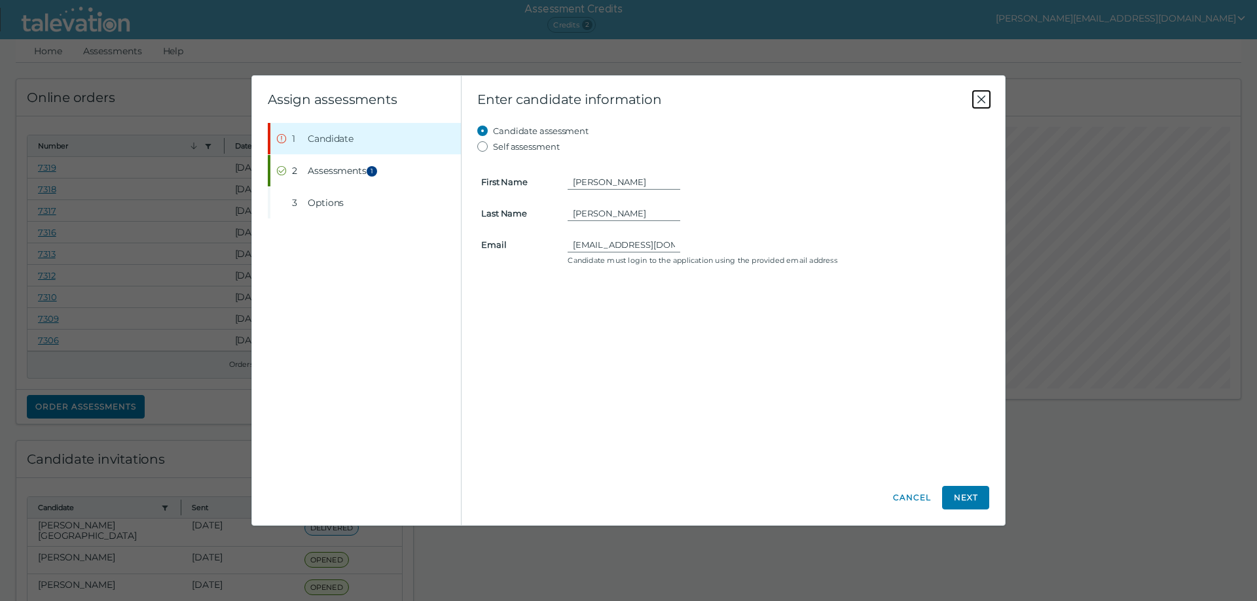
click at [980, 99] on icon "Close" at bounding box center [981, 100] width 8 height 8
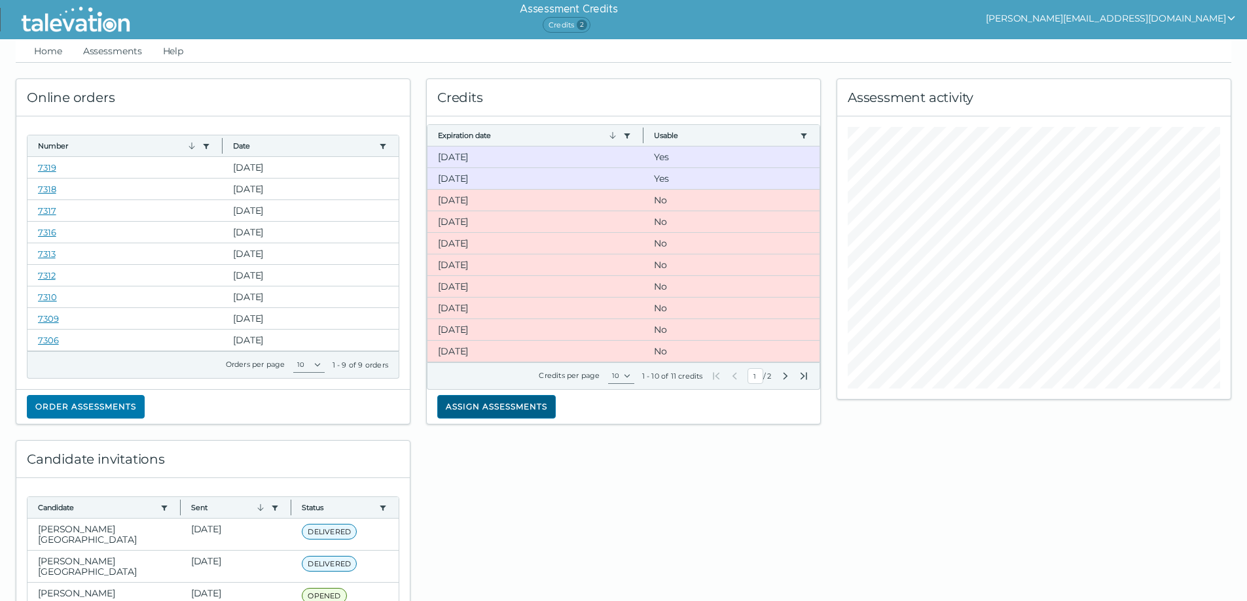
click at [465, 402] on button "Assign assessments" at bounding box center [496, 407] width 118 height 24
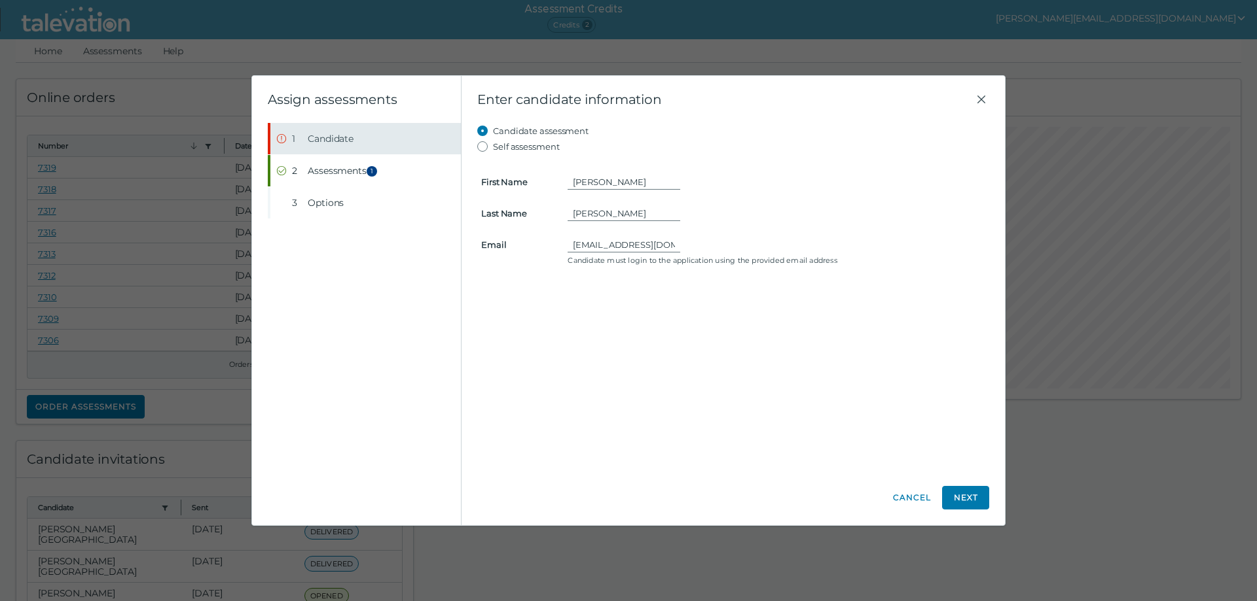
click at [283, 135] on icon "Error" at bounding box center [281, 138] width 9 height 9
drag, startPoint x: 610, startPoint y: 182, endPoint x: 524, endPoint y: 179, distance: 86.4
click at [524, 179] on clr-input-container "First Name [PERSON_NAME]" at bounding box center [733, 182] width 520 height 16
type input "[PERSON_NAME]"
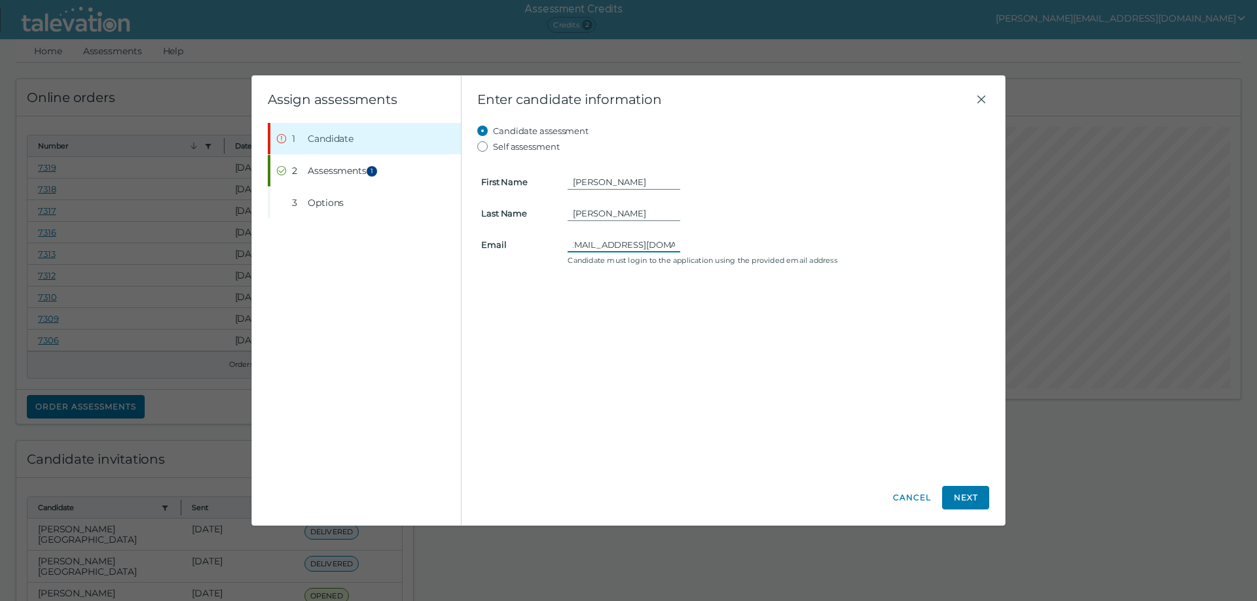
scroll to position [0, 22]
type input "[EMAIL_ADDRESS][DOMAIN_NAME]"
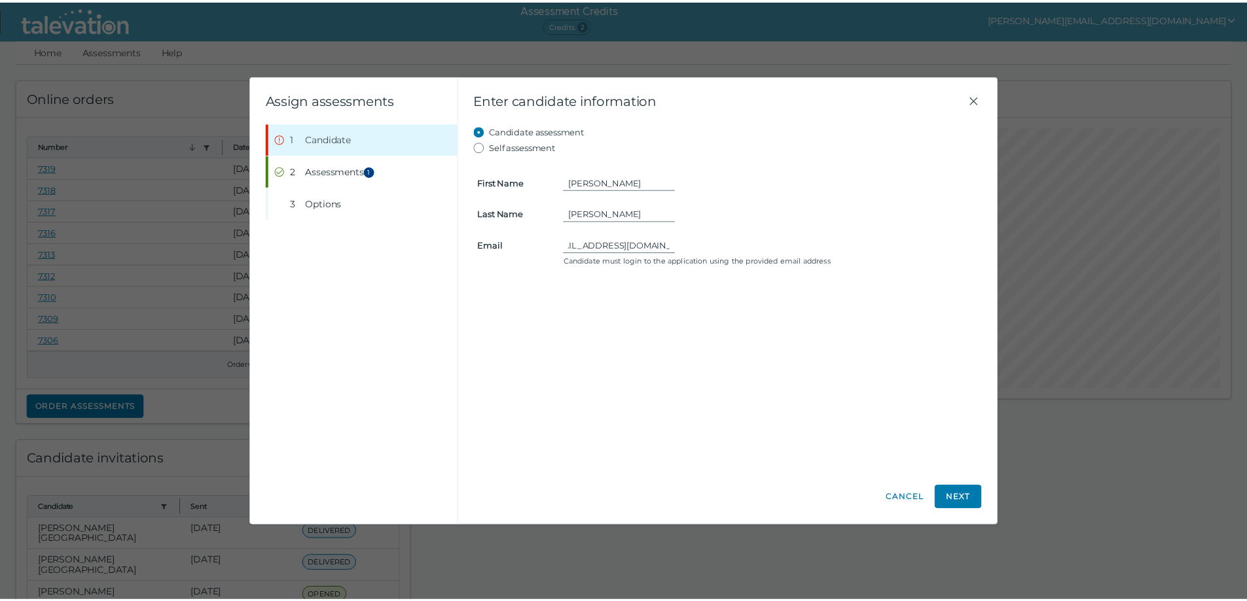
scroll to position [0, 0]
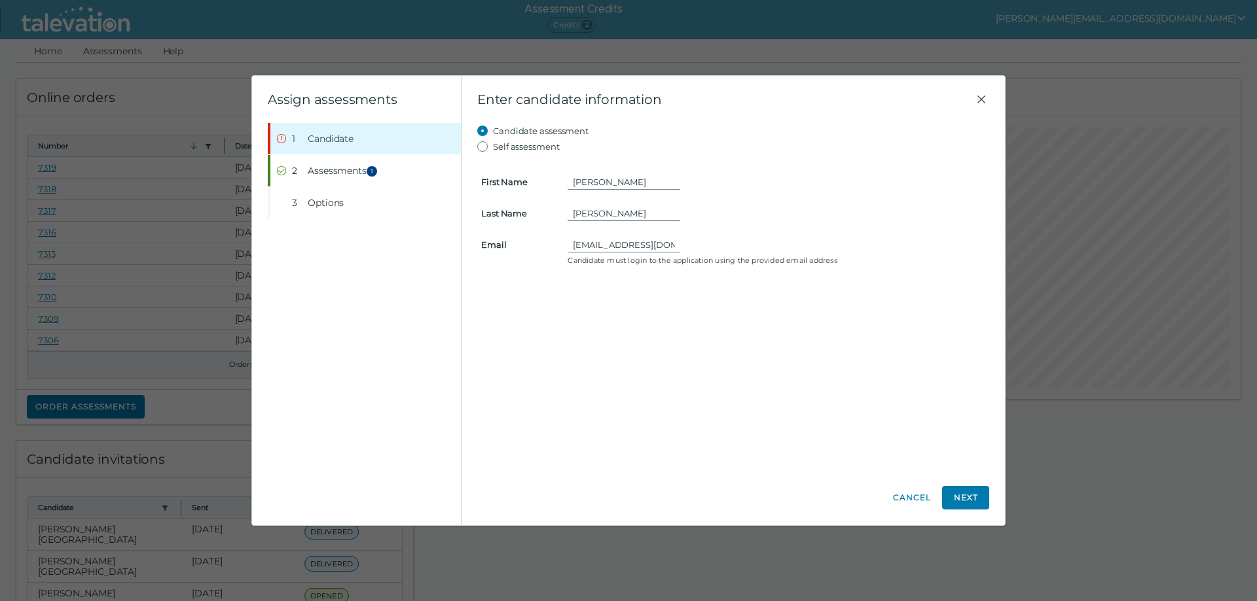
click at [701, 329] on div "Candidate assessment Self assessment First Name [PERSON_NAME] Last Name [PERSON…" at bounding box center [733, 297] width 512 height 348
click at [967, 498] on button "Next" at bounding box center [965, 498] width 47 height 24
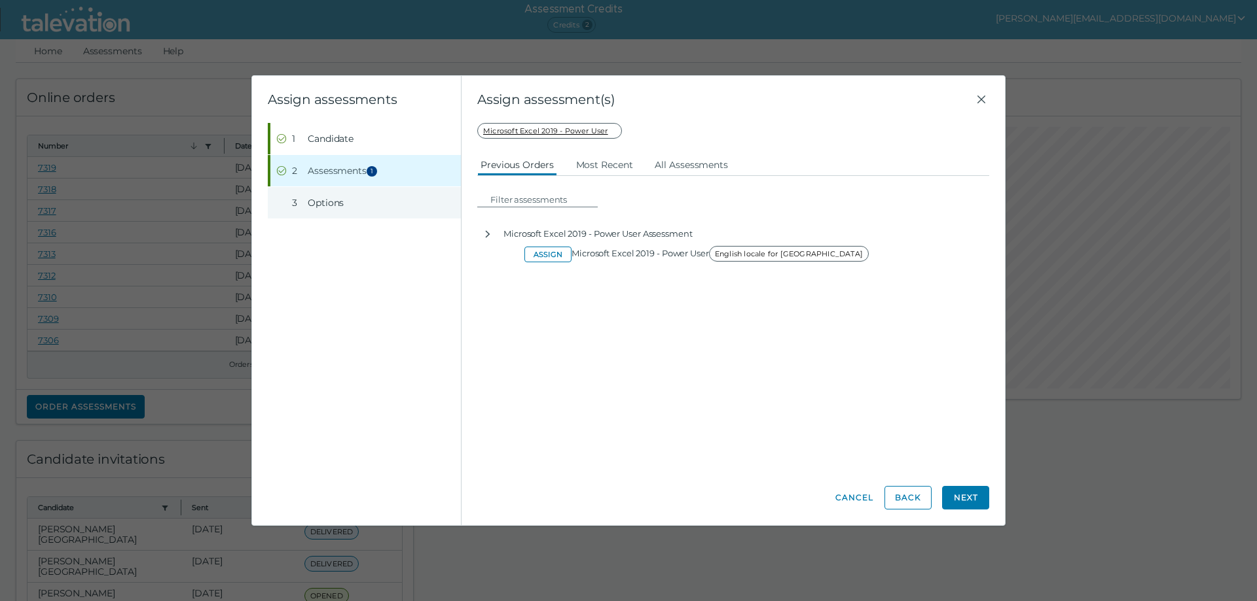
click at [321, 200] on span "Options" at bounding box center [326, 202] width 36 height 13
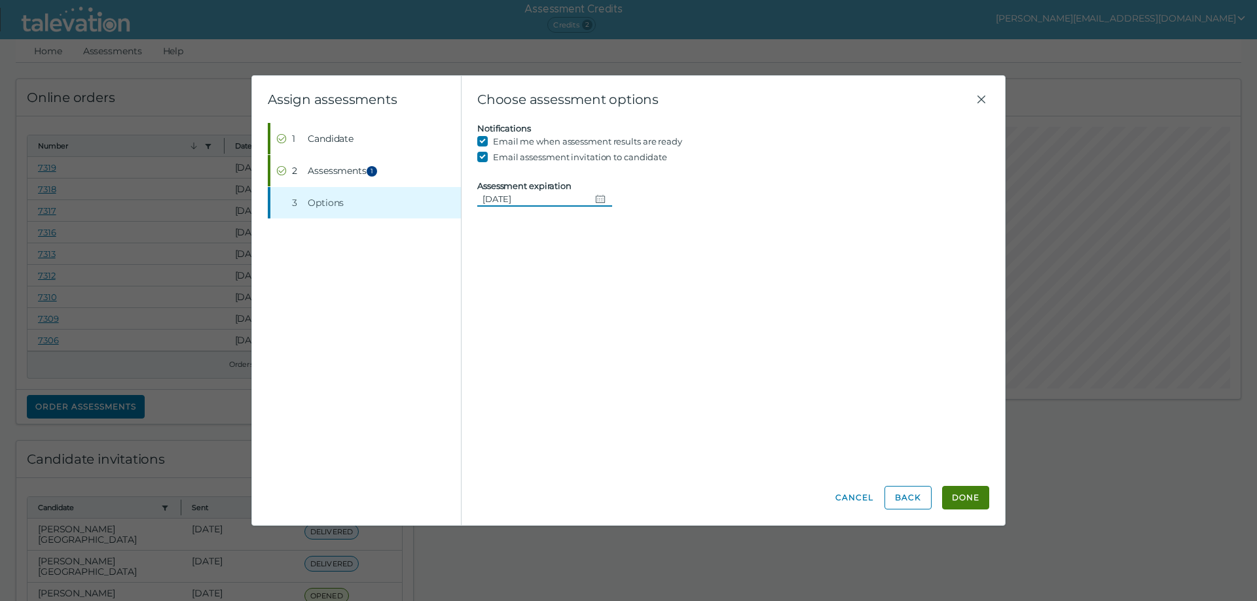
click at [596, 200] on icon "Change date, 08/16/2025" at bounding box center [600, 199] width 10 height 10
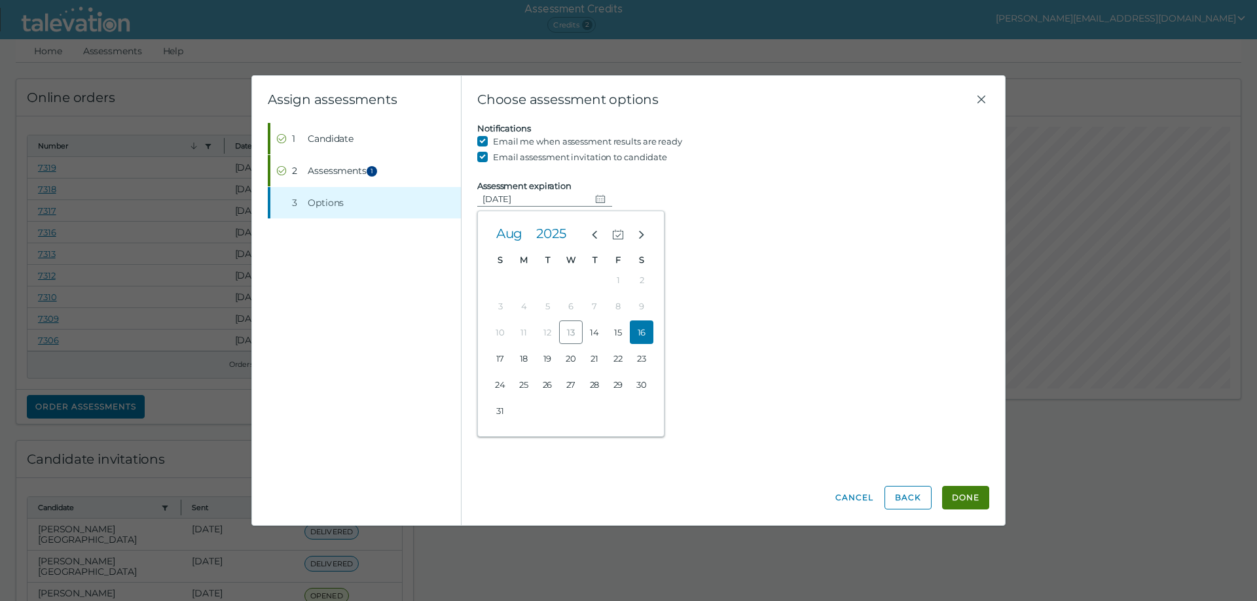
click at [645, 328] on button "16" at bounding box center [642, 333] width 24 height 24
click at [977, 499] on button "Done" at bounding box center [965, 498] width 47 height 24
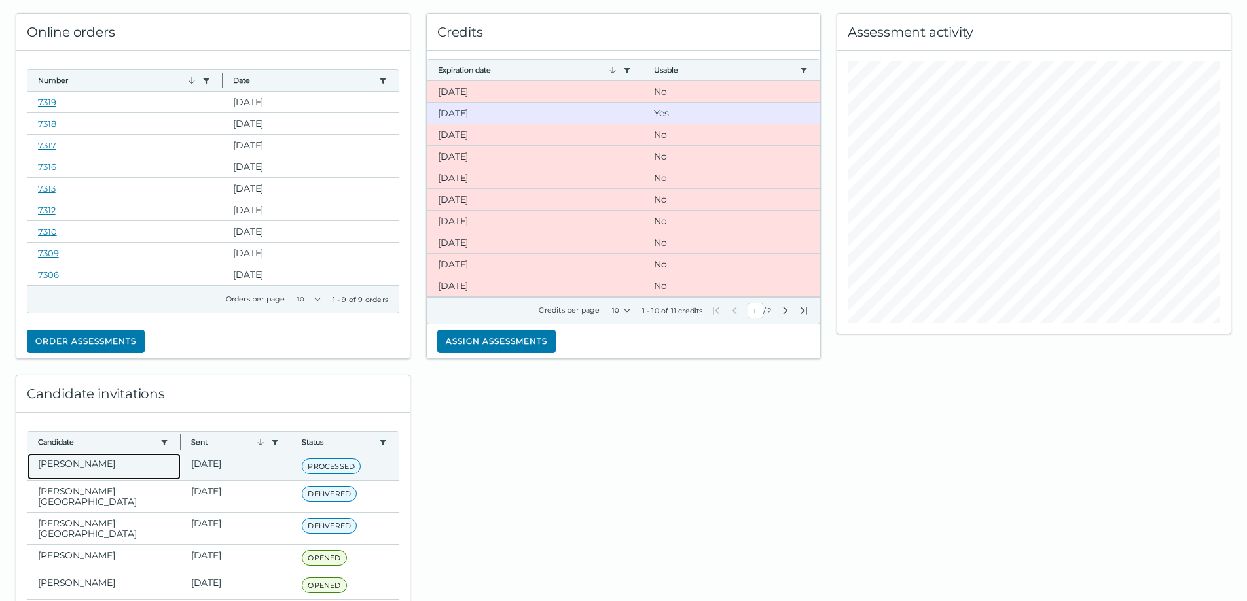
click at [92, 466] on clr-dg-cell "[PERSON_NAME]" at bounding box center [103, 467] width 153 height 27
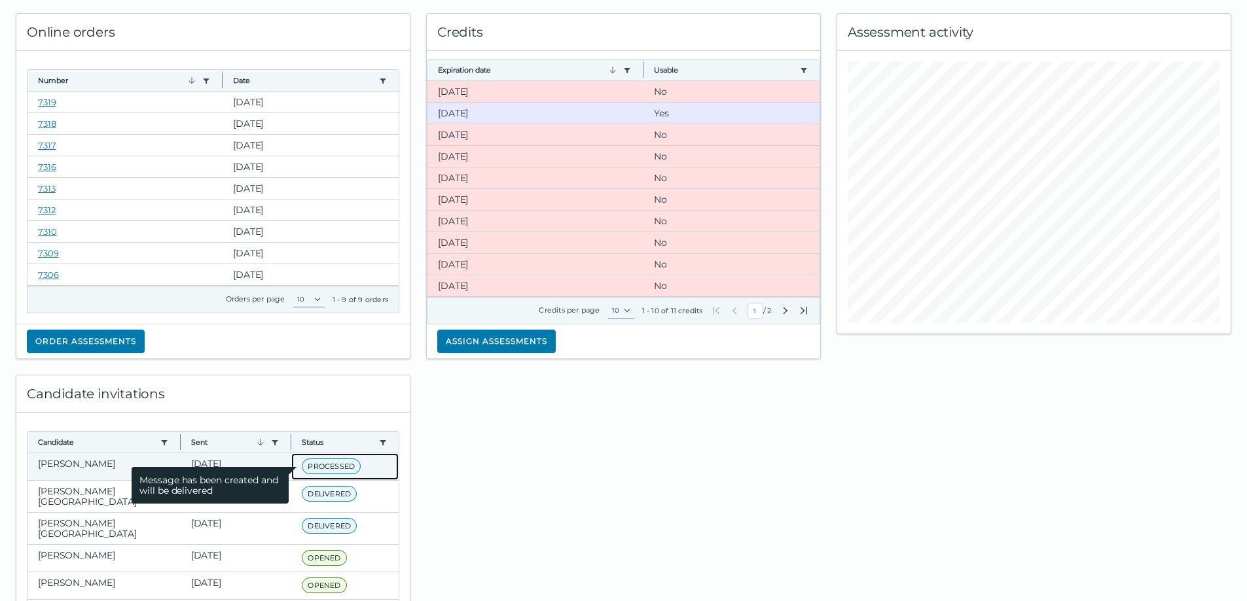
click at [327, 462] on span "PROCESSED" at bounding box center [331, 467] width 59 height 16
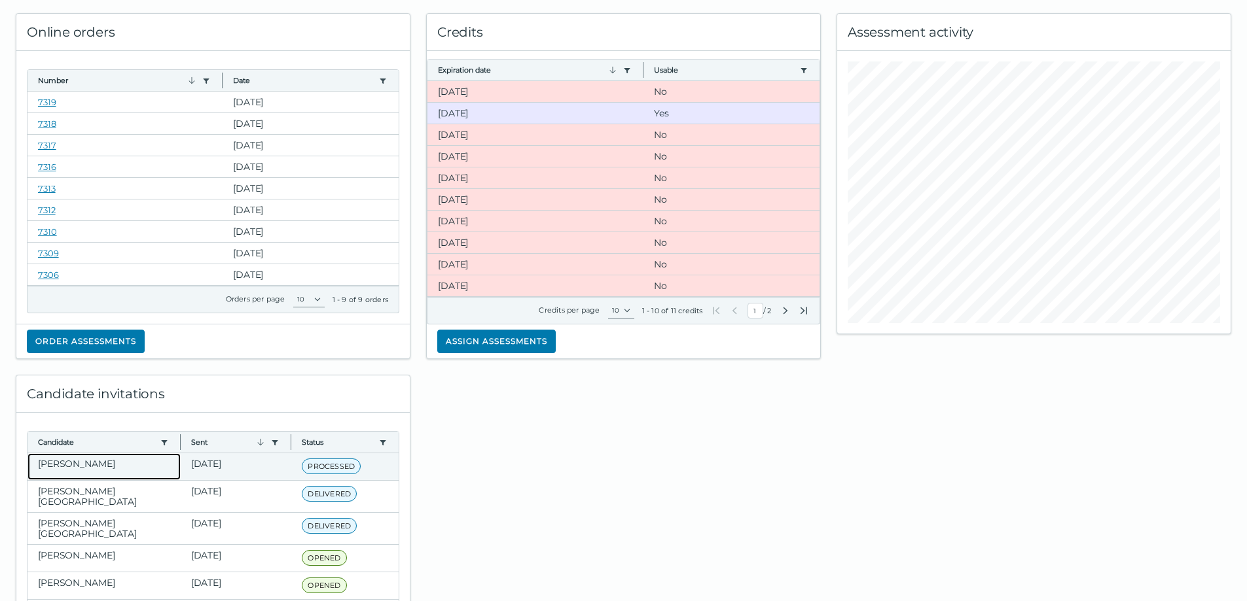
click at [79, 461] on clr-dg-cell "[PERSON_NAME]" at bounding box center [103, 467] width 153 height 27
click at [96, 465] on clr-dg-cell "[PERSON_NAME]" at bounding box center [103, 467] width 153 height 27
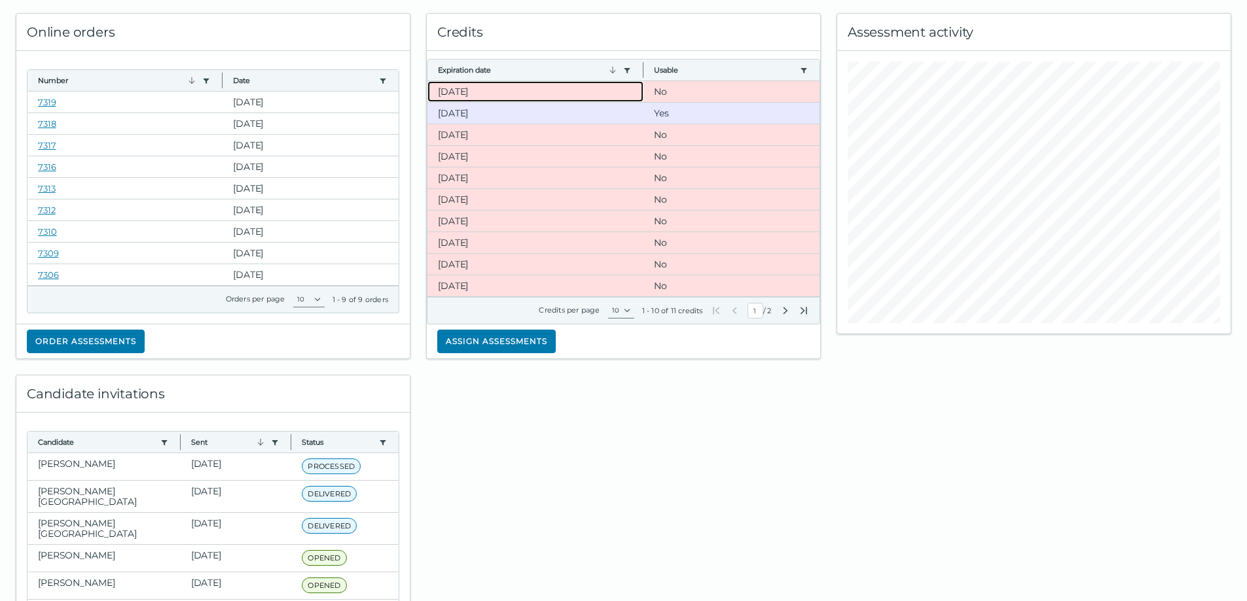
click at [449, 91] on clr-dg-cell "[DATE]" at bounding box center [535, 91] width 216 height 21
click at [447, 116] on clr-dg-cell "[DATE]" at bounding box center [535, 113] width 216 height 21
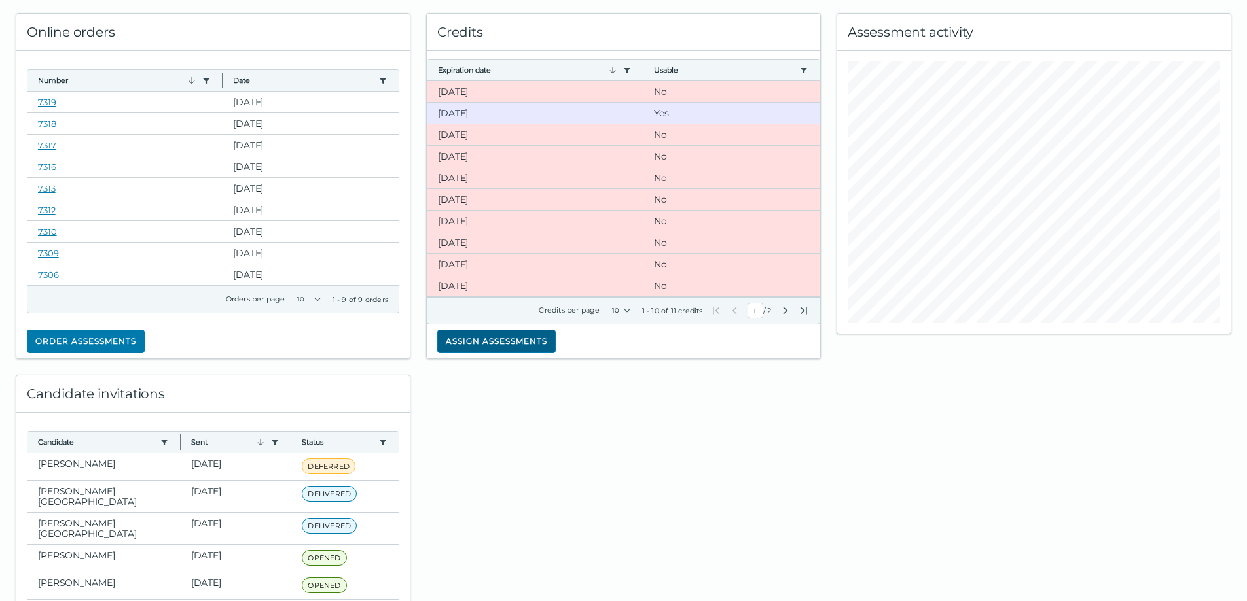
click at [463, 348] on button "Assign assessments" at bounding box center [496, 342] width 118 height 24
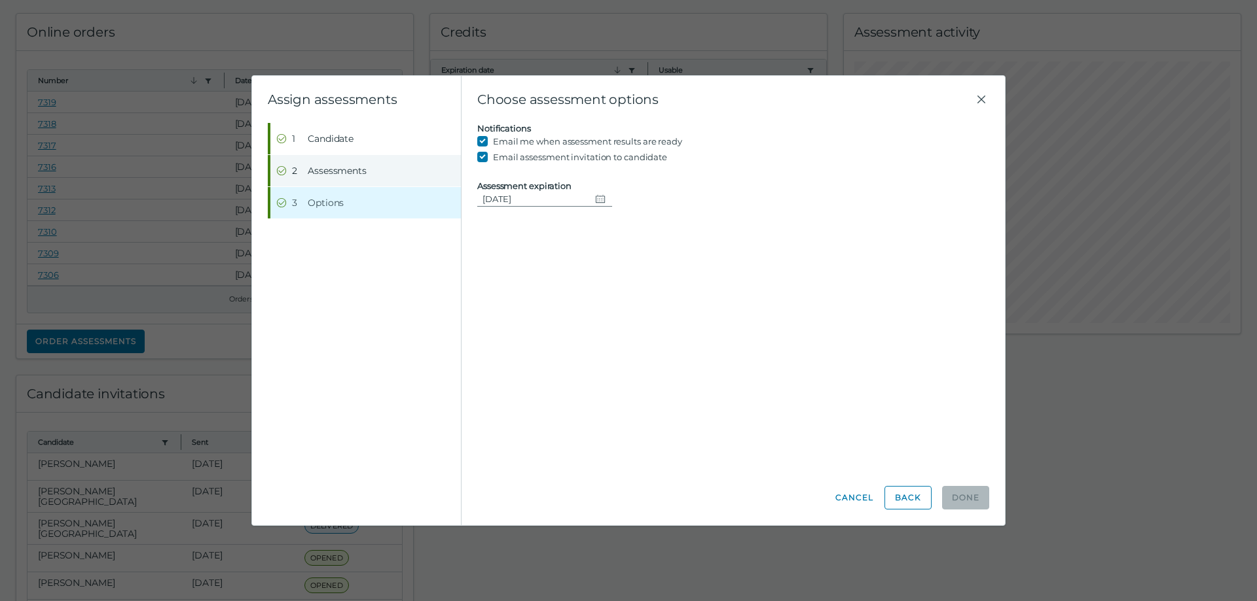
click at [317, 167] on span "Assessments" at bounding box center [337, 170] width 59 height 13
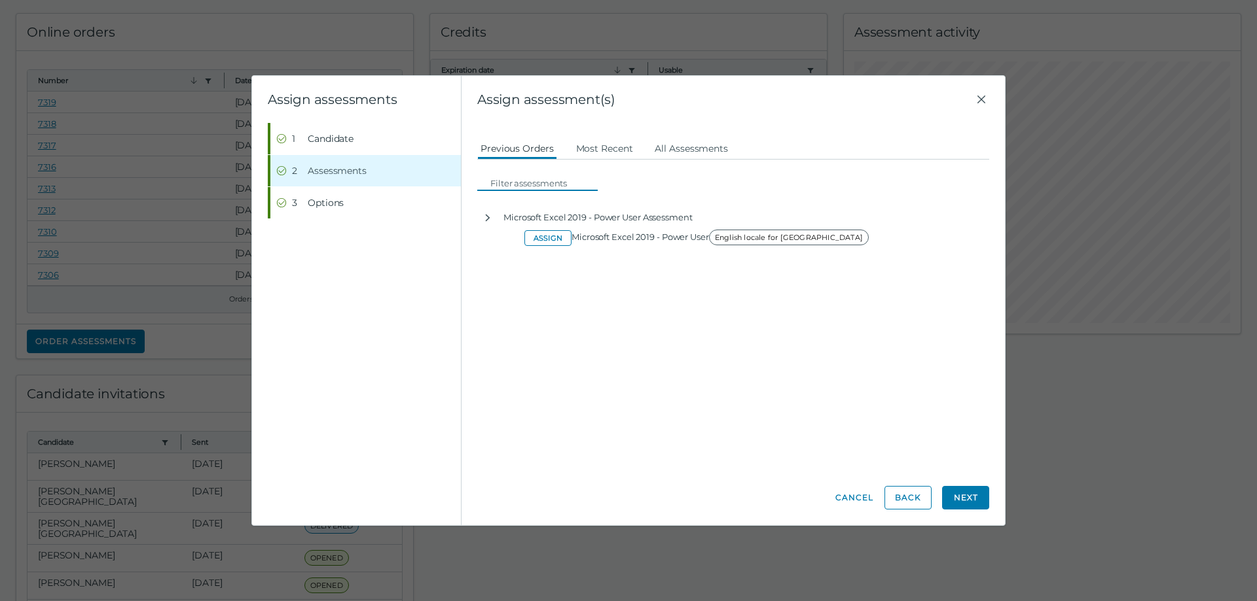
click at [486, 184] on input at bounding box center [541, 183] width 113 height 16
type input "Microsoft PowerPoint"
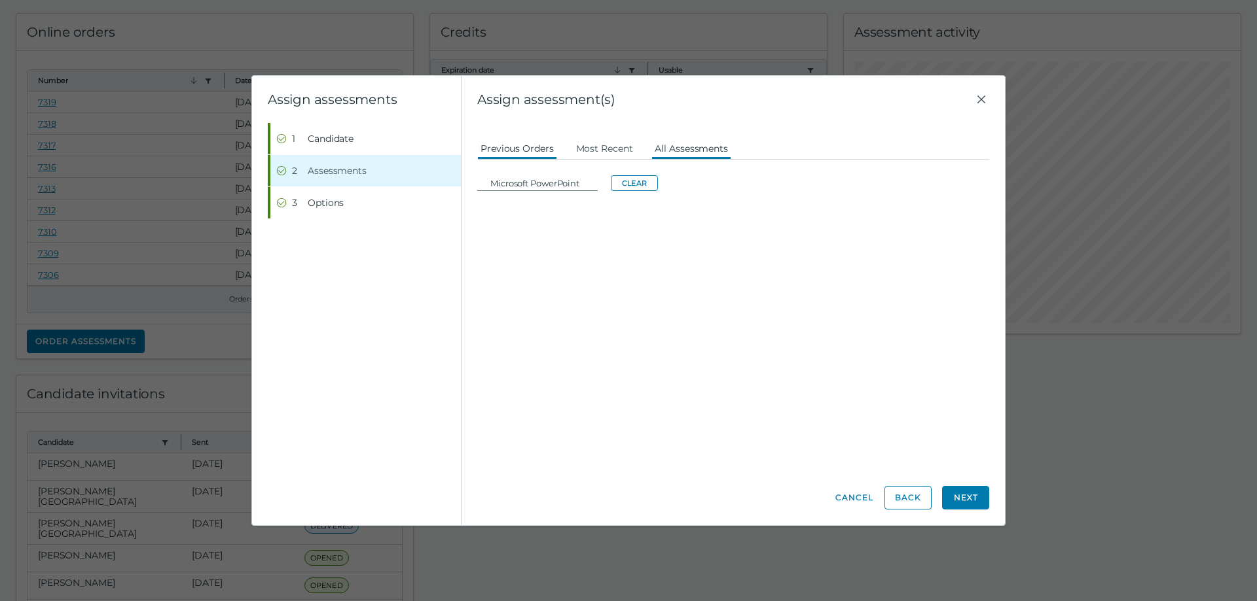
click at [669, 150] on button "All Assessments" at bounding box center [691, 148] width 80 height 24
click at [495, 183] on input at bounding box center [541, 183] width 113 height 16
click at [494, 181] on input at bounding box center [541, 183] width 113 height 16
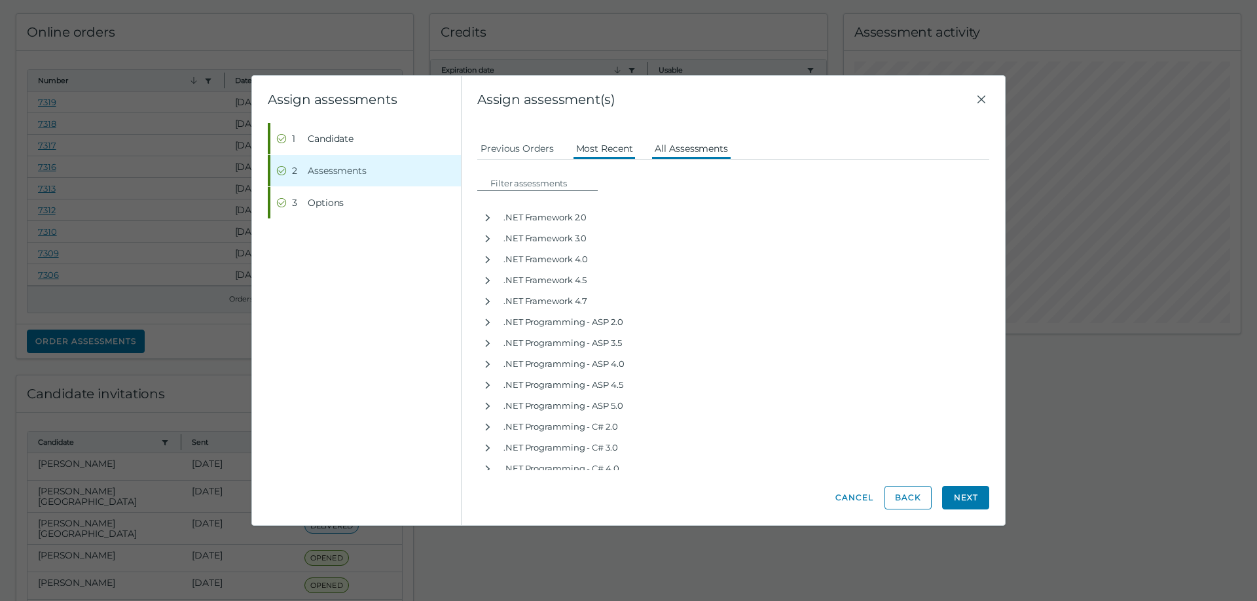
click at [594, 152] on button "Most Recent" at bounding box center [604, 148] width 63 height 24
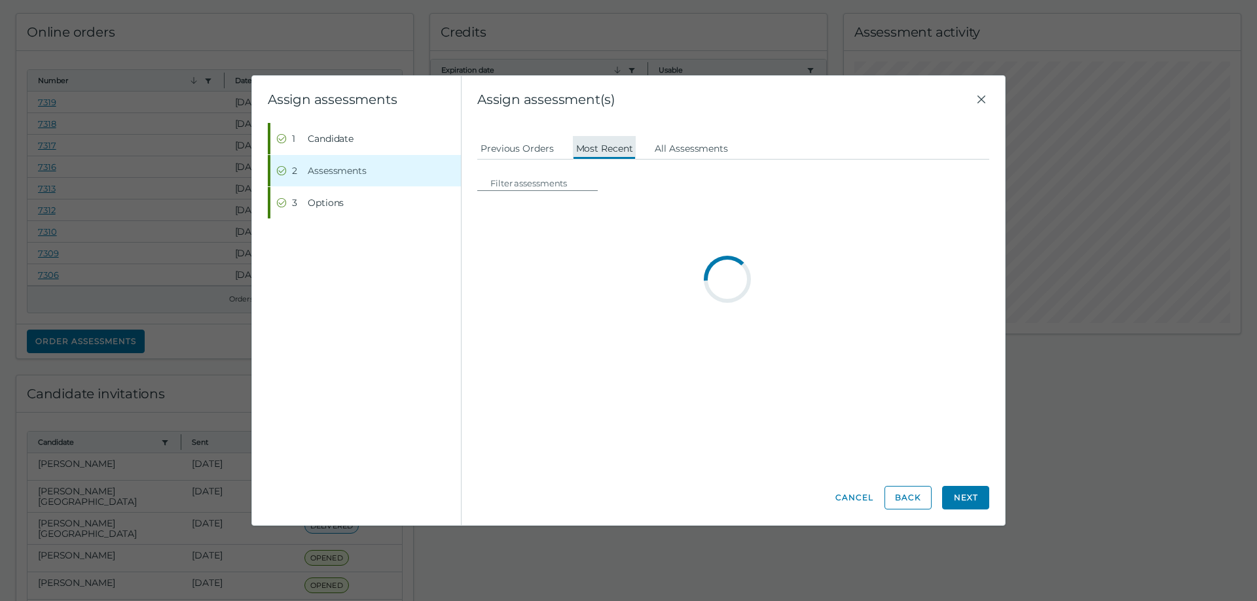
click at [586, 149] on button "Most Recent" at bounding box center [604, 148] width 63 height 24
click at [526, 149] on button "Previous Orders" at bounding box center [517, 148] width 80 height 24
click at [513, 150] on button "Previous Orders" at bounding box center [517, 148] width 80 height 24
click at [597, 148] on button "Most Recent" at bounding box center [604, 148] width 63 height 24
click at [503, 185] on input at bounding box center [541, 183] width 113 height 16
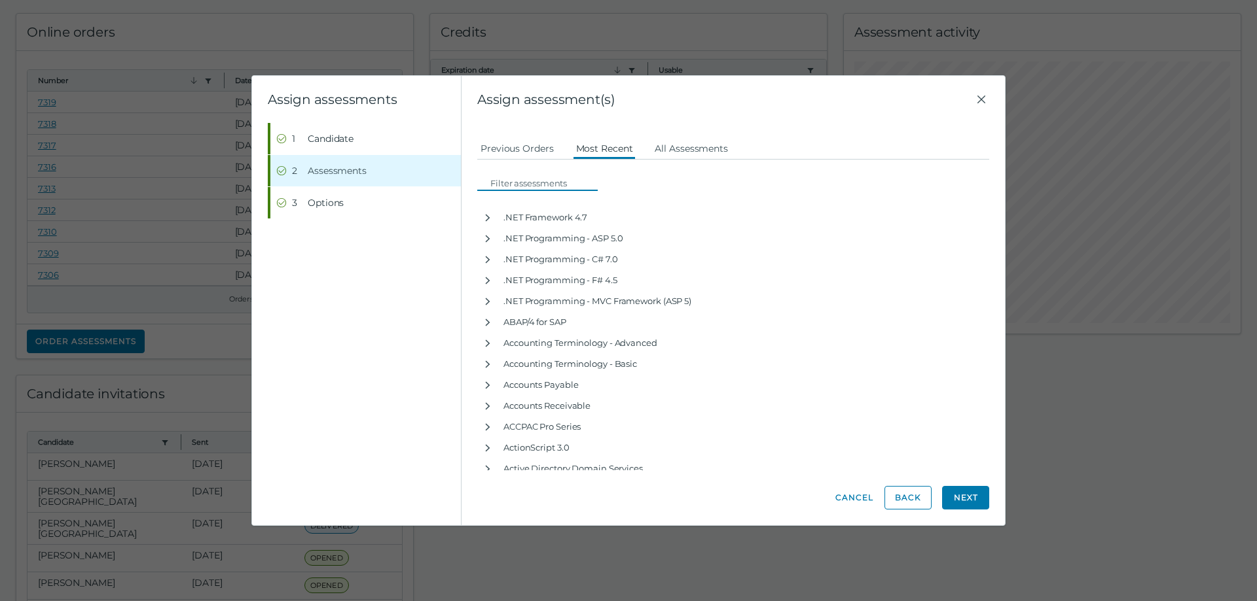
click at [504, 183] on input at bounding box center [541, 183] width 113 height 16
type input "Microsoft PowerPoint"
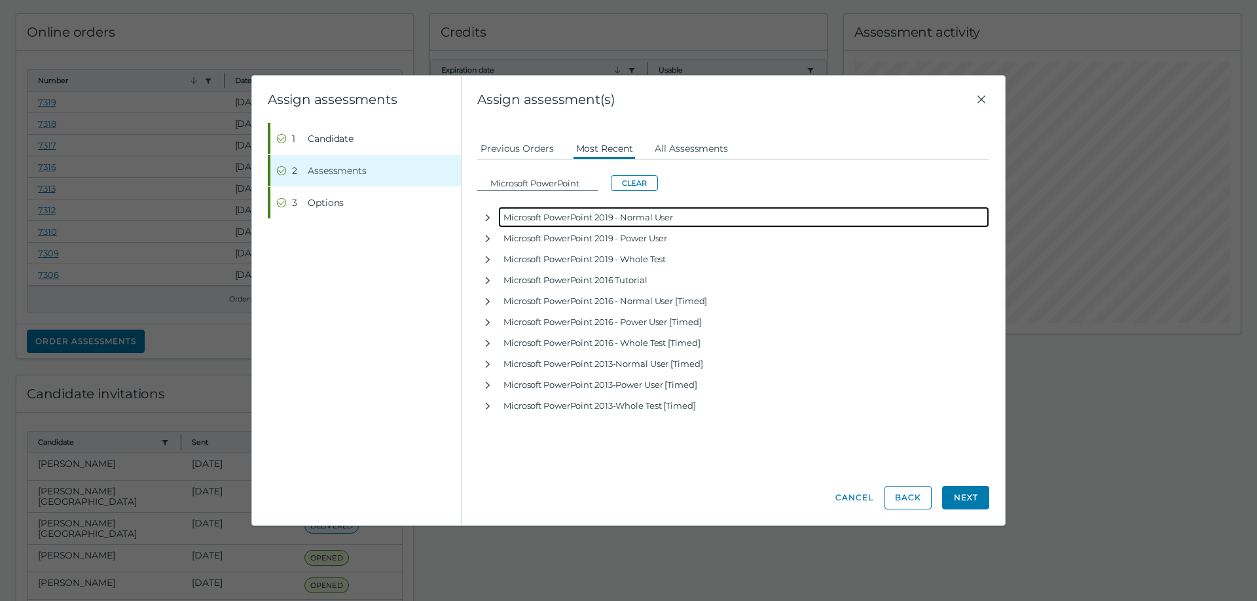
click at [587, 219] on div "Microsoft PowerPoint 2019 - Normal User" at bounding box center [743, 217] width 491 height 21
click at [483, 219] on icon "button" at bounding box center [487, 218] width 10 height 10
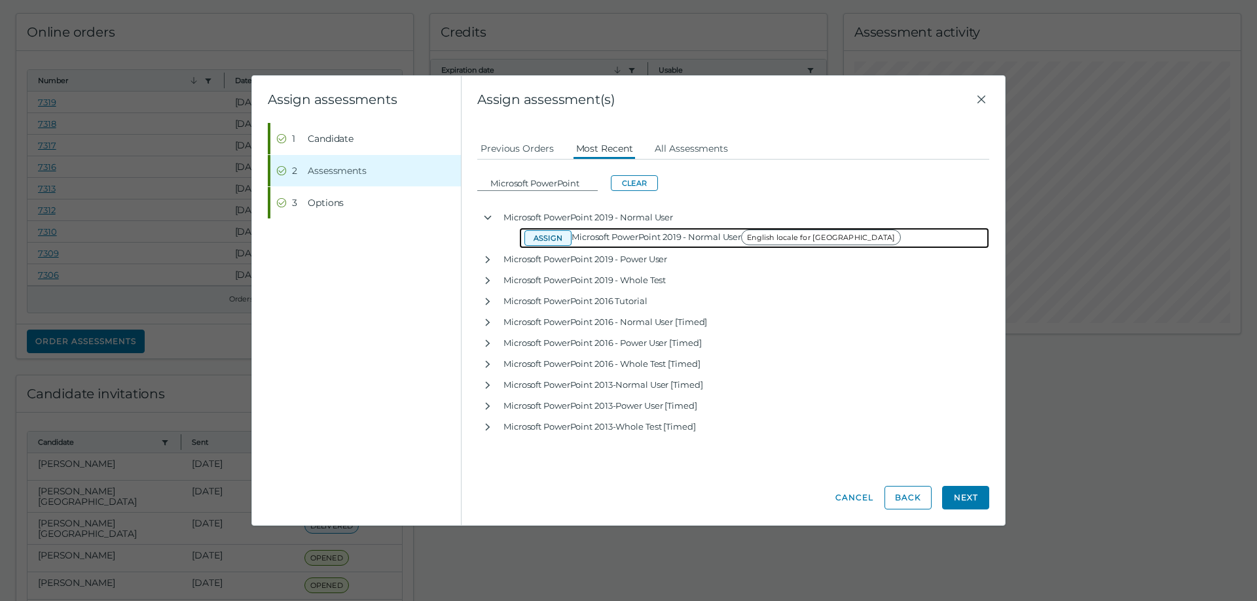
click at [550, 239] on button "Assign" at bounding box center [547, 238] width 47 height 16
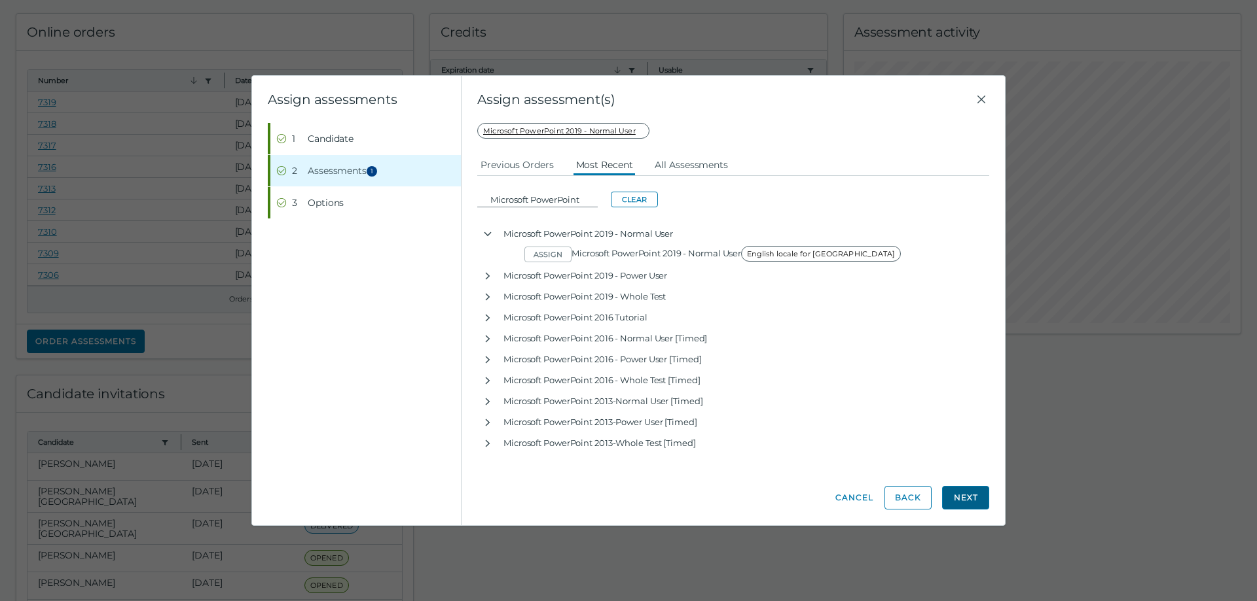
click at [956, 499] on button "Next" at bounding box center [965, 498] width 47 height 24
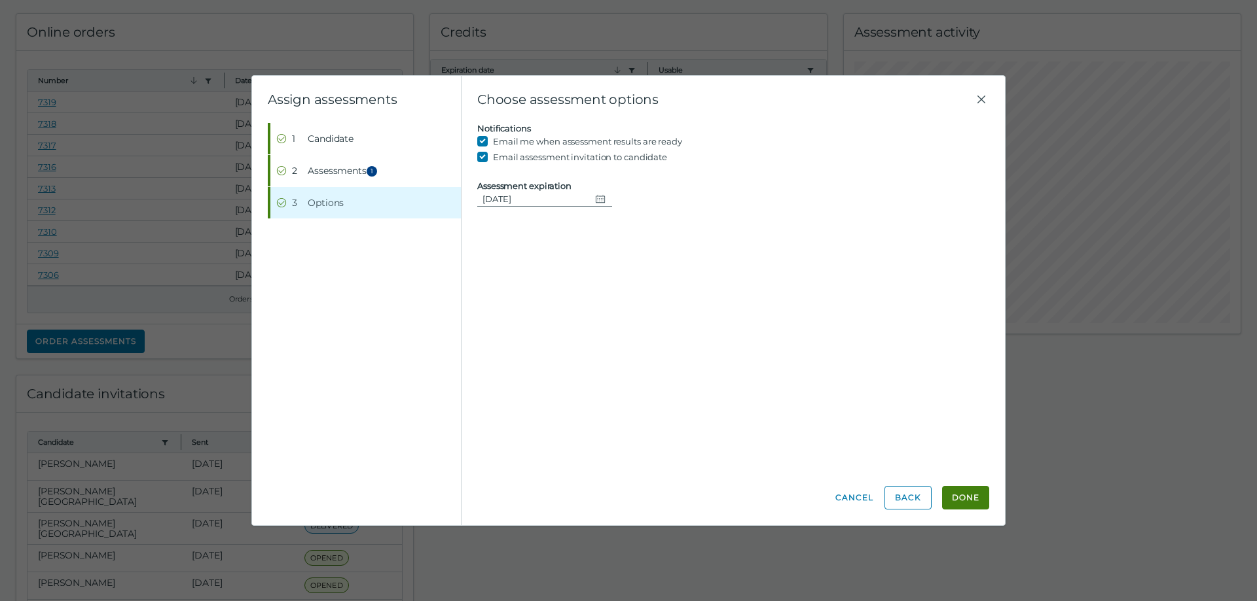
click at [956, 499] on button "Done" at bounding box center [965, 498] width 47 height 24
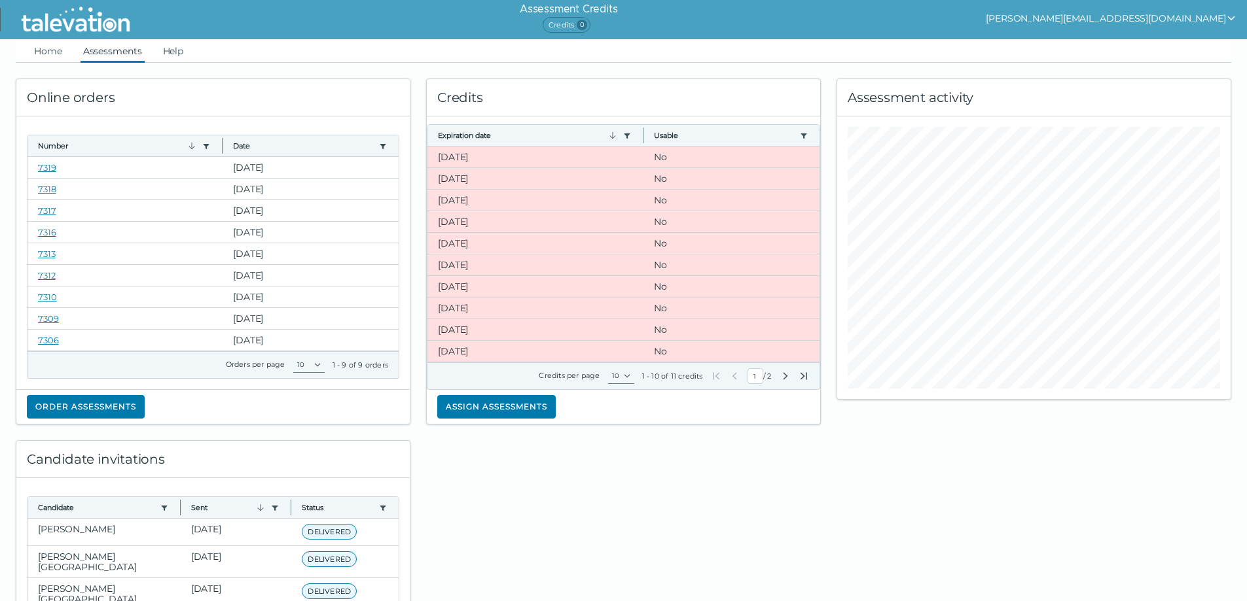
click at [113, 53] on link "Assessments" at bounding box center [113, 51] width 64 height 24
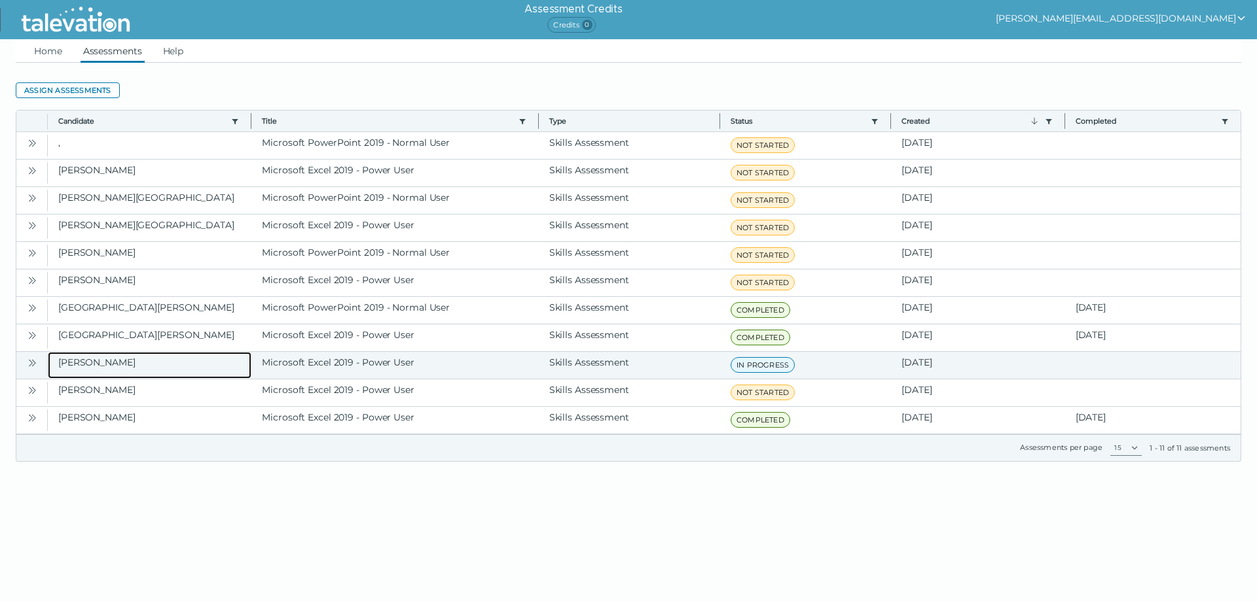
drag, startPoint x: 54, startPoint y: 361, endPoint x: 971, endPoint y: 363, distance: 916.9
click at [971, 363] on div "[PERSON_NAME] Microsoft Excel 2019 - Power User Skills Assessment IN PROGRESS […" at bounding box center [644, 365] width 1192 height 27
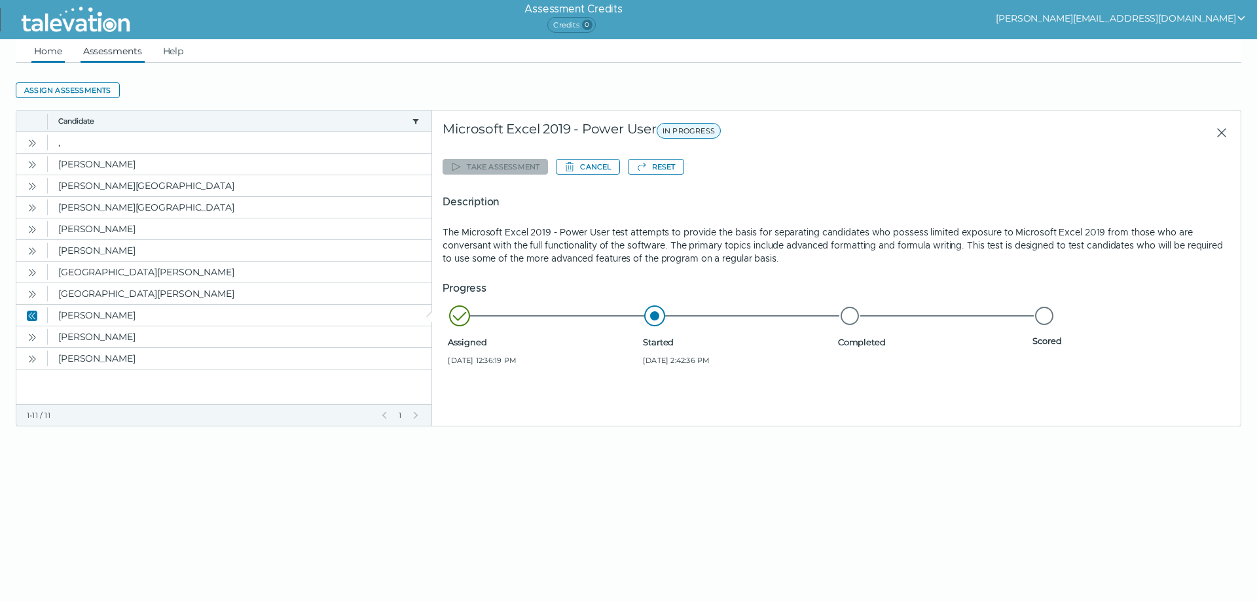
click at [45, 52] on link "Home" at bounding box center [47, 51] width 33 height 24
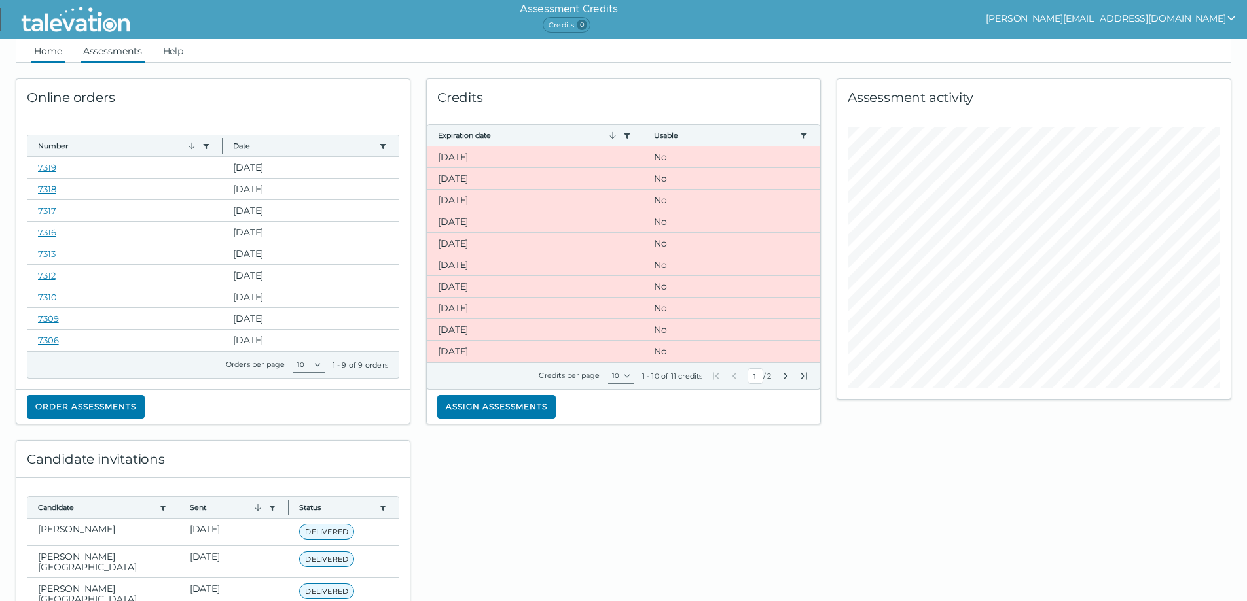
click at [120, 52] on link "Assessments" at bounding box center [113, 51] width 64 height 24
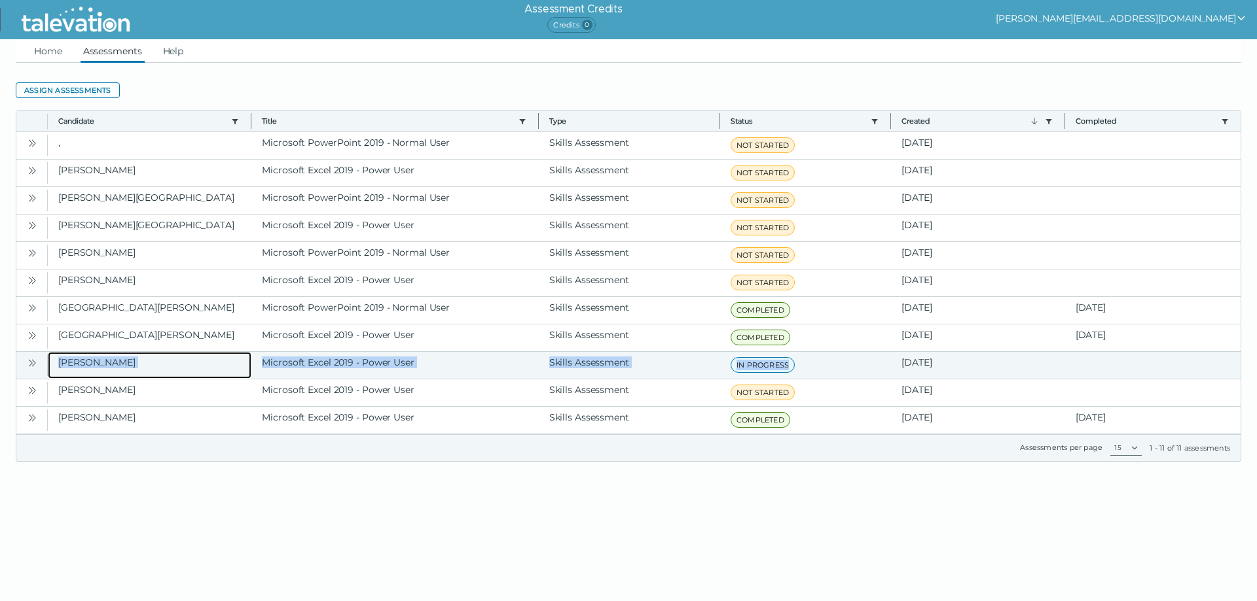
drag, startPoint x: 54, startPoint y: 363, endPoint x: 800, endPoint y: 373, distance: 746.2
click at [800, 373] on div "[PERSON_NAME] Microsoft Excel 2019 - Power User Skills Assessment IN PROGRESS […" at bounding box center [644, 365] width 1192 height 27
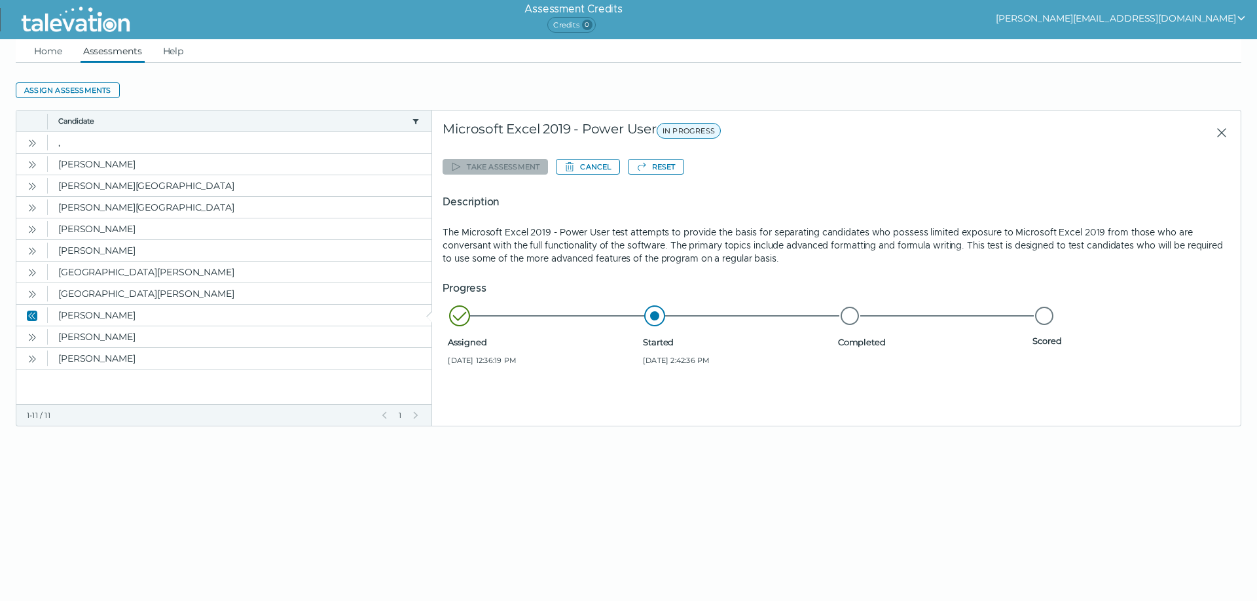
click at [461, 291] on h5 "Progress" at bounding box center [835, 289] width 787 height 16
click at [446, 292] on h5 "Progress" at bounding box center [835, 289] width 787 height 16
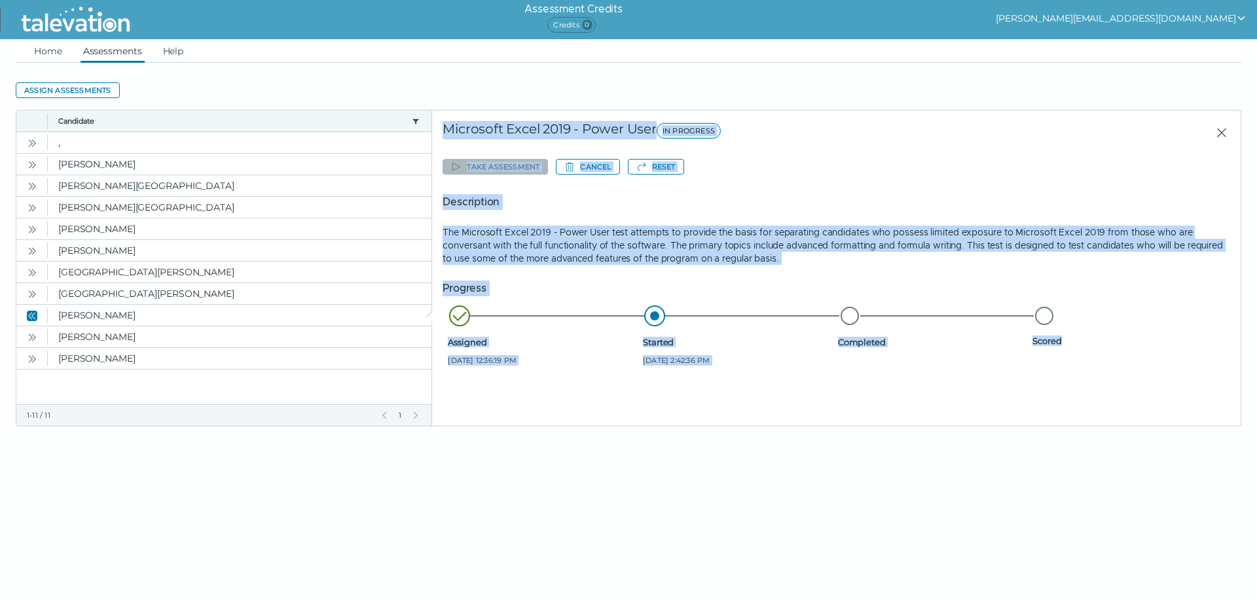
drag, startPoint x: 446, startPoint y: 125, endPoint x: 1109, endPoint y: 353, distance: 701.0
click at [1109, 353] on div "Start of row details Microsoft Excel 2019 - Power User IN PROGRESS Take assessm…" at bounding box center [836, 268] width 808 height 315
copy div "Microsoft Excel 2019 - Power User IN PROGRESS Take assessment Cancel Reset Desc…"
click at [535, 175] on div "Take assessment Cancel Reset Description The Microsoft Excel 2019 - Power User …" at bounding box center [835, 264] width 787 height 219
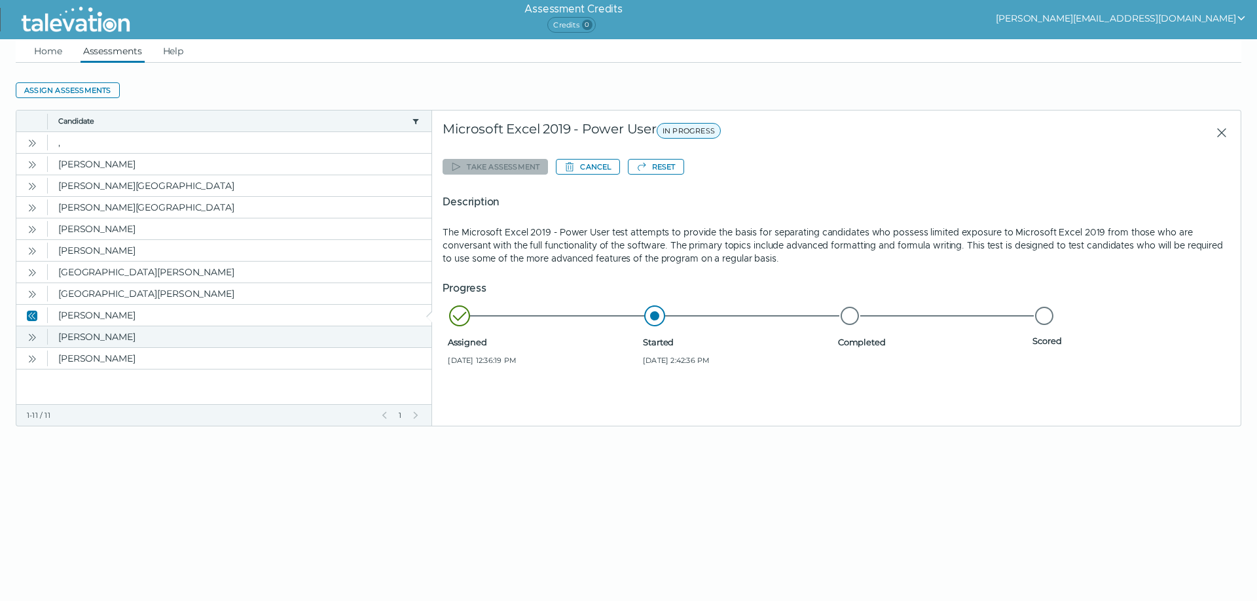
click at [31, 338] on icon "Open" at bounding box center [32, 337] width 10 height 10
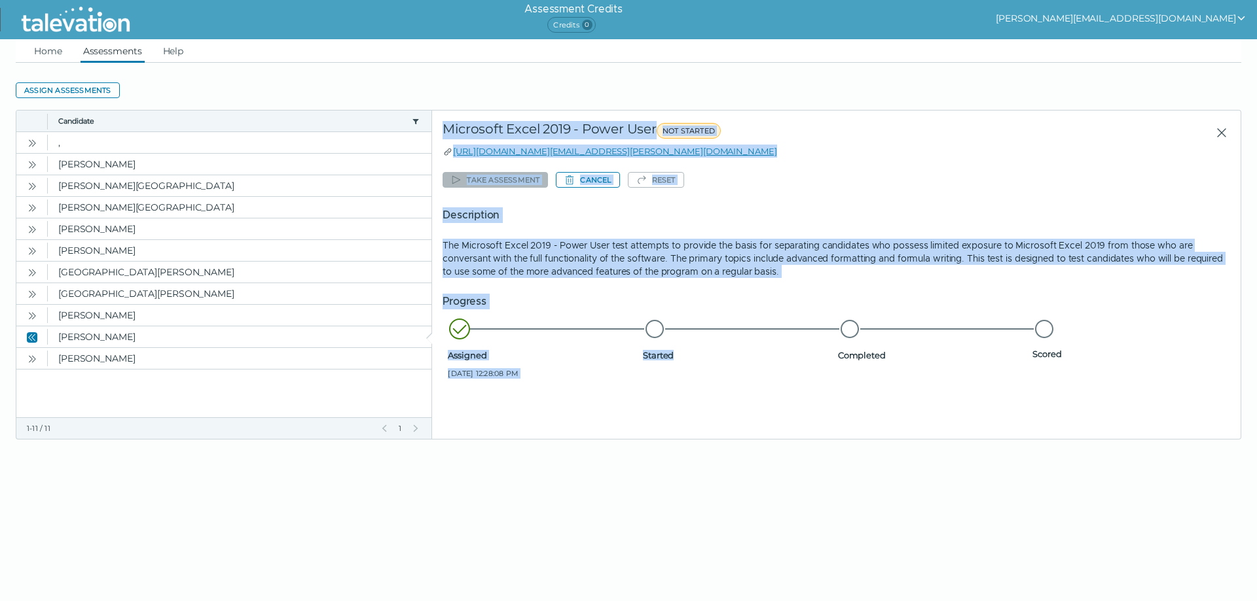
drag, startPoint x: 443, startPoint y: 122, endPoint x: 730, endPoint y: 383, distance: 387.3
click at [730, 383] on div "Start of row details Microsoft Excel 2019 - Power User NOT STARTED [URL][DOMAIN…" at bounding box center [836, 275] width 808 height 329
copy div "Microsoft Excel 2019 - Power User NOT STARTED [URL][DOMAIN_NAME][EMAIL_ADDRESS]…"
click at [45, 52] on link "Home" at bounding box center [47, 51] width 33 height 24
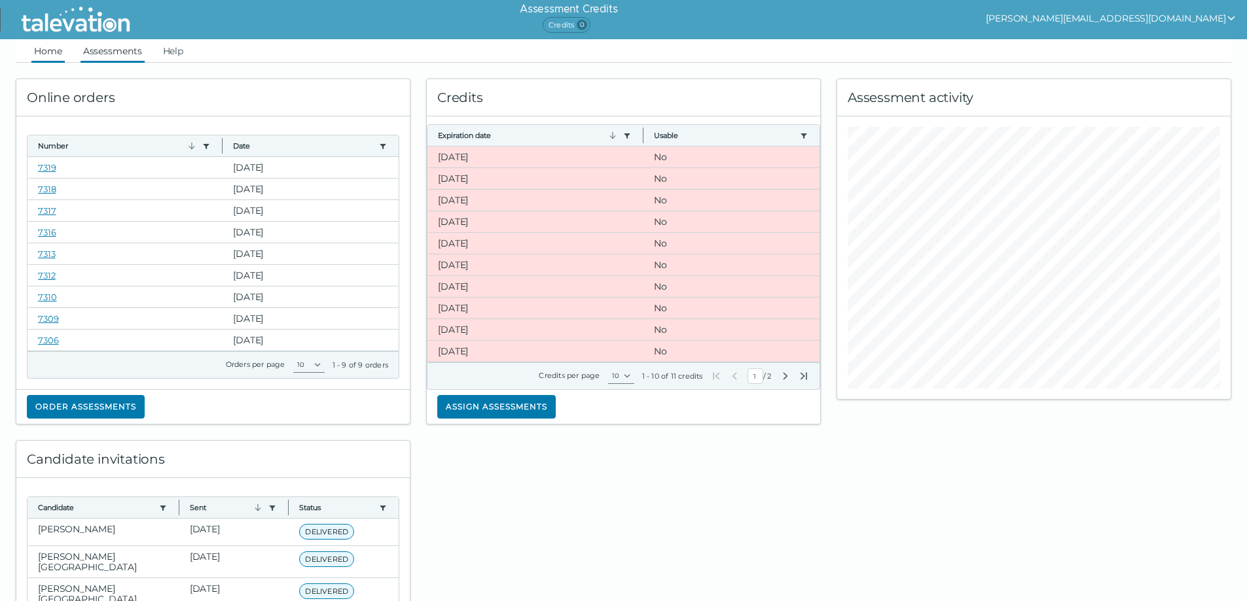
click at [96, 48] on link "Assessments" at bounding box center [113, 51] width 64 height 24
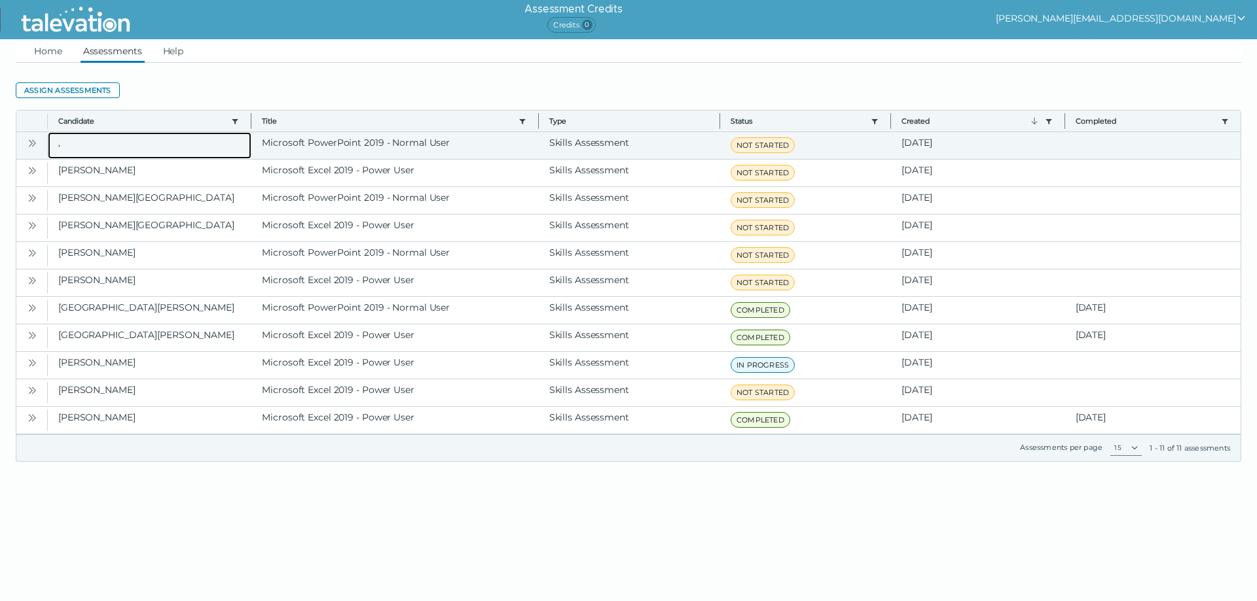
click at [111, 146] on clr-dg-cell "," at bounding box center [150, 145] width 204 height 27
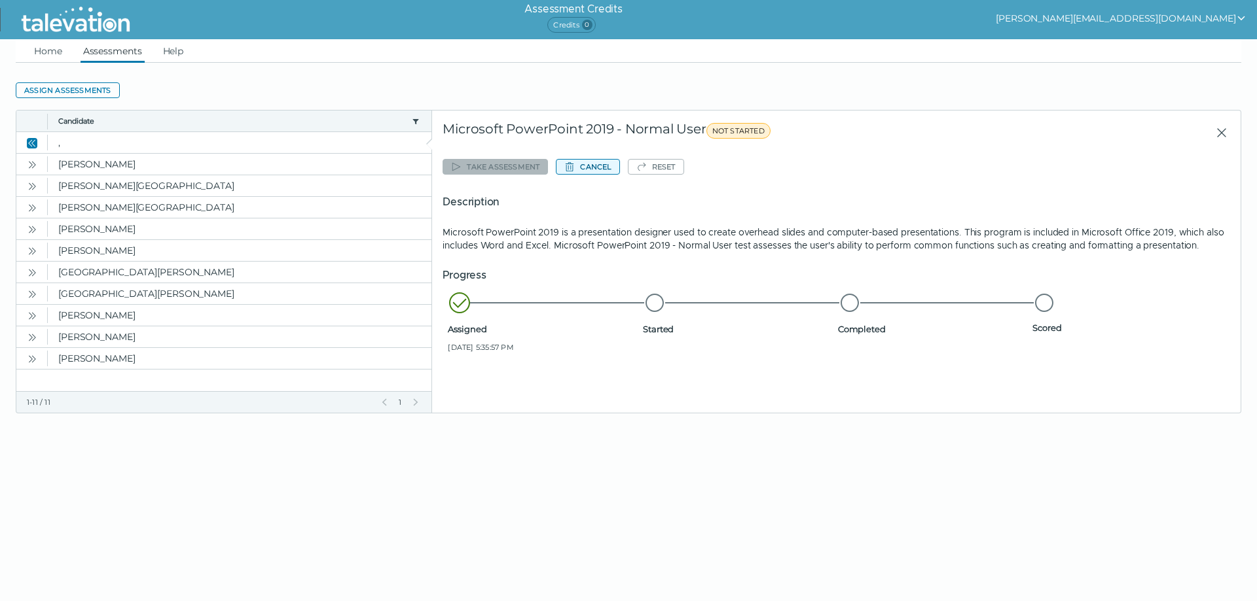
click at [576, 167] on button "Cancel" at bounding box center [587, 167] width 63 height 16
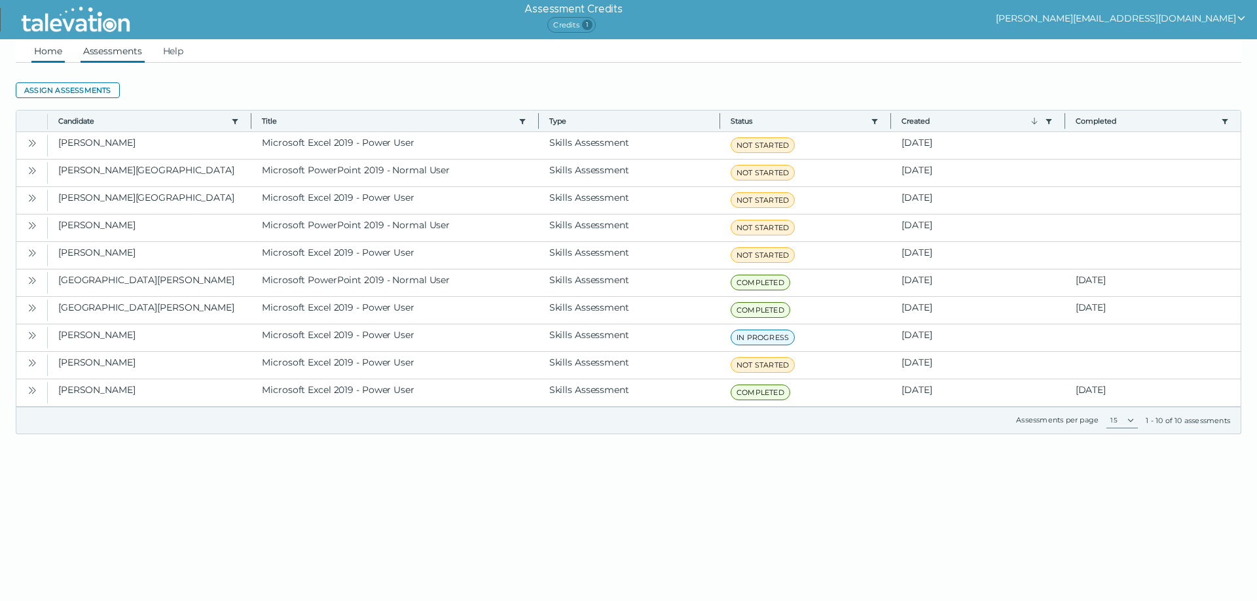
click at [39, 52] on link "Home" at bounding box center [47, 51] width 33 height 24
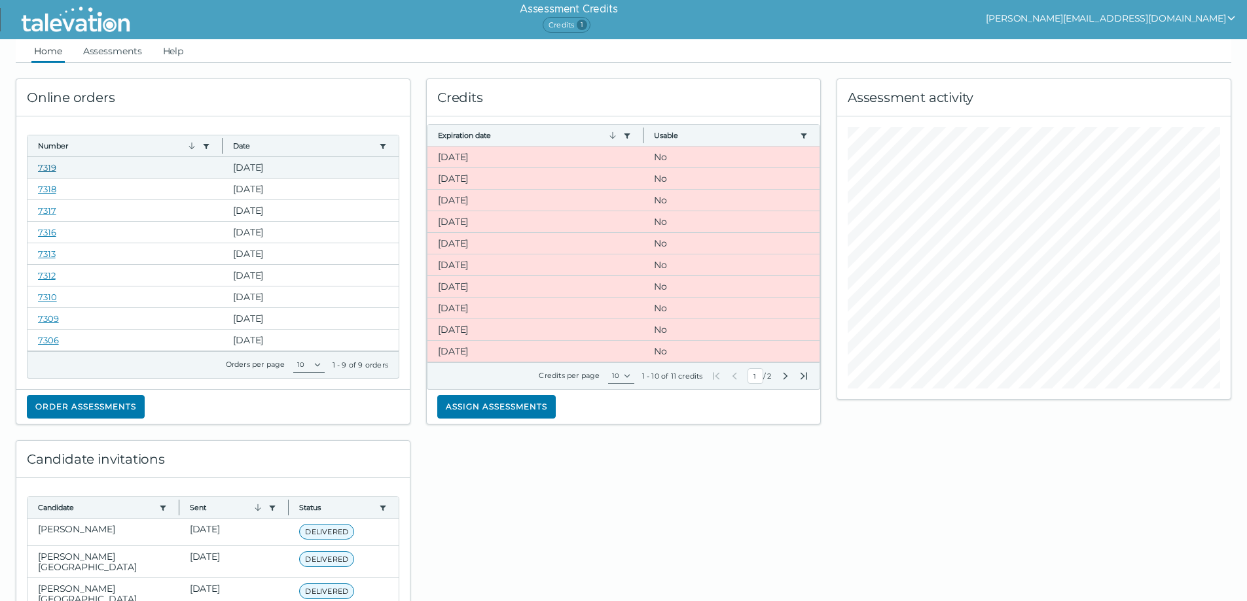
click at [54, 164] on link "7319" at bounding box center [47, 167] width 18 height 10
click at [114, 48] on link "Assessments" at bounding box center [113, 51] width 64 height 24
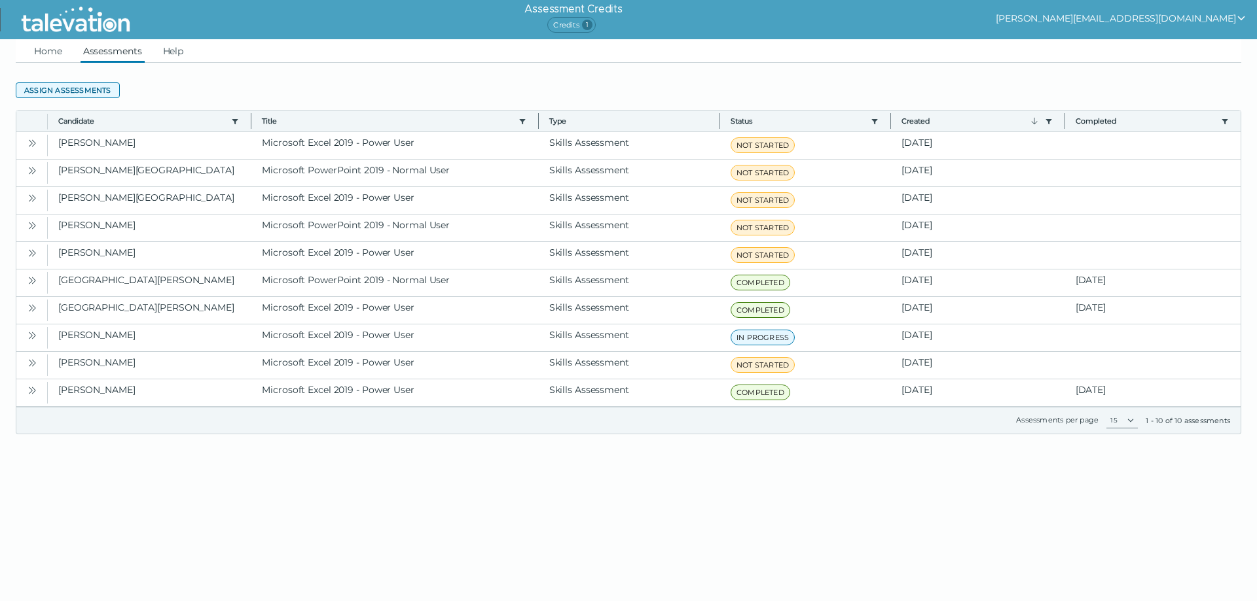
click at [82, 90] on button "Assign assessments" at bounding box center [68, 90] width 104 height 16
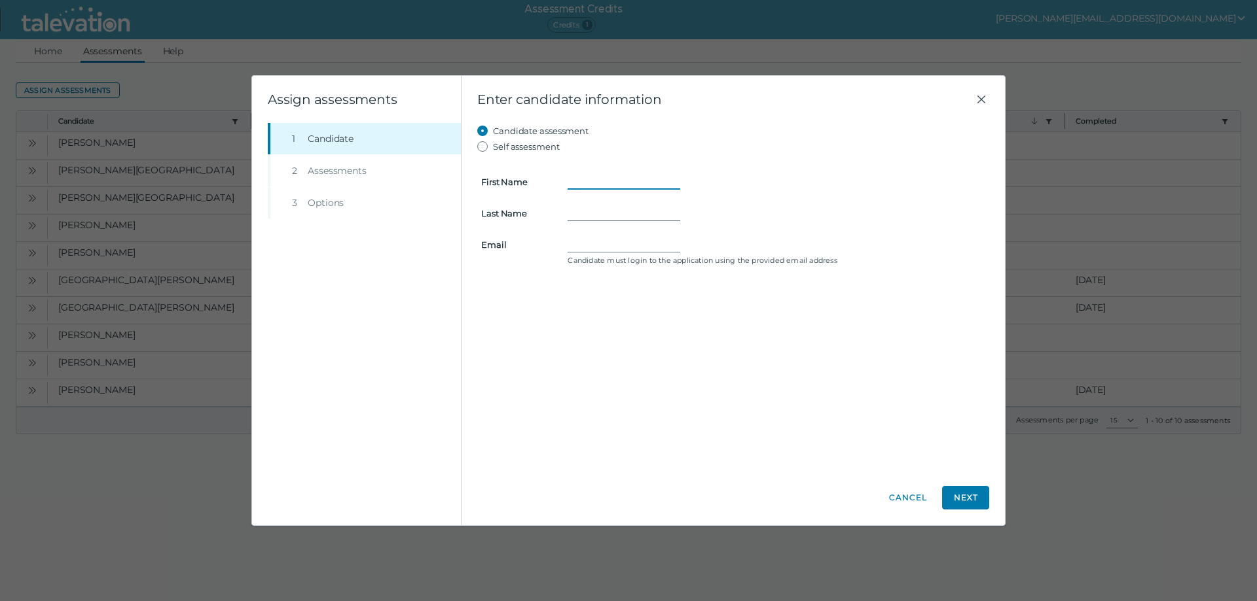
click at [577, 181] on input "First Name" at bounding box center [623, 182] width 113 height 16
type input "[PERSON_NAME]"
click at [592, 211] on input "Last Name" at bounding box center [623, 214] width 113 height 16
type input "[PERSON_NAME]"
click at [566, 247] on div "Candidate must login to the application using the provided email address" at bounding box center [776, 251] width 433 height 29
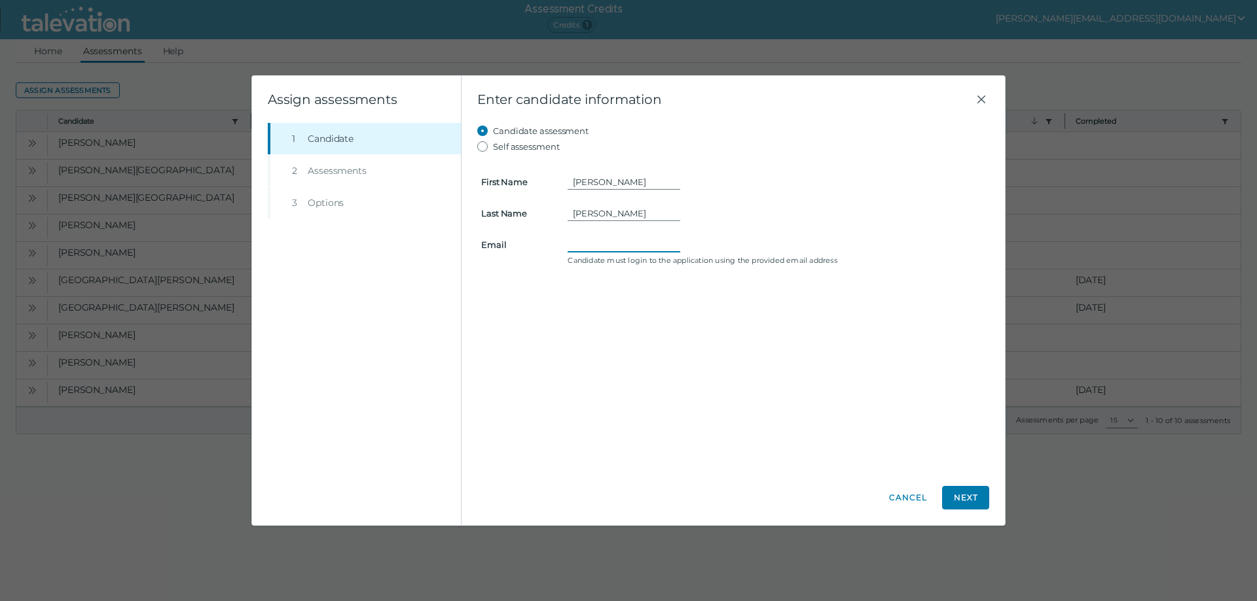
click at [574, 247] on input "Email" at bounding box center [623, 245] width 113 height 16
click at [568, 245] on input "Email" at bounding box center [623, 245] width 113 height 16
click at [579, 243] on input "Email" at bounding box center [623, 245] width 113 height 16
click at [321, 165] on li "Step 2 Assessments" at bounding box center [364, 170] width 193 height 31
click at [327, 169] on li "Step 2 Assessments" at bounding box center [364, 170] width 193 height 31
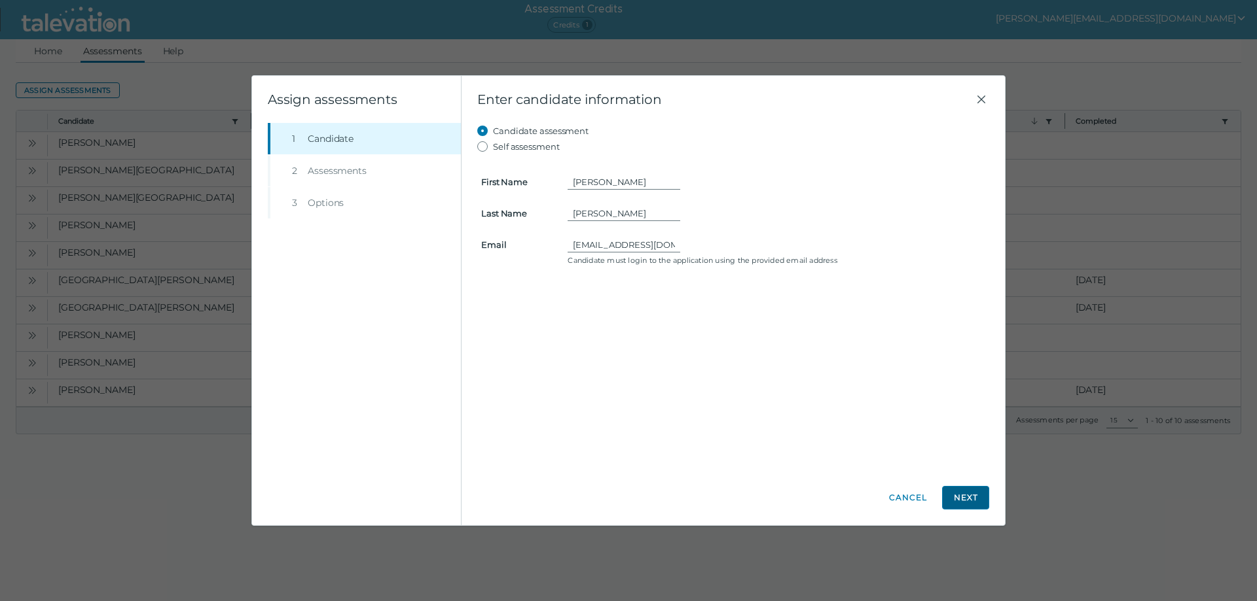
click at [965, 495] on button "Next" at bounding box center [965, 498] width 47 height 24
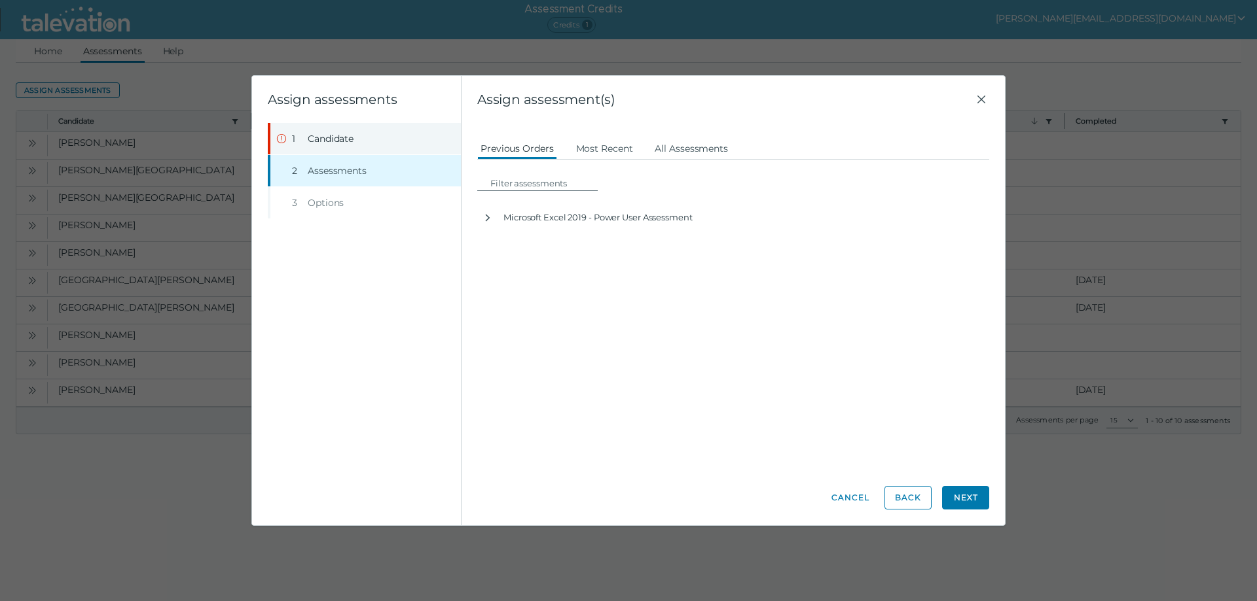
click at [332, 140] on span "Candidate" at bounding box center [331, 138] width 46 height 13
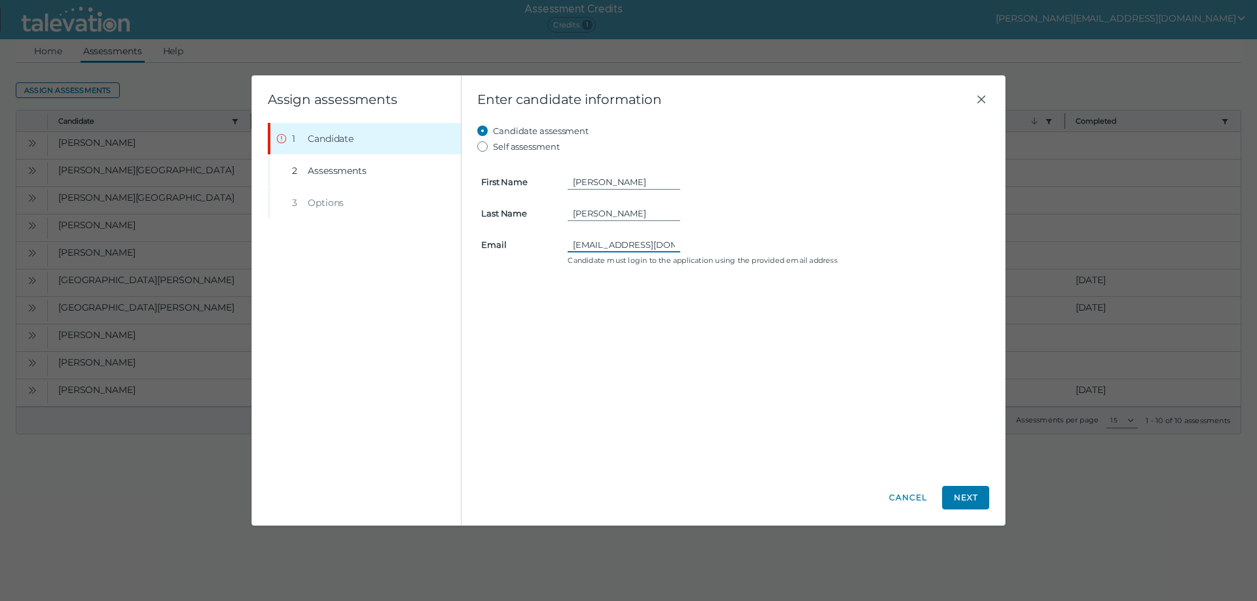
drag, startPoint x: 675, startPoint y: 244, endPoint x: 502, endPoint y: 235, distance: 173.7
click at [502, 235] on form "First Name [PERSON_NAME] Last Name [PERSON_NAME] Email [EMAIL_ADDRESS][DOMAIN_N…" at bounding box center [733, 211] width 512 height 115
type input "[EMAIL_ADDRESS][DOMAIN_NAME]"
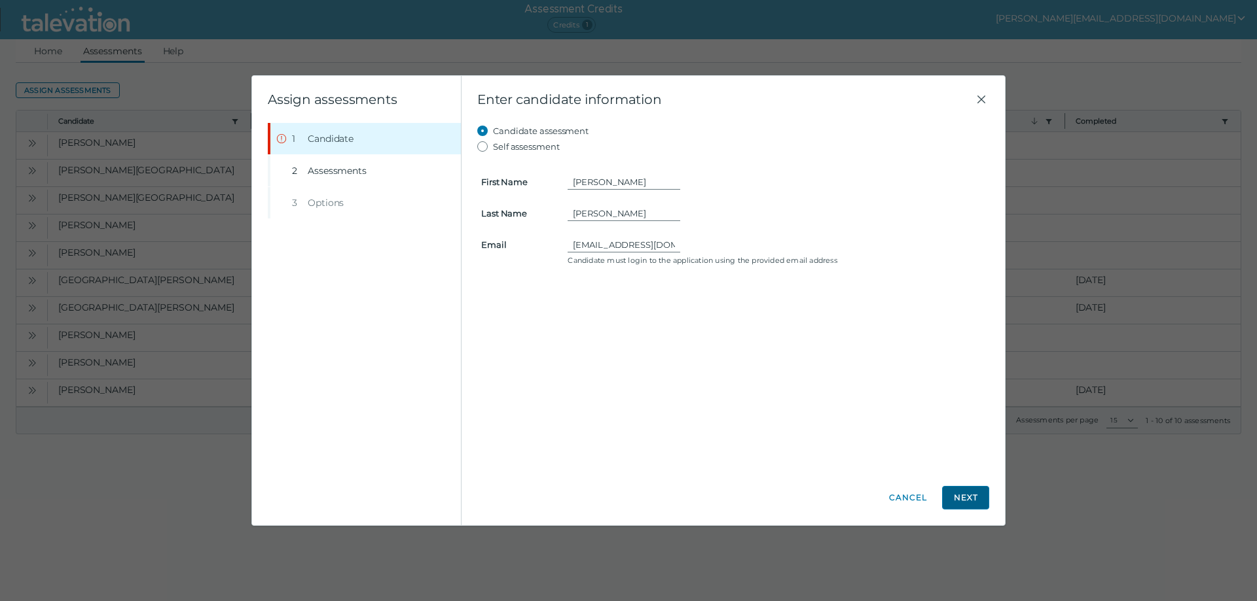
click at [976, 498] on button "Next" at bounding box center [965, 498] width 47 height 24
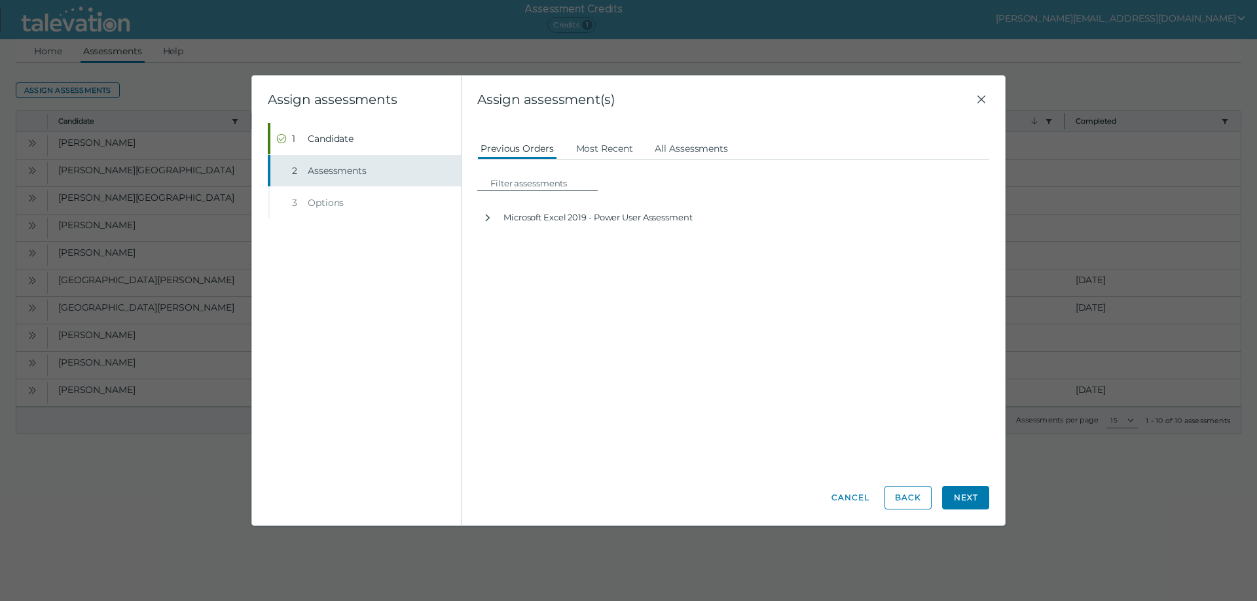
click at [344, 169] on span "Assessments" at bounding box center [337, 170] width 59 height 13
click at [672, 148] on button "All Assessments" at bounding box center [691, 148] width 80 height 24
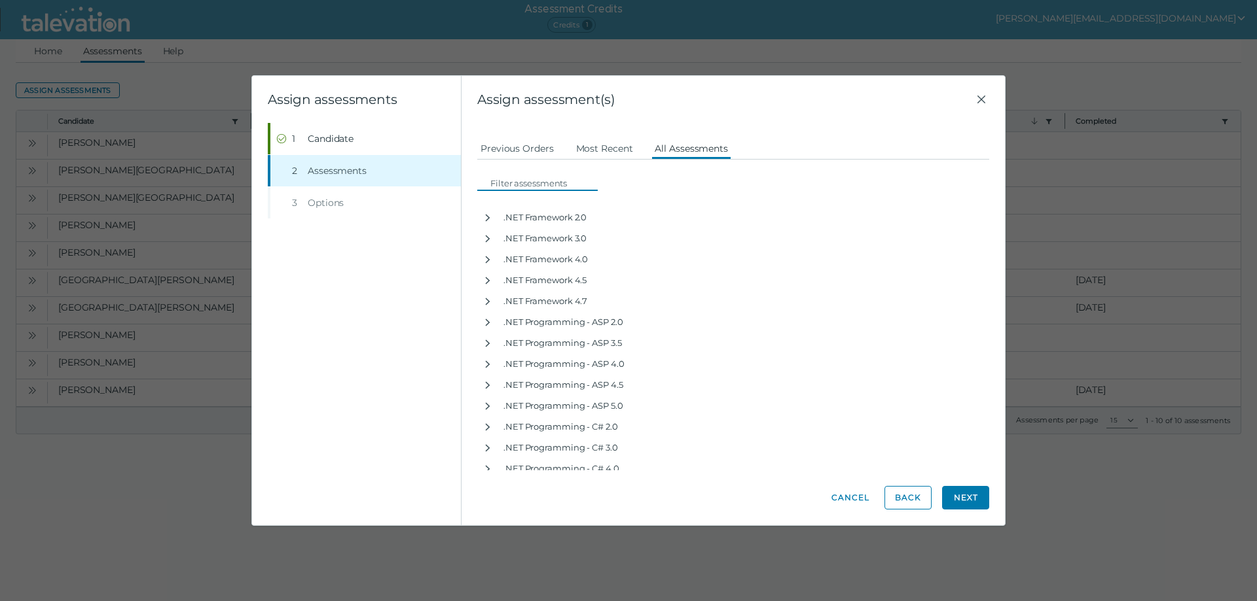
click at [501, 182] on input at bounding box center [541, 183] width 113 height 16
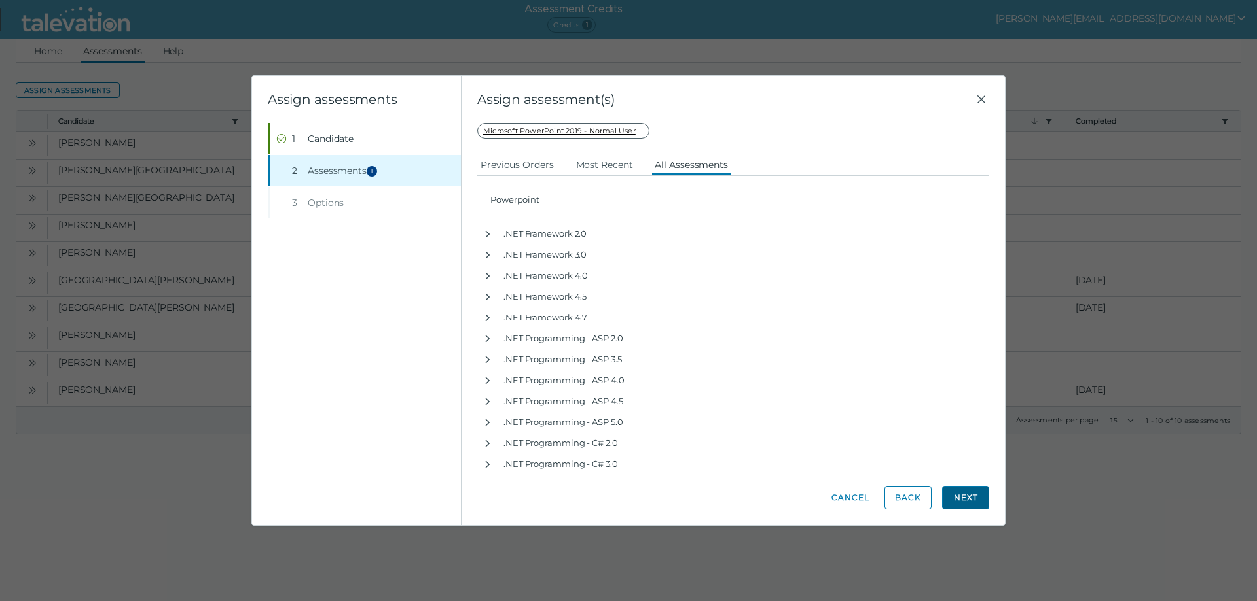
click at [963, 495] on button "Next" at bounding box center [965, 498] width 47 height 24
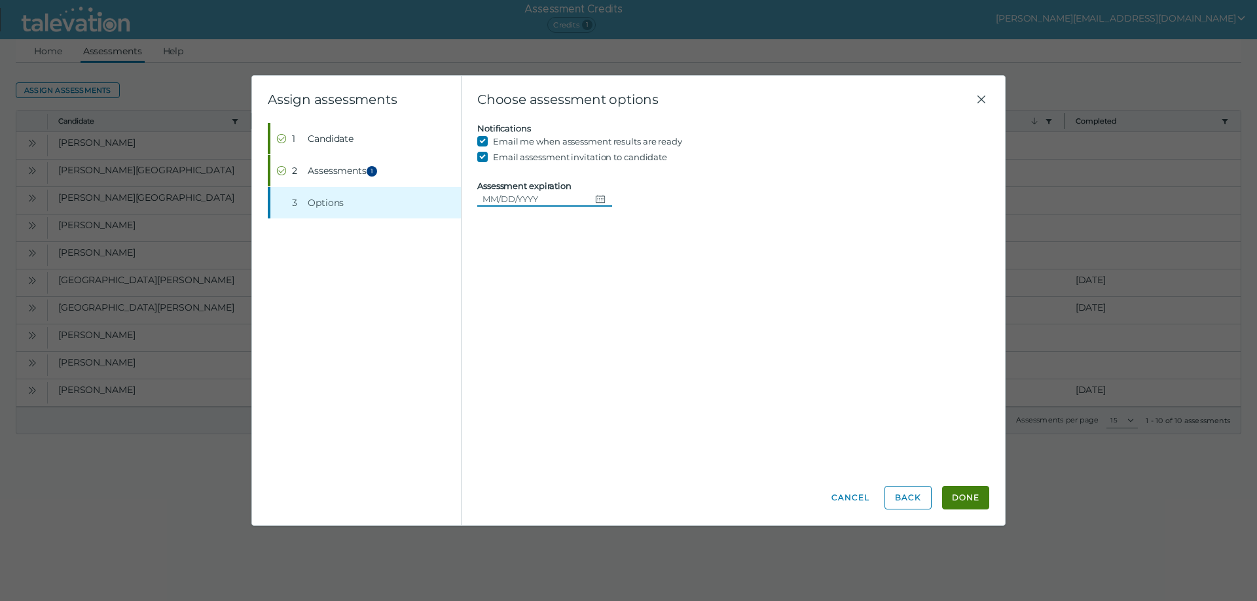
click at [595, 196] on icon "Choose date" at bounding box center [600, 199] width 10 height 10
click at [596, 200] on icon "Choose date" at bounding box center [600, 199] width 9 height 8
click at [598, 202] on icon "Choose date" at bounding box center [600, 199] width 10 height 10
click at [562, 200] on input "Assessment expiration" at bounding box center [533, 199] width 113 height 16
click at [546, 201] on input "Assessment expiration" at bounding box center [533, 199] width 113 height 16
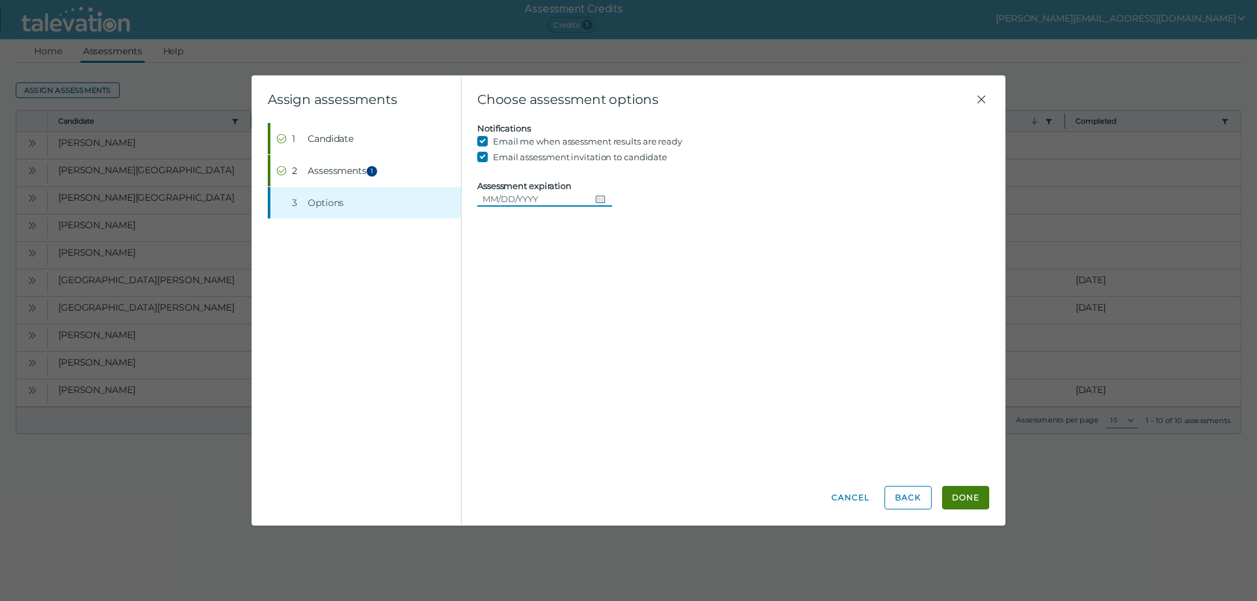
click at [956, 489] on button "Done" at bounding box center [965, 498] width 47 height 24
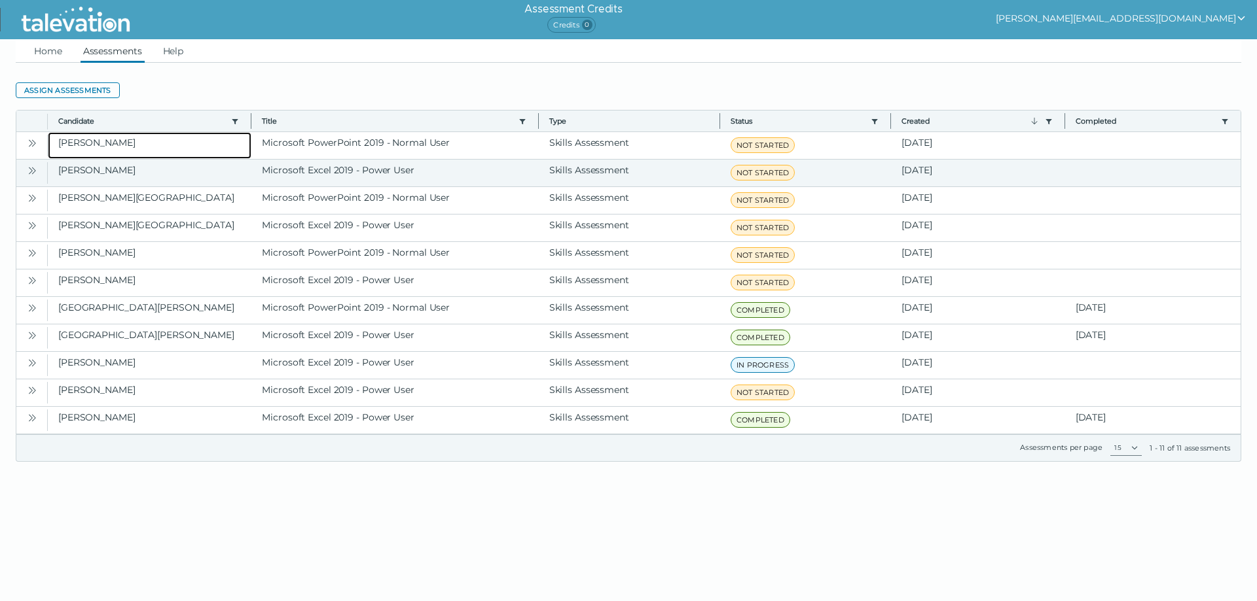
drag, startPoint x: 58, startPoint y: 140, endPoint x: 967, endPoint y: 173, distance: 909.7
click at [967, 173] on div "[PERSON_NAME] Microsoft PowerPoint 2019 - Normal User Skills Assessment NOT STA…" at bounding box center [628, 283] width 1224 height 302
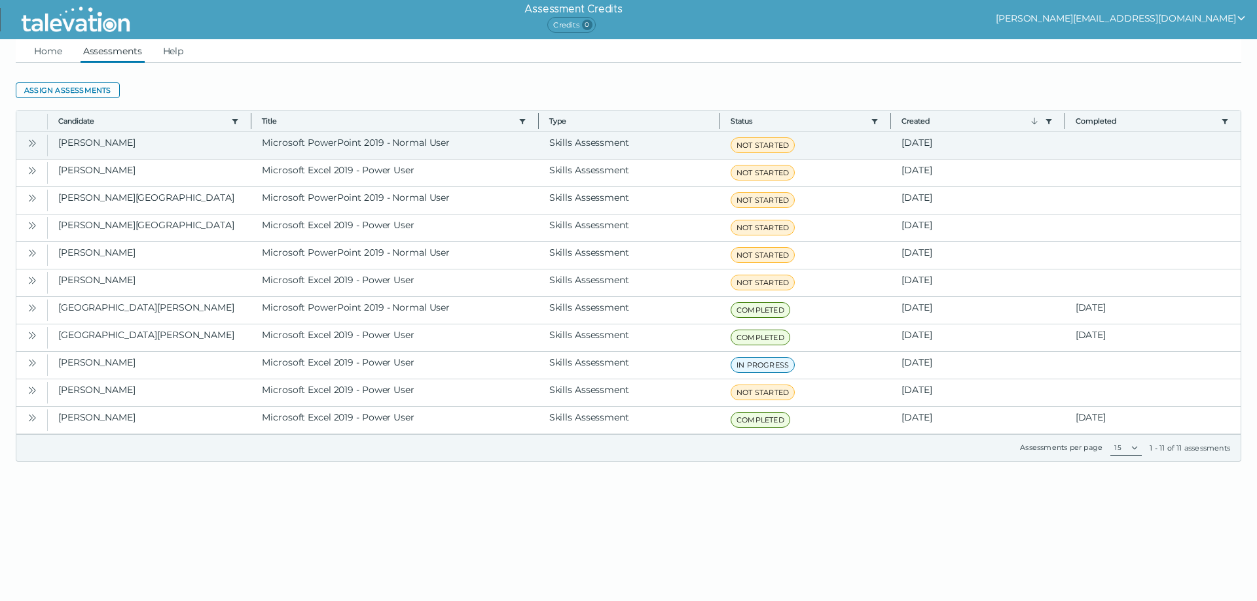
copy div "[PERSON_NAME] Microsoft PowerPoint 2019 - Normal User Skills Assessment NOT STA…"
